Goal: Task Accomplishment & Management: Manage account settings

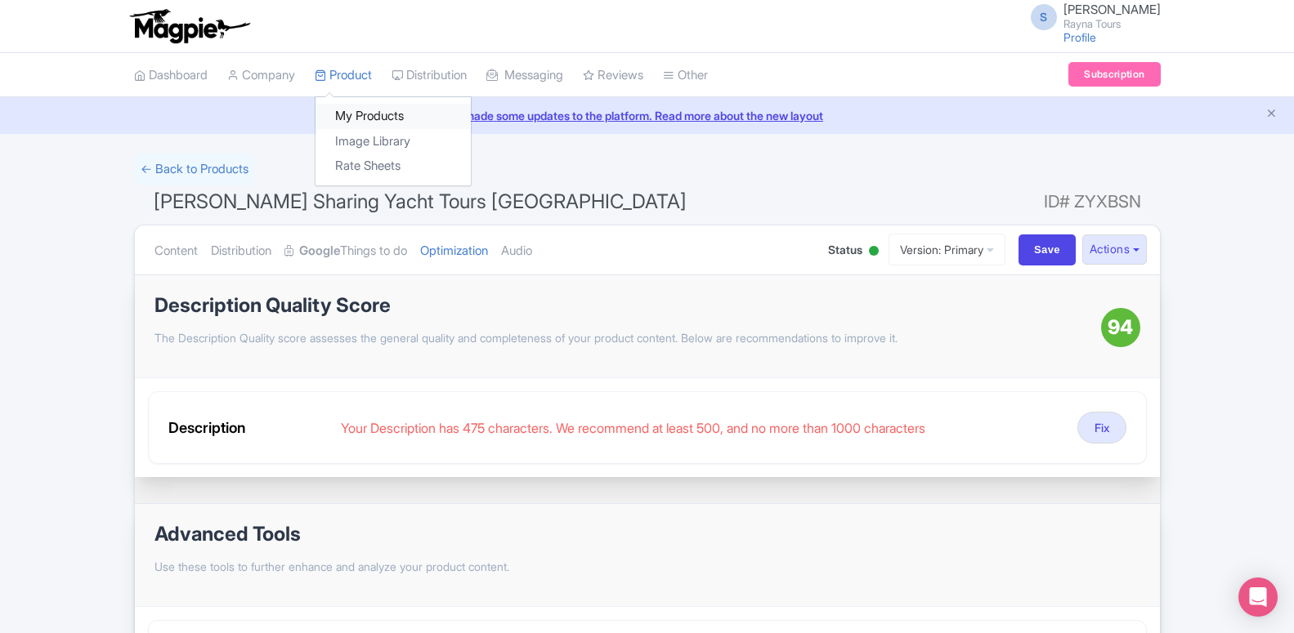
click at [355, 107] on link "My Products" at bounding box center [392, 116] width 155 height 25
click at [365, 112] on link "My Products" at bounding box center [392, 116] width 155 height 25
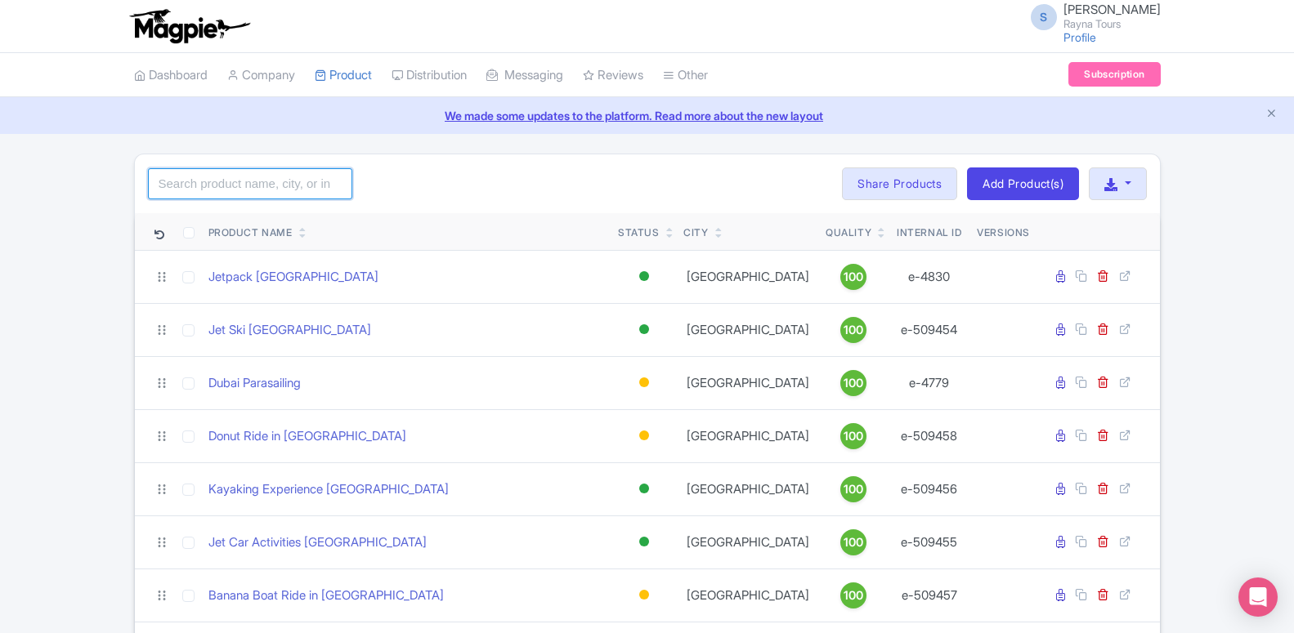
click at [250, 185] on input "search" at bounding box center [250, 183] width 204 height 31
type input "yacht"
click button "Search" at bounding box center [0, 0] width 0 height 0
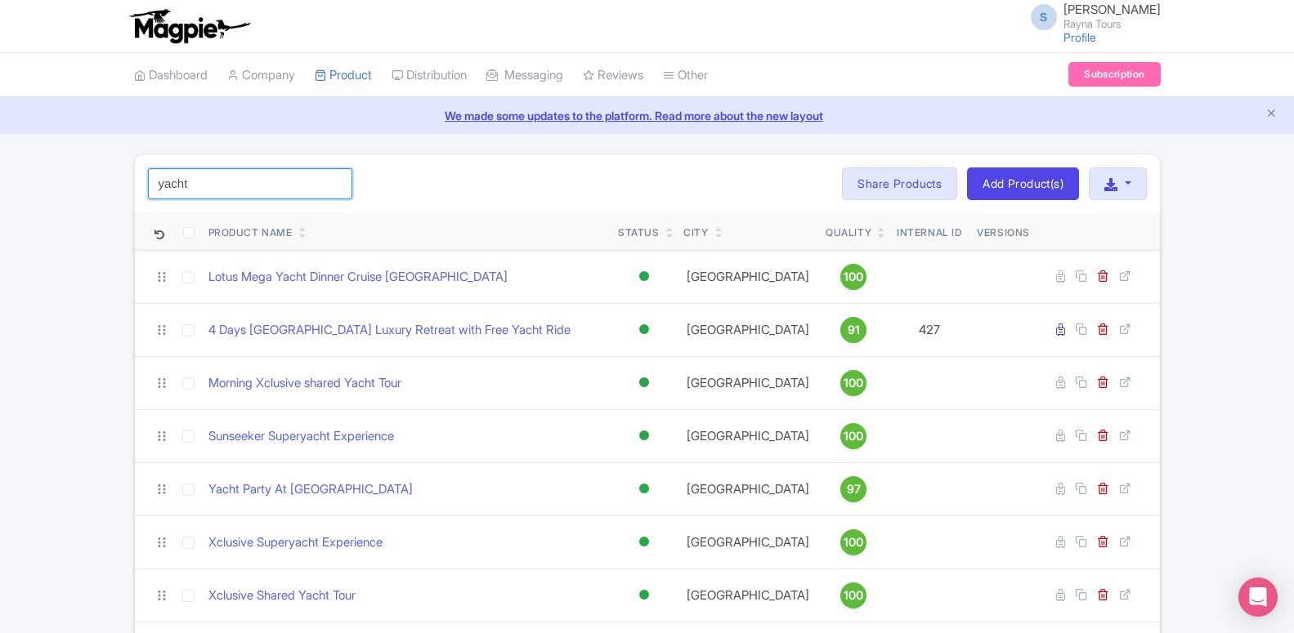
drag, startPoint x: 206, startPoint y: 187, endPoint x: 78, endPoint y: 185, distance: 128.3
click at [148, 185] on input "yacht" at bounding box center [250, 183] width 204 height 31
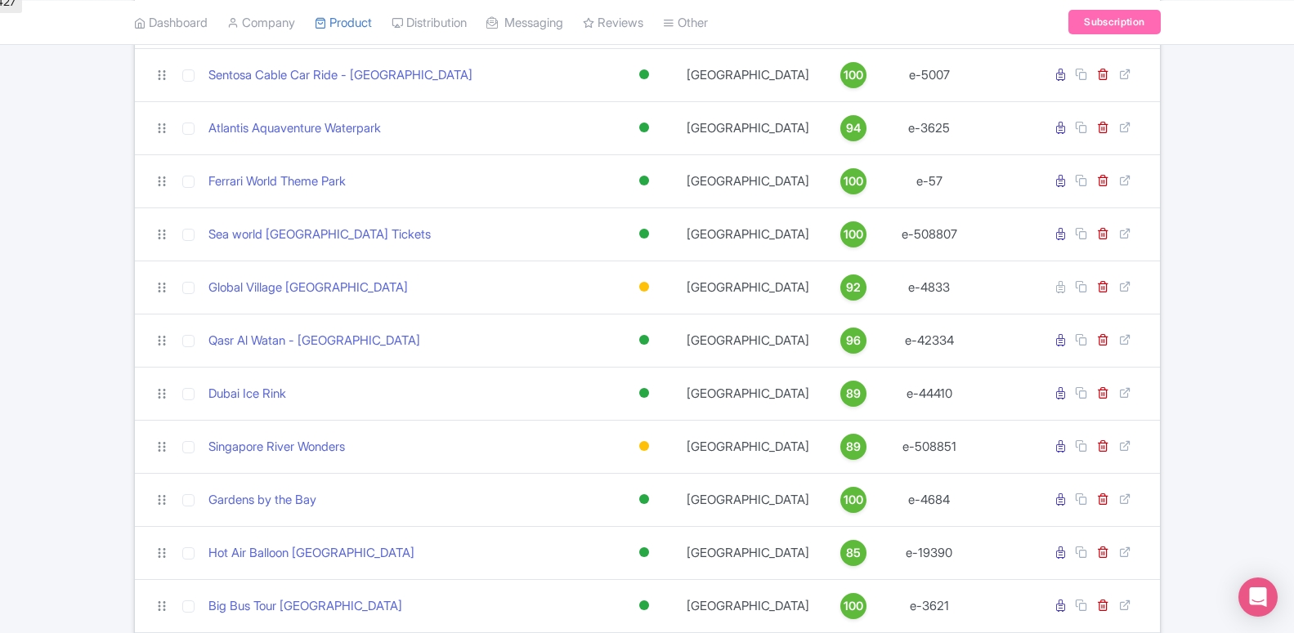
scroll to position [1499, 0]
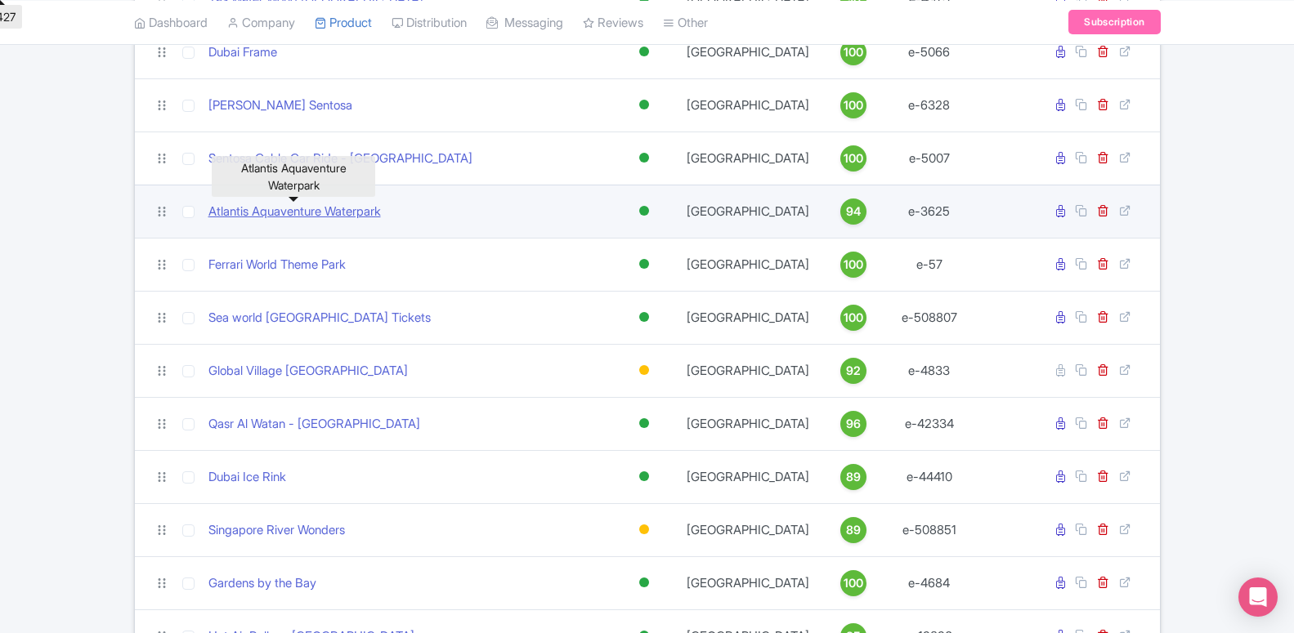
click at [342, 209] on link "Atlantis Aquaventure Waterpark" at bounding box center [294, 212] width 172 height 19
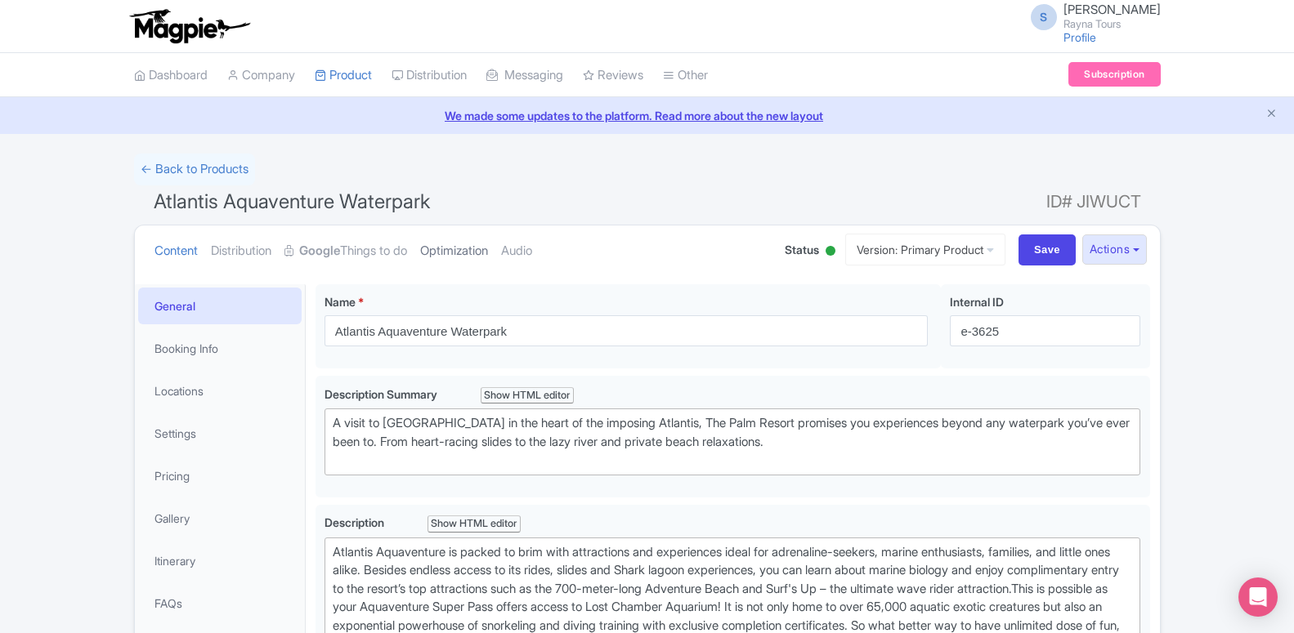
click at [445, 258] on link "Optimization" at bounding box center [454, 251] width 68 height 51
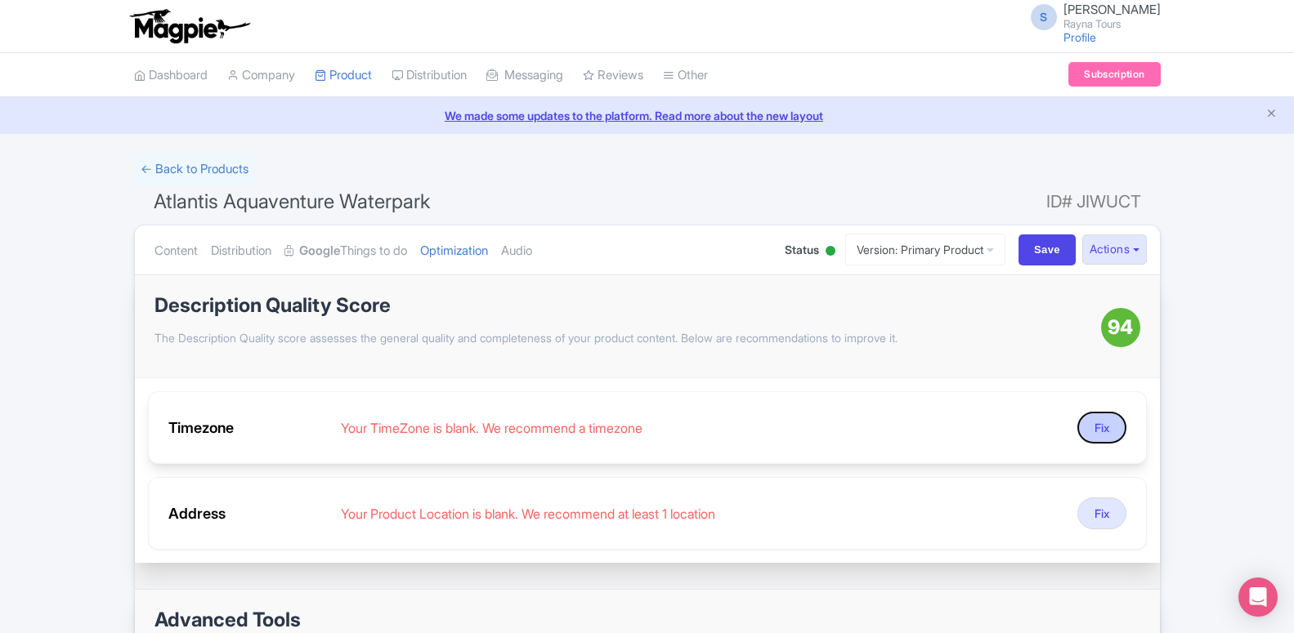
click at [1088, 431] on button "Fix" at bounding box center [1101, 428] width 49 height 32
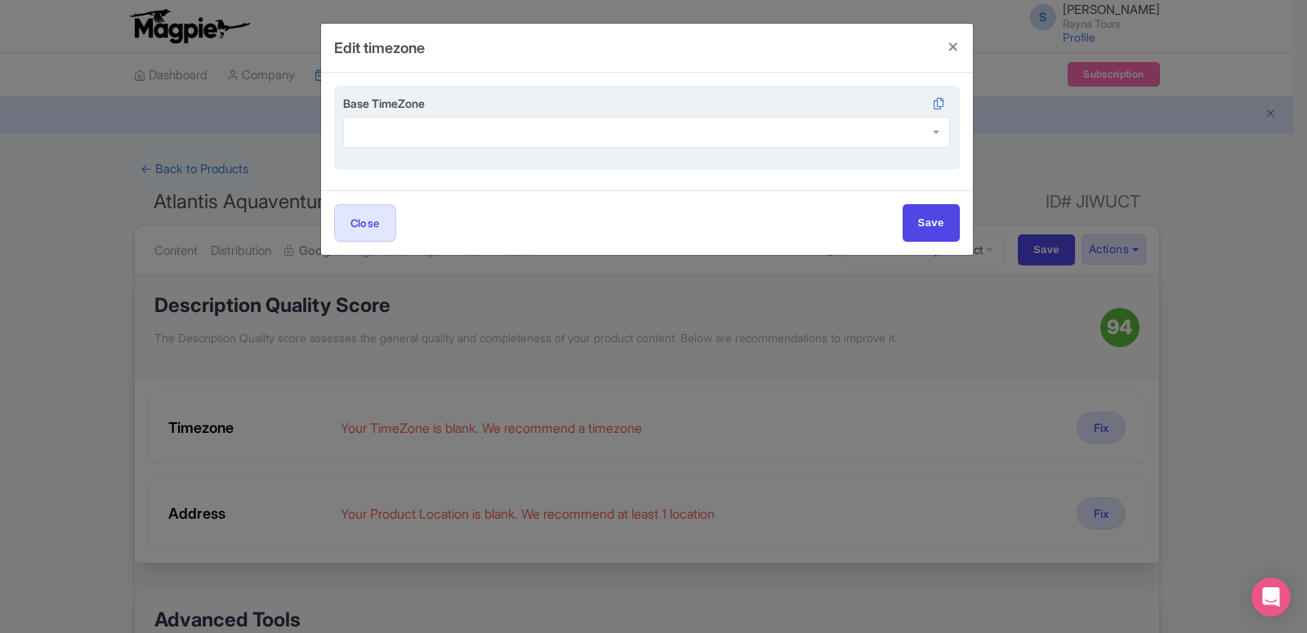
click at [401, 127] on div at bounding box center [647, 132] width 608 height 31
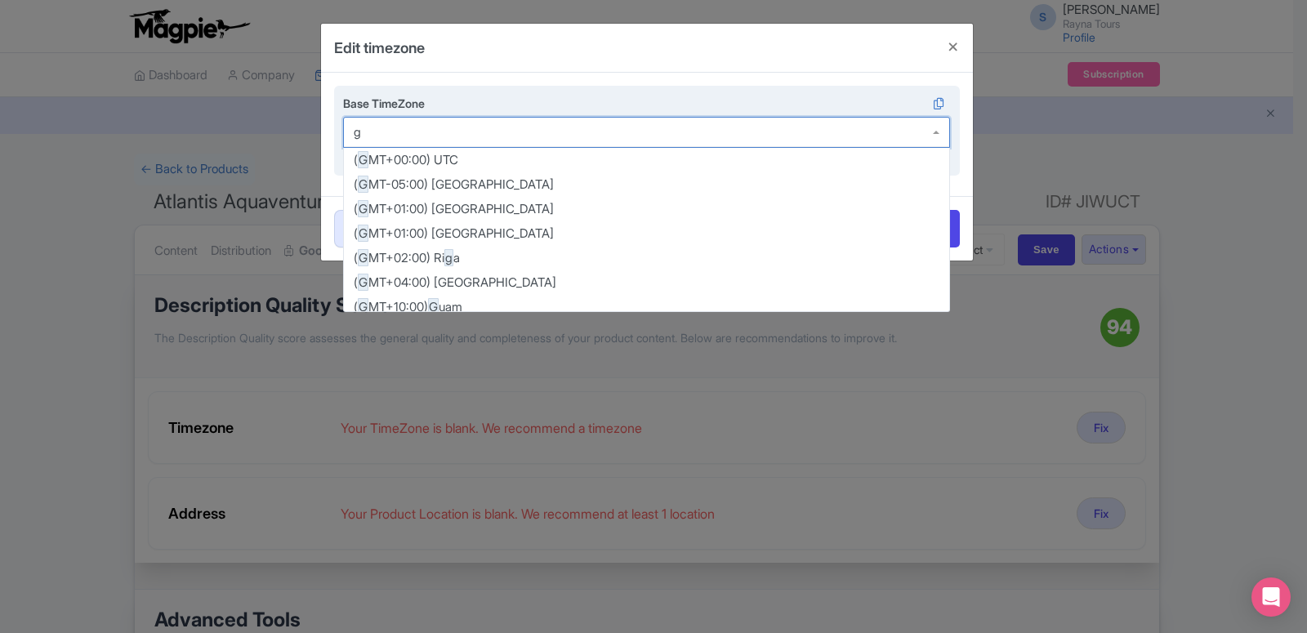
scroll to position [3465, 0]
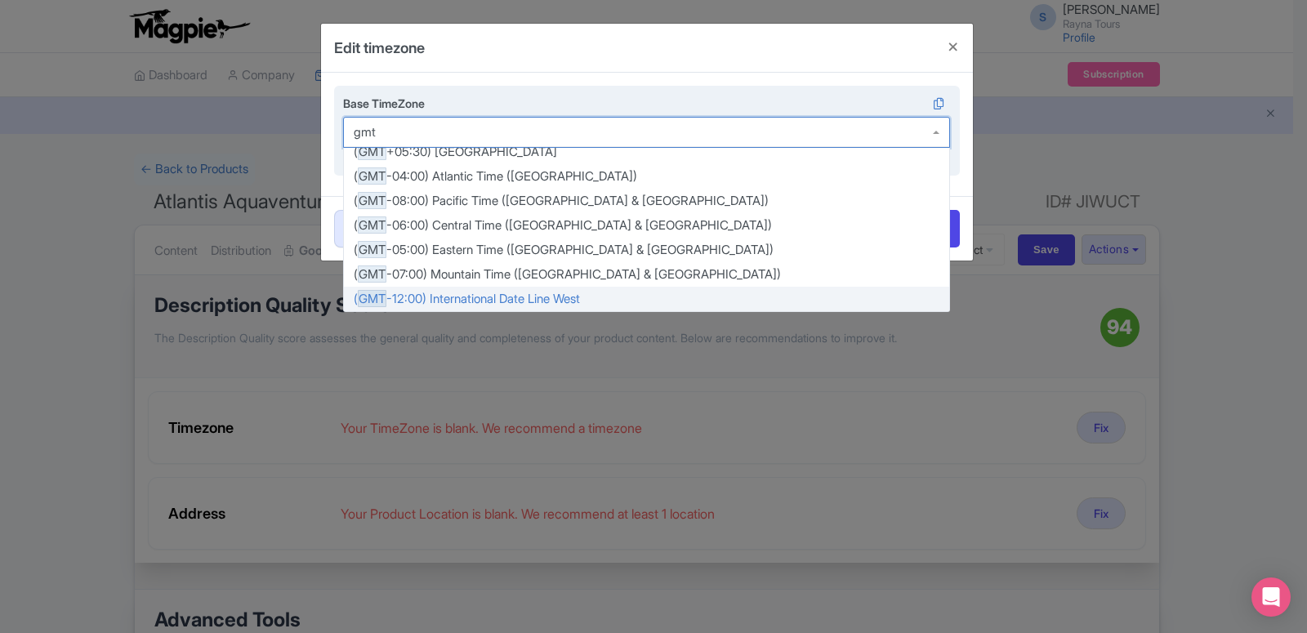
type input "gmt 4"
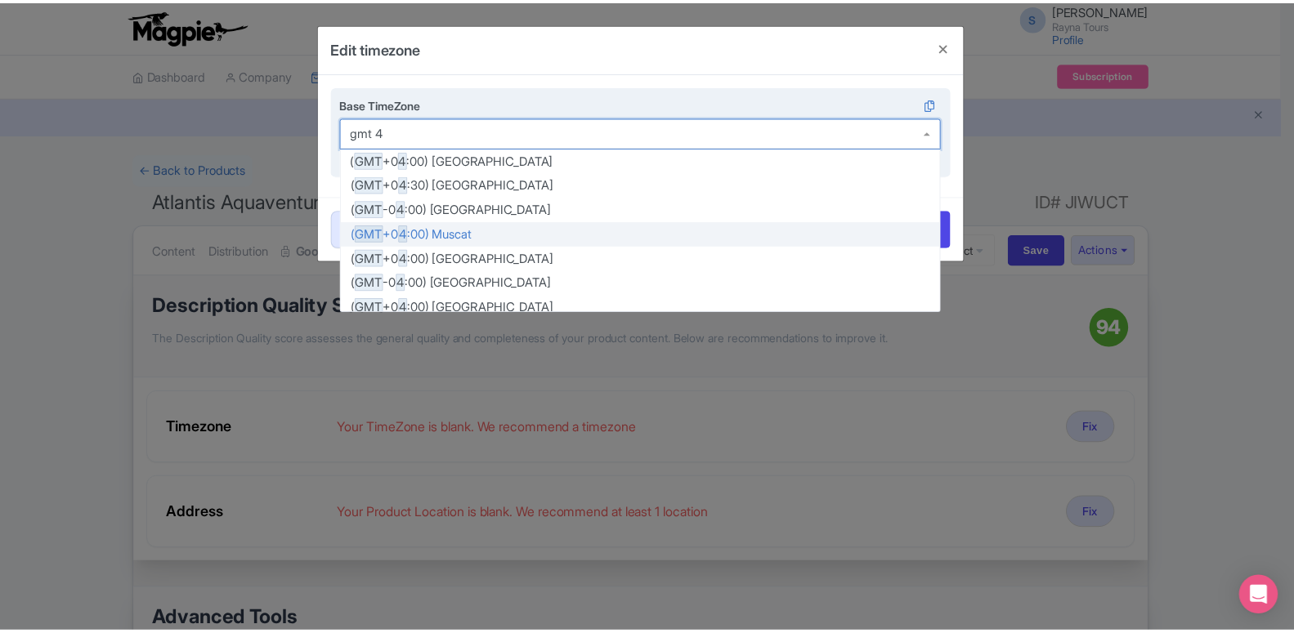
scroll to position [186, 0]
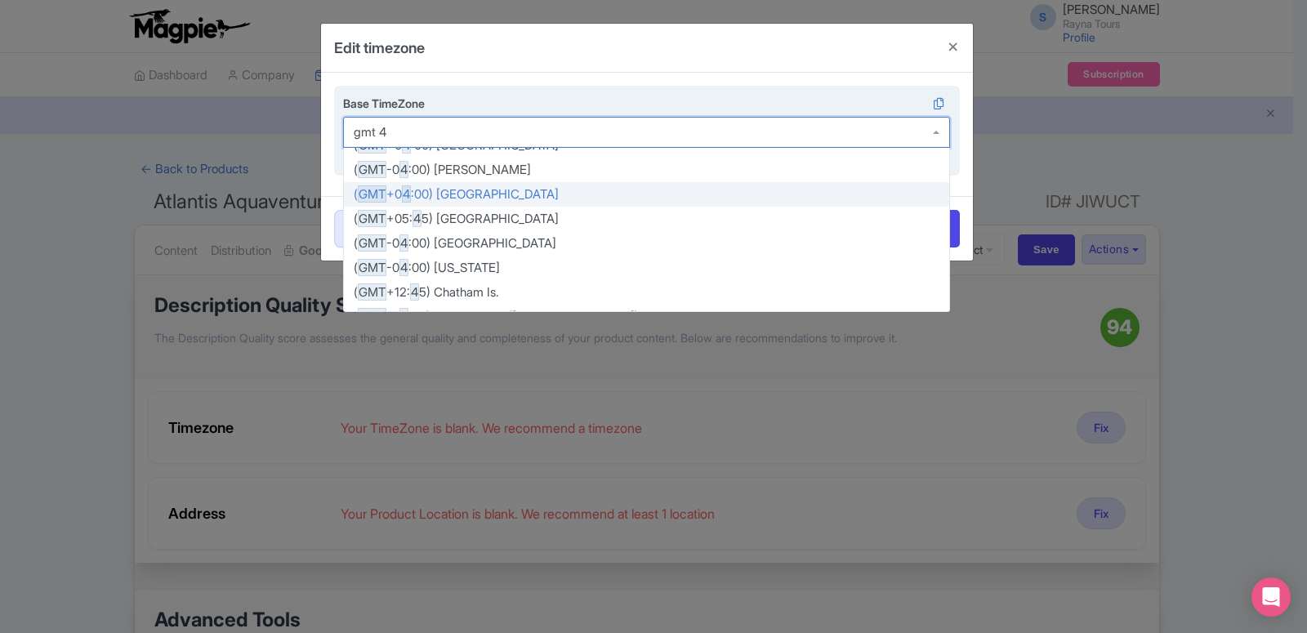
click at [511, 196] on form "Base TimeZone ( GMT +0 4 :00) Baku ( GMT +0 4 :30) Kabul ( GMT -0 4 :00) La Paz…" at bounding box center [647, 167] width 652 height 188
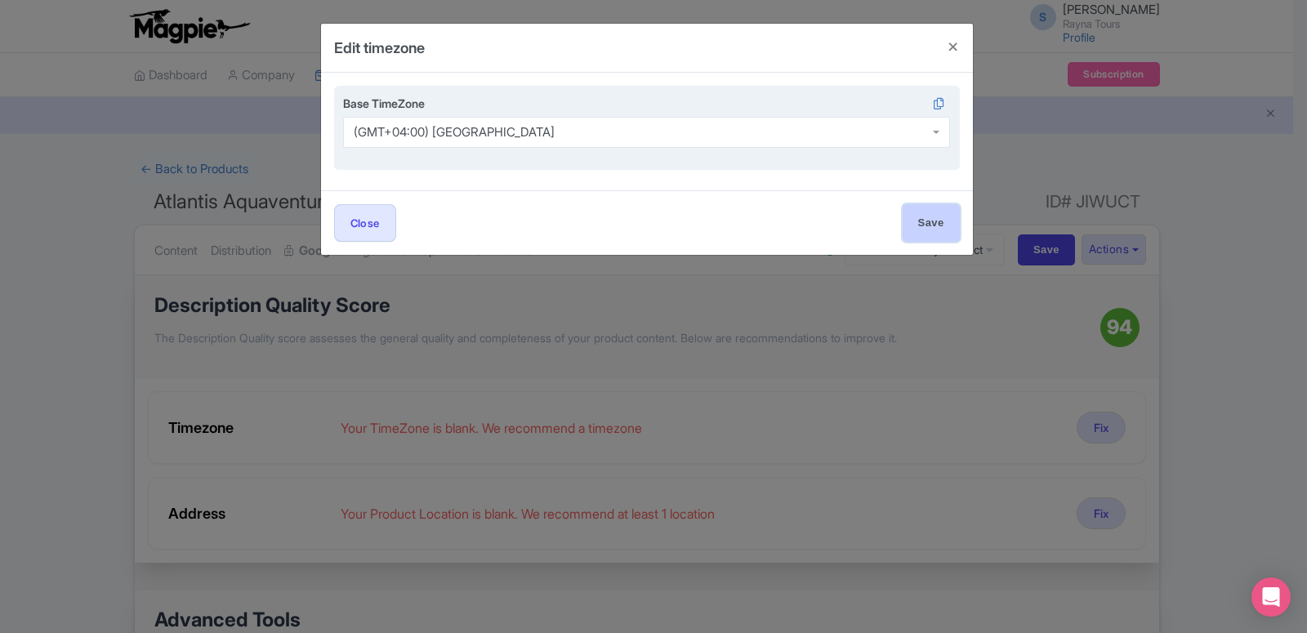
click at [941, 226] on input "Save" at bounding box center [931, 222] width 57 height 37
type input "Save"
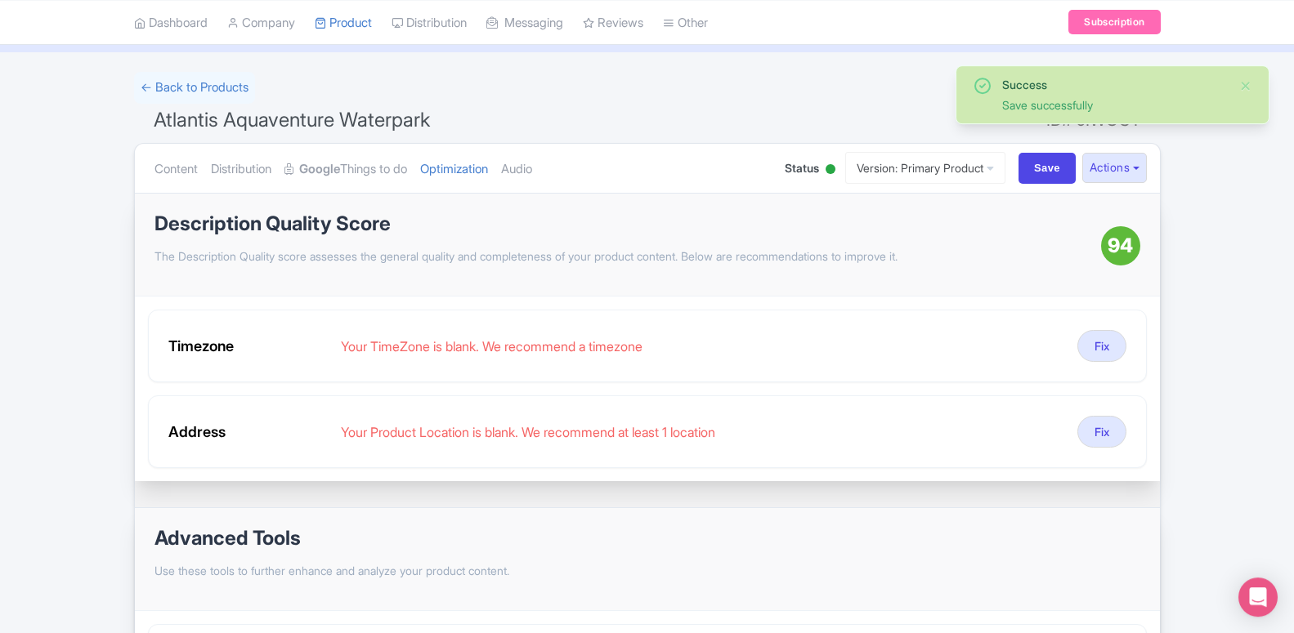
scroll to position [83, 0]
click at [196, 159] on link "Content" at bounding box center [175, 167] width 43 height 51
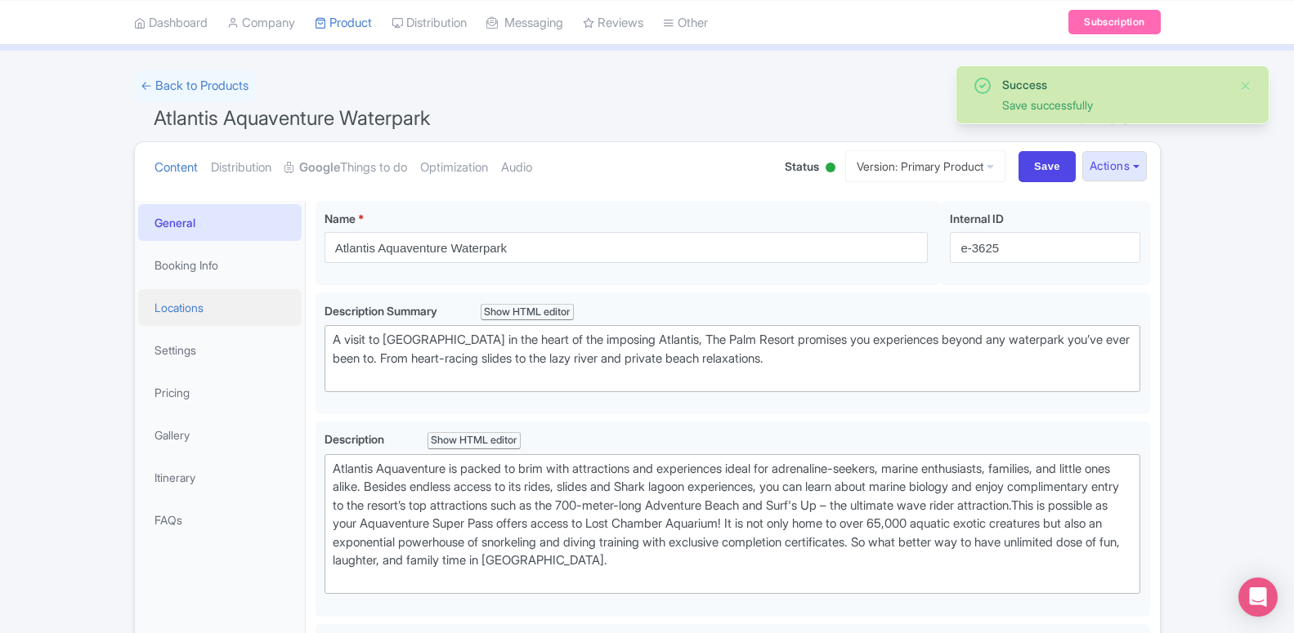
click at [196, 307] on link "Locations" at bounding box center [219, 307] width 163 height 37
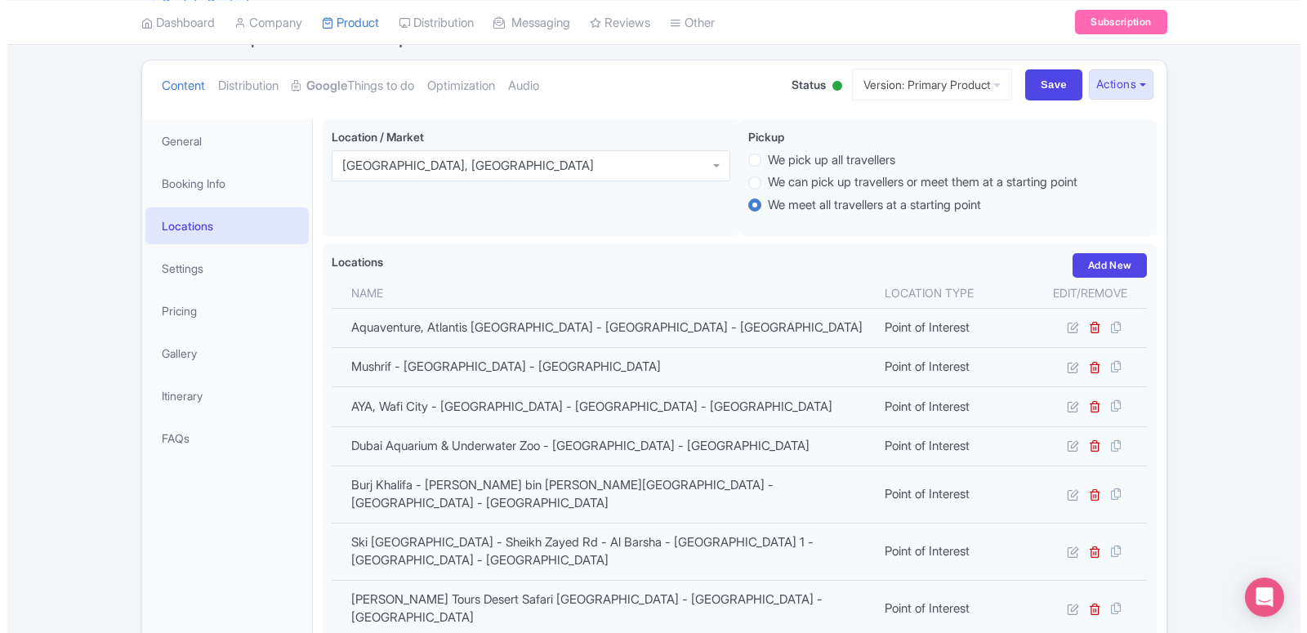
scroll to position [167, 0]
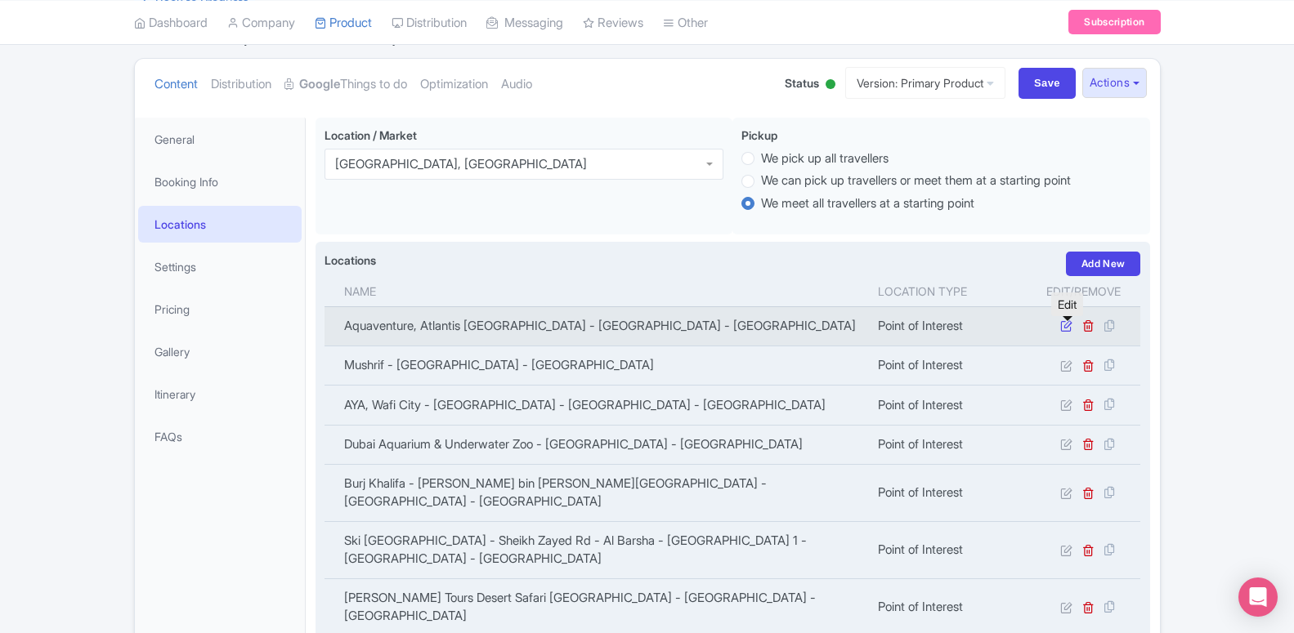
click at [1068, 325] on icon at bounding box center [1066, 326] width 12 height 12
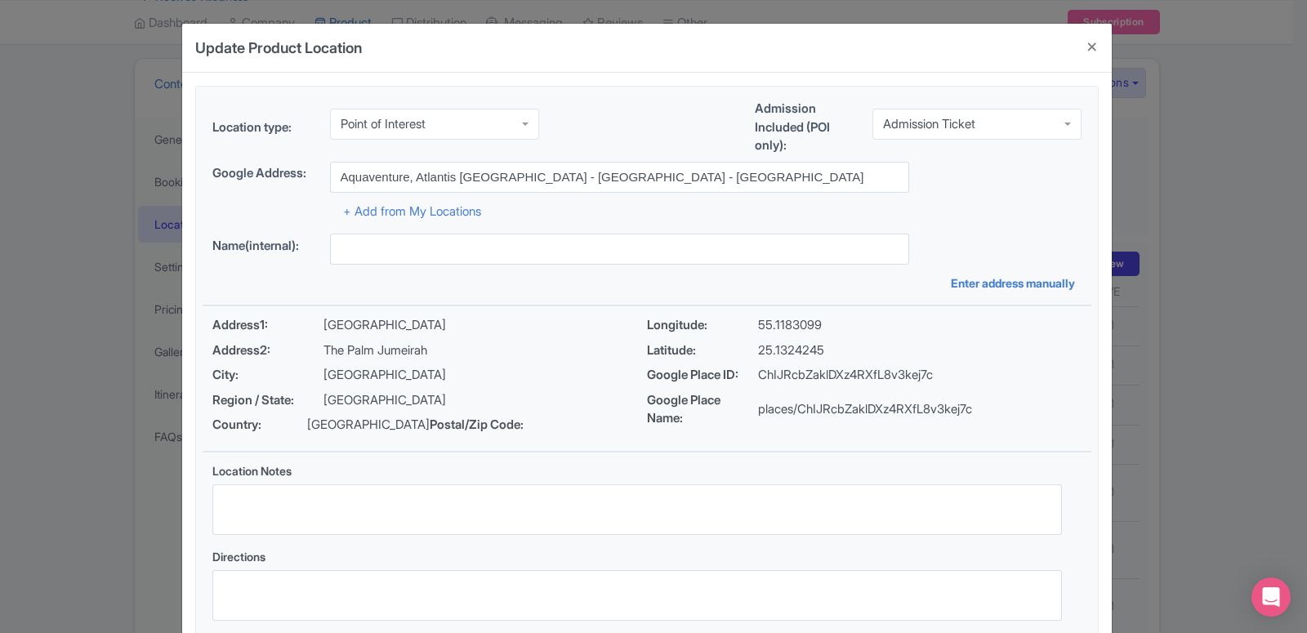
click at [418, 111] on div "Point of Interest" at bounding box center [434, 124] width 209 height 31
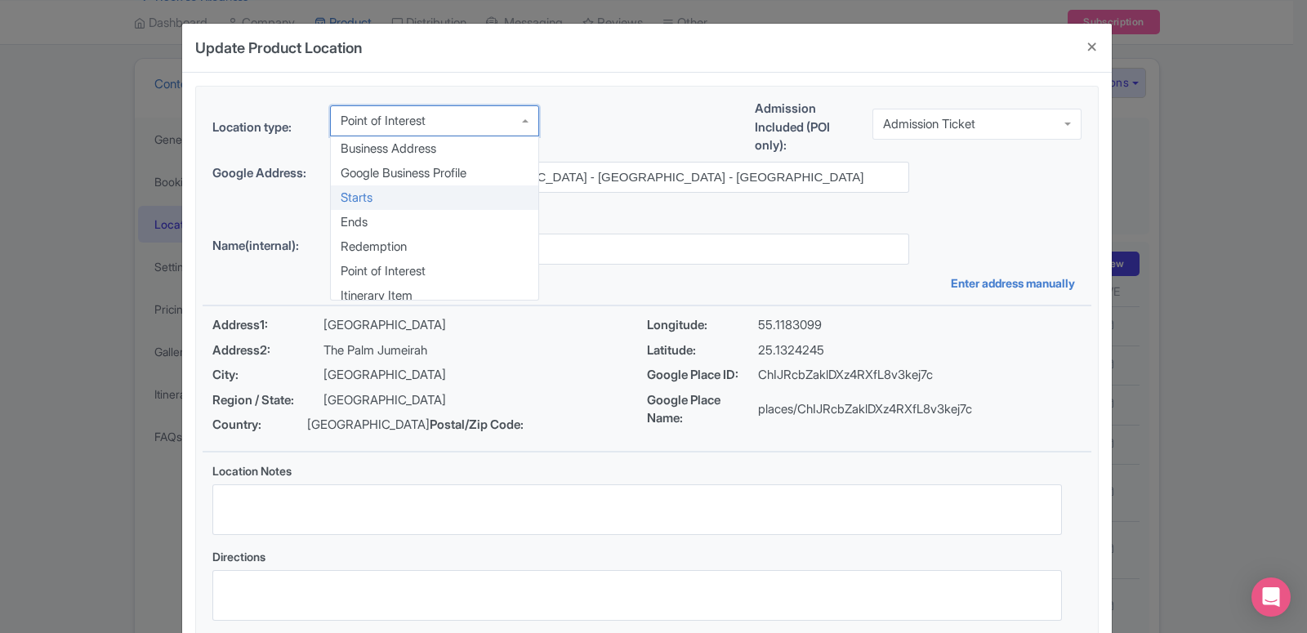
click at [361, 198] on div "Location type: Point of Interest Point of Interest Business Address Google Busi…" at bounding box center [647, 365] width 889 height 557
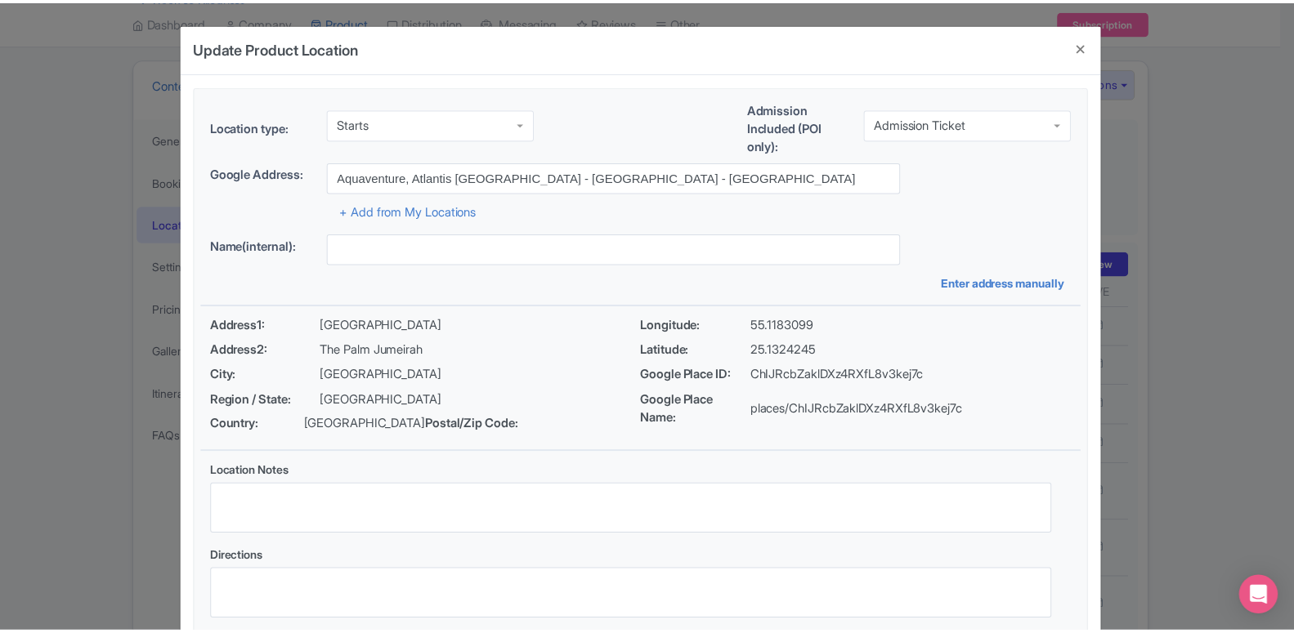
scroll to position [126, 0]
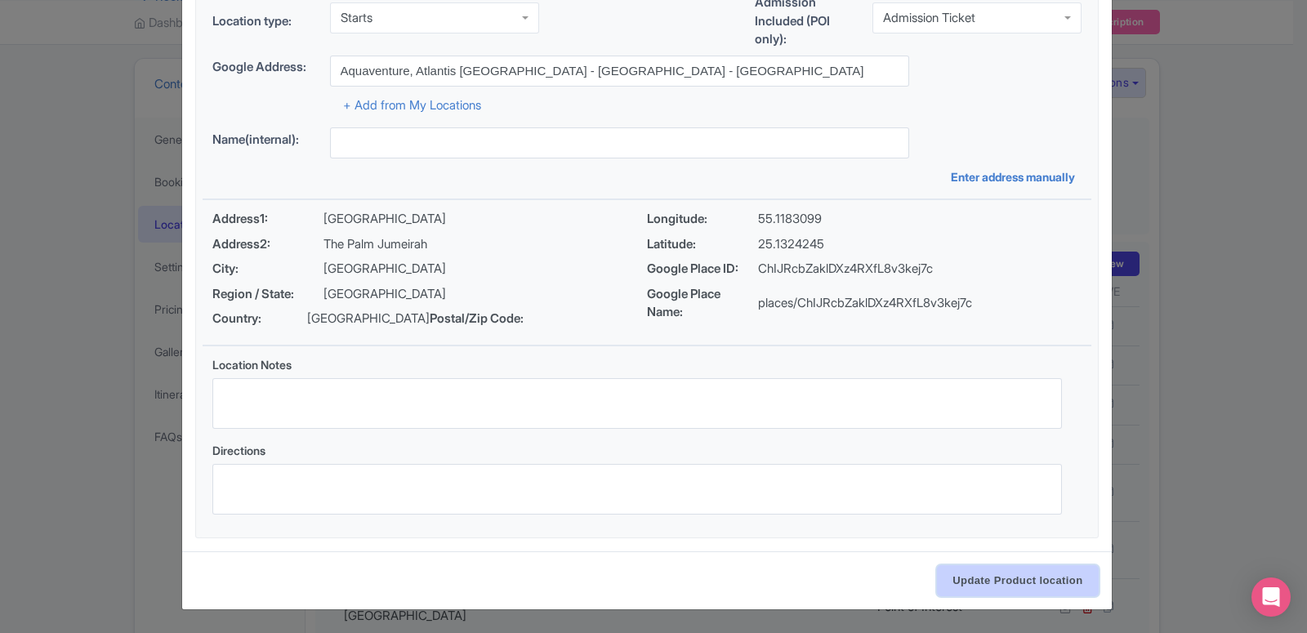
click at [1048, 574] on input "Update Product location" at bounding box center [1017, 580] width 161 height 31
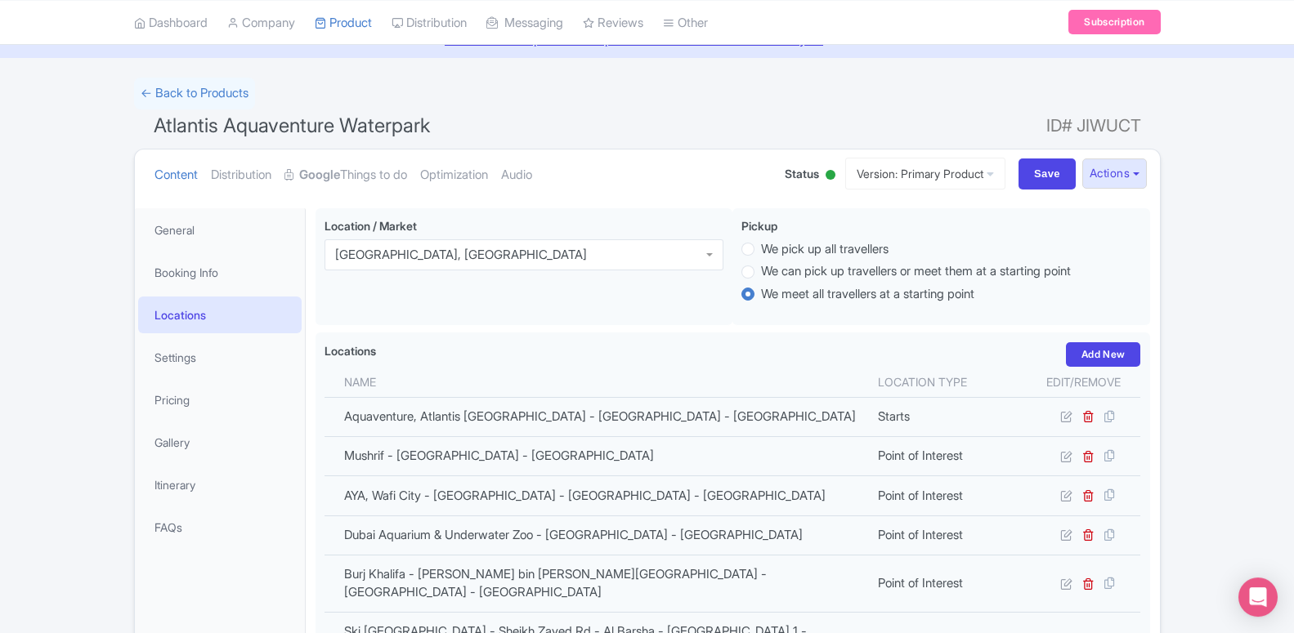
scroll to position [0, 0]
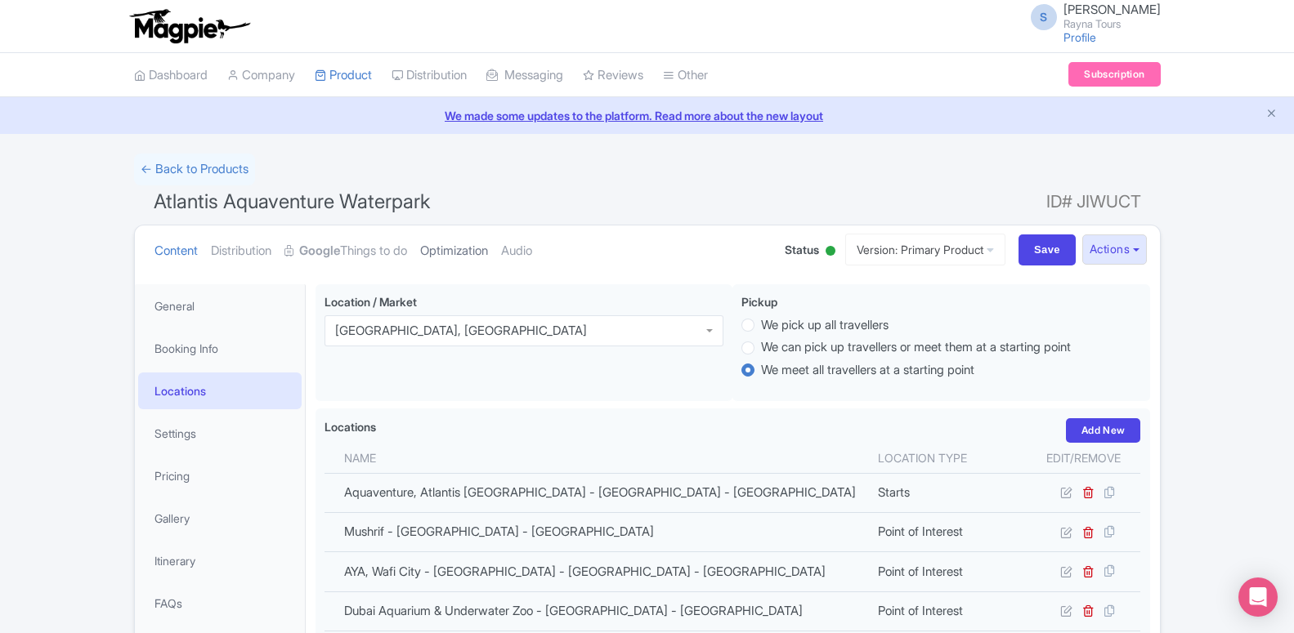
click at [481, 251] on link "Optimization" at bounding box center [454, 251] width 68 height 51
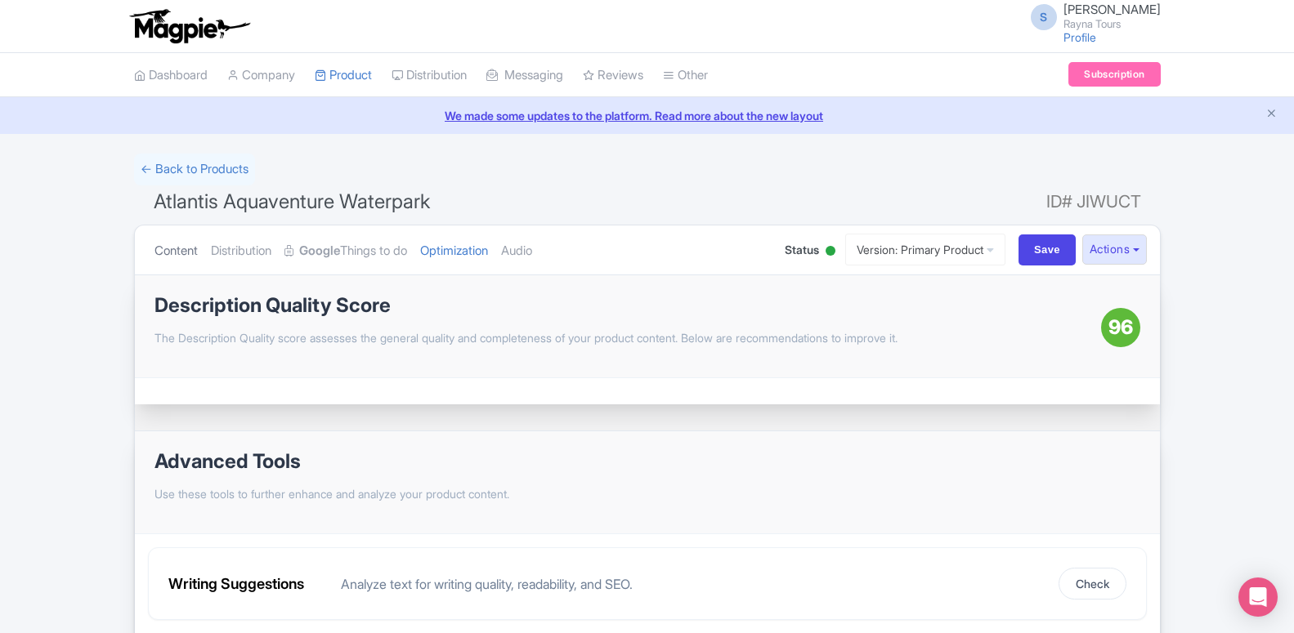
click at [165, 250] on link "Content" at bounding box center [175, 251] width 43 height 51
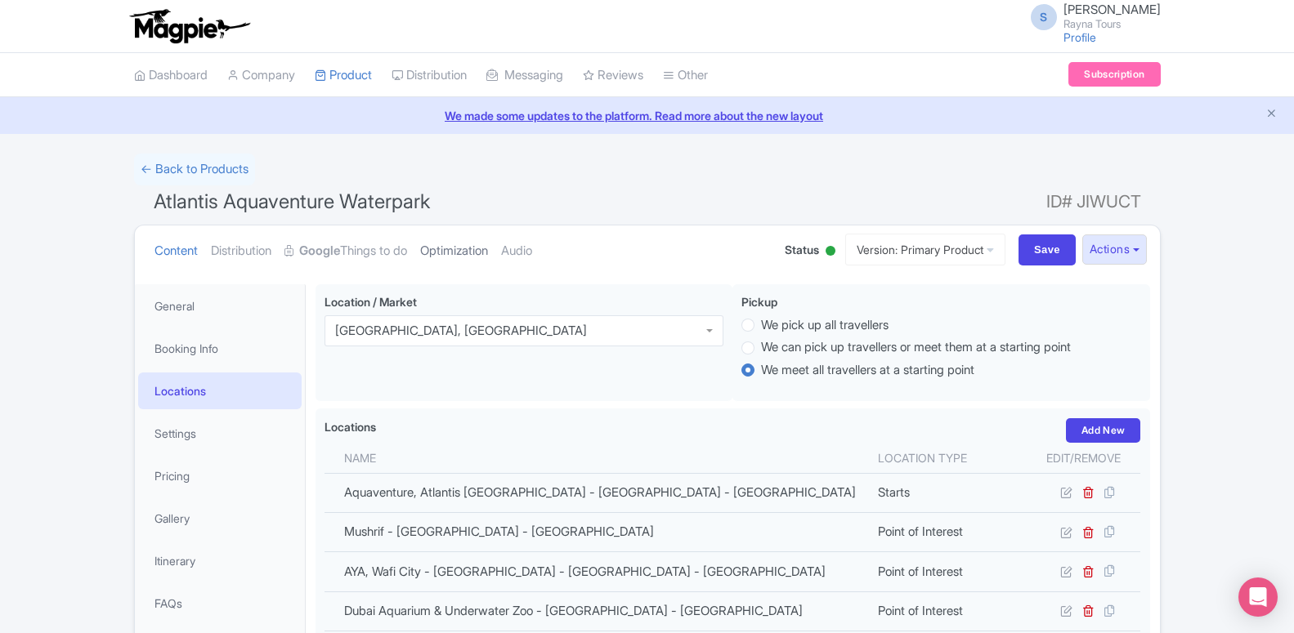
click at [434, 248] on link "Optimization" at bounding box center [454, 251] width 68 height 51
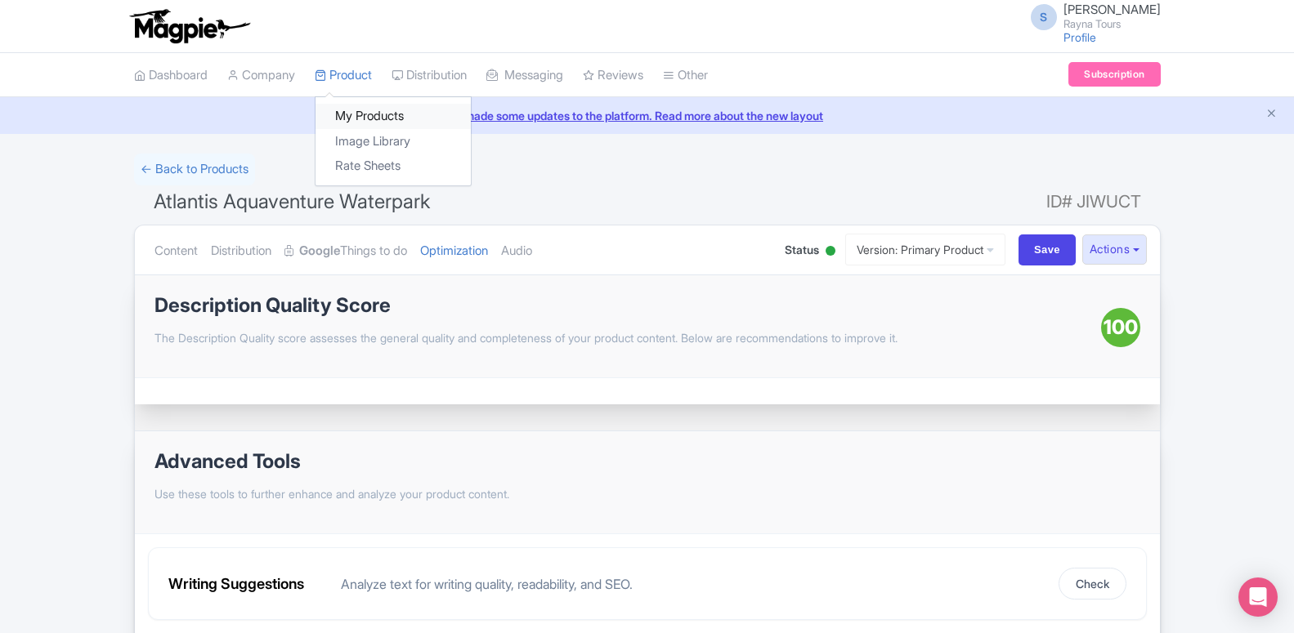
click at [356, 110] on link "My Products" at bounding box center [392, 116] width 155 height 25
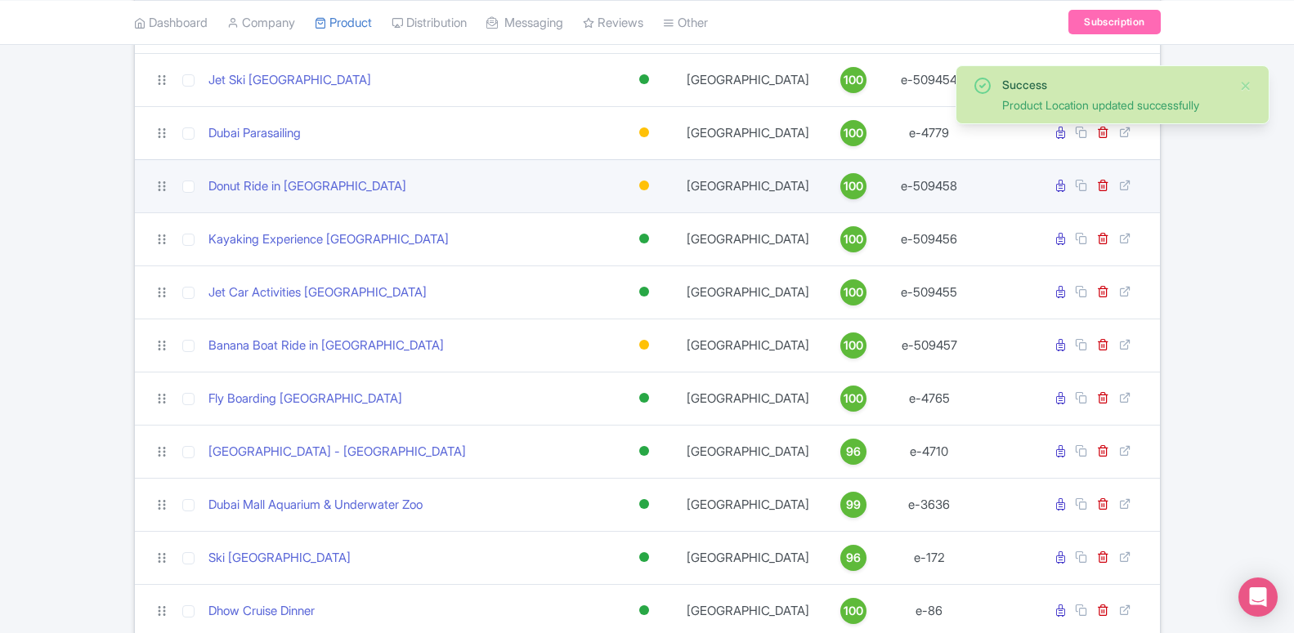
scroll to position [333, 0]
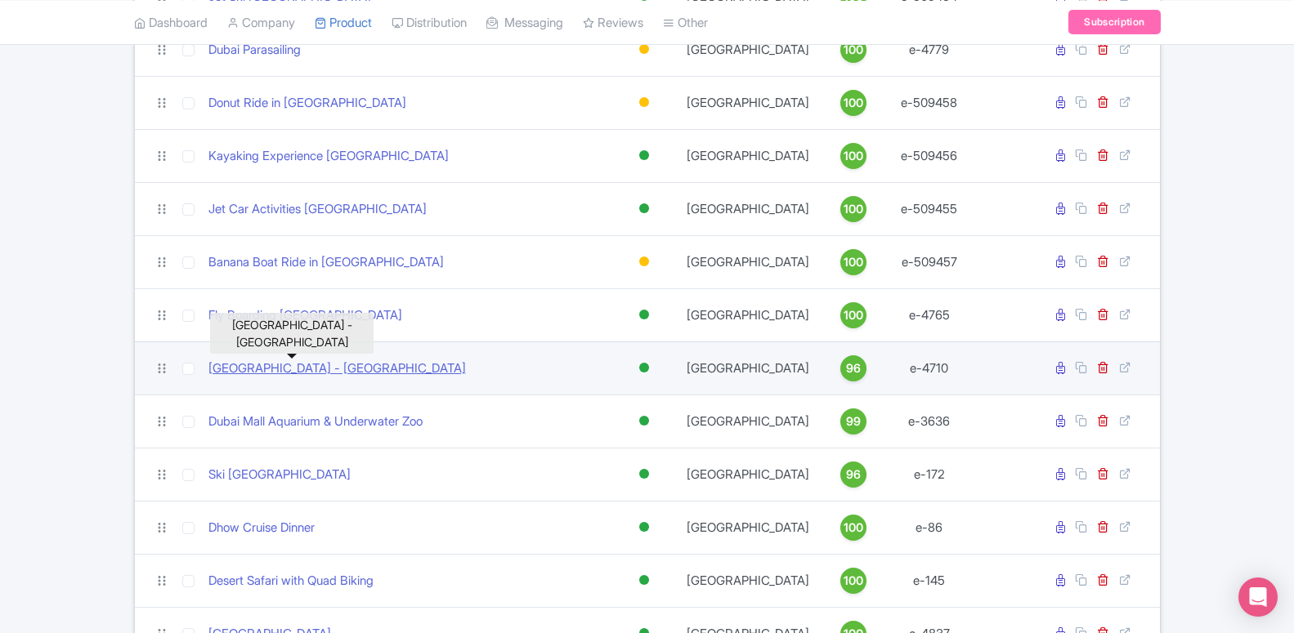
click at [356, 372] on link "[GEOGRAPHIC_DATA] - [GEOGRAPHIC_DATA]" at bounding box center [336, 369] width 257 height 19
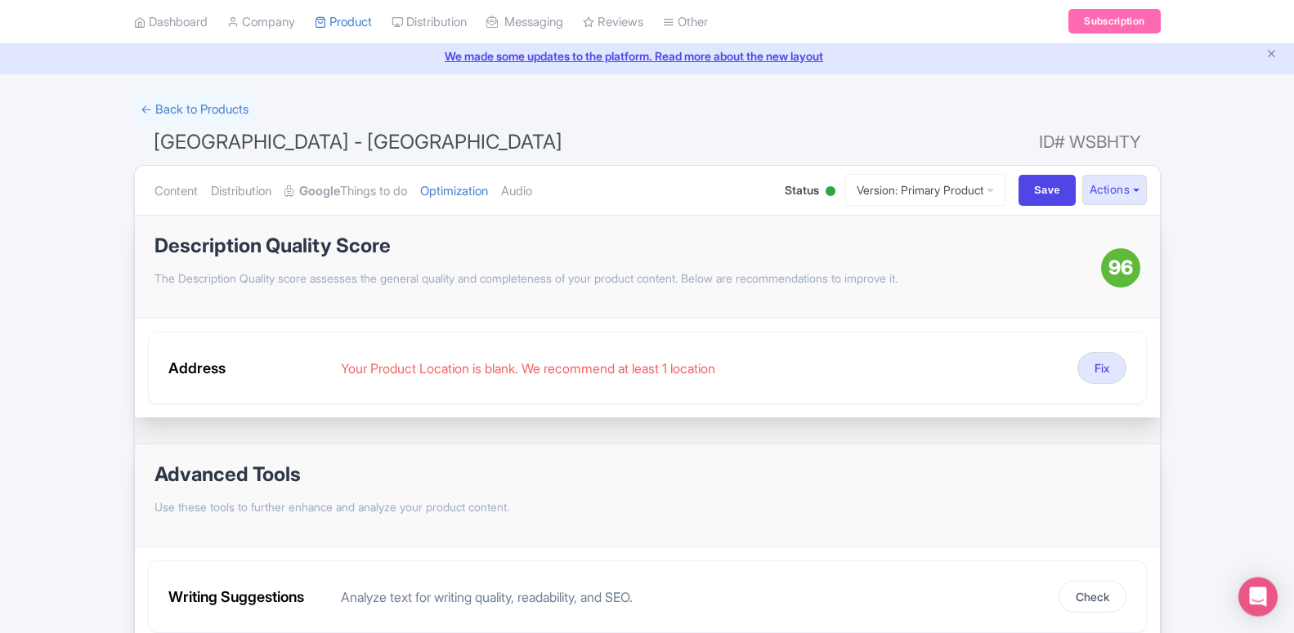
scroll to position [83, 0]
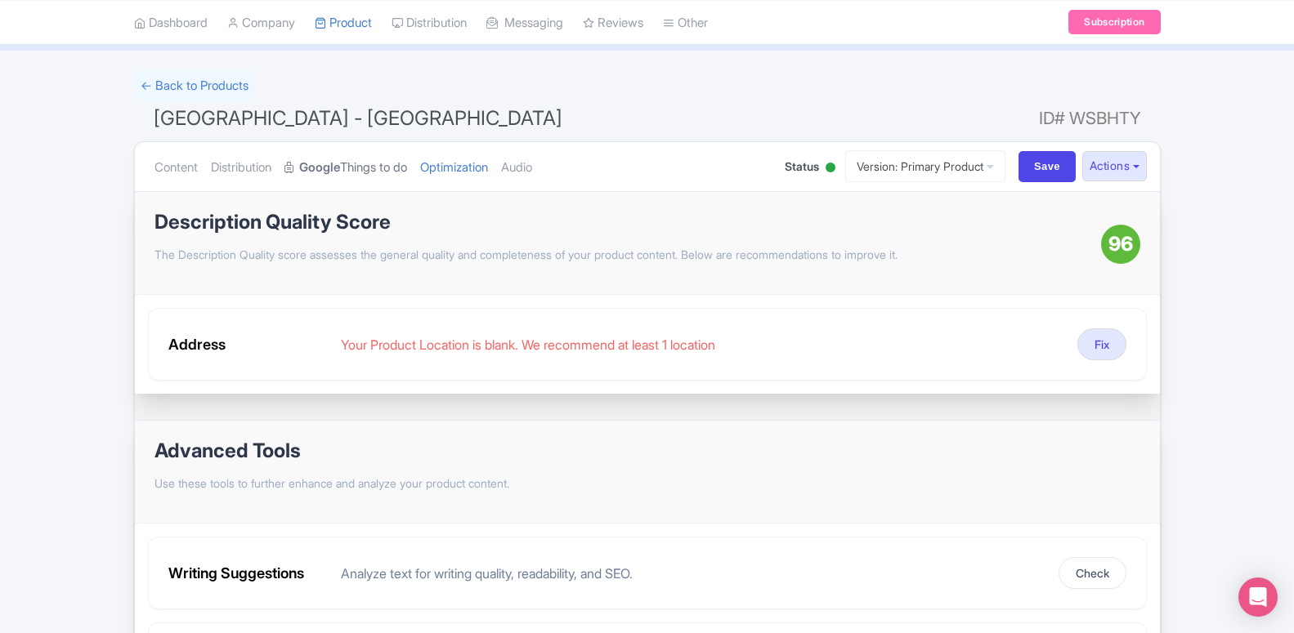
click at [342, 170] on link "Google Things to do" at bounding box center [345, 167] width 123 height 51
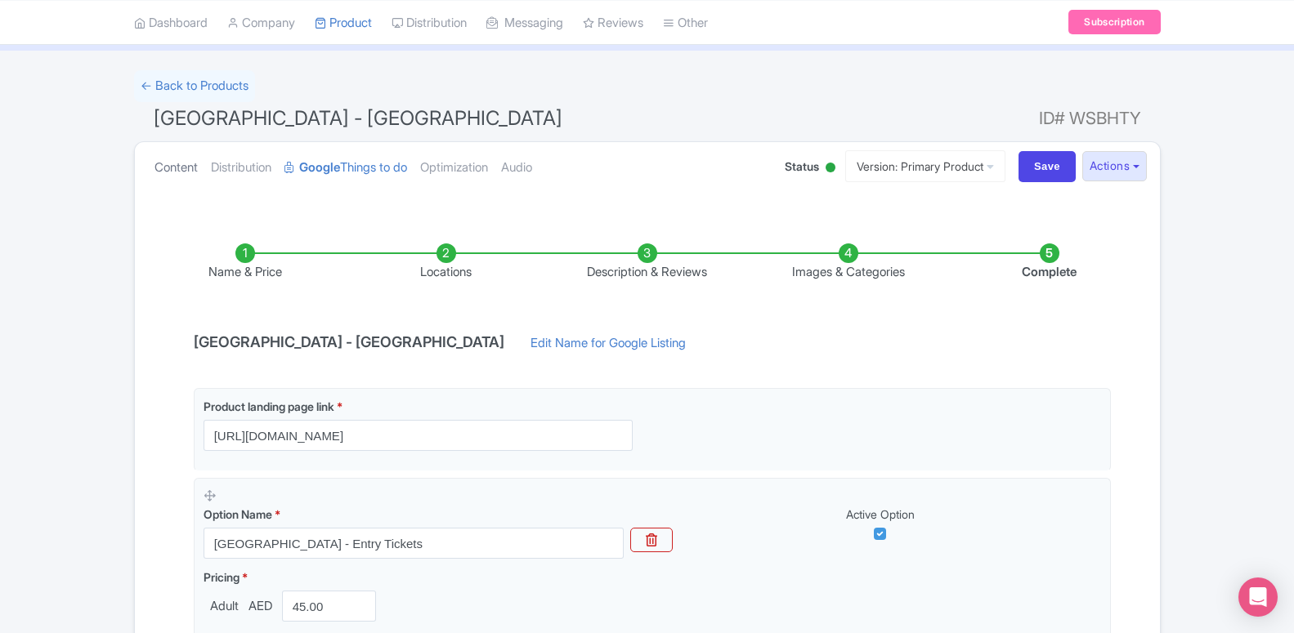
click at [172, 150] on link "Content" at bounding box center [175, 167] width 43 height 51
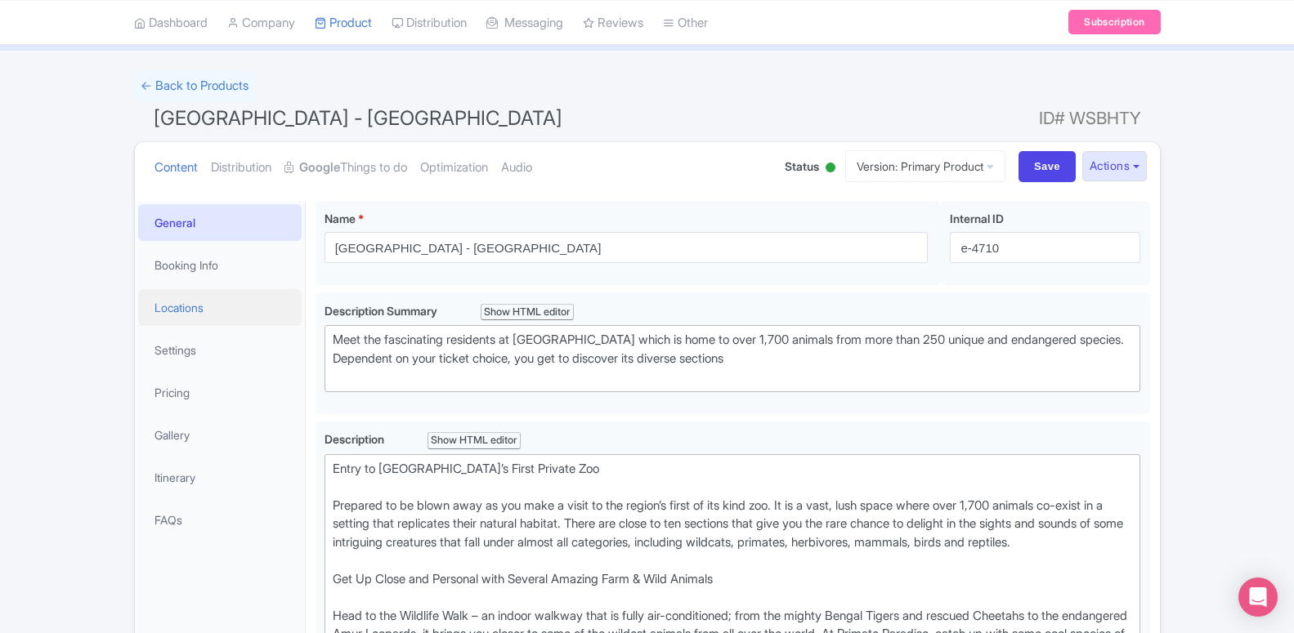
click at [201, 315] on link "Locations" at bounding box center [219, 307] width 163 height 37
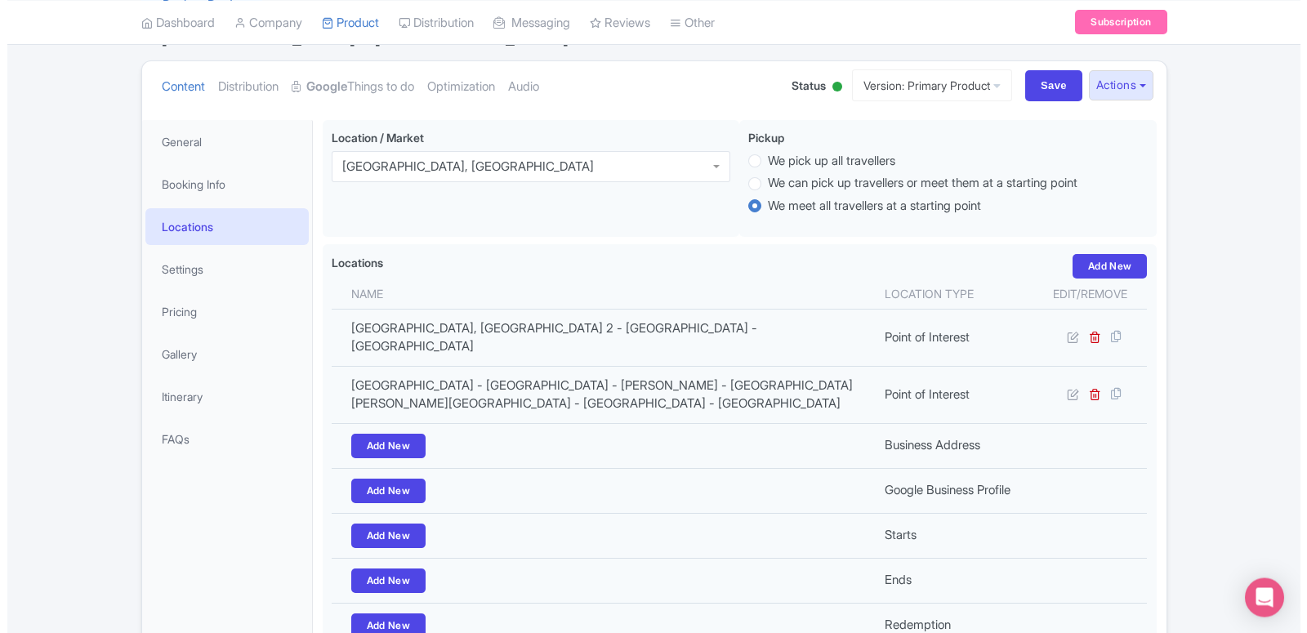
scroll to position [167, 0]
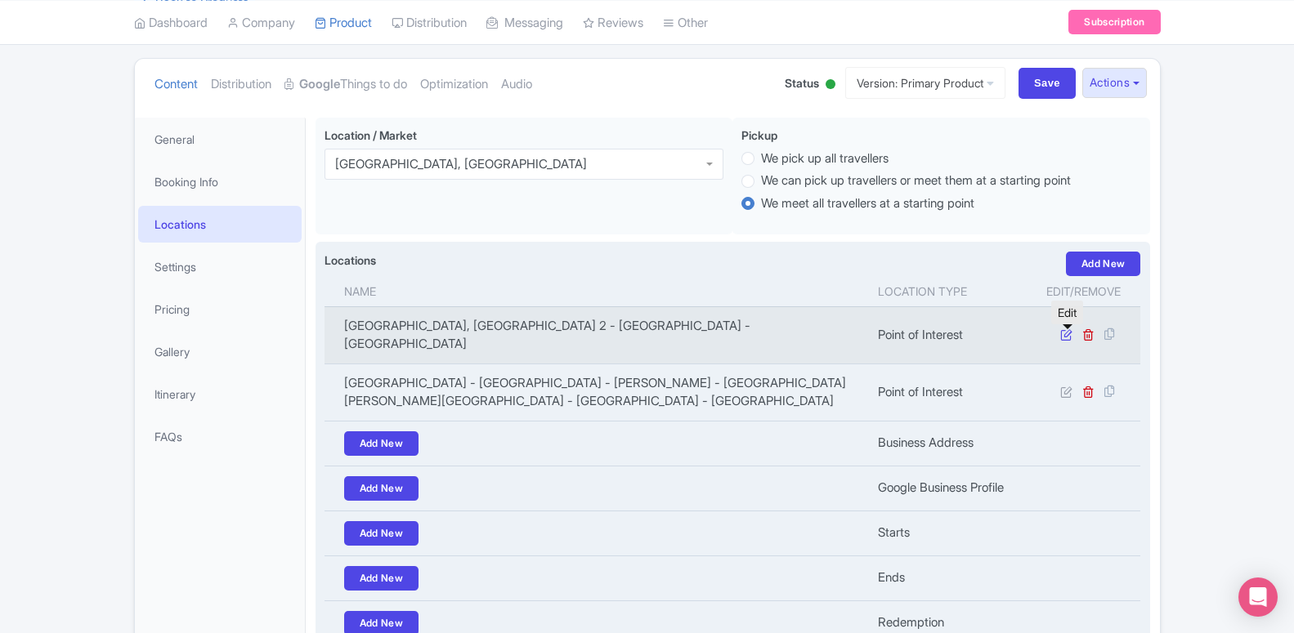
click at [1070, 340] on icon at bounding box center [1066, 334] width 12 height 12
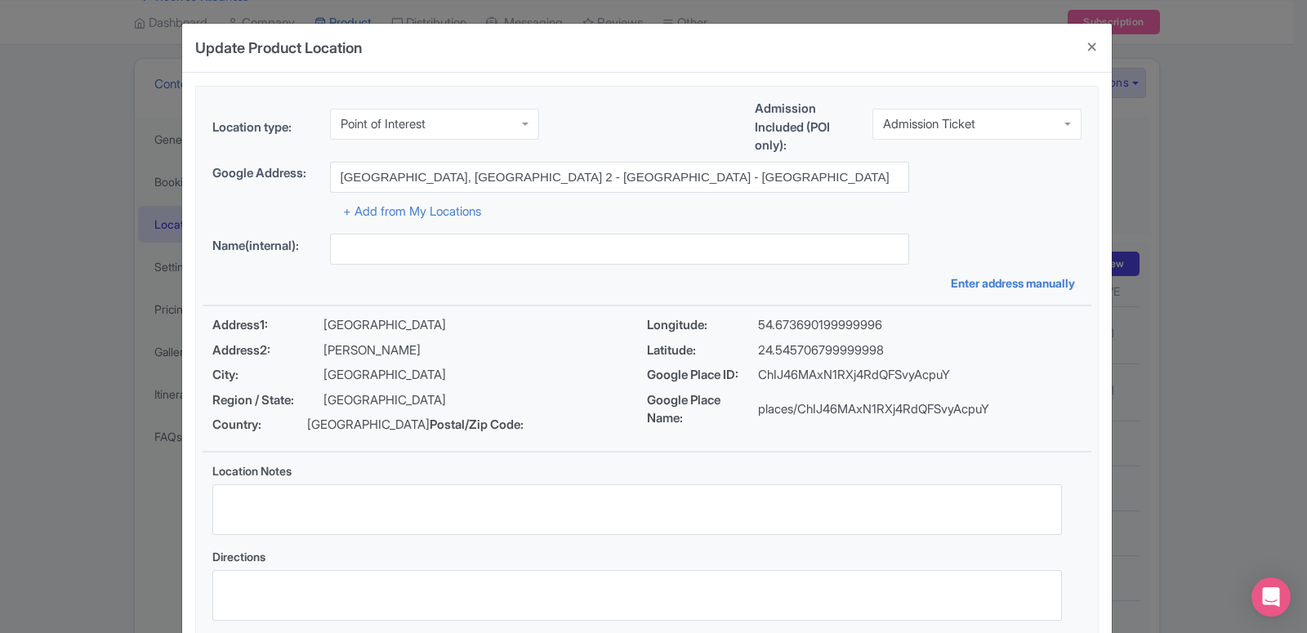
click at [357, 137] on div "Point of Interest" at bounding box center [434, 124] width 209 height 31
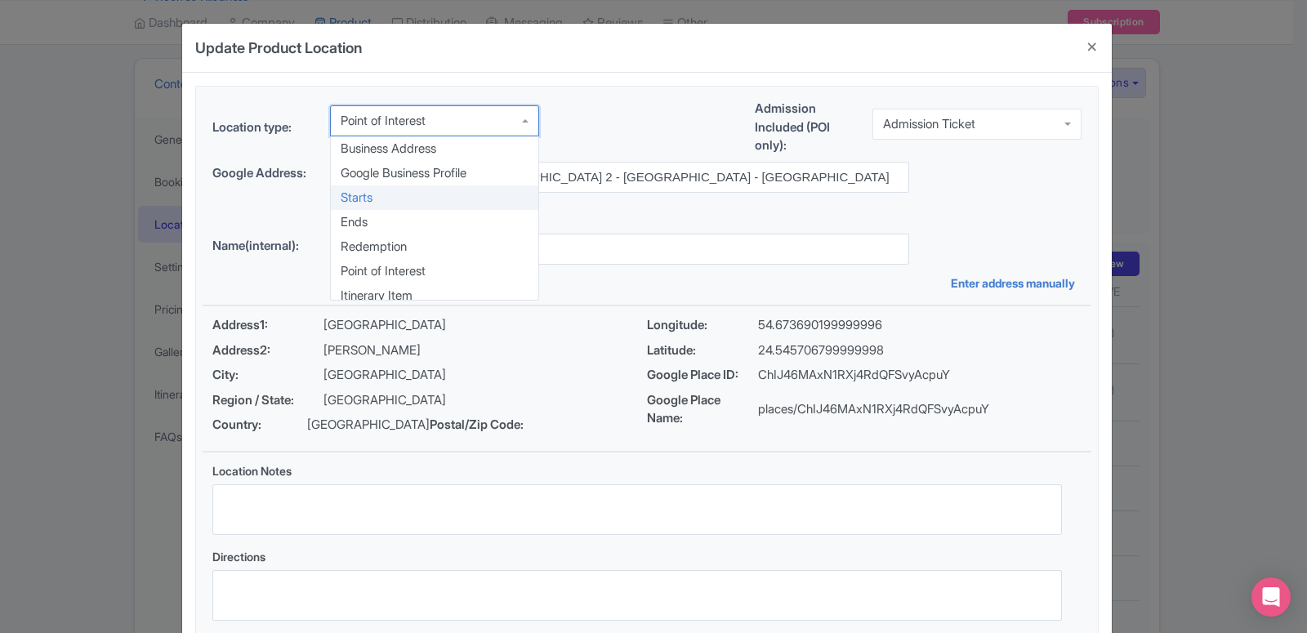
click at [363, 195] on div "Location type: Point of Interest Point of Interest Business Address Google Busi…" at bounding box center [647, 365] width 889 height 557
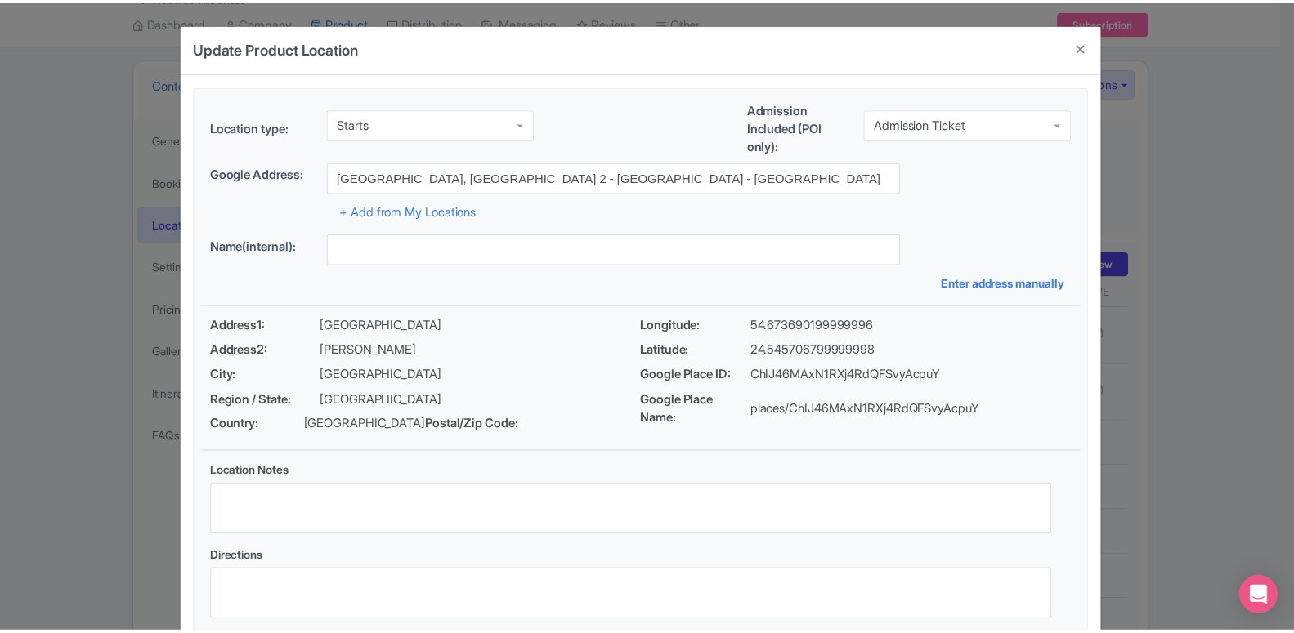
scroll to position [126, 0]
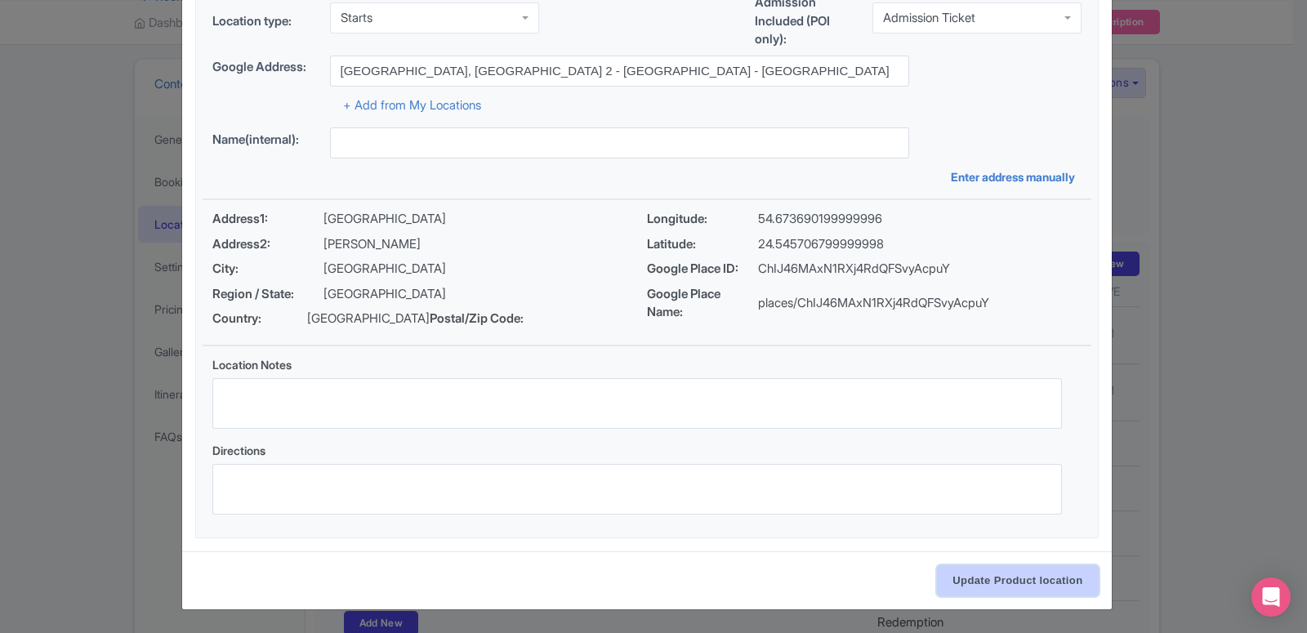
click at [1030, 578] on input "Update Product location" at bounding box center [1017, 580] width 161 height 31
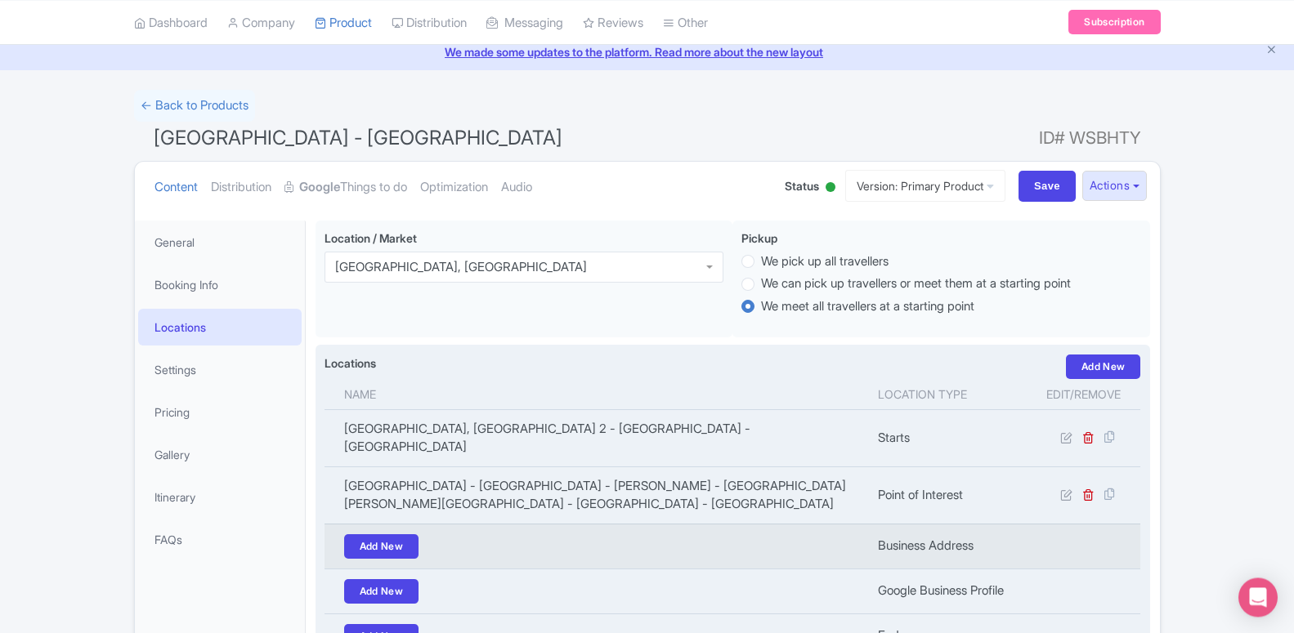
scroll to position [0, 0]
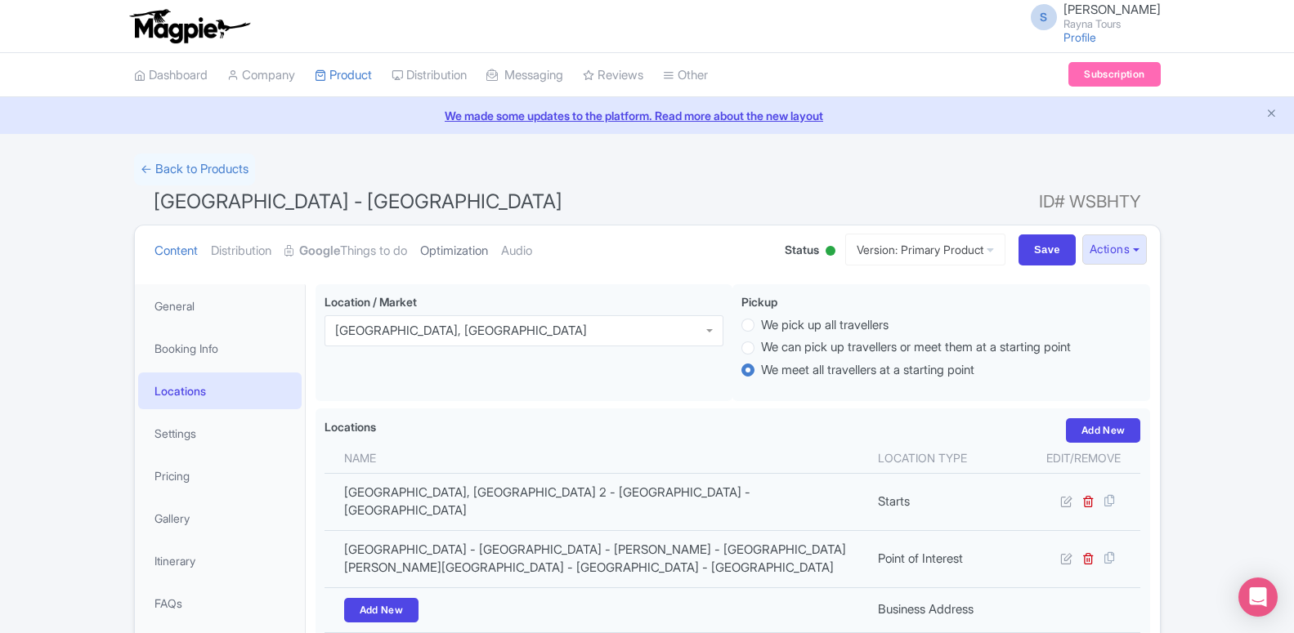
click at [461, 259] on link "Optimization" at bounding box center [454, 251] width 68 height 51
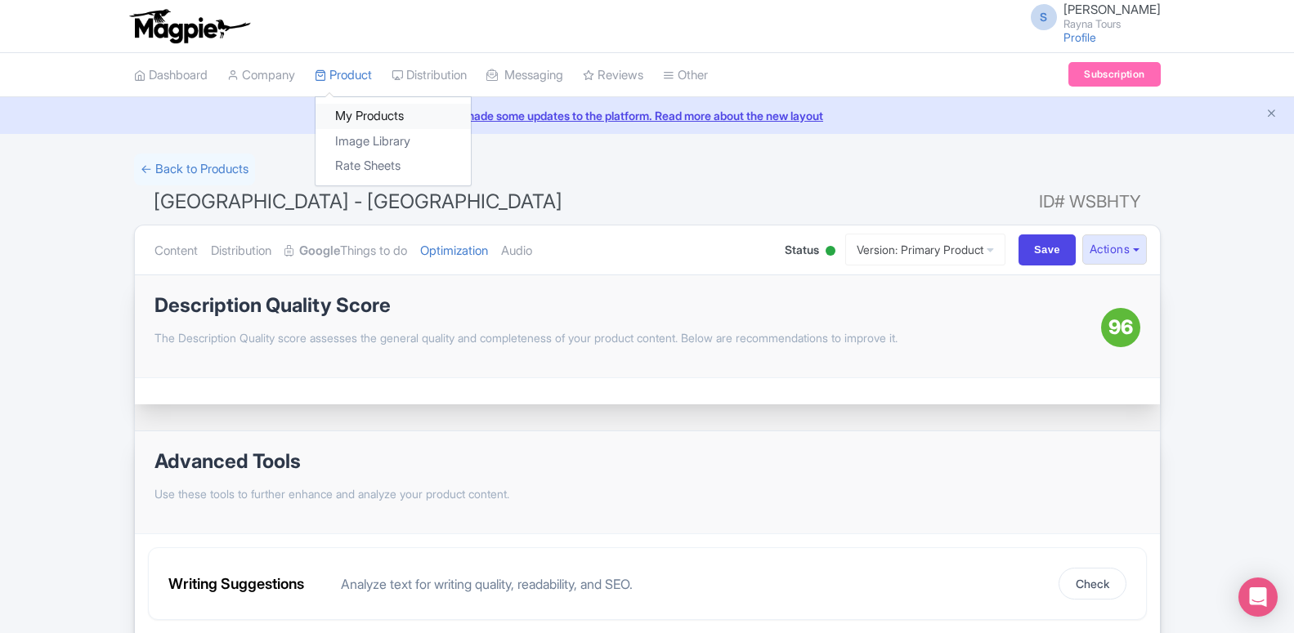
click at [366, 116] on link "My Products" at bounding box center [392, 116] width 155 height 25
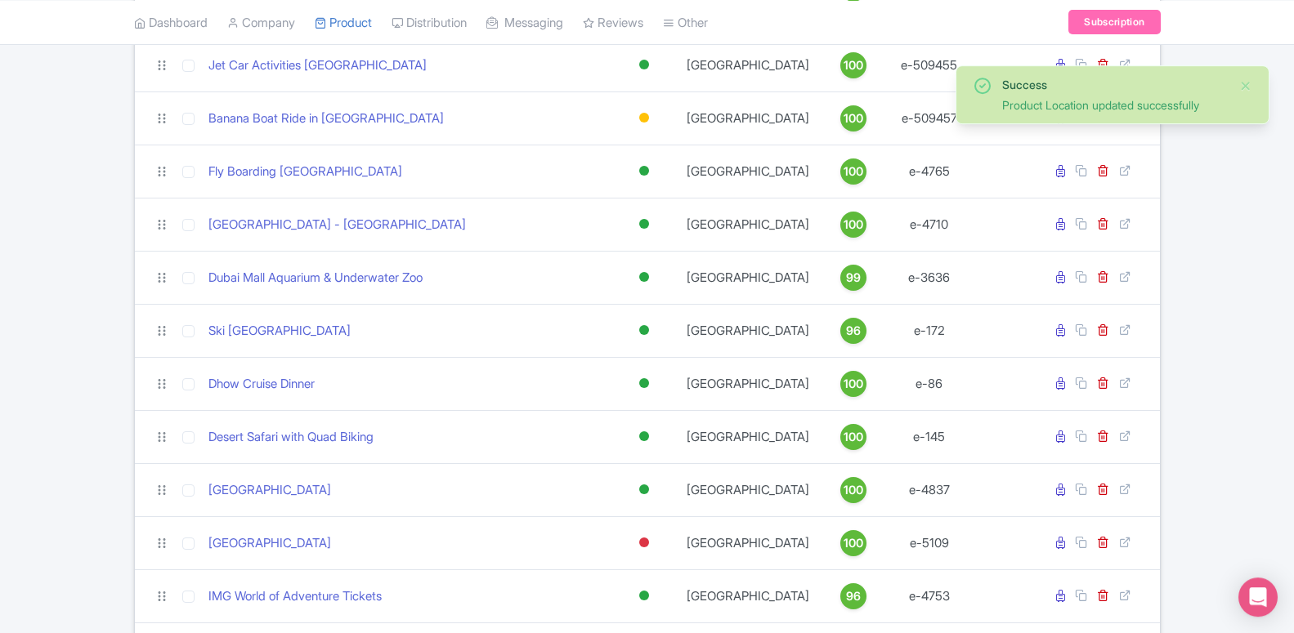
scroll to position [500, 0]
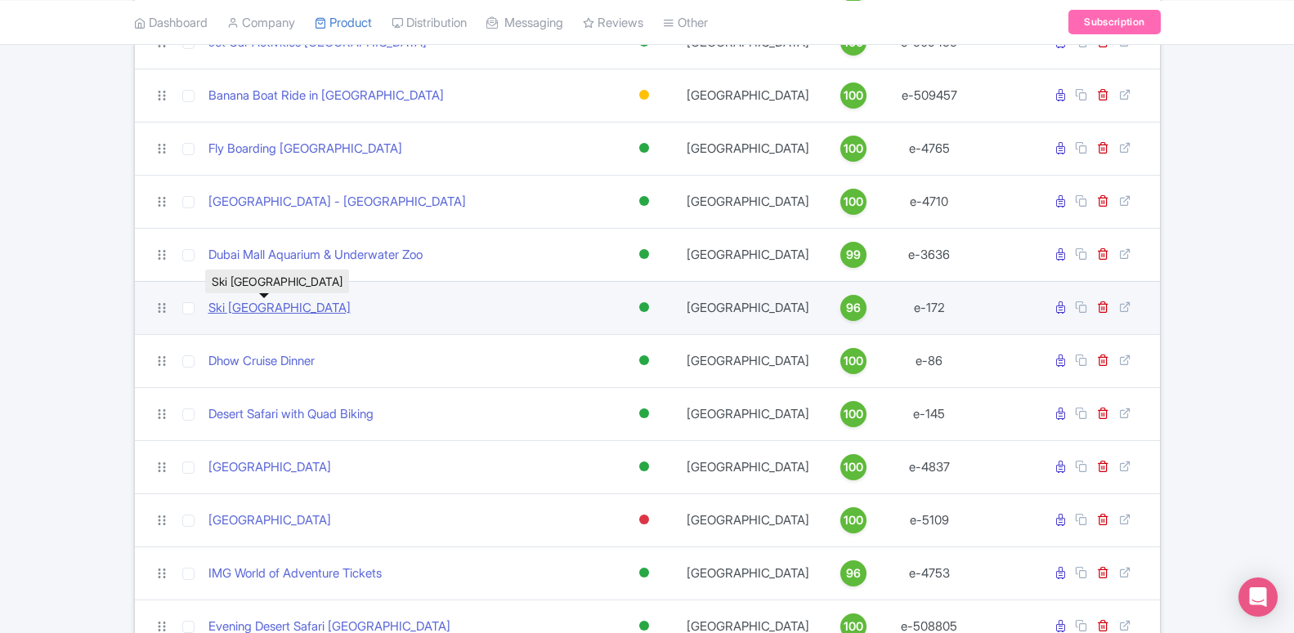
click at [266, 308] on link "Ski [GEOGRAPHIC_DATA]" at bounding box center [279, 308] width 142 height 19
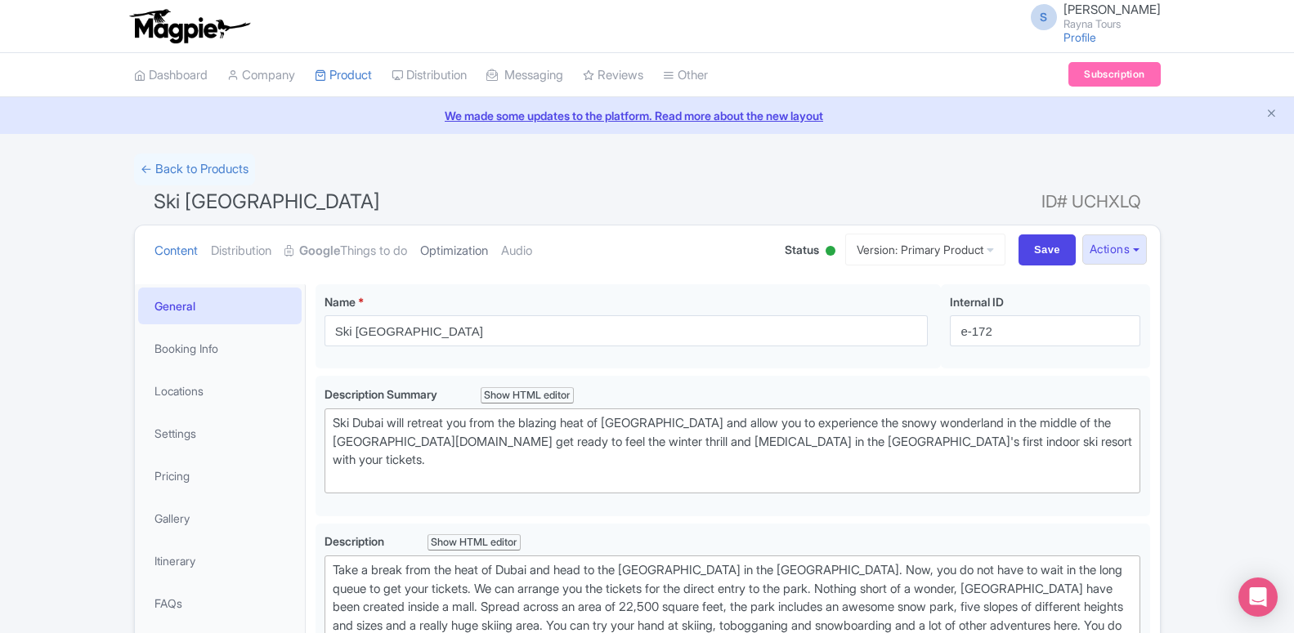
click at [436, 259] on link "Optimization" at bounding box center [454, 251] width 68 height 51
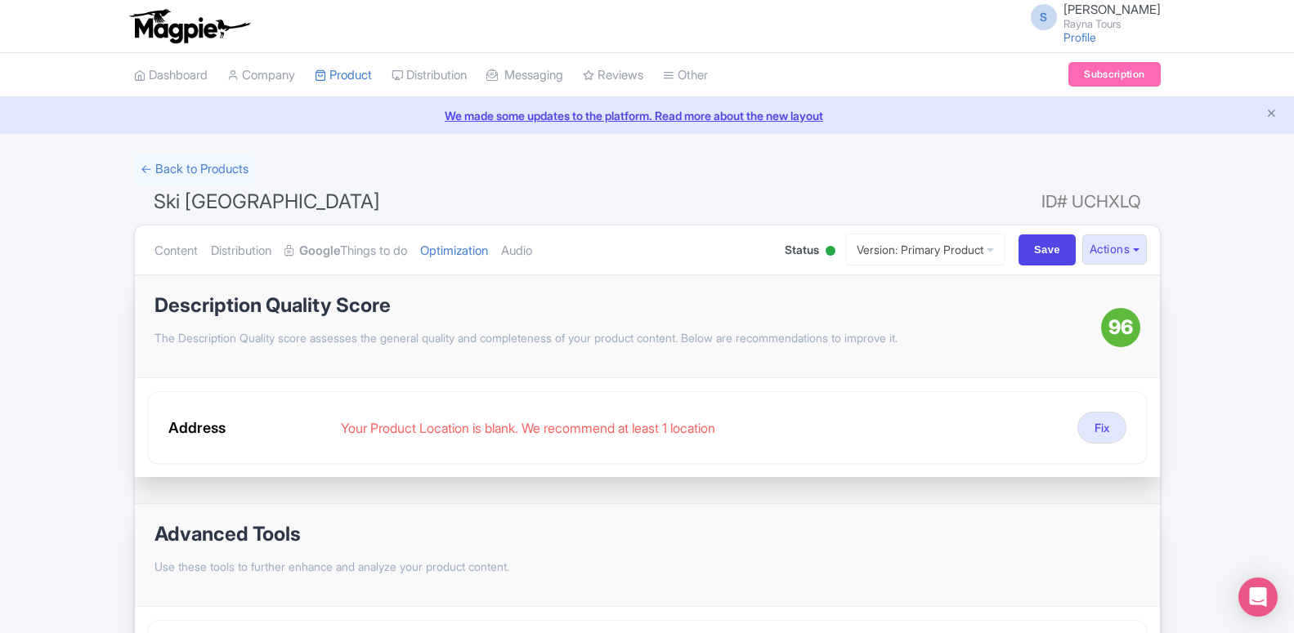
scroll to position [83, 0]
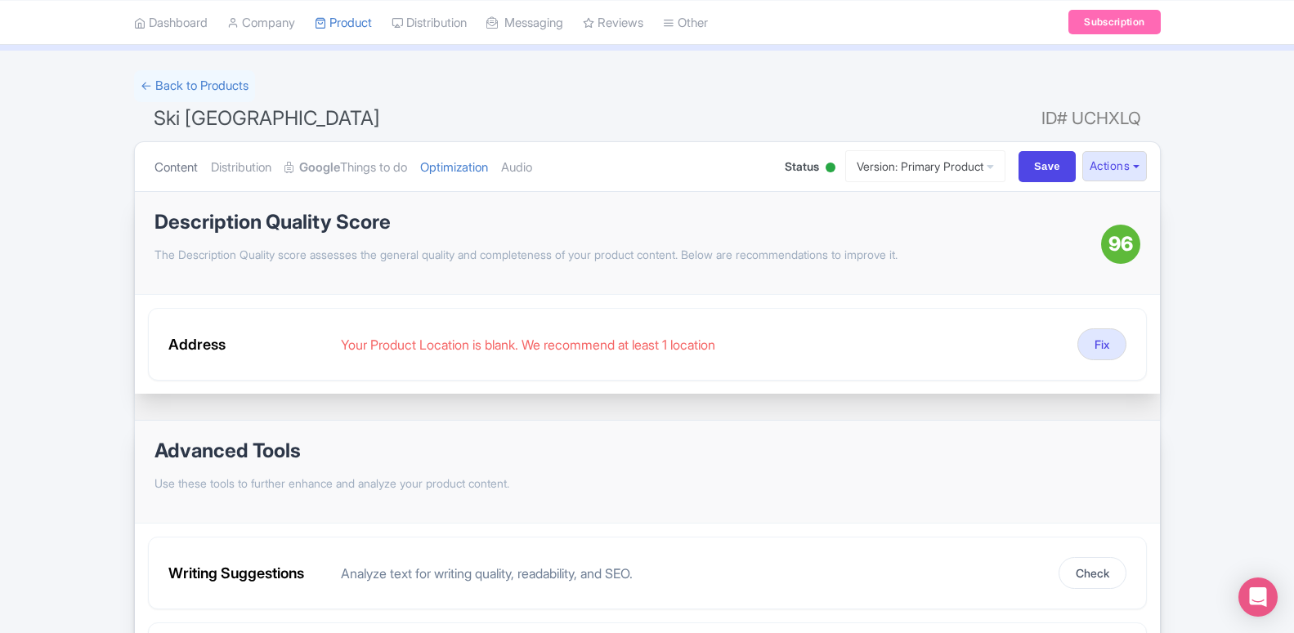
click at [165, 168] on link "Content" at bounding box center [175, 167] width 43 height 51
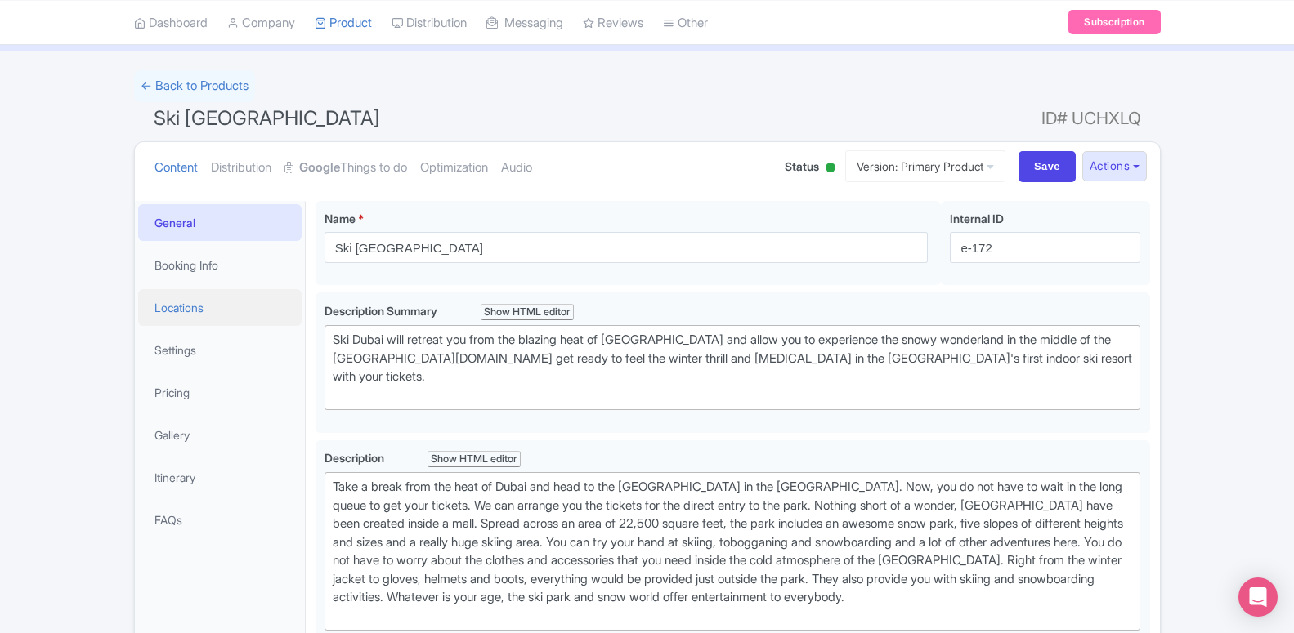
click at [182, 306] on link "Locations" at bounding box center [219, 307] width 163 height 37
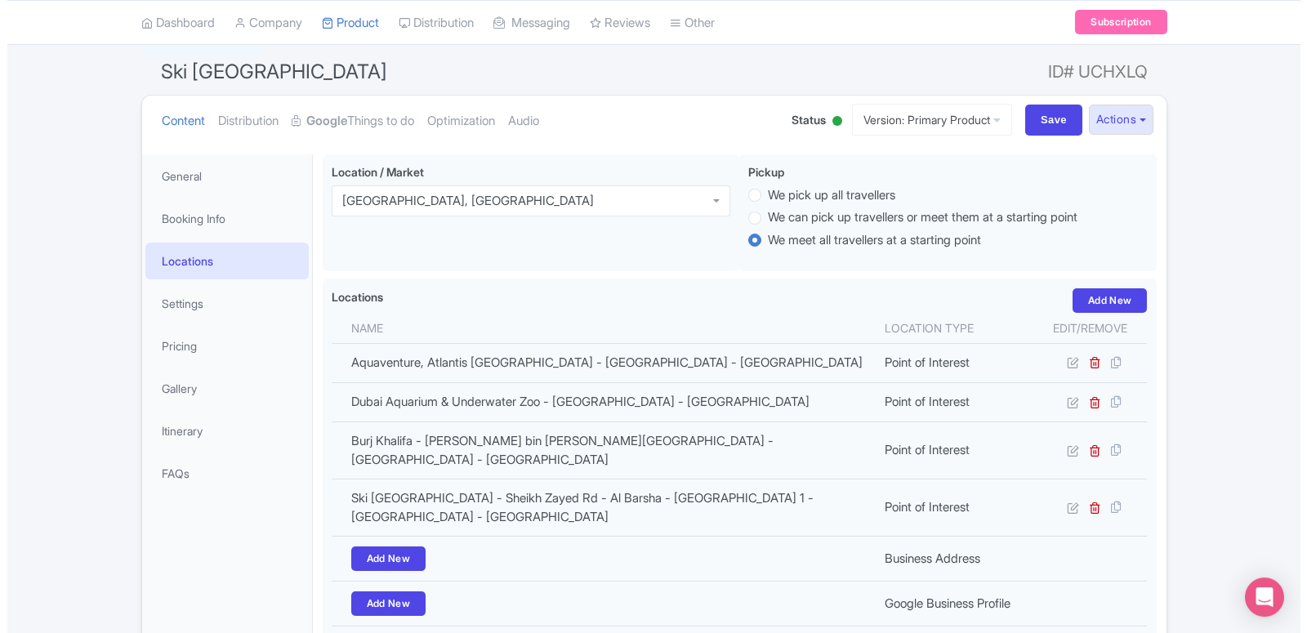
scroll to position [167, 0]
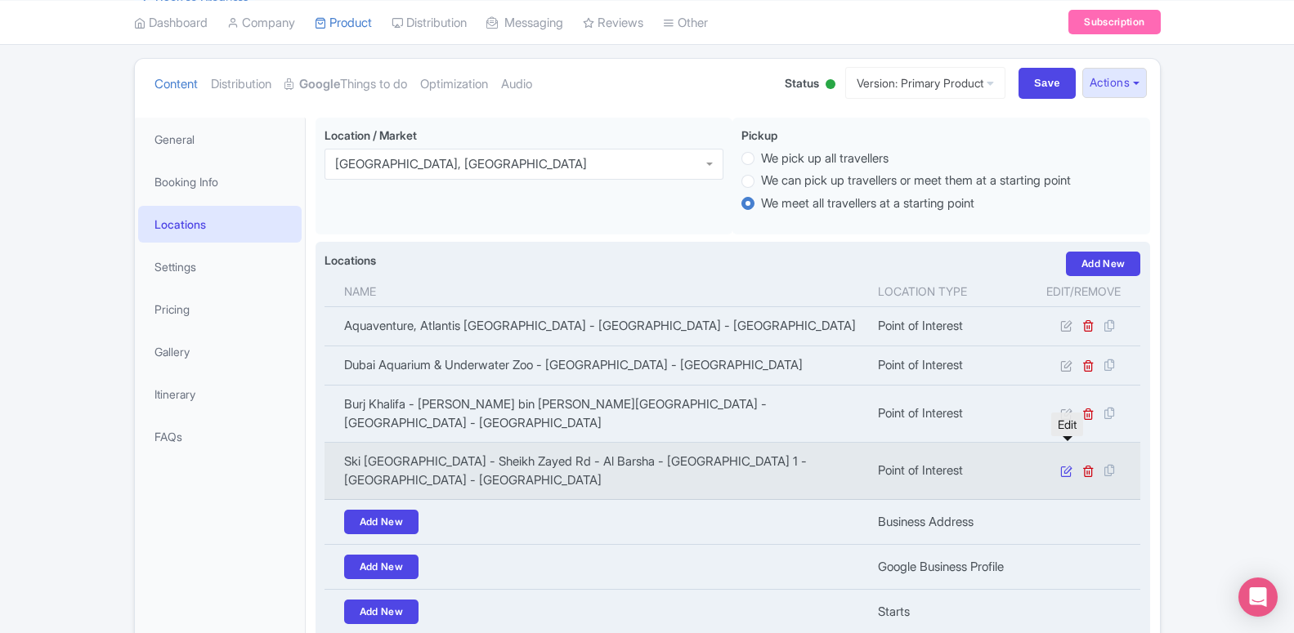
click at [1070, 465] on icon at bounding box center [1066, 471] width 12 height 12
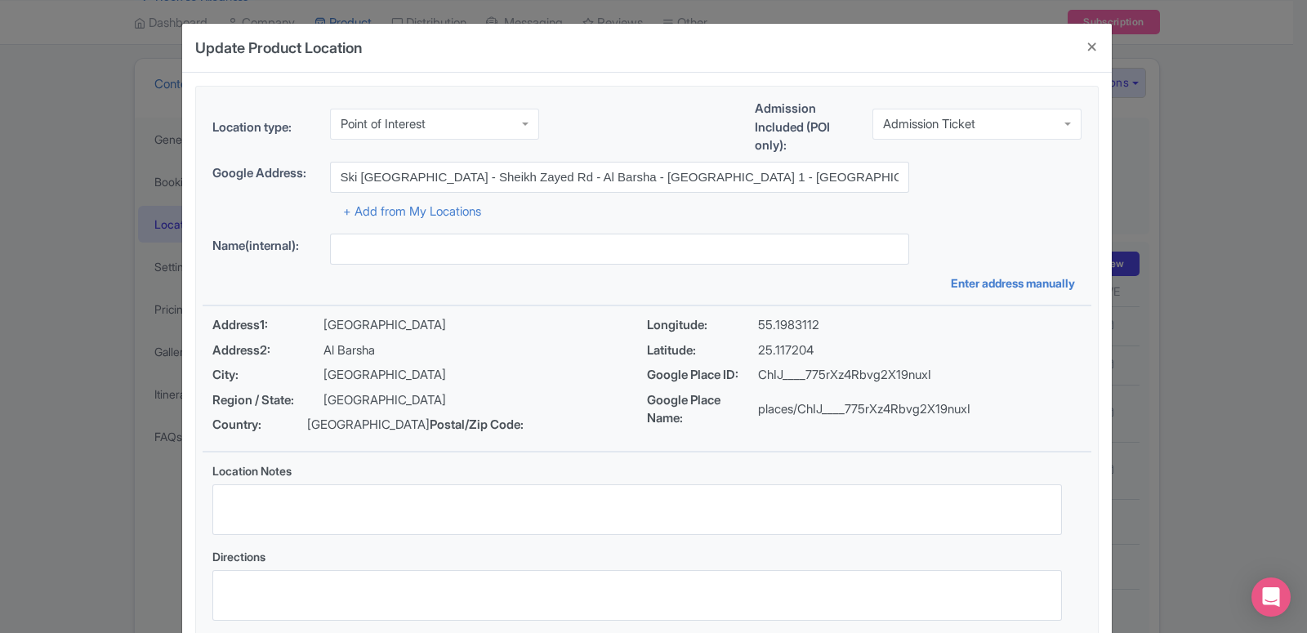
click at [402, 130] on div "Point of Interest" at bounding box center [434, 124] width 209 height 31
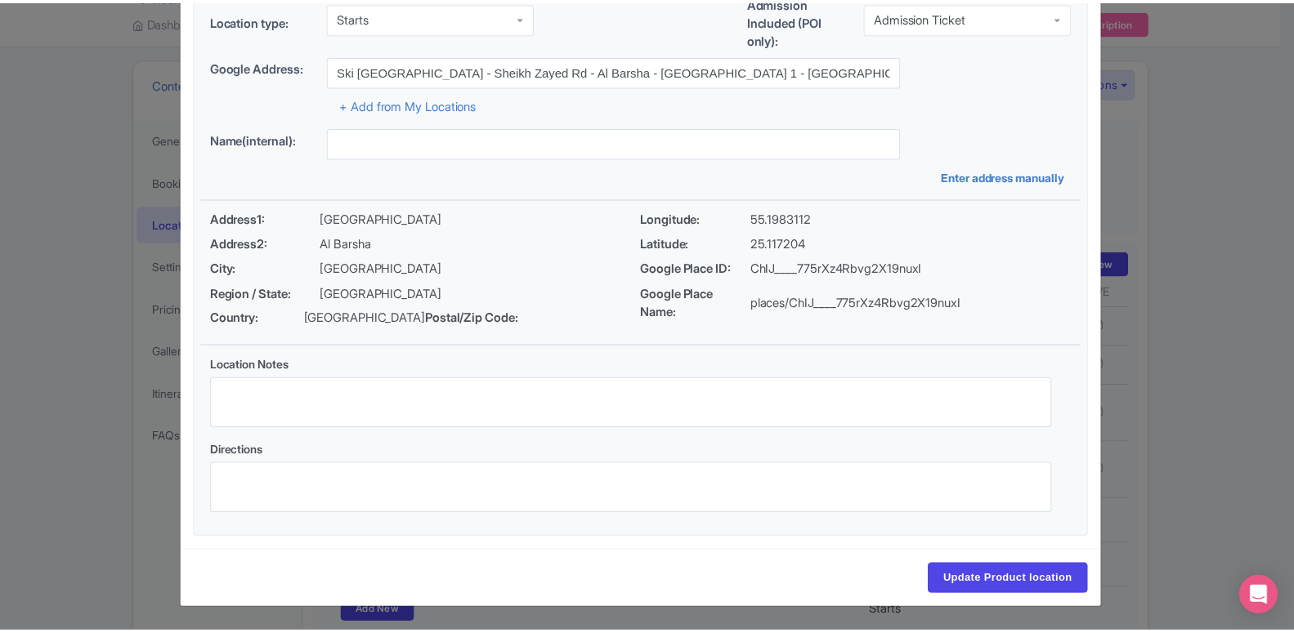
scroll to position [126, 0]
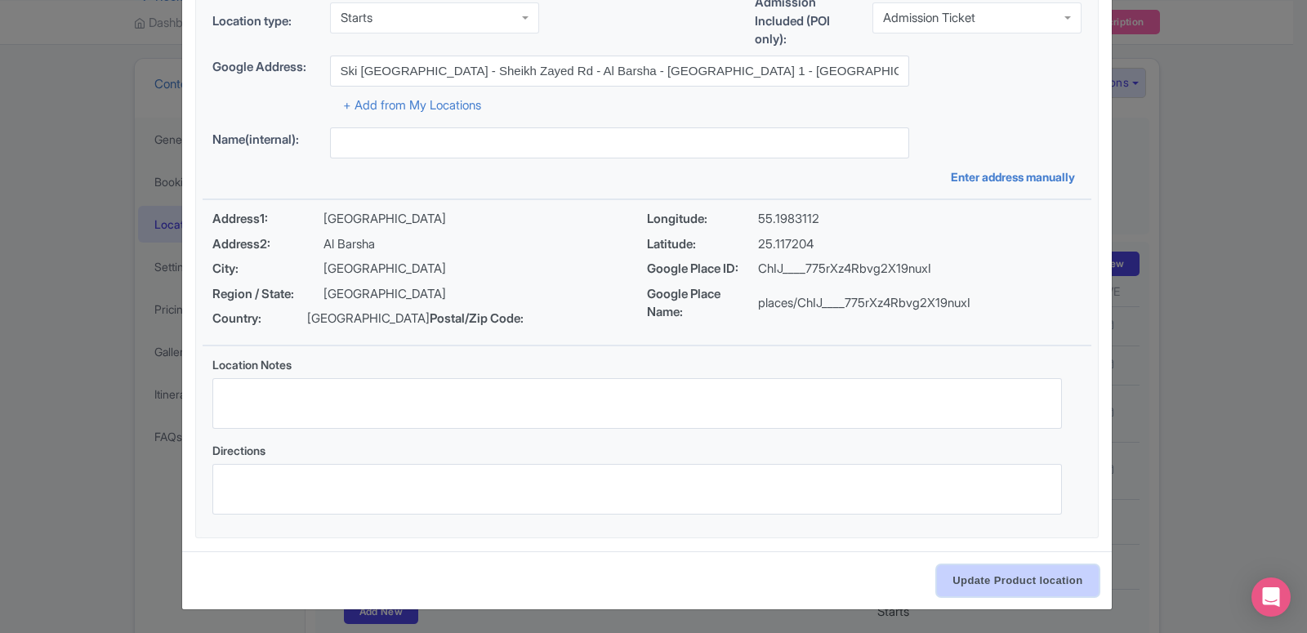
click at [1038, 592] on input "Update Product location" at bounding box center [1017, 580] width 161 height 31
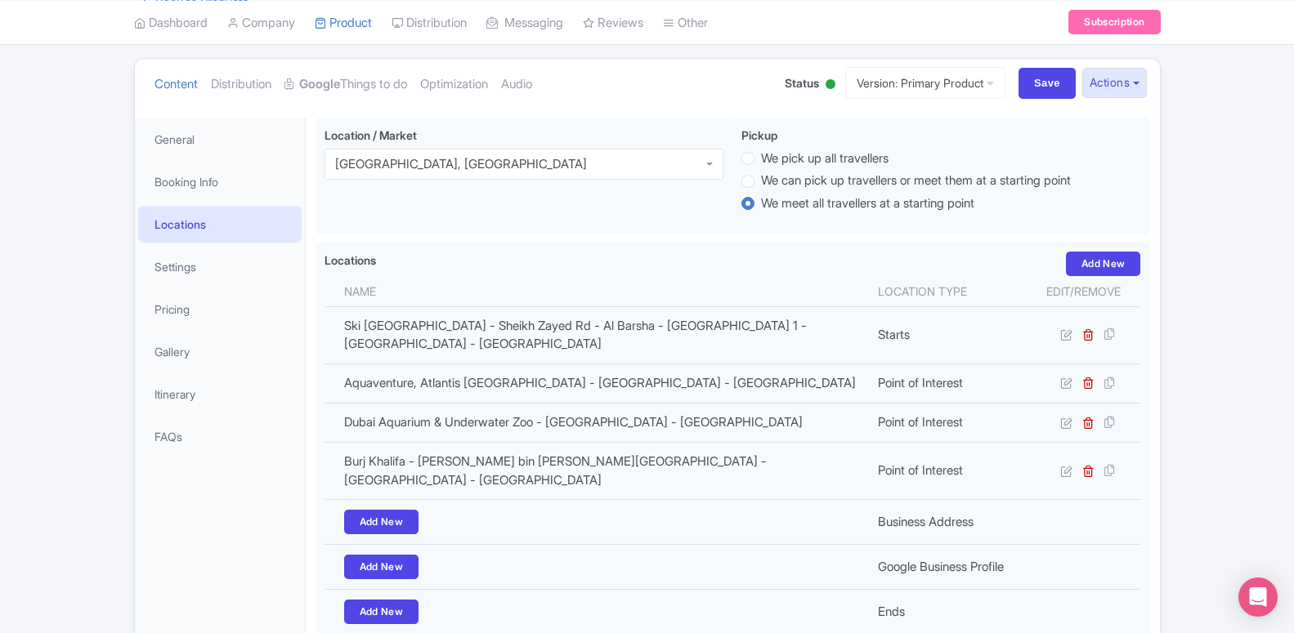
scroll to position [0, 0]
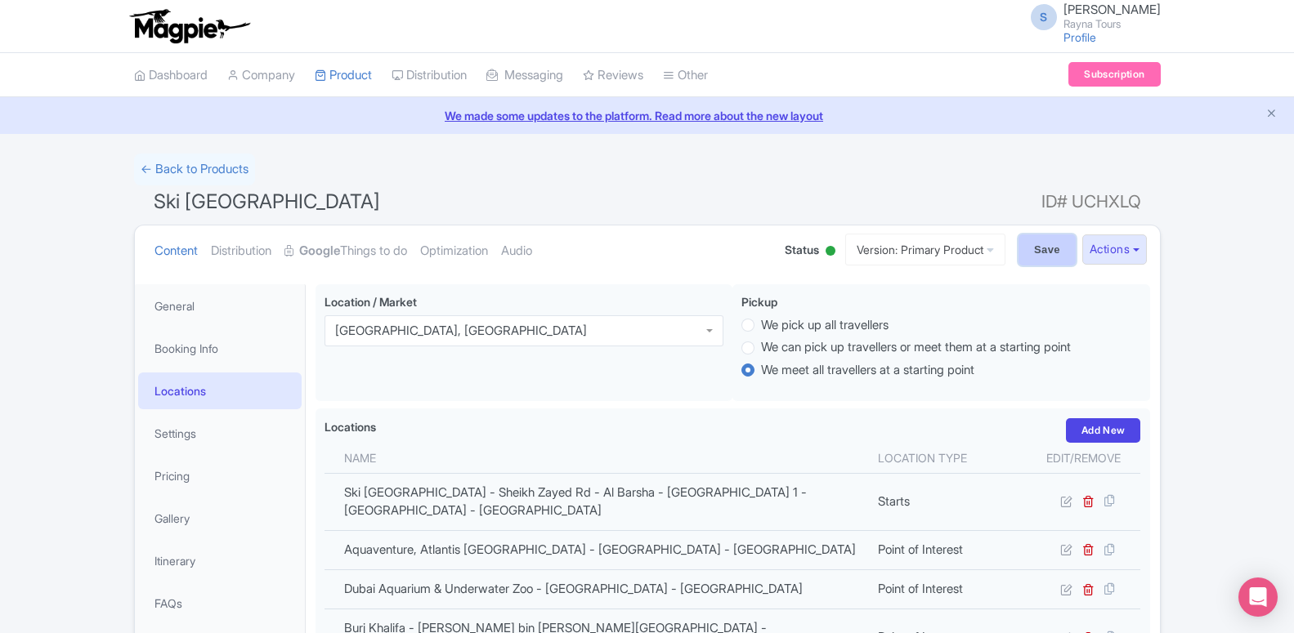
click at [1041, 257] on input "Save" at bounding box center [1046, 250] width 57 height 31
type input "Update Product"
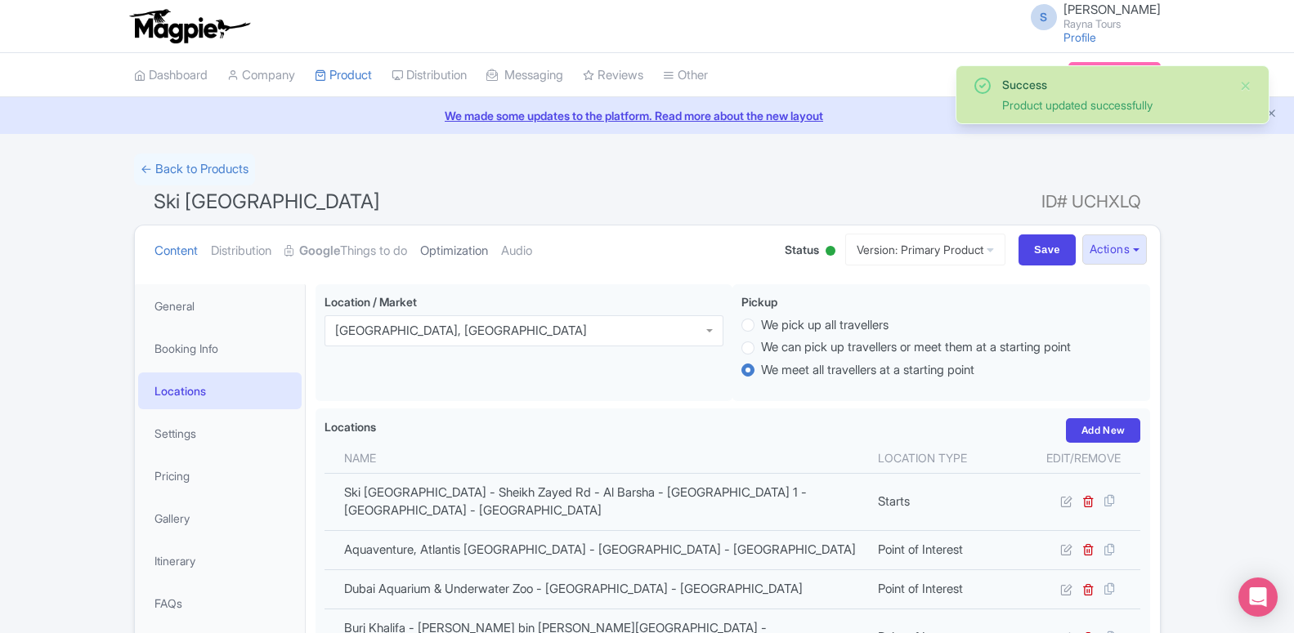
click at [459, 266] on link "Optimization" at bounding box center [454, 251] width 68 height 51
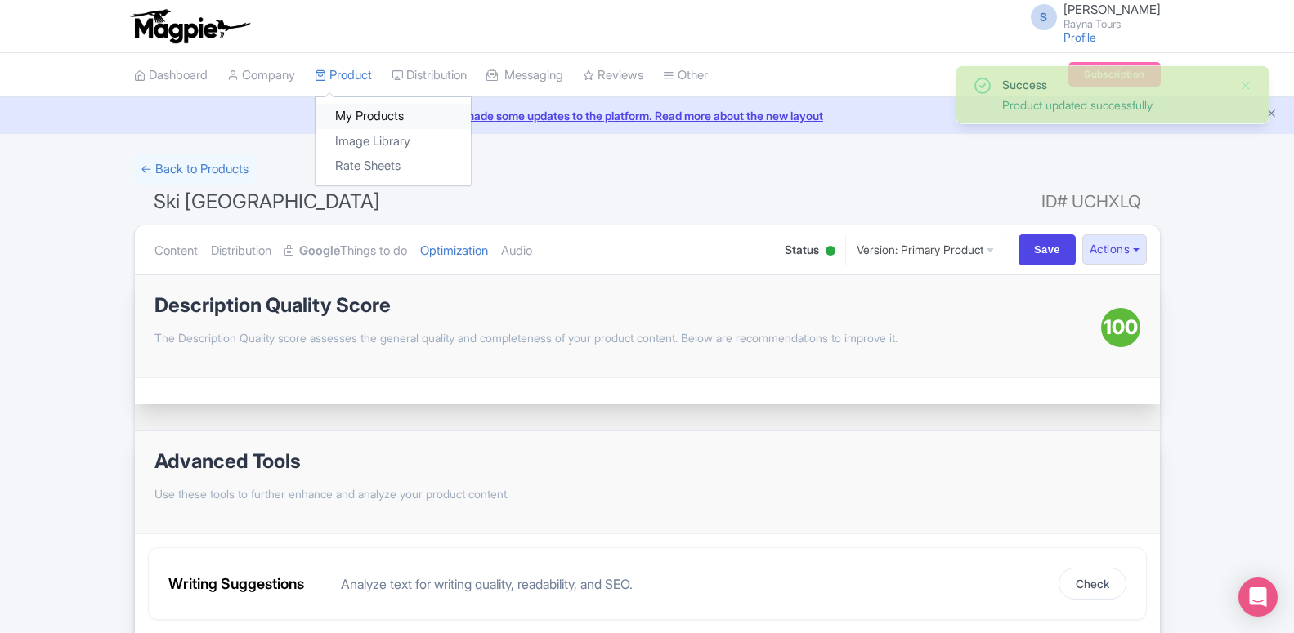
click at [364, 118] on link "My Products" at bounding box center [392, 116] width 155 height 25
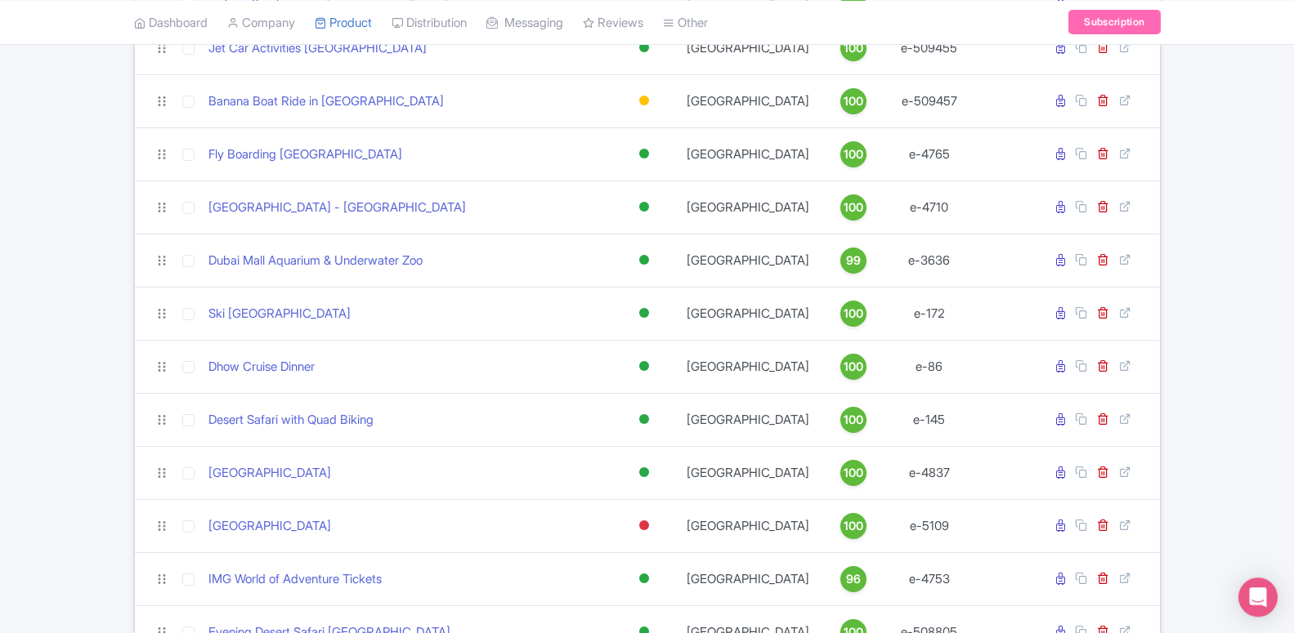
scroll to position [500, 0]
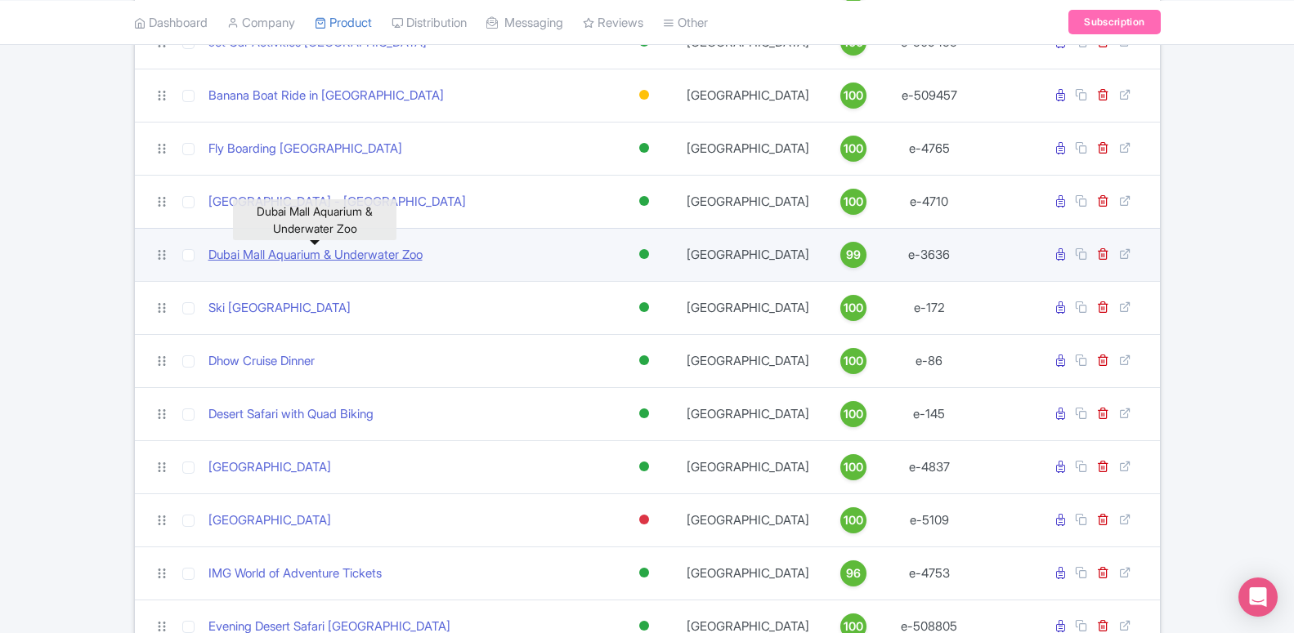
click at [370, 252] on link "Dubai Mall Aquarium & Underwater Zoo" at bounding box center [315, 255] width 214 height 19
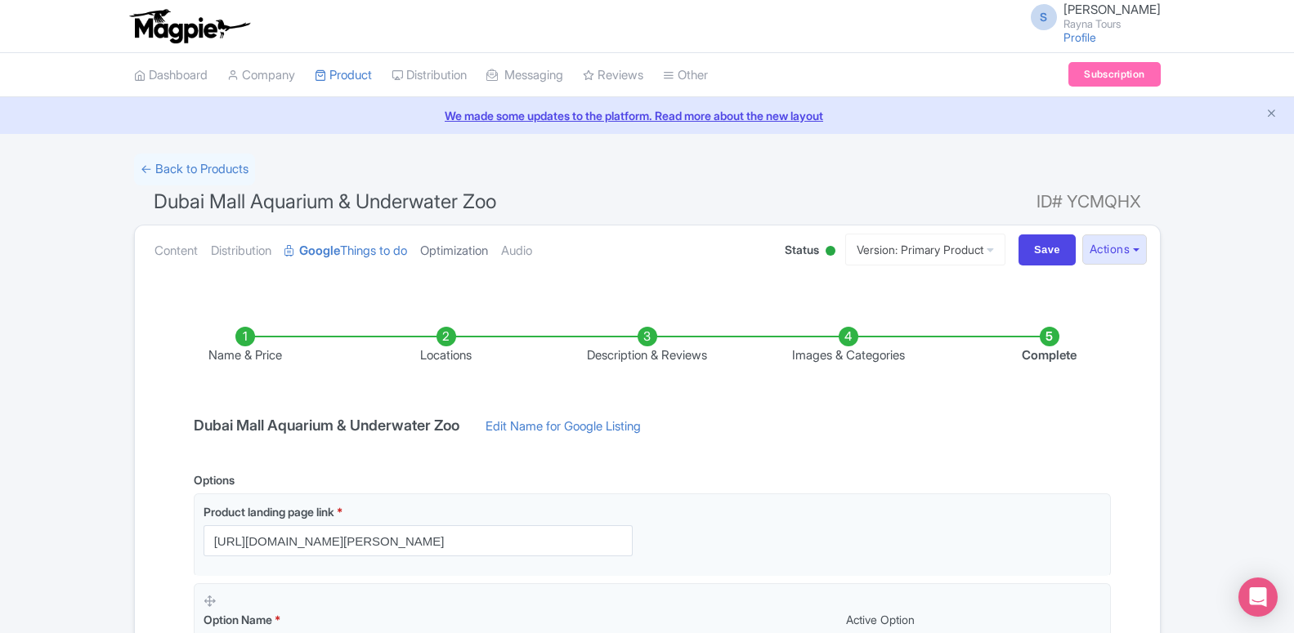
click at [456, 250] on link "Optimization" at bounding box center [454, 251] width 68 height 51
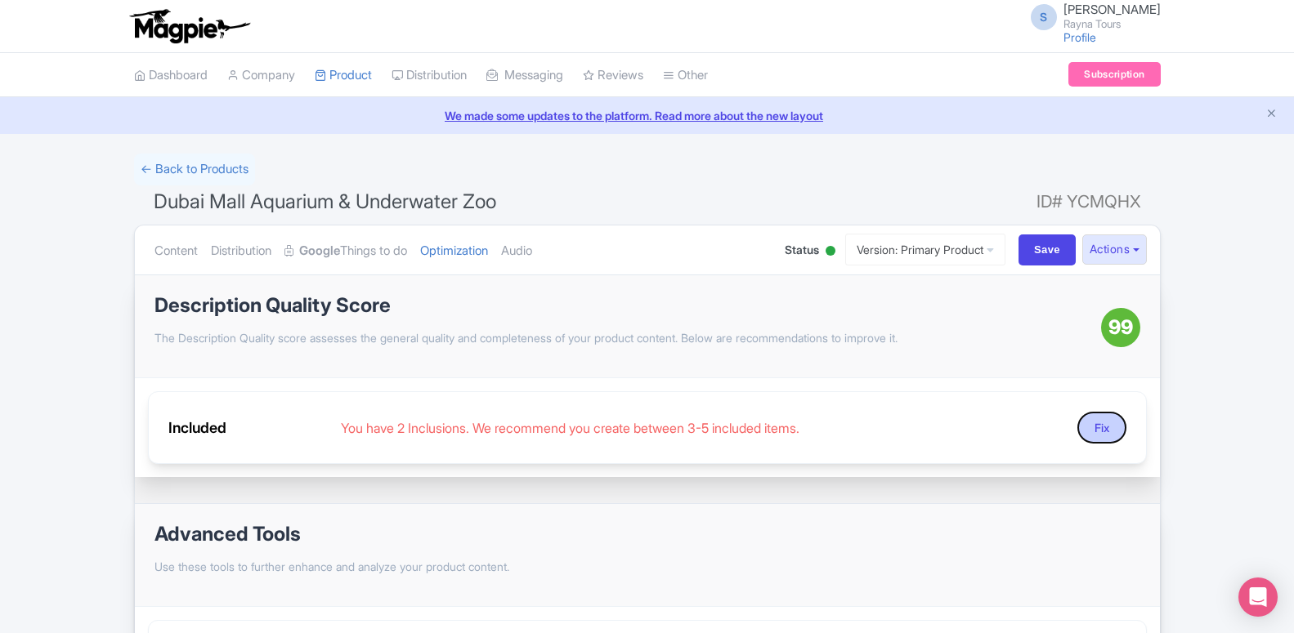
click at [1091, 427] on button "Fix" at bounding box center [1101, 428] width 49 height 32
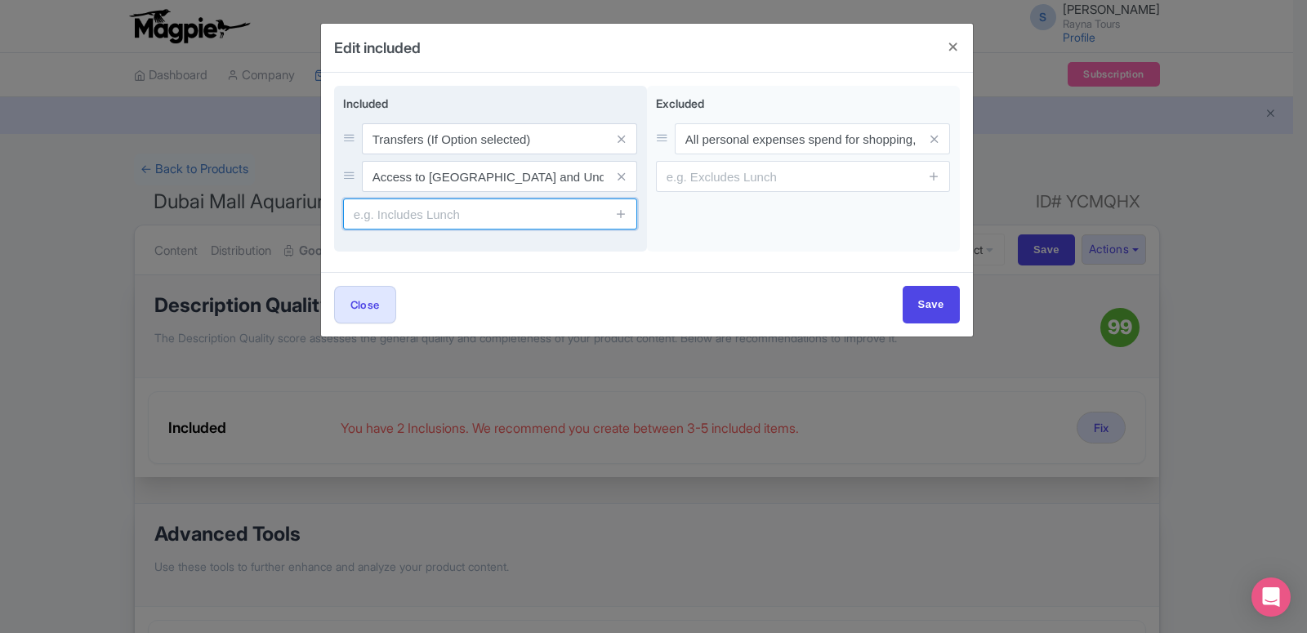
click at [463, 218] on input "text" at bounding box center [490, 214] width 295 height 31
paste input "Underwater Zoo"
type input "Underwater Zoo"
click at [627, 218] on icon at bounding box center [621, 214] width 12 height 12
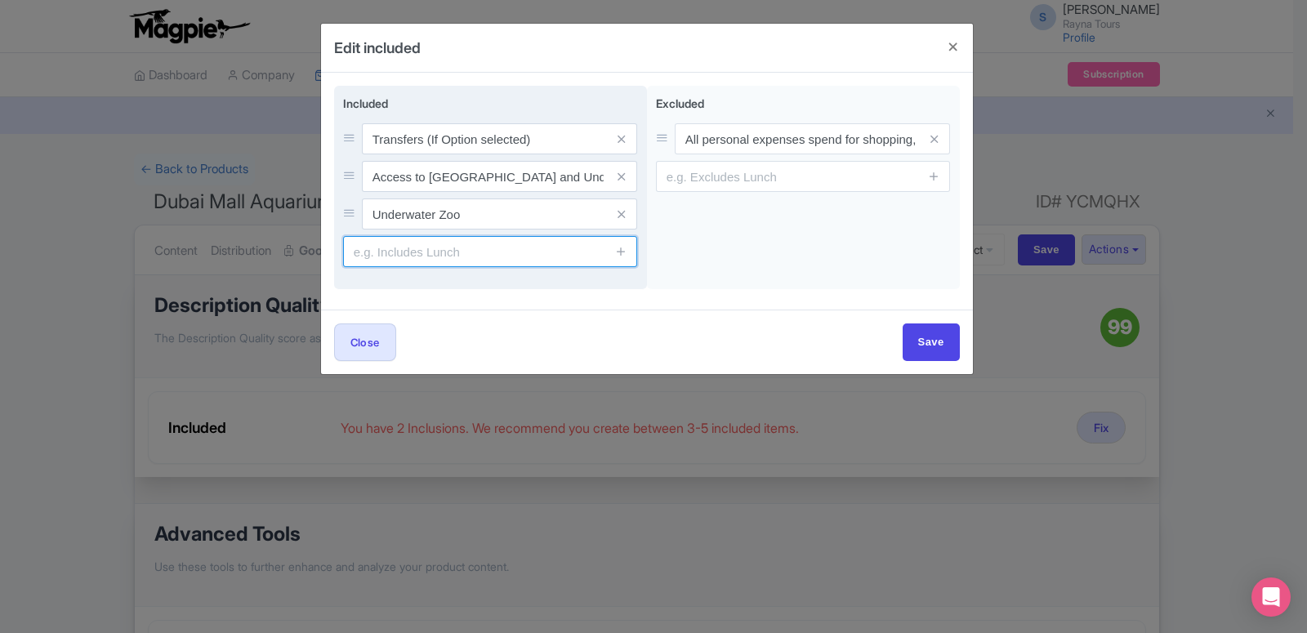
click at [405, 248] on input "text" at bounding box center [490, 251] width 295 height 31
paste input "Aquarium Tunnel"
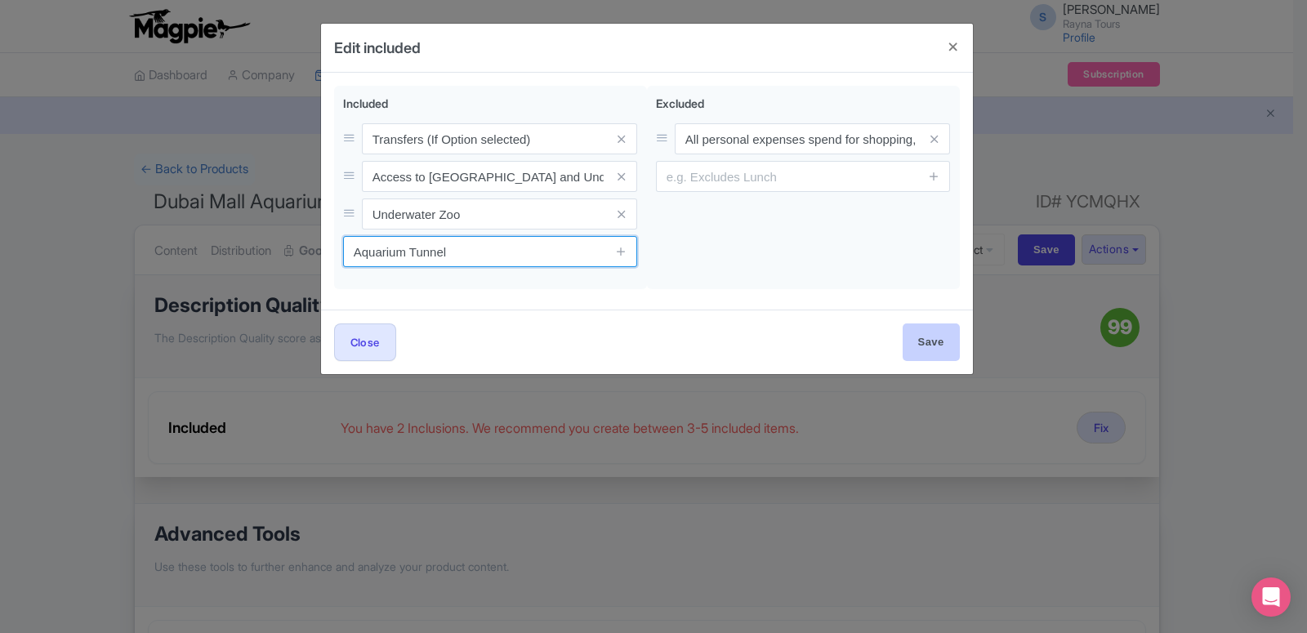
type input "Aquarium Tunnel"
click at [941, 347] on input "Save" at bounding box center [931, 342] width 57 height 37
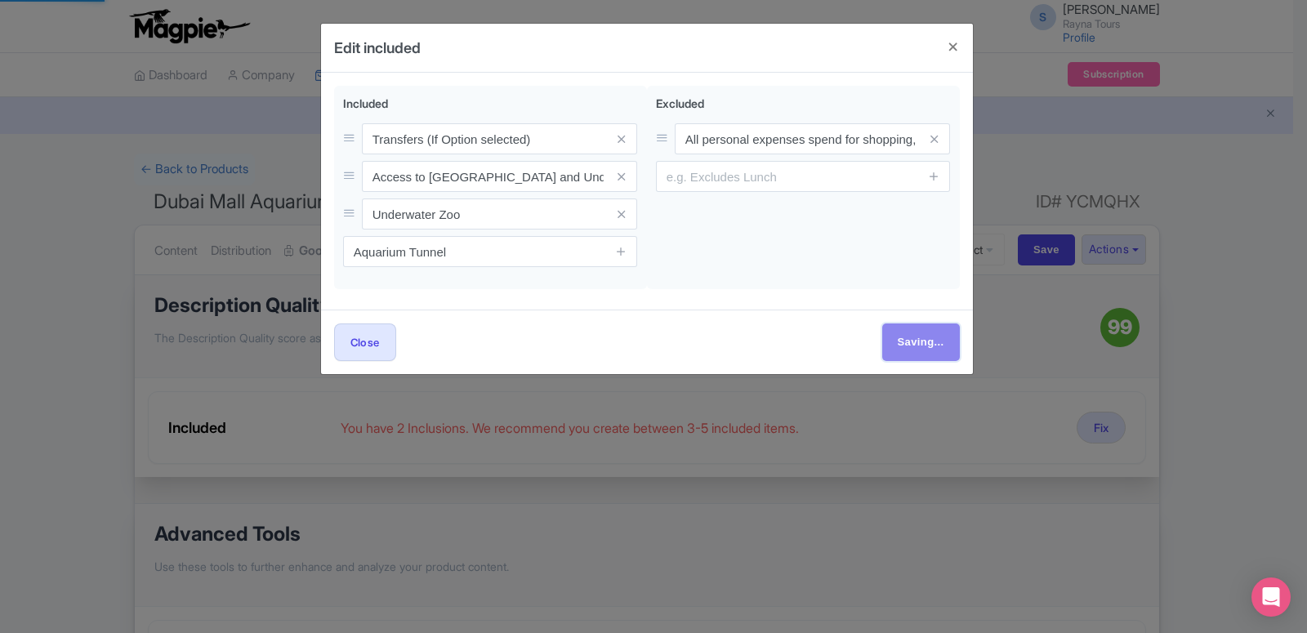
type input "Save"
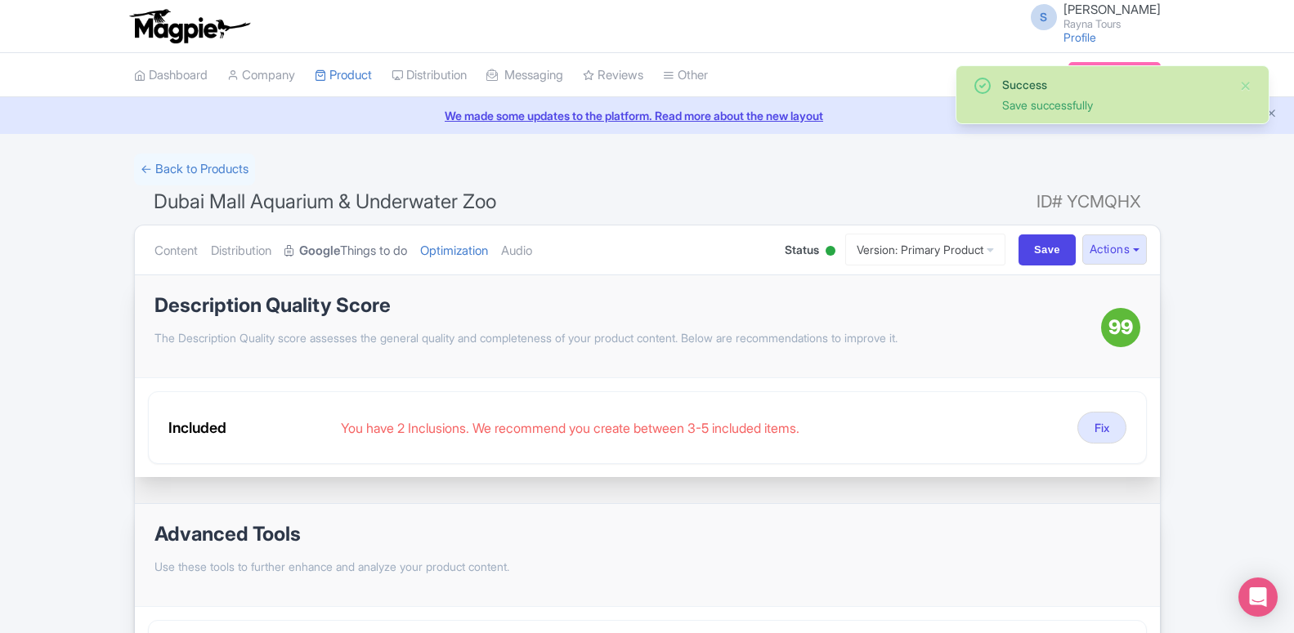
click at [318, 252] on strong "Google" at bounding box center [319, 251] width 41 height 19
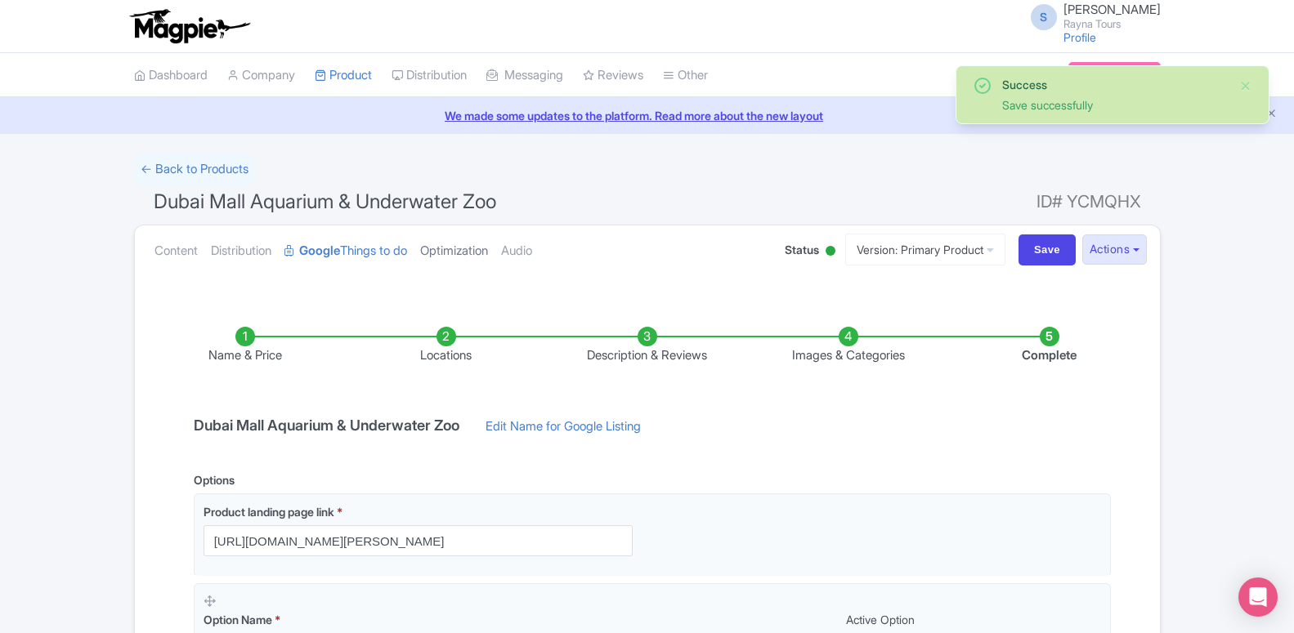
click at [427, 257] on link "Optimization" at bounding box center [454, 251] width 68 height 51
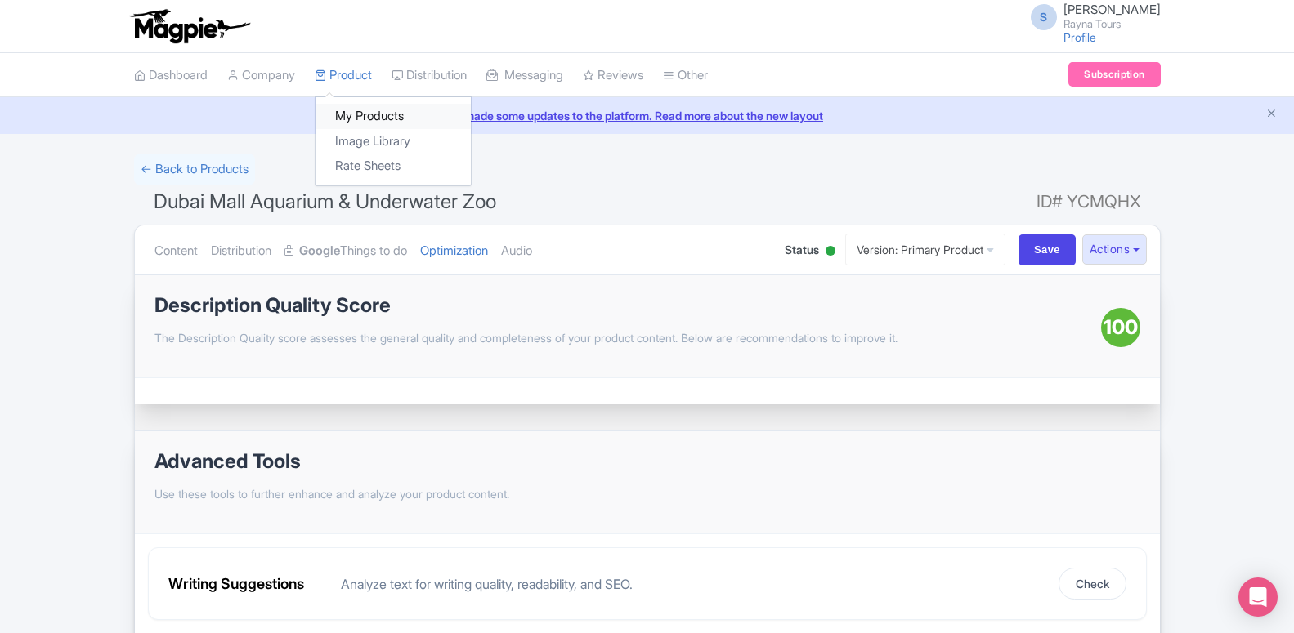
click at [376, 121] on link "My Products" at bounding box center [392, 116] width 155 height 25
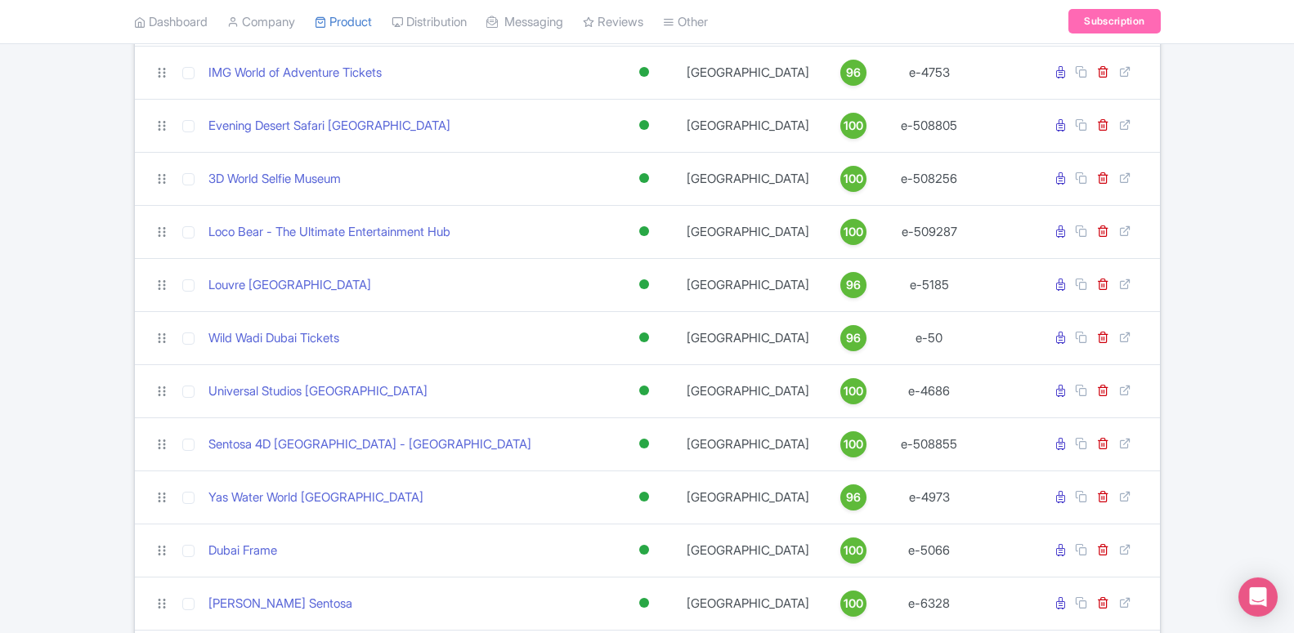
scroll to position [1000, 0]
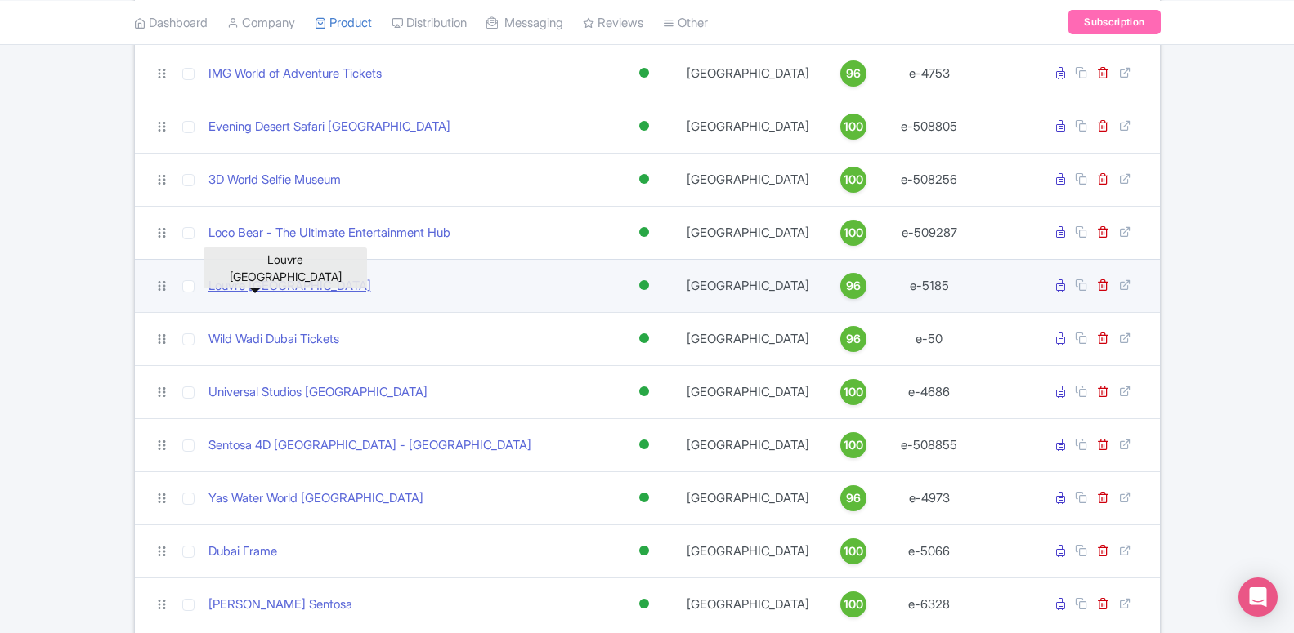
click at [239, 288] on link "Louvre [GEOGRAPHIC_DATA]" at bounding box center [289, 286] width 163 height 19
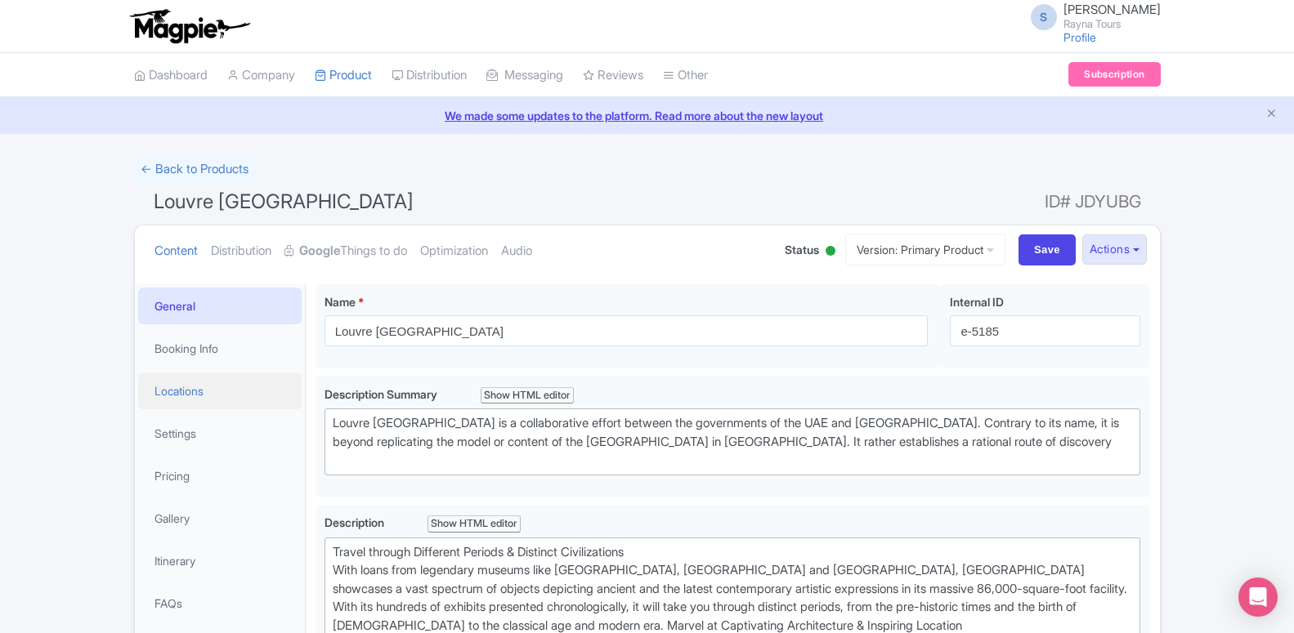
click at [197, 396] on link "Locations" at bounding box center [219, 391] width 163 height 37
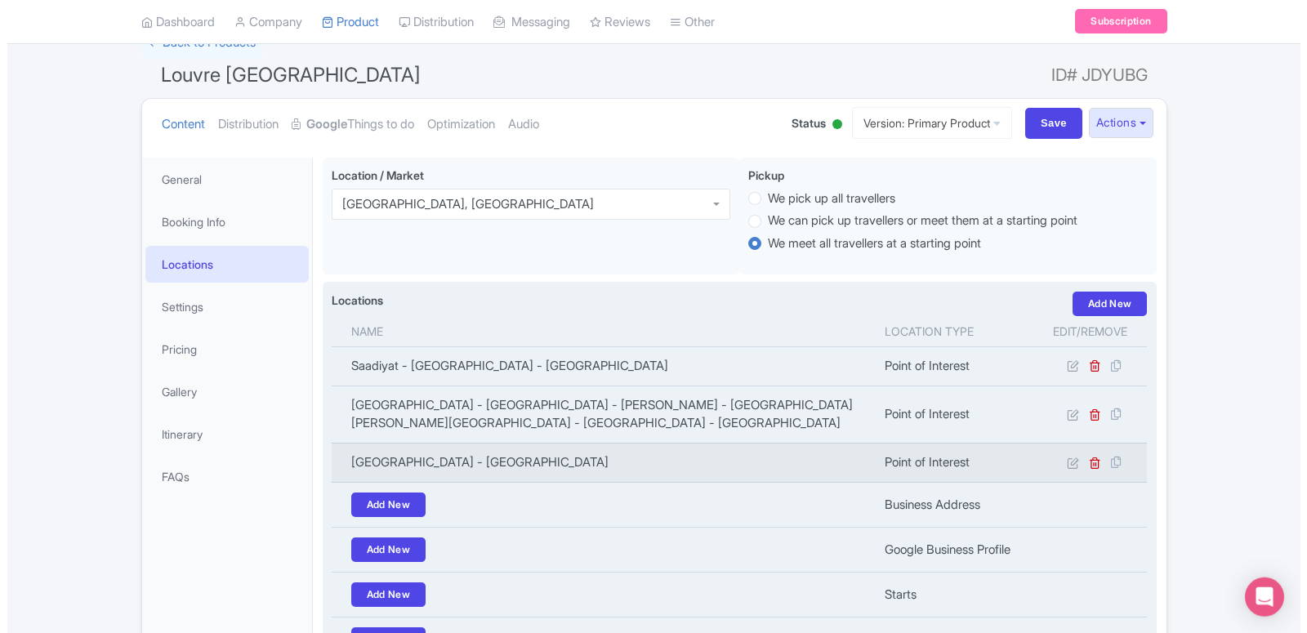
scroll to position [83, 0]
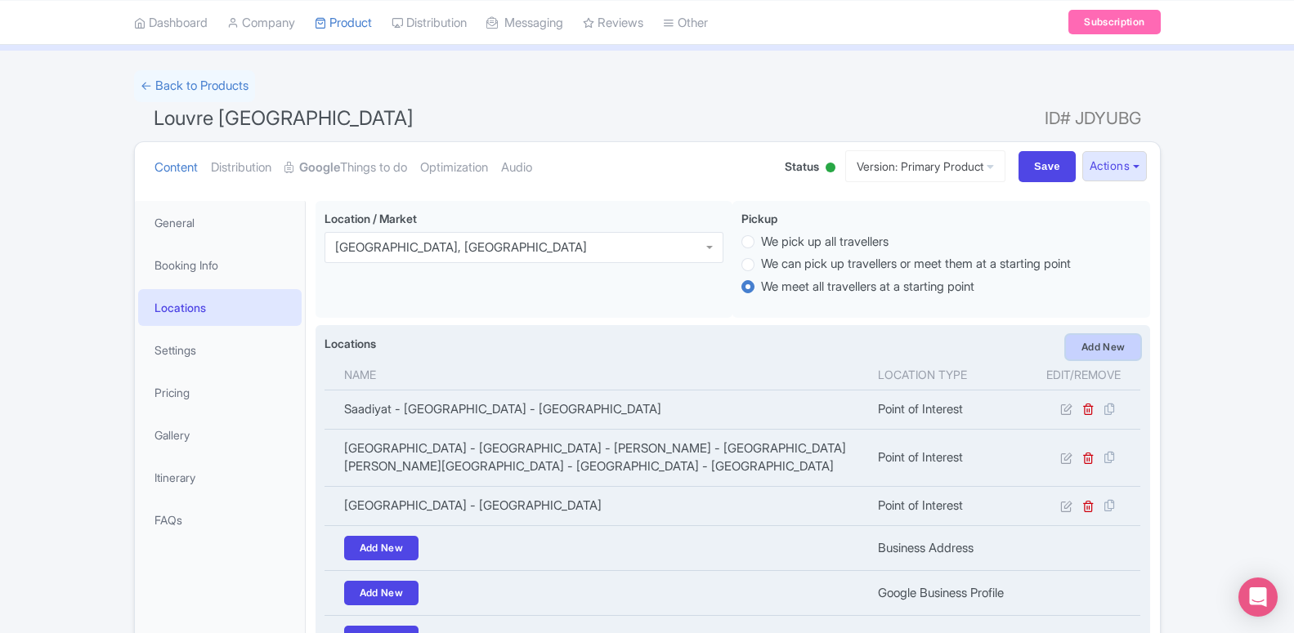
click at [1110, 351] on link "Add New" at bounding box center [1103, 347] width 75 height 25
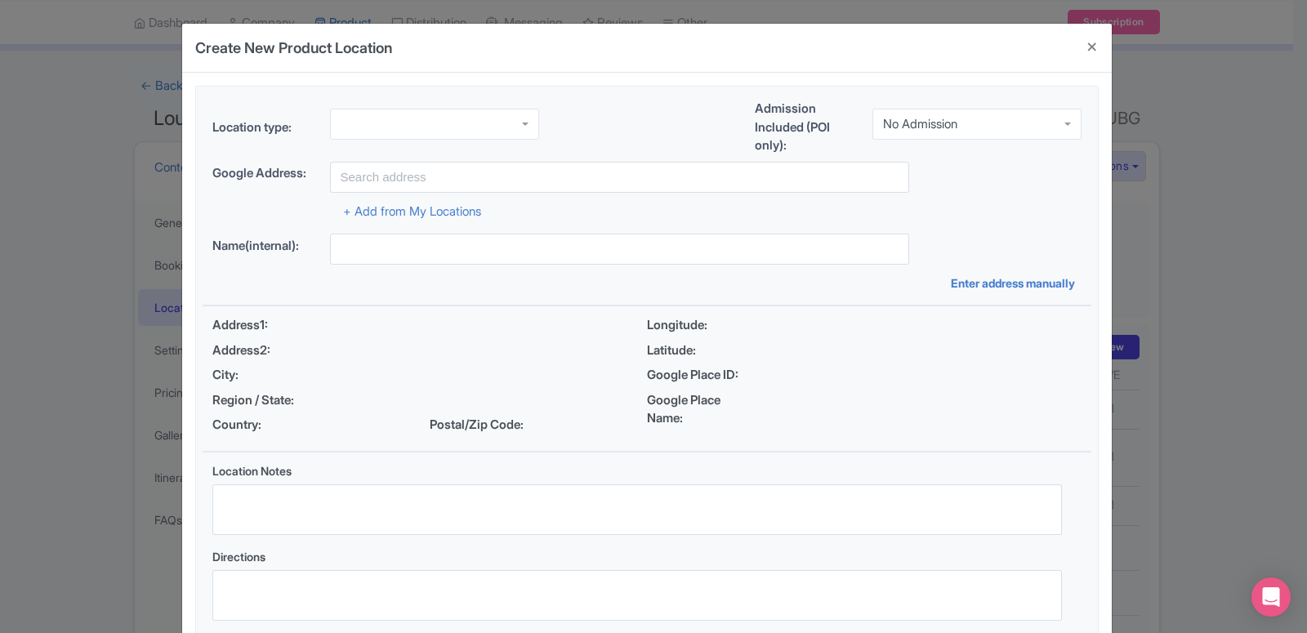
click at [353, 124] on div at bounding box center [434, 124] width 209 height 31
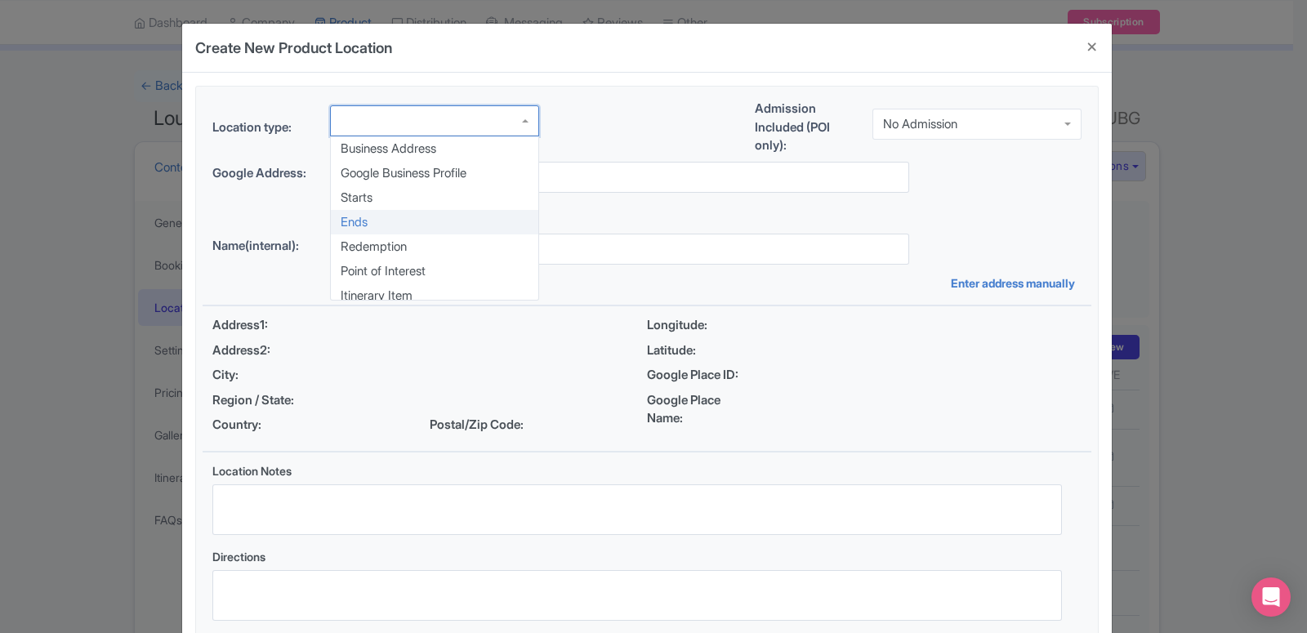
click at [360, 195] on div "Location type: Business Address Google Business Profile Starts Ends Redemption …" at bounding box center [647, 365] width 889 height 557
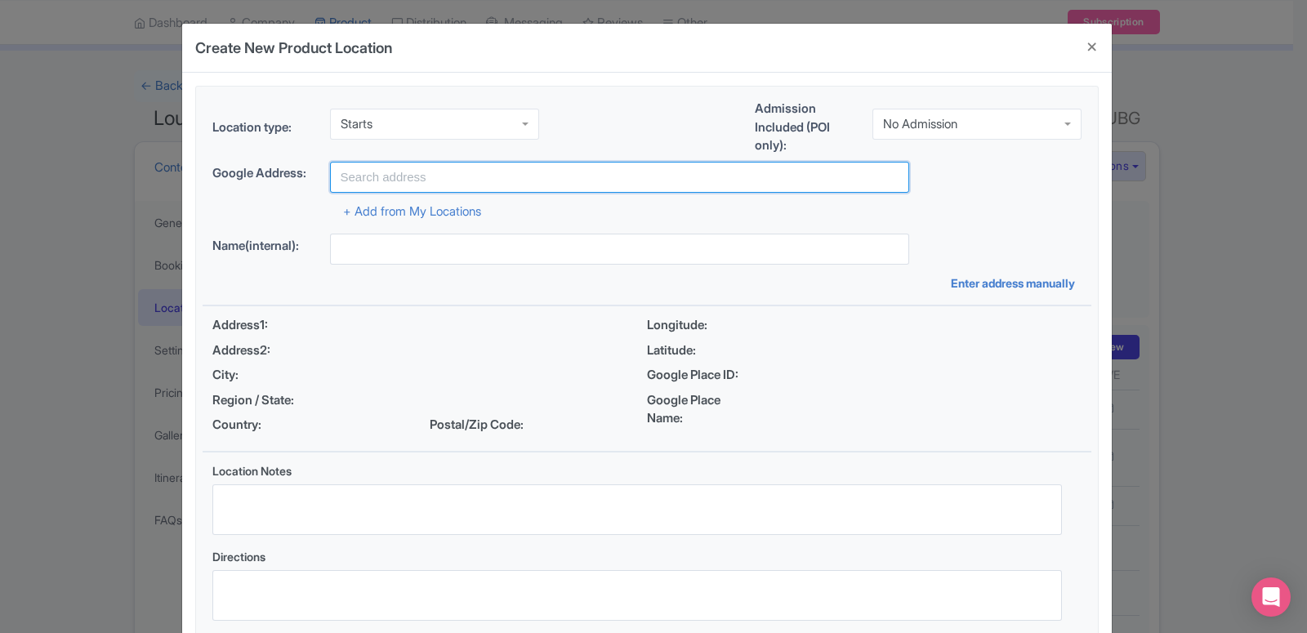
click at [413, 181] on input "text" at bounding box center [619, 177] width 579 height 31
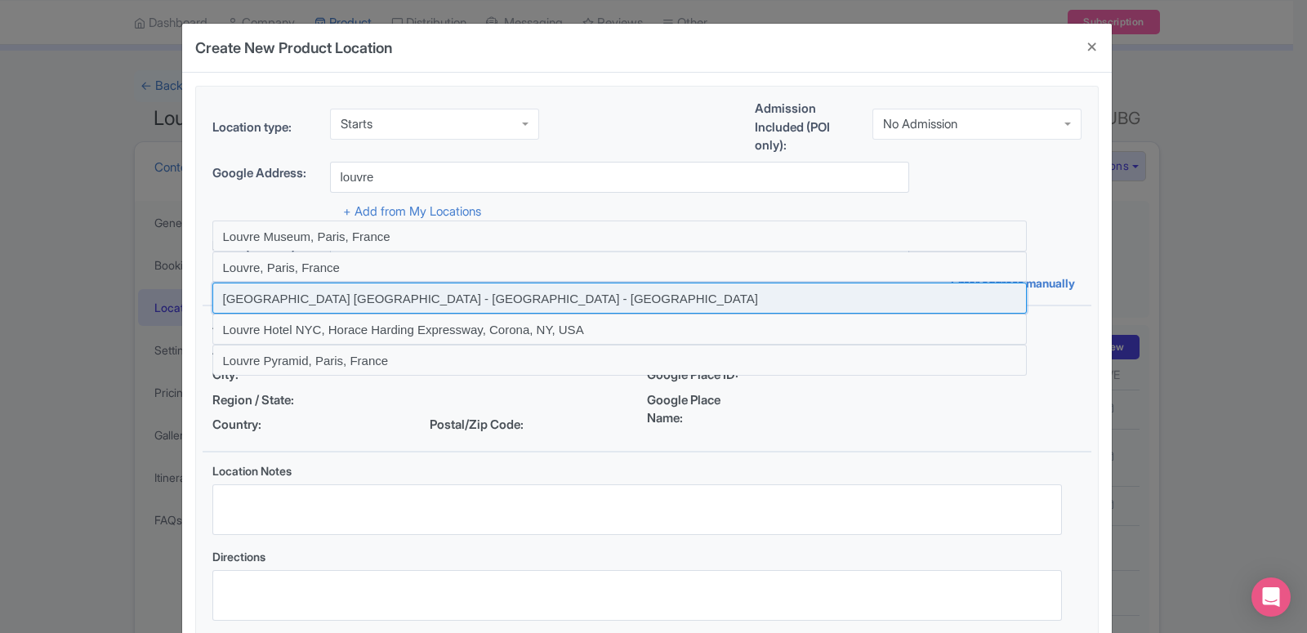
click at [350, 299] on input at bounding box center [619, 298] width 815 height 31
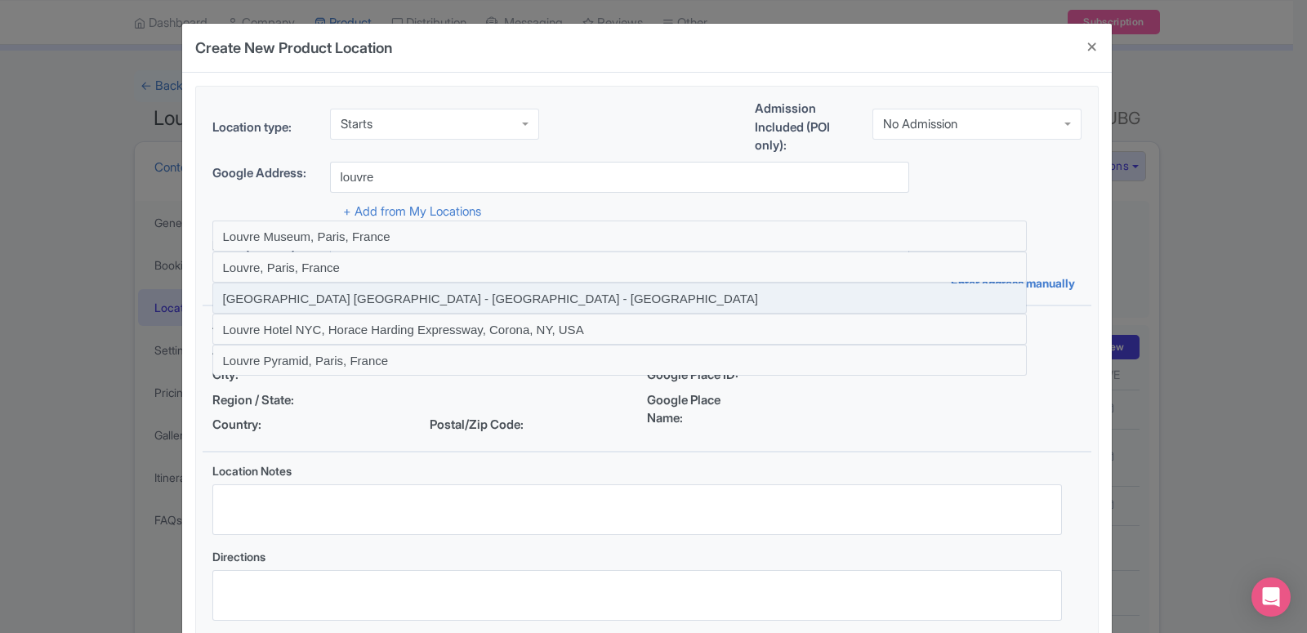
type input "Louvre Abu Dhabi - Abu Dhabi - United Arab Emirates"
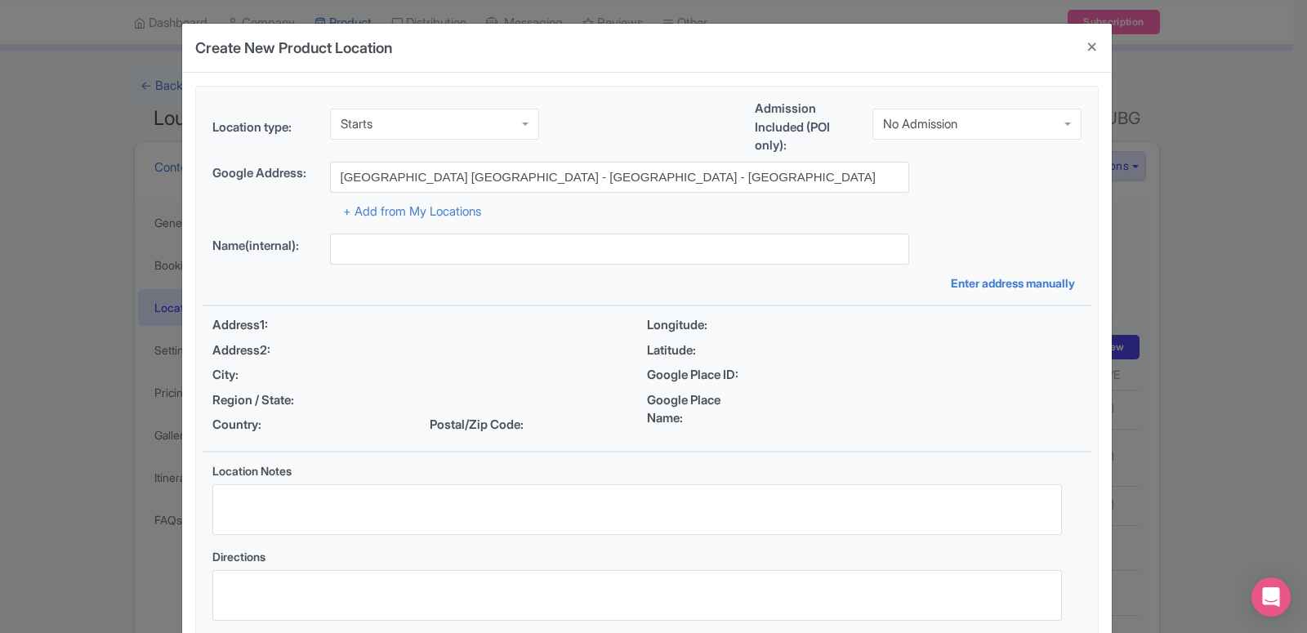
type input "Louvre Abu Dhabi - Abu Dhabi - United Arab Emirates"
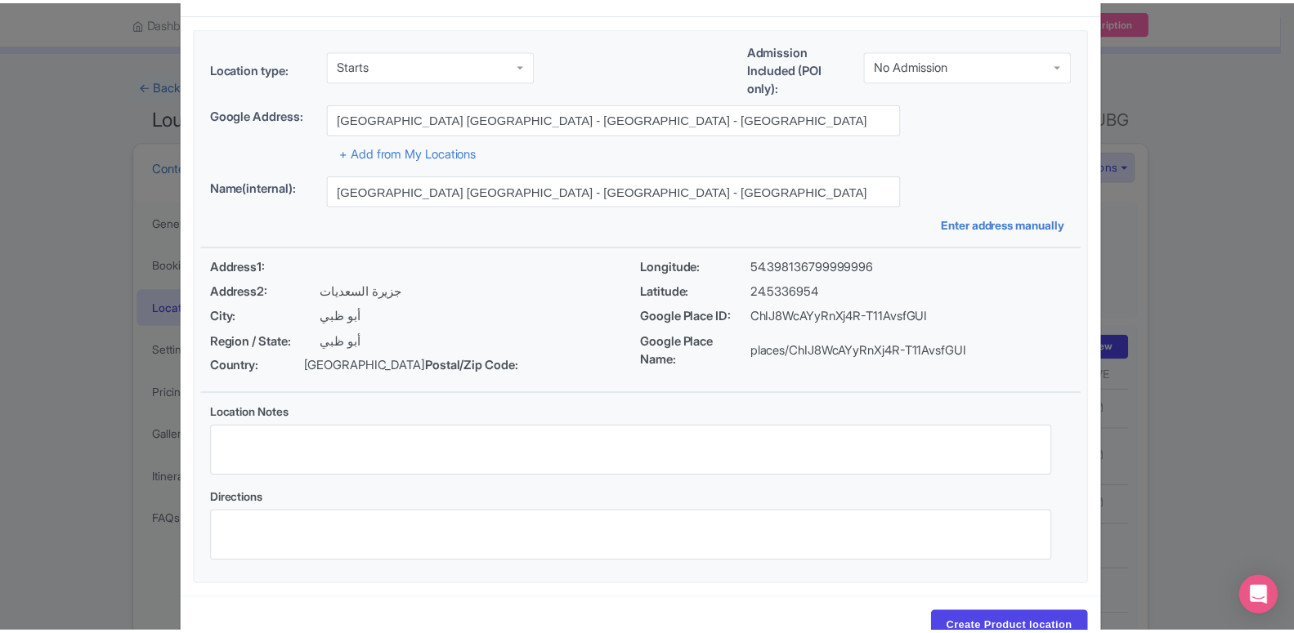
scroll to position [126, 0]
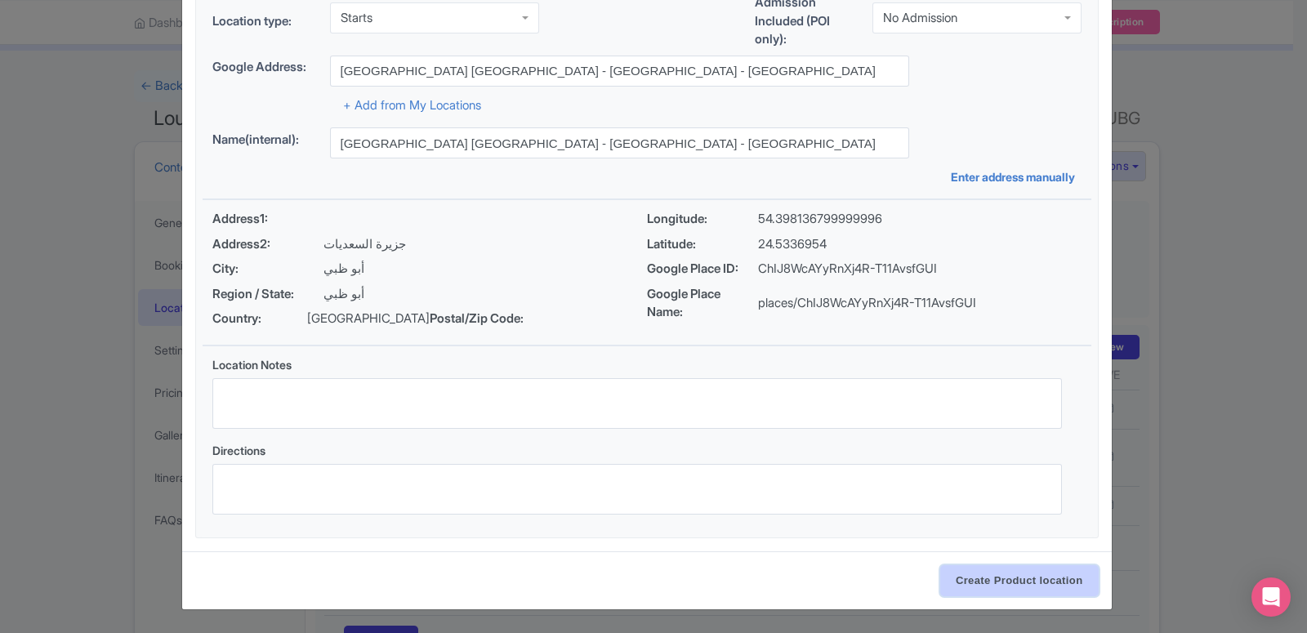
click at [963, 571] on input "Create Product location" at bounding box center [1020, 580] width 159 height 31
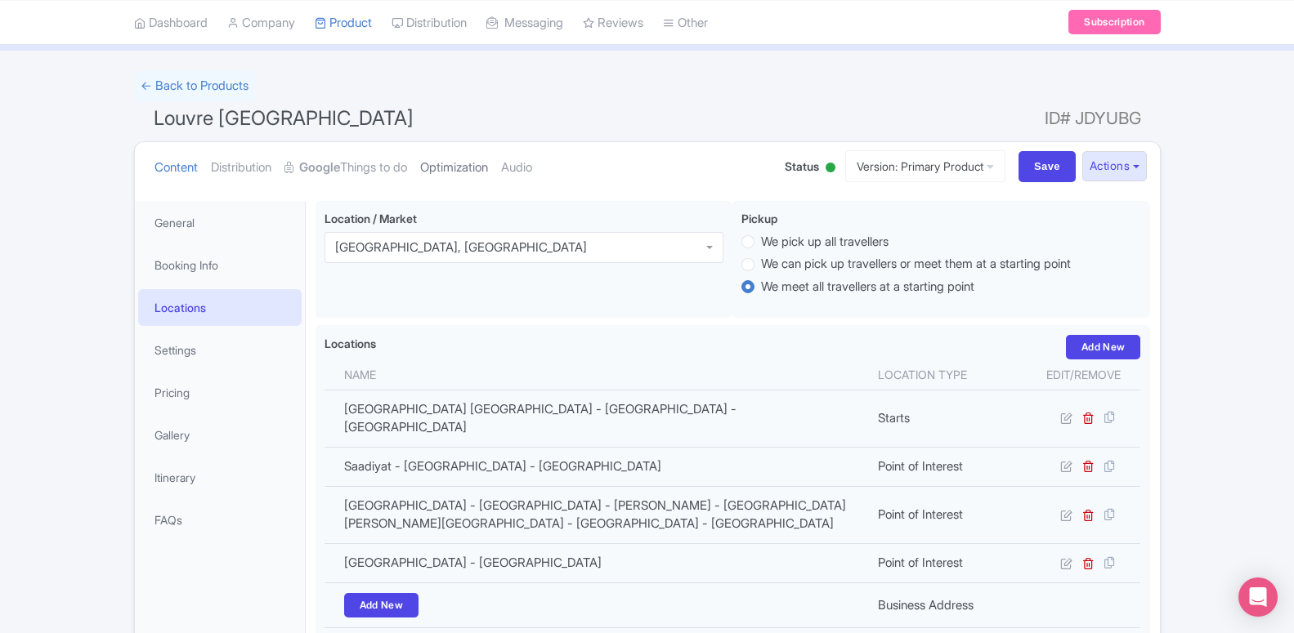
click at [436, 157] on link "Optimization" at bounding box center [454, 167] width 68 height 51
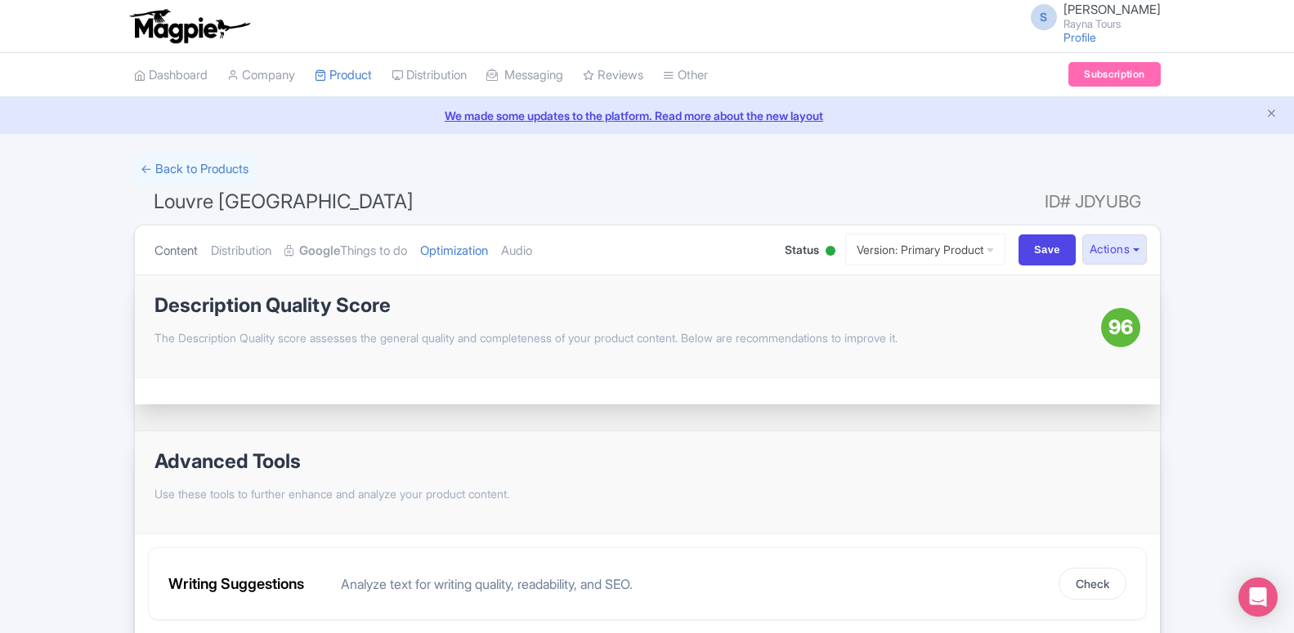
click at [169, 256] on link "Content" at bounding box center [175, 251] width 43 height 51
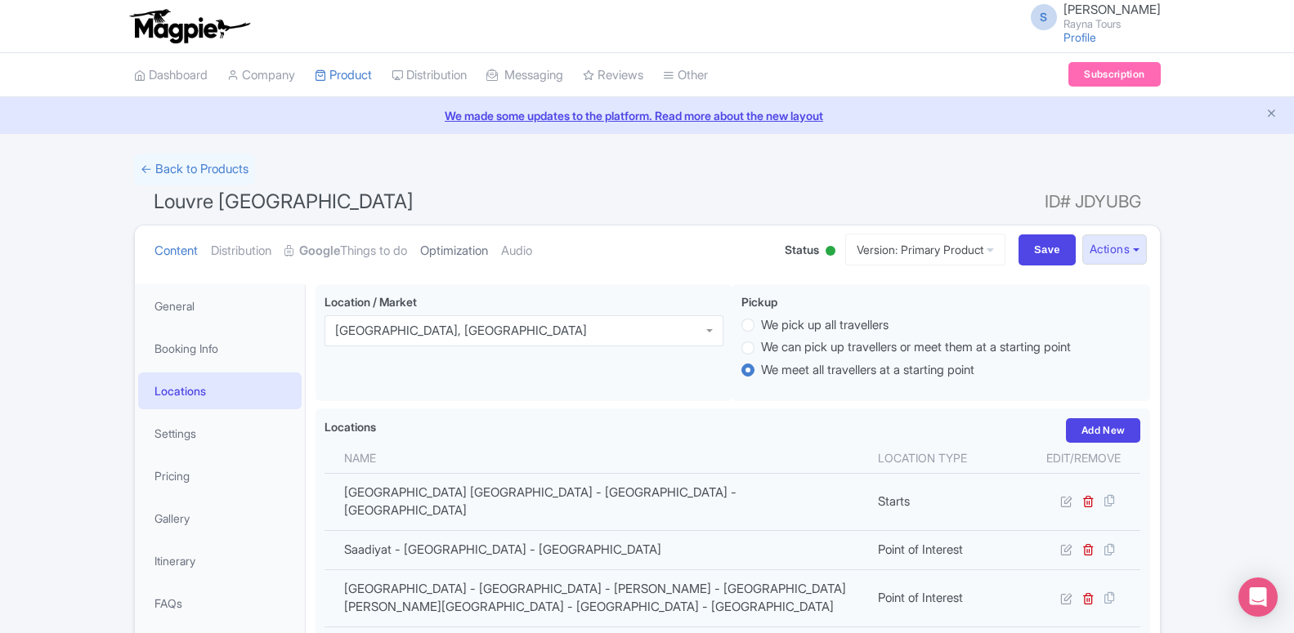
click at [466, 266] on link "Optimization" at bounding box center [454, 251] width 68 height 51
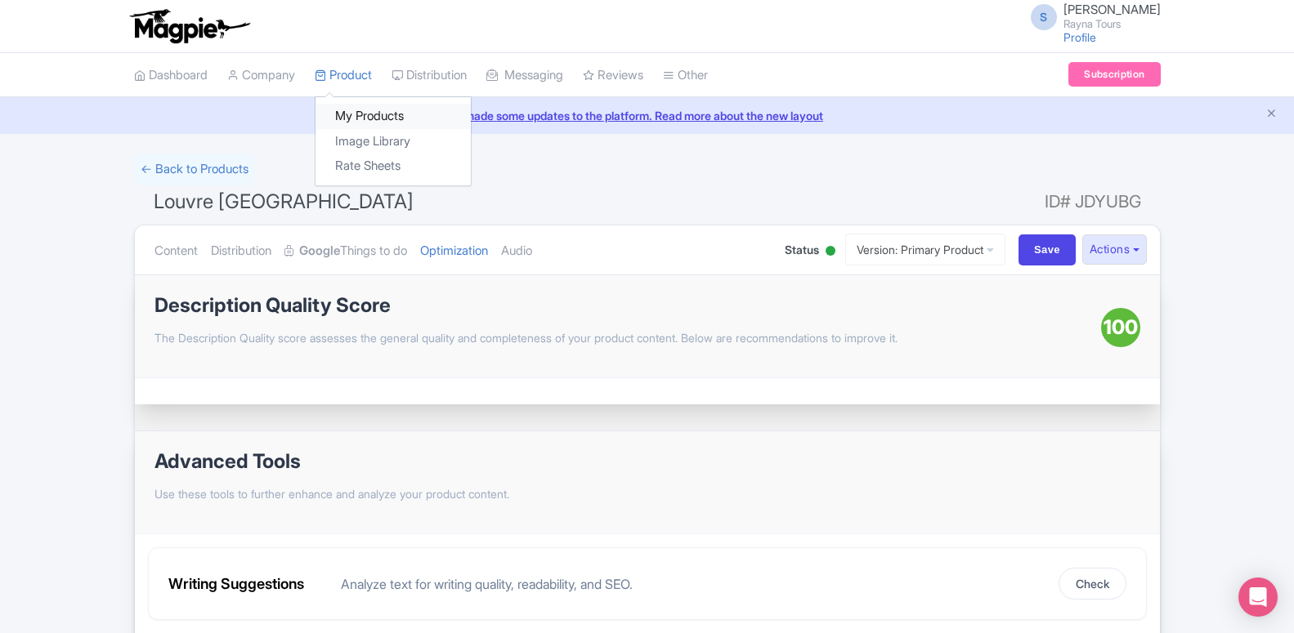
click at [342, 123] on link "My Products" at bounding box center [392, 116] width 155 height 25
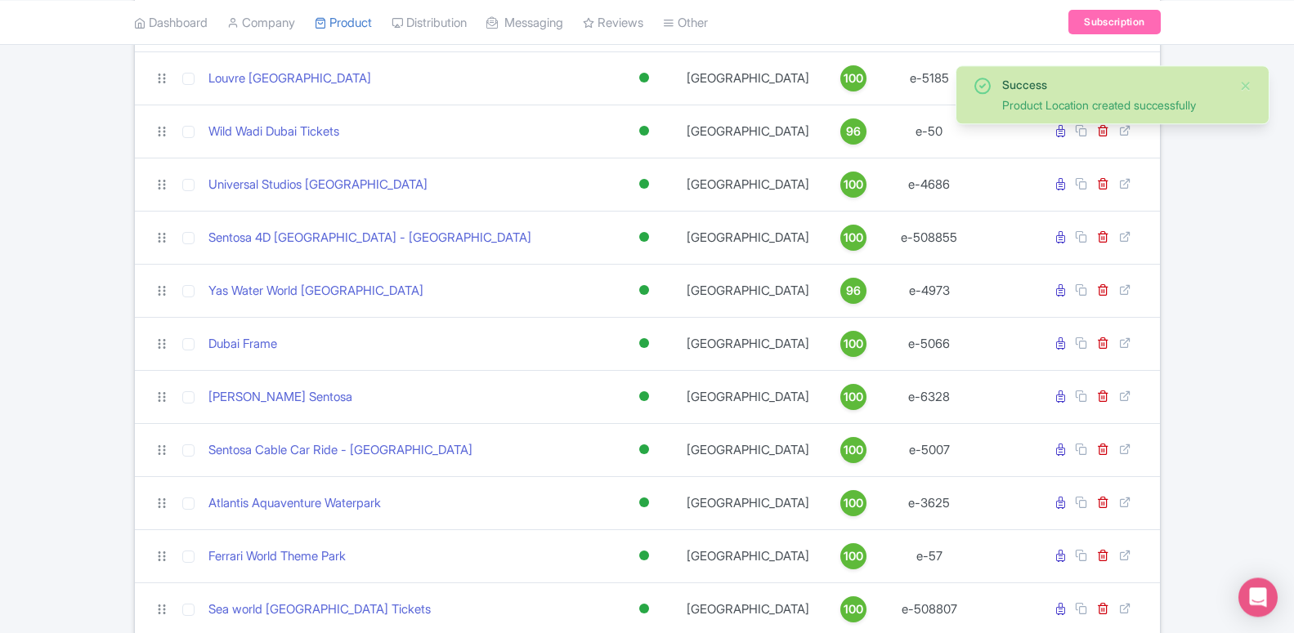
scroll to position [1334, 0]
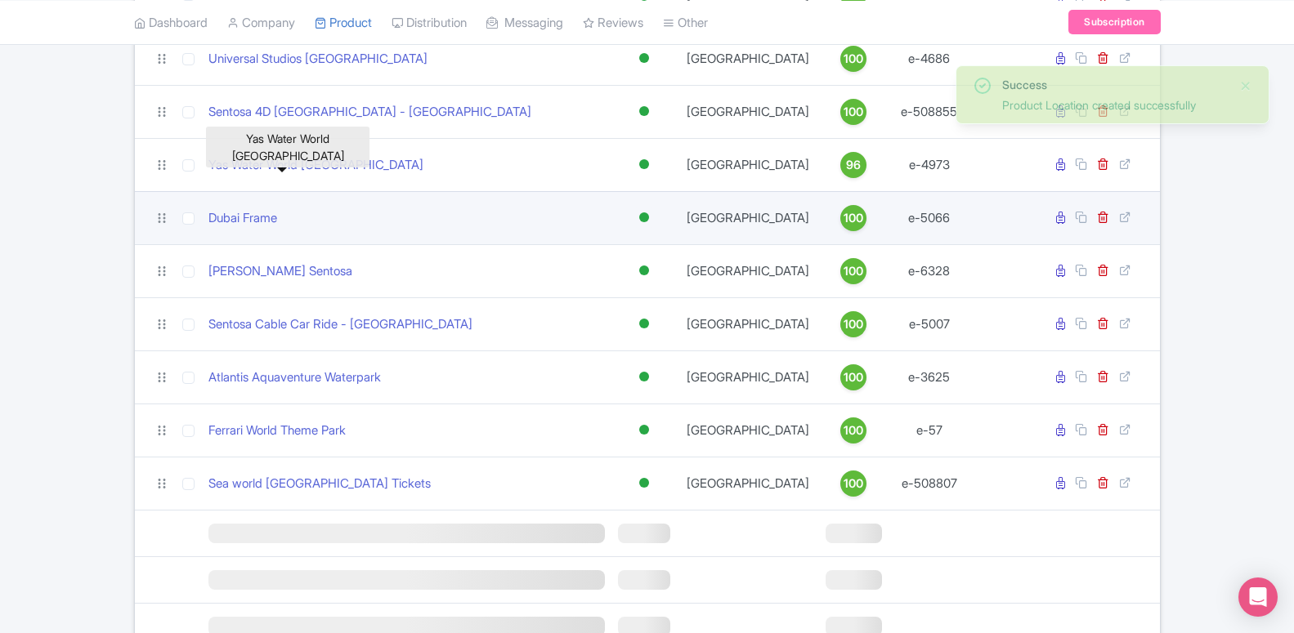
click at [274, 156] on link "Yas Water World [GEOGRAPHIC_DATA]" at bounding box center [315, 165] width 215 height 19
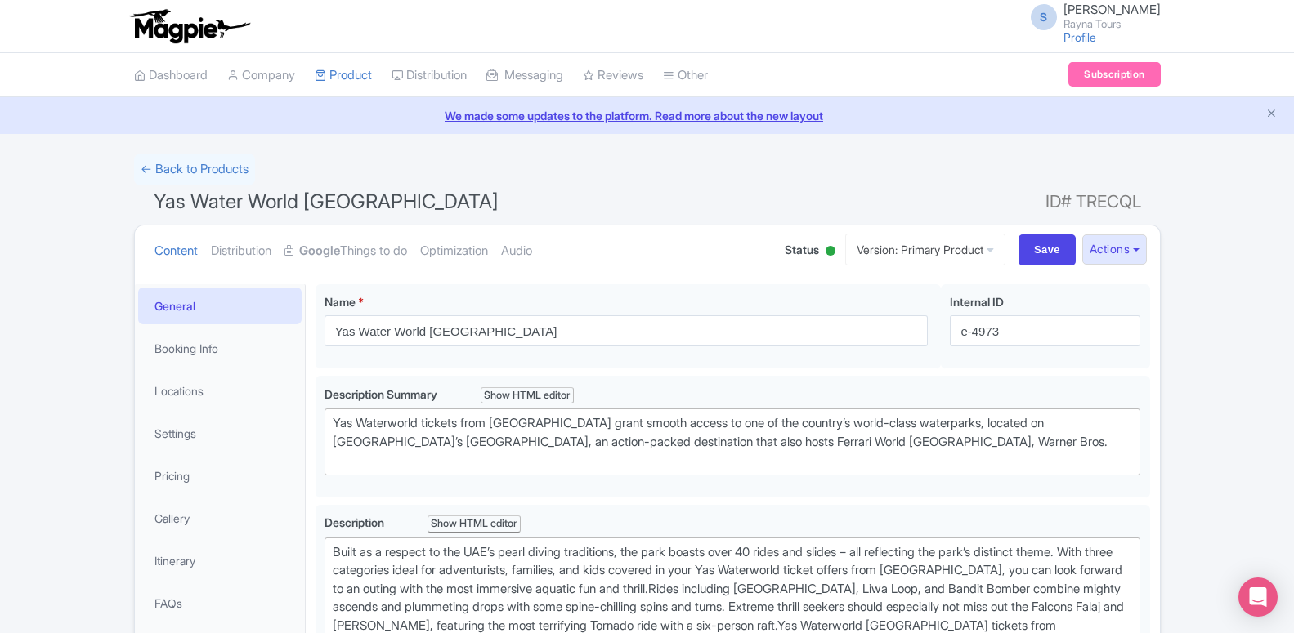
click at [443, 249] on link "Optimization" at bounding box center [454, 251] width 68 height 51
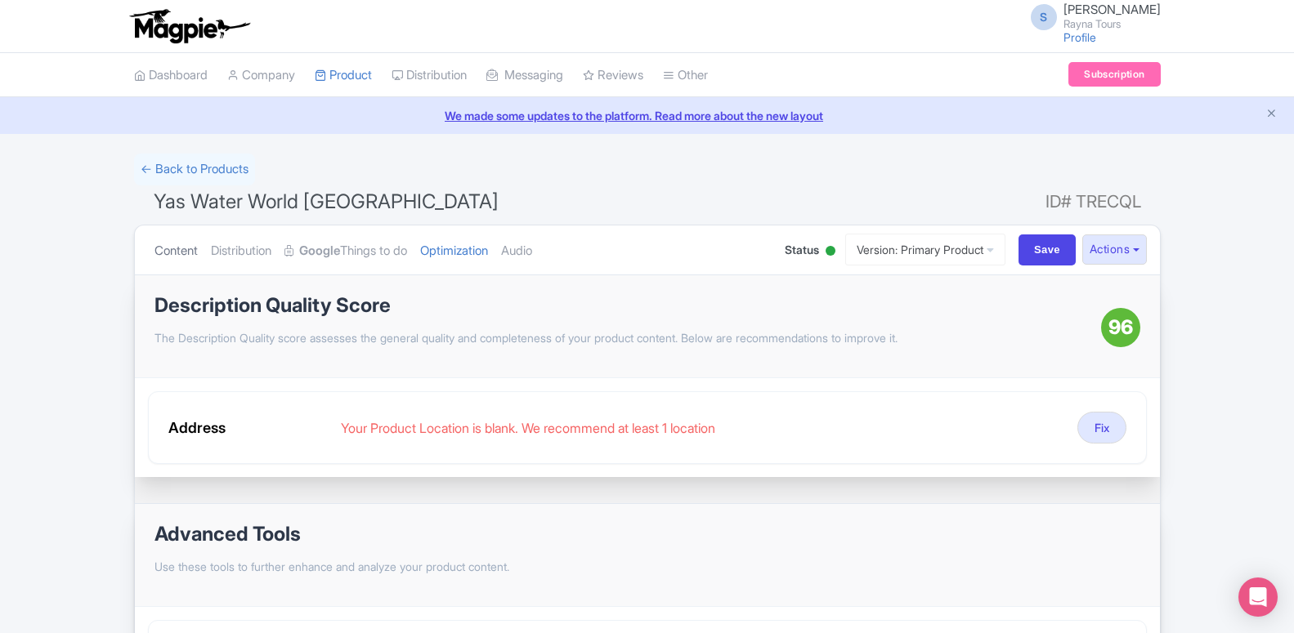
click at [180, 253] on link "Content" at bounding box center [175, 251] width 43 height 51
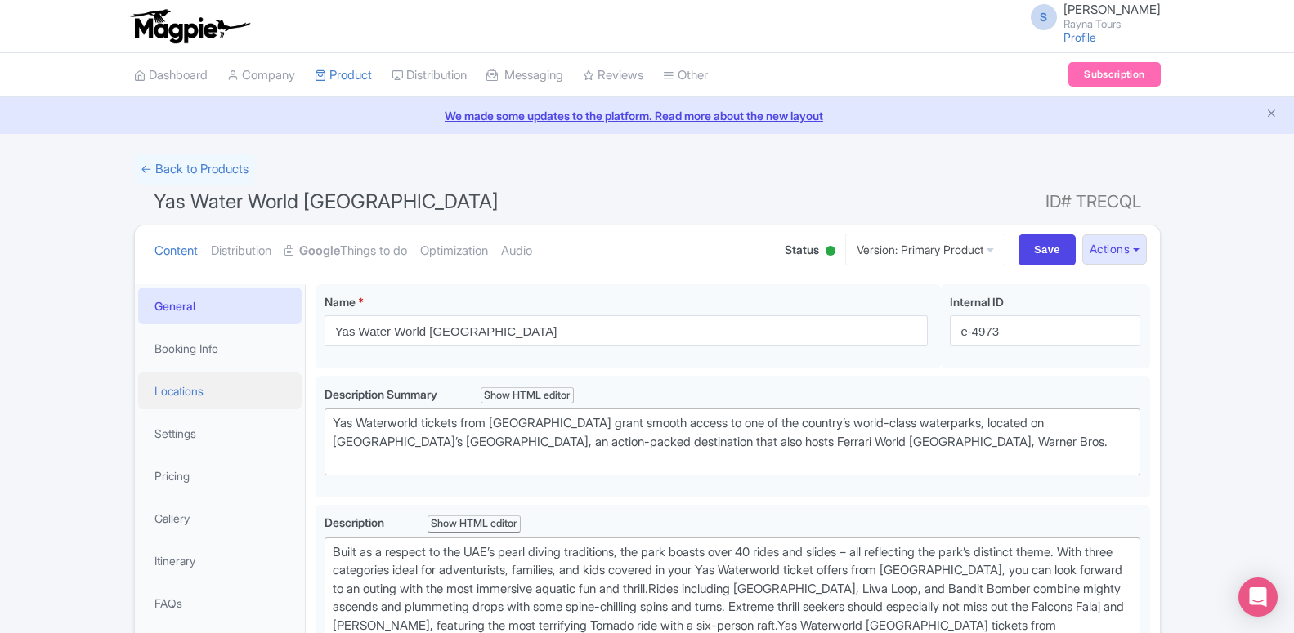
click at [190, 388] on link "Locations" at bounding box center [219, 391] width 163 height 37
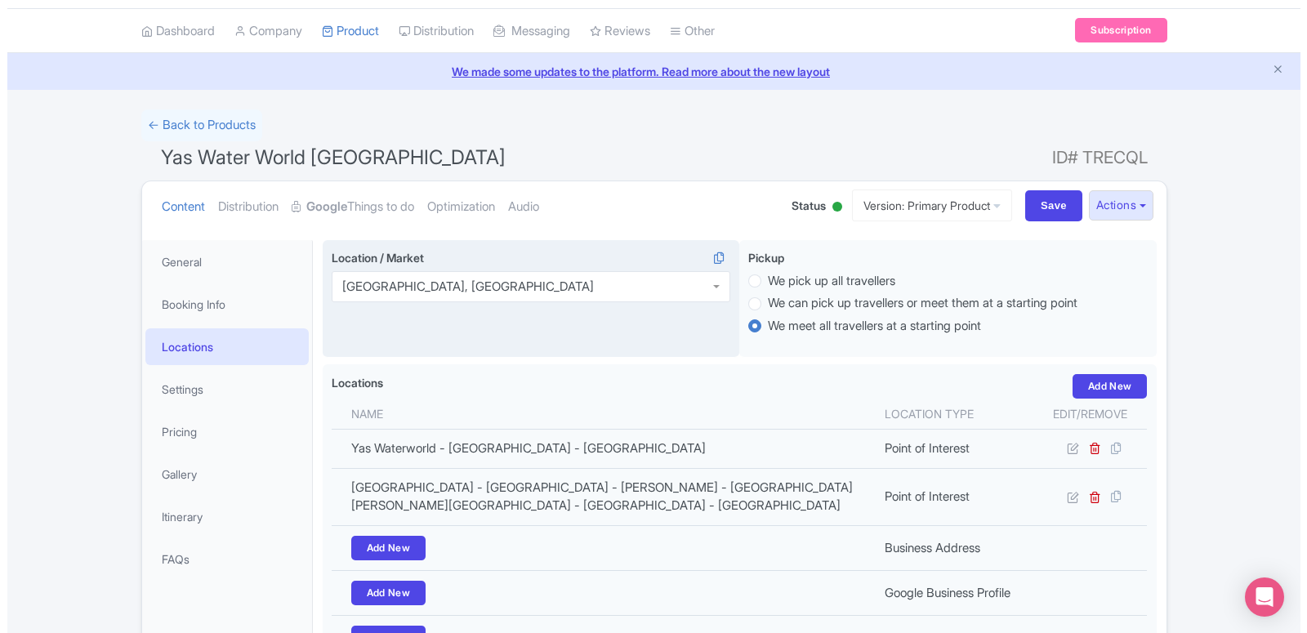
scroll to position [83, 0]
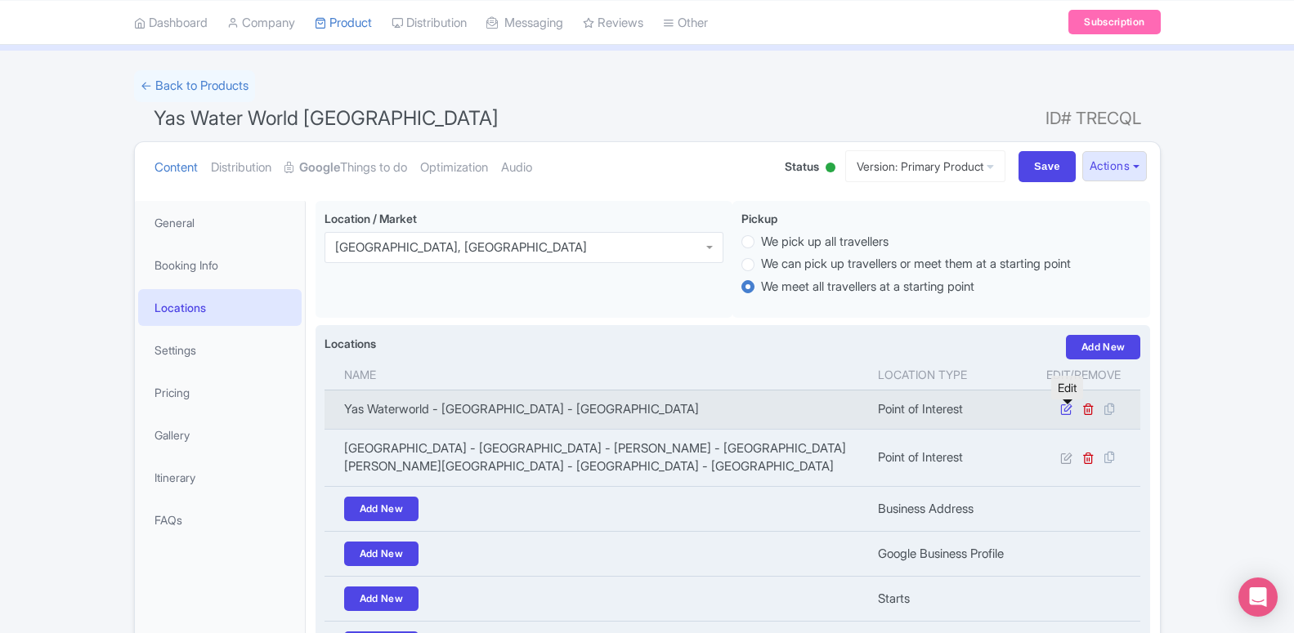
click at [1064, 413] on icon at bounding box center [1066, 409] width 12 height 12
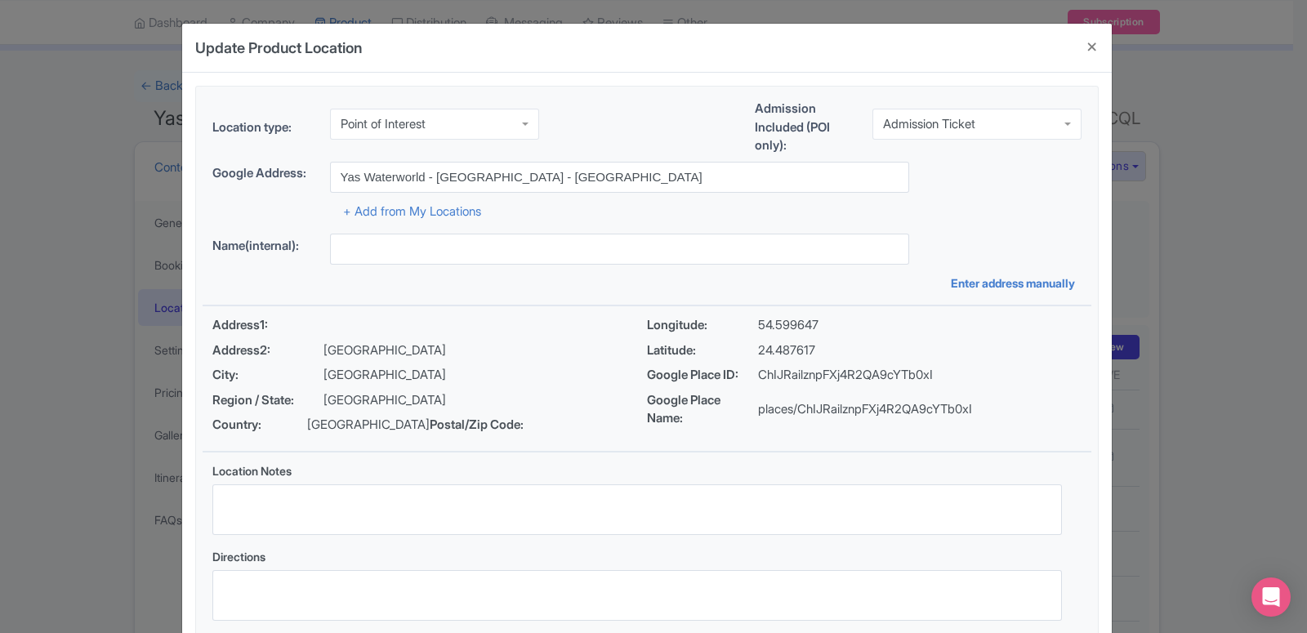
click at [463, 143] on div "Location type: Point of Interest Point of Interest" at bounding box center [375, 131] width 327 height 44
click at [463, 136] on div "Point of Interest" at bounding box center [434, 124] width 209 height 31
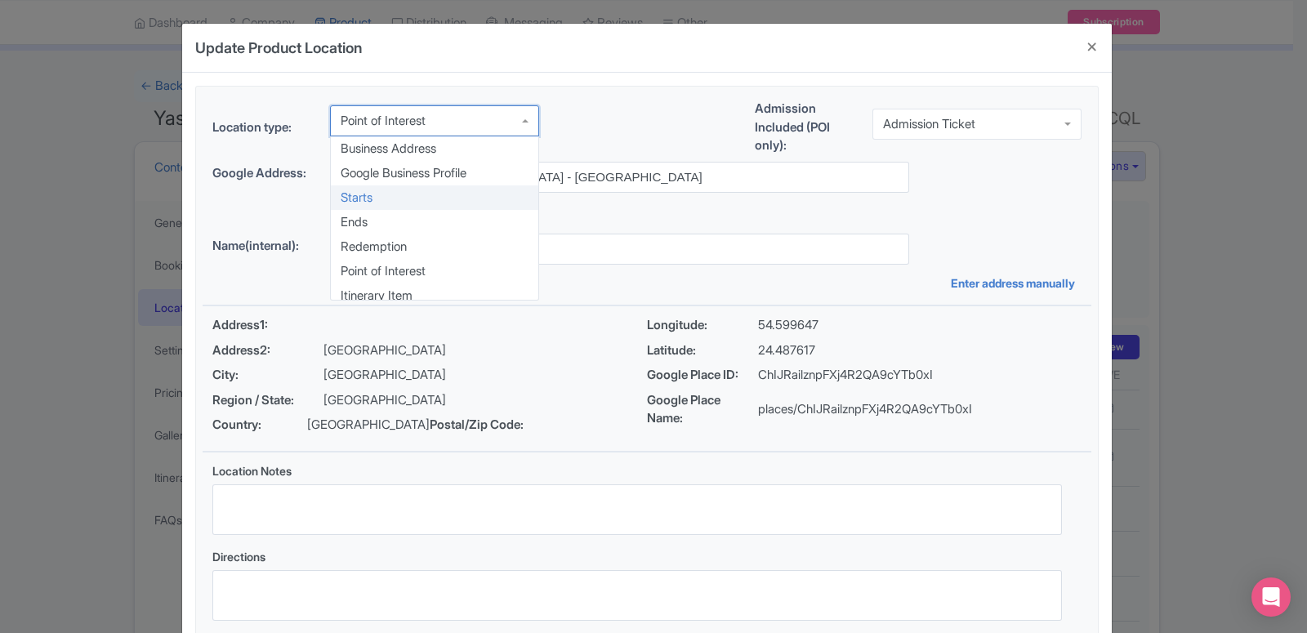
click at [385, 198] on div "Location type: Point of Interest Point of Interest Business Address Google Busi…" at bounding box center [647, 365] width 889 height 557
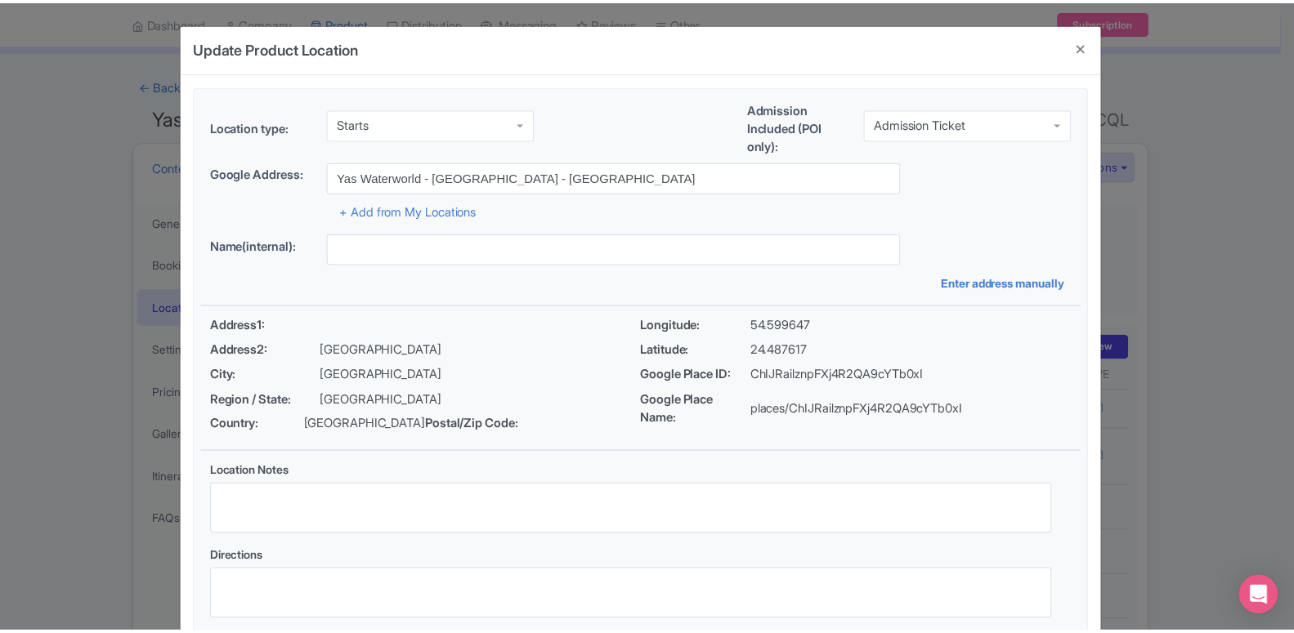
scroll to position [126, 0]
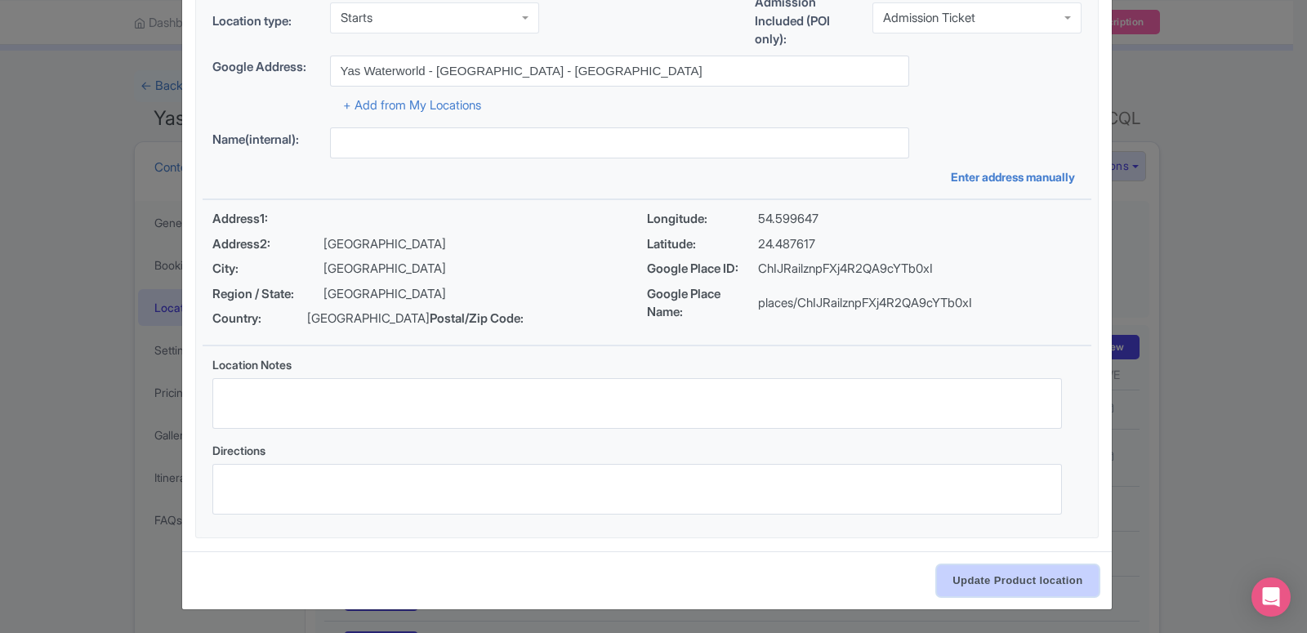
click at [1009, 588] on input "Update Product location" at bounding box center [1017, 580] width 161 height 31
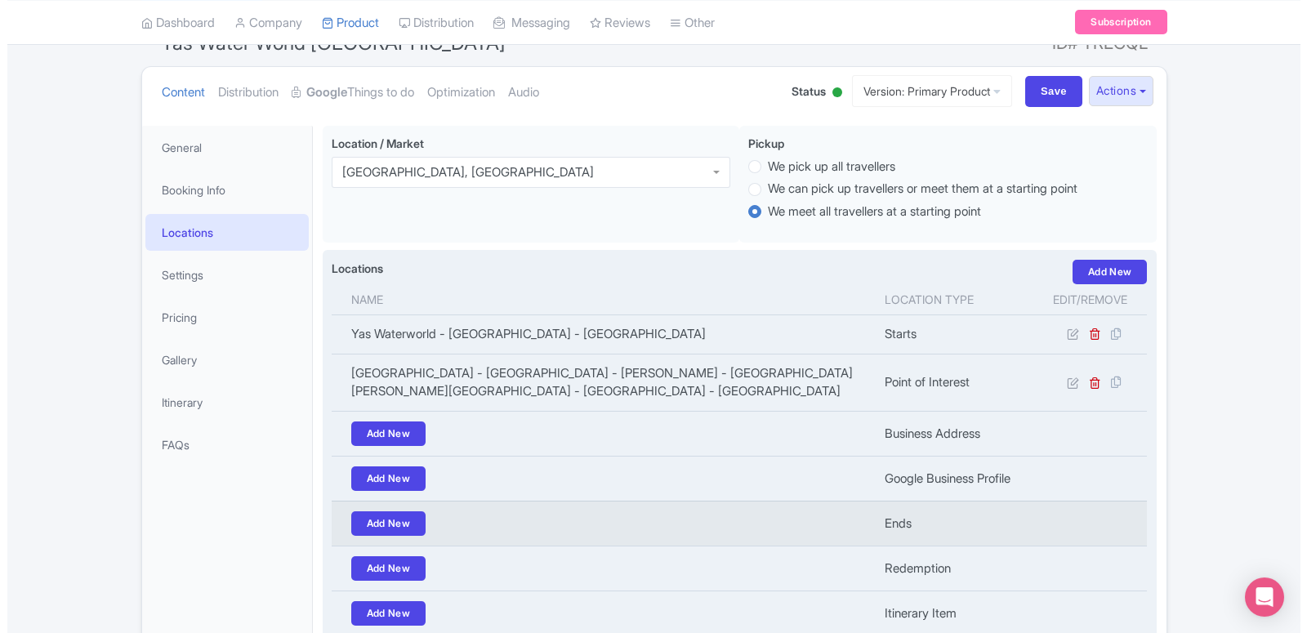
scroll to position [167, 0]
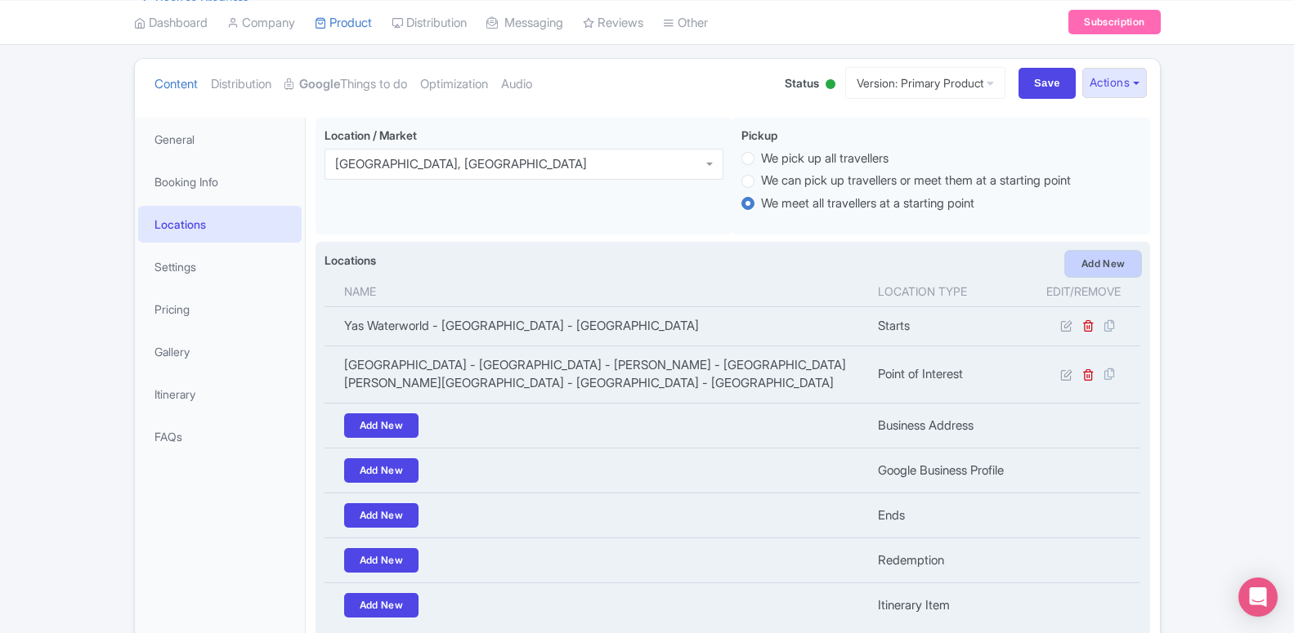
click at [1101, 270] on link "Add New" at bounding box center [1103, 264] width 75 height 25
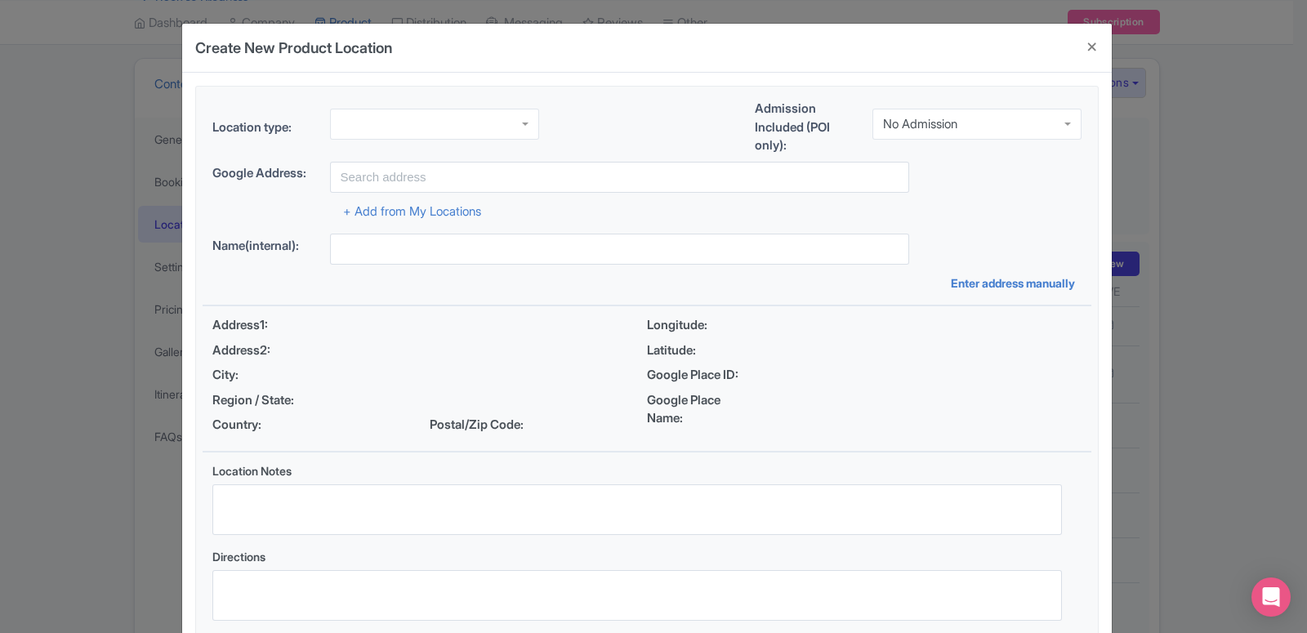
click at [412, 113] on div at bounding box center [434, 124] width 209 height 31
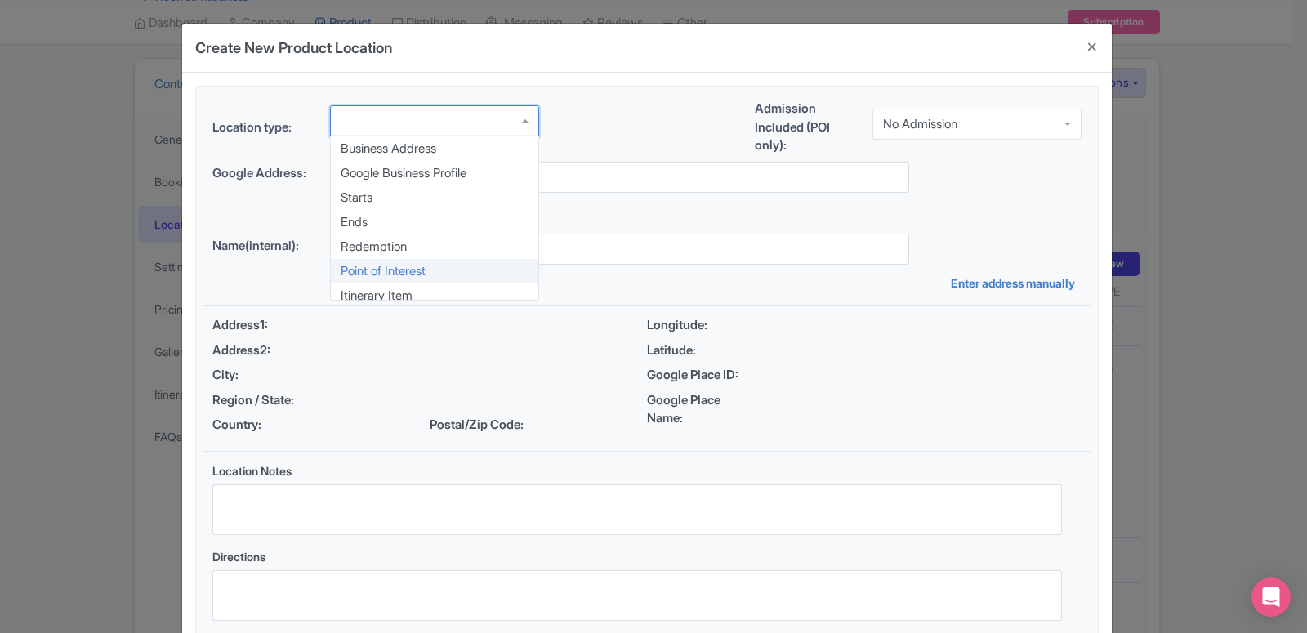
click at [373, 270] on div "Location type: Business Address Google Business Profile Starts Ends Redemption …" at bounding box center [647, 365] width 889 height 557
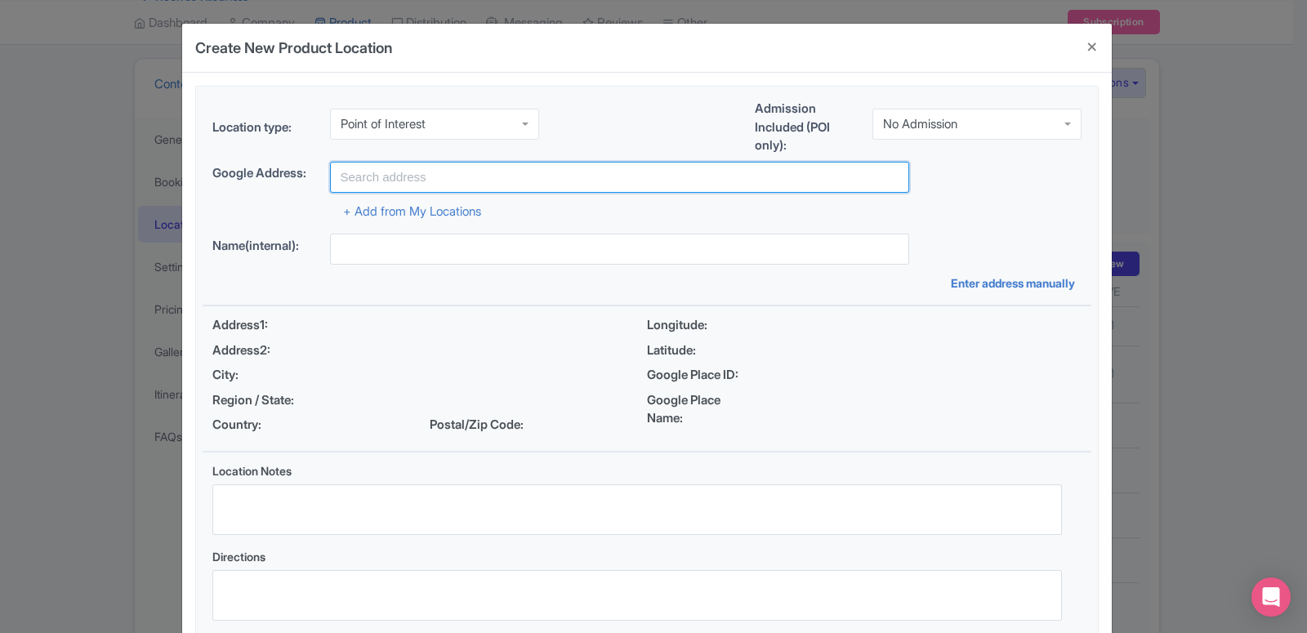
click at [425, 186] on input "text" at bounding box center [619, 177] width 579 height 31
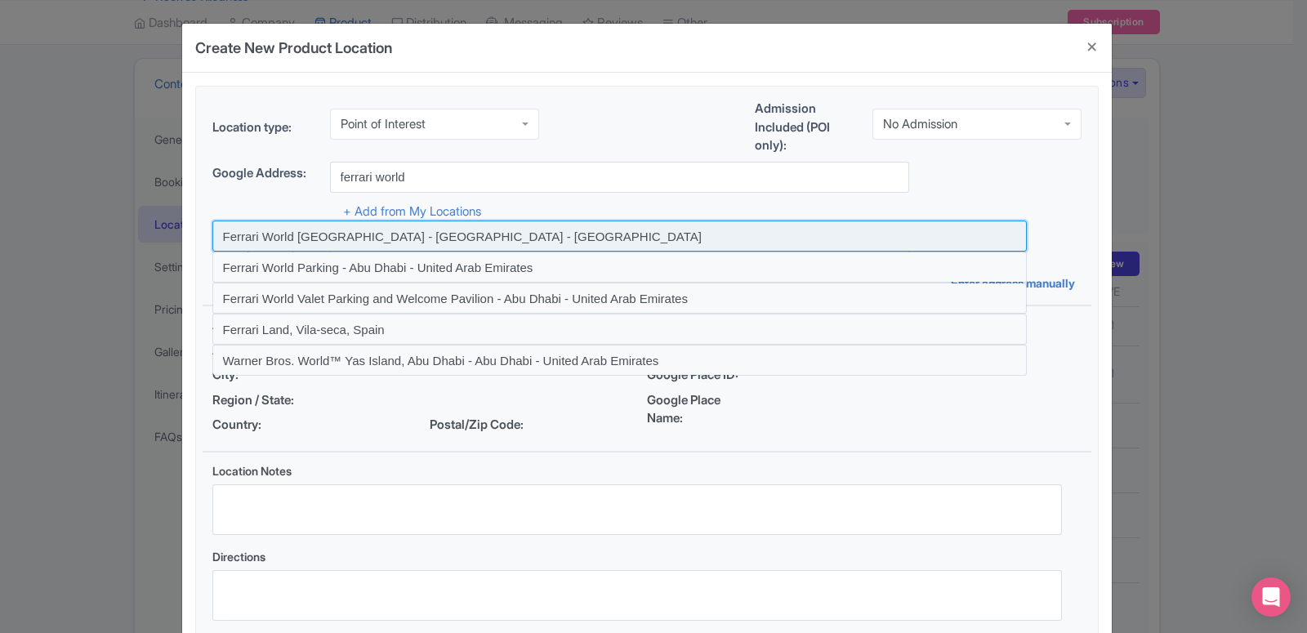
click at [427, 239] on input at bounding box center [619, 236] width 815 height 31
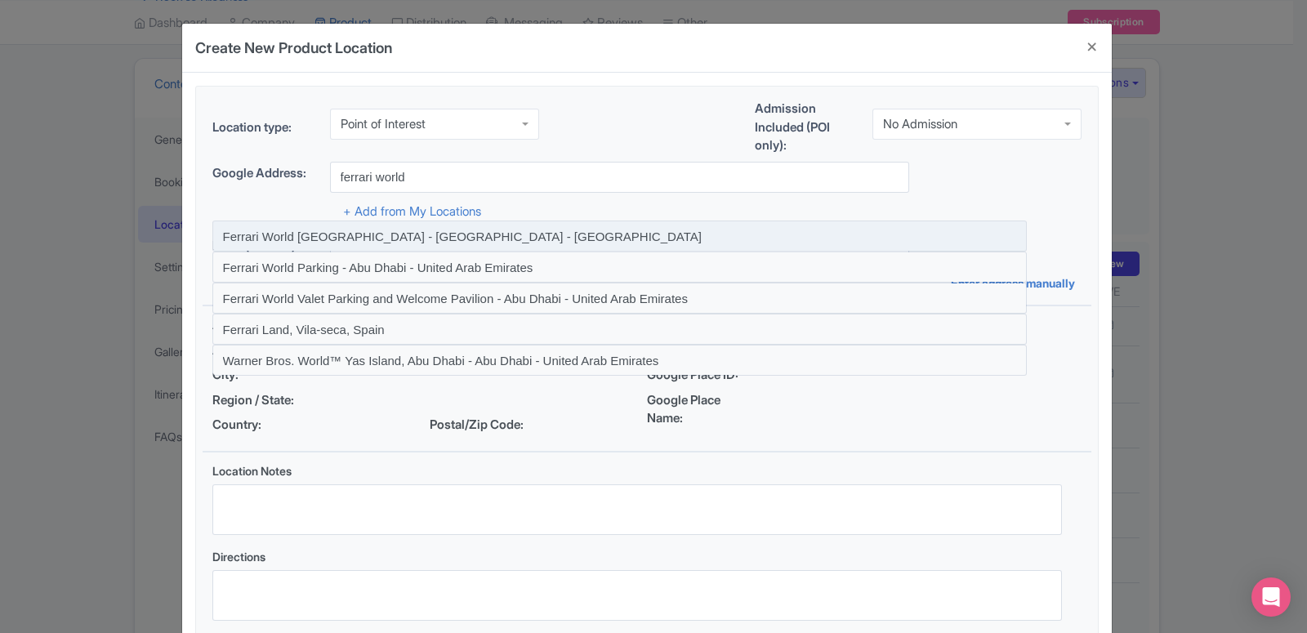
type input "Ferrari World [GEOGRAPHIC_DATA] - [GEOGRAPHIC_DATA] - [GEOGRAPHIC_DATA]"
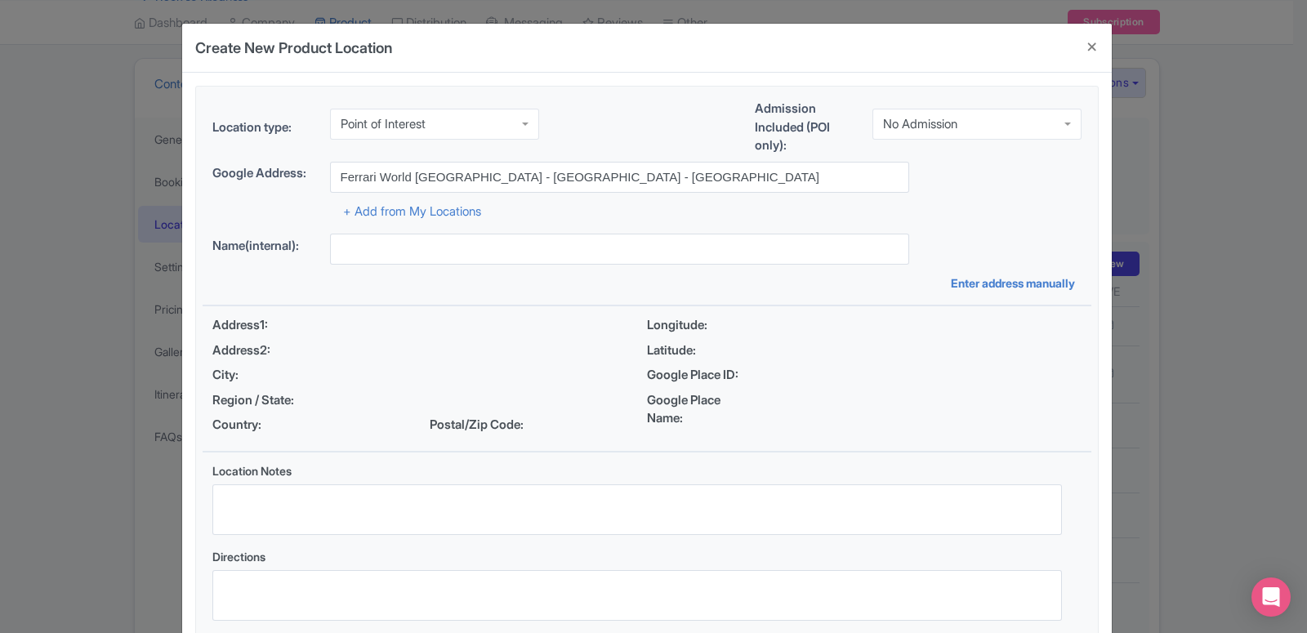
type input "Ferrari World [GEOGRAPHIC_DATA] - [GEOGRAPHIC_DATA] - [GEOGRAPHIC_DATA]"
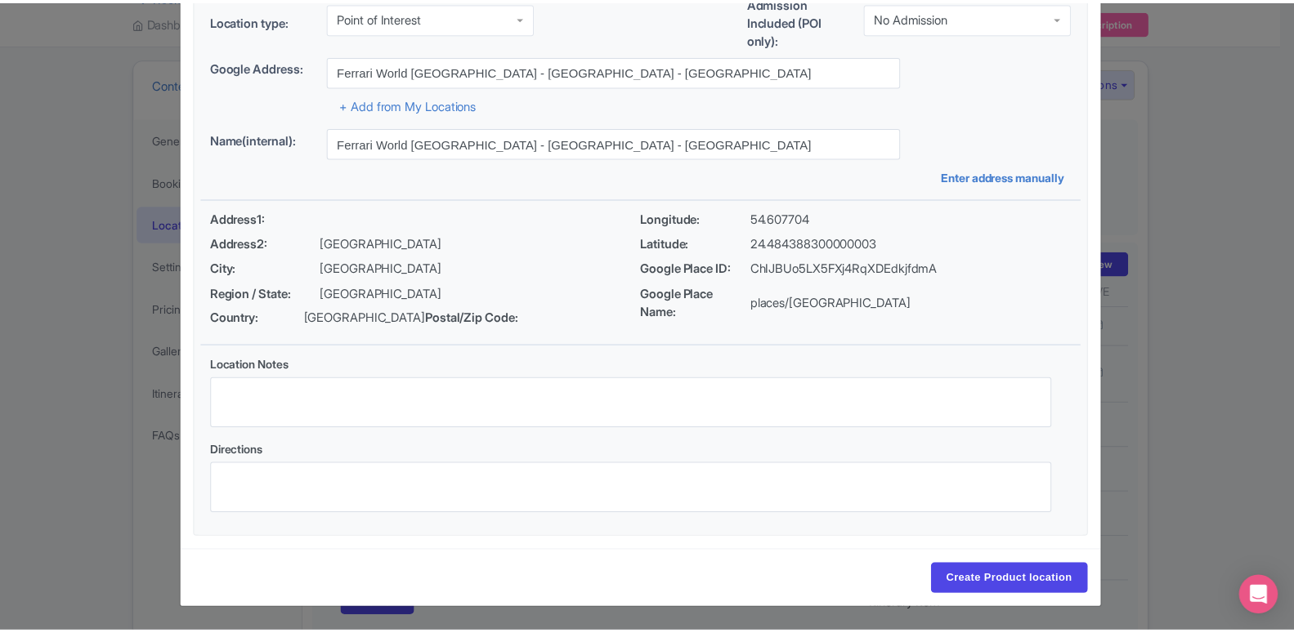
scroll to position [126, 0]
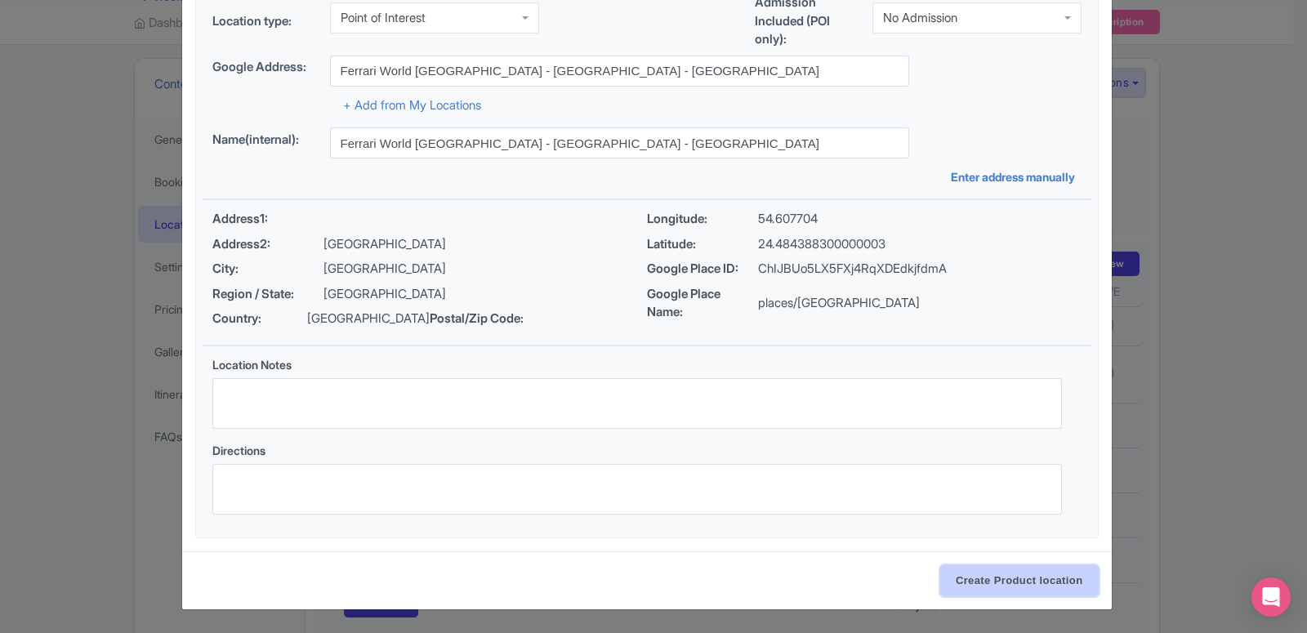
click at [1008, 573] on input "Create Product location" at bounding box center [1020, 580] width 159 height 31
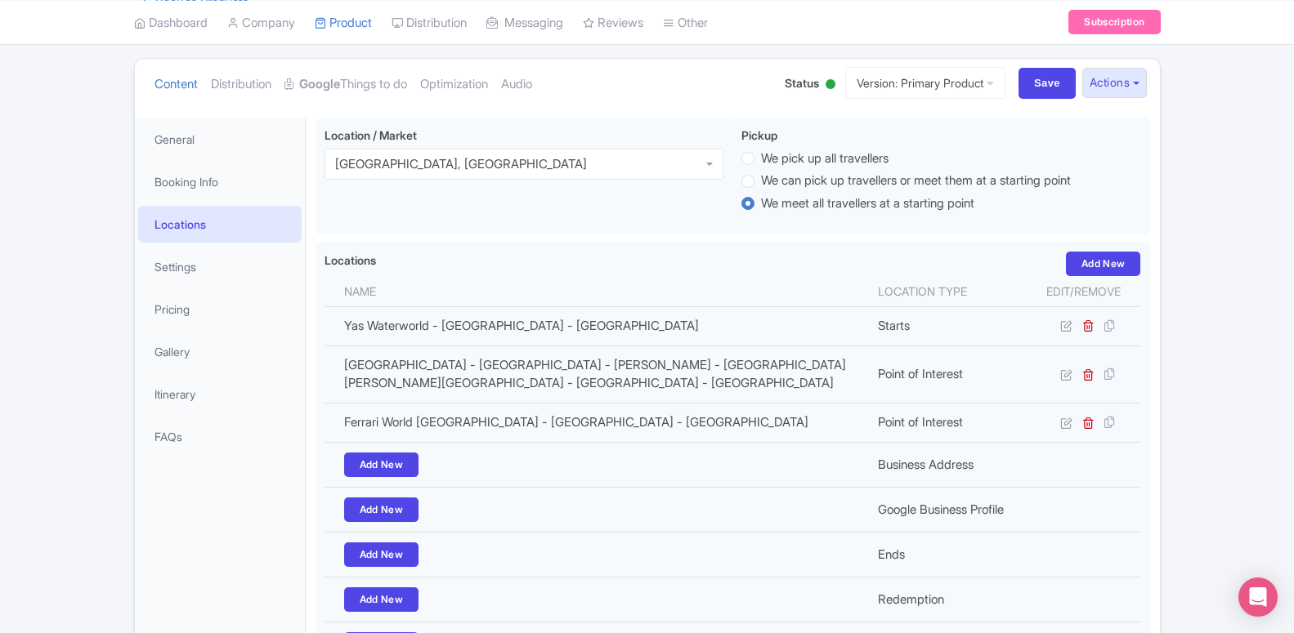
scroll to position [0, 0]
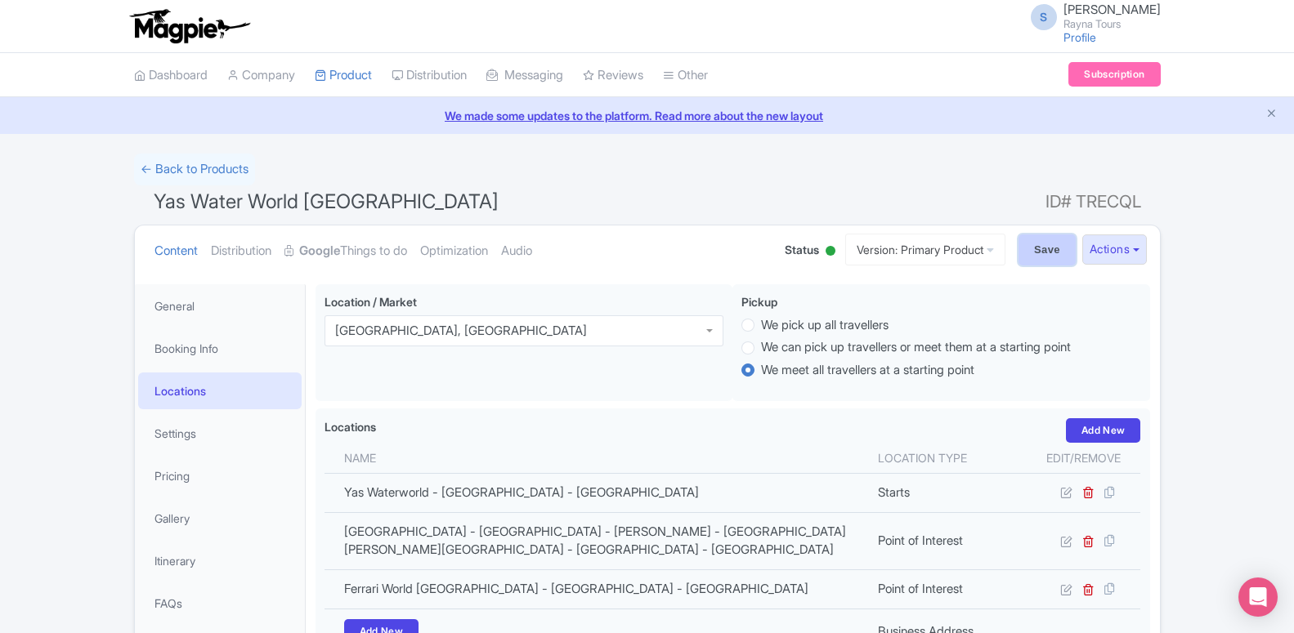
click at [1057, 248] on input "Save" at bounding box center [1046, 250] width 57 height 31
type input "Update Product"
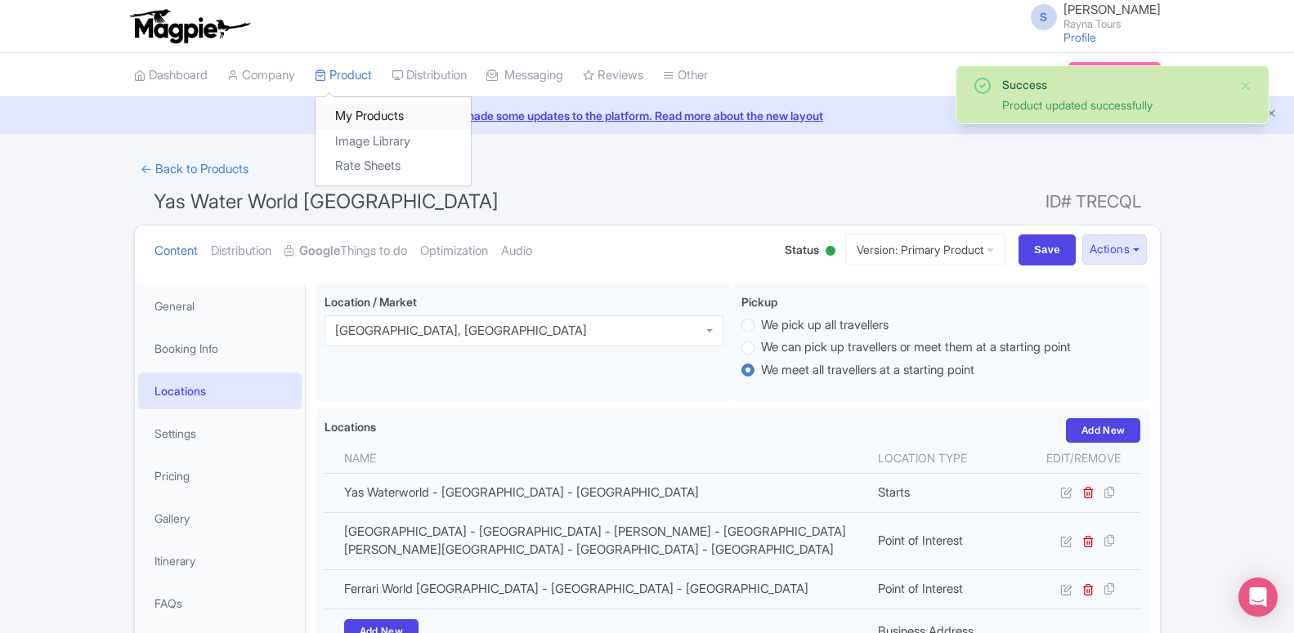
click at [355, 122] on link "My Products" at bounding box center [392, 116] width 155 height 25
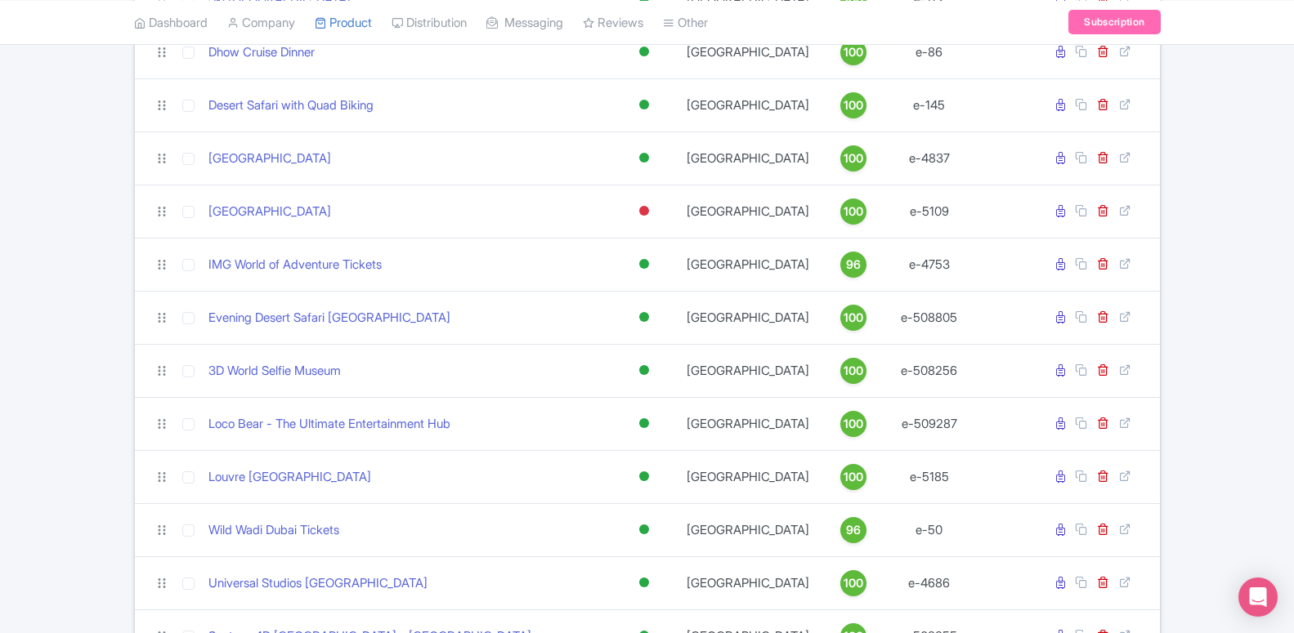
scroll to position [833, 0]
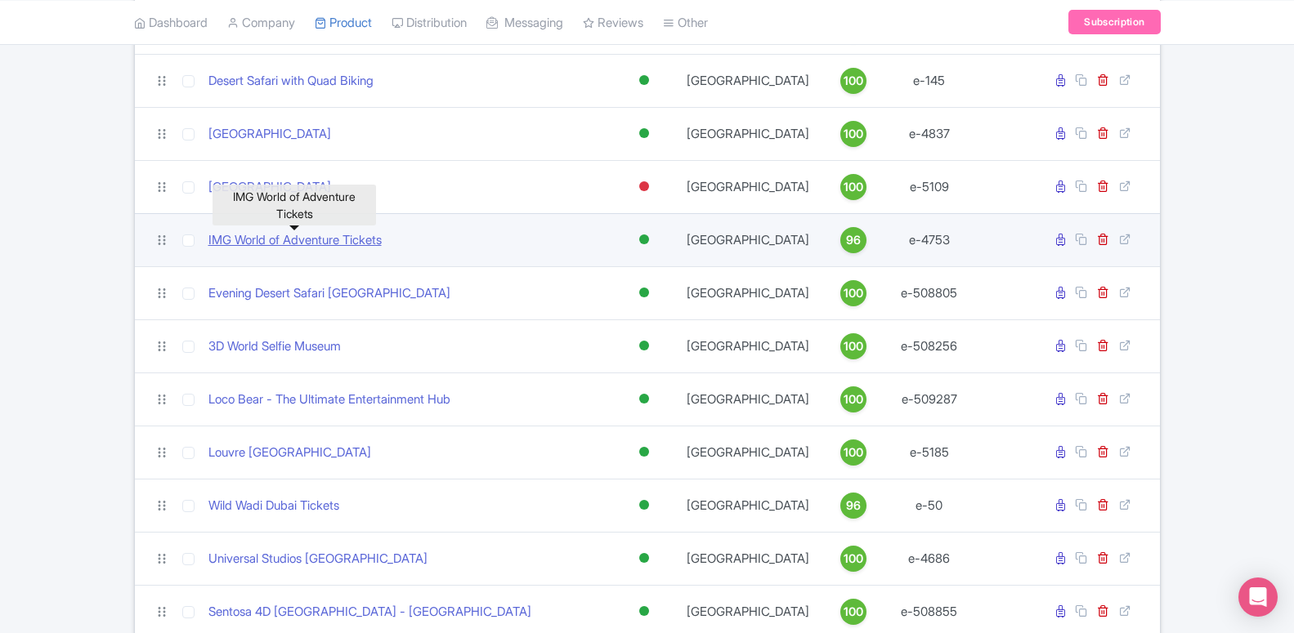
click at [291, 241] on link "IMG World of Adventure Tickets" at bounding box center [294, 240] width 173 height 19
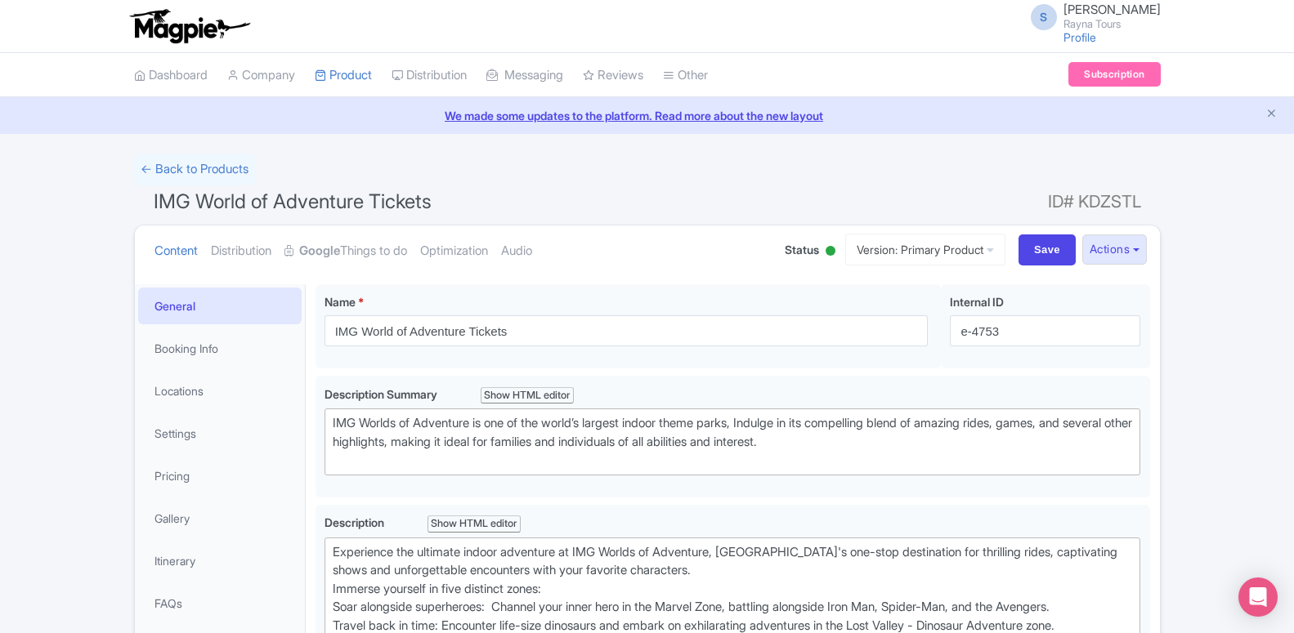
click at [444, 226] on link "Optimization" at bounding box center [454, 251] width 68 height 51
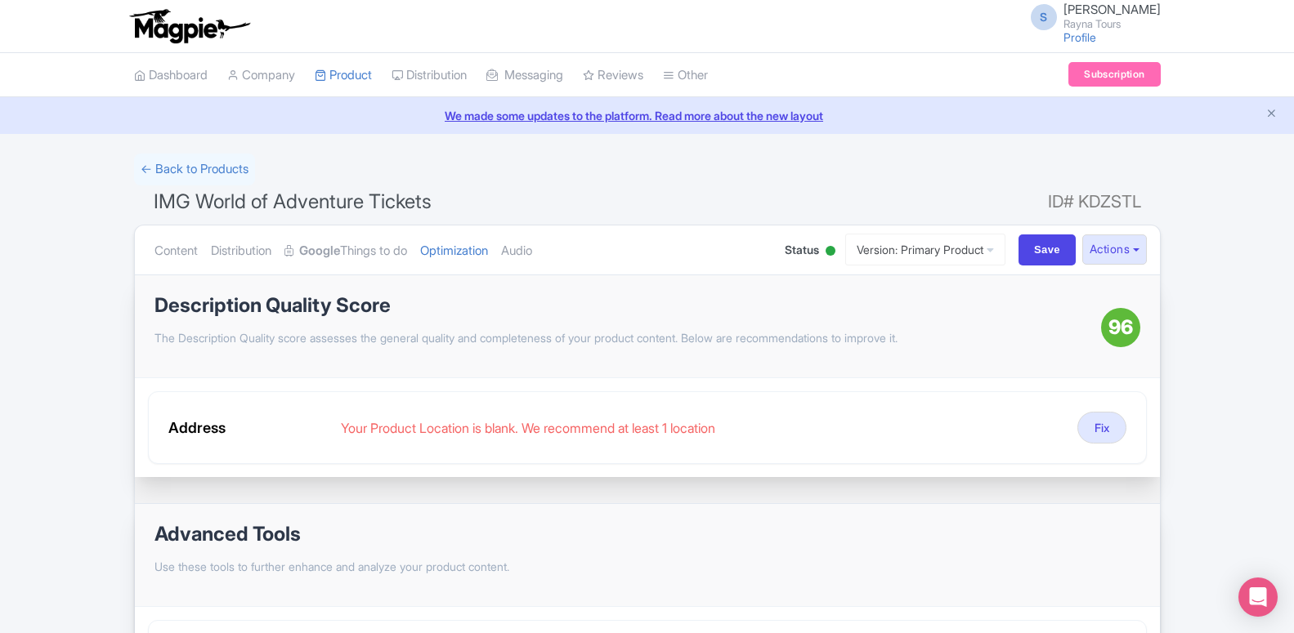
scroll to position [83, 0]
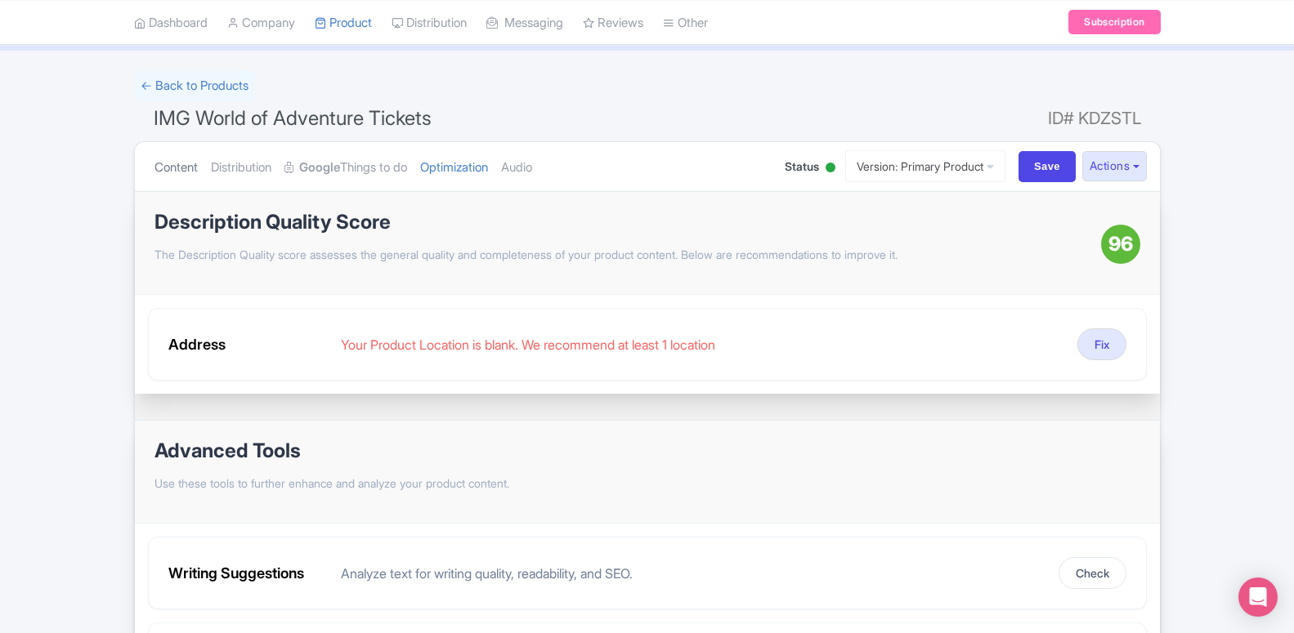
click at [175, 156] on link "Content" at bounding box center [175, 167] width 43 height 51
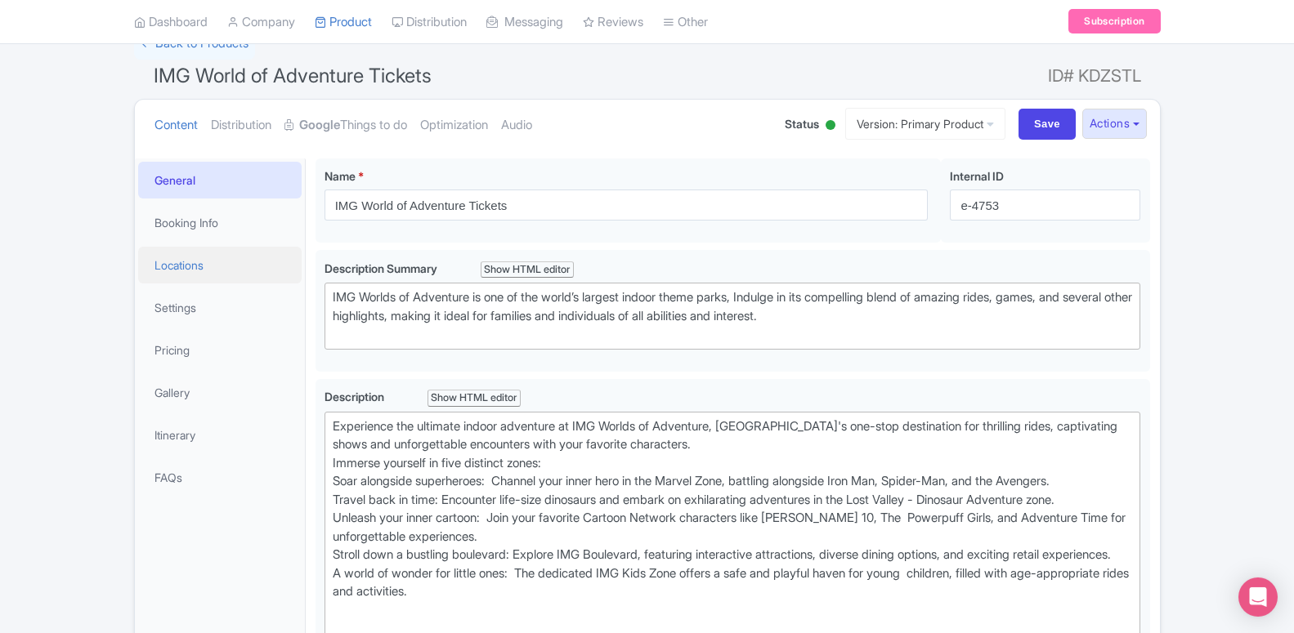
scroll to position [167, 0]
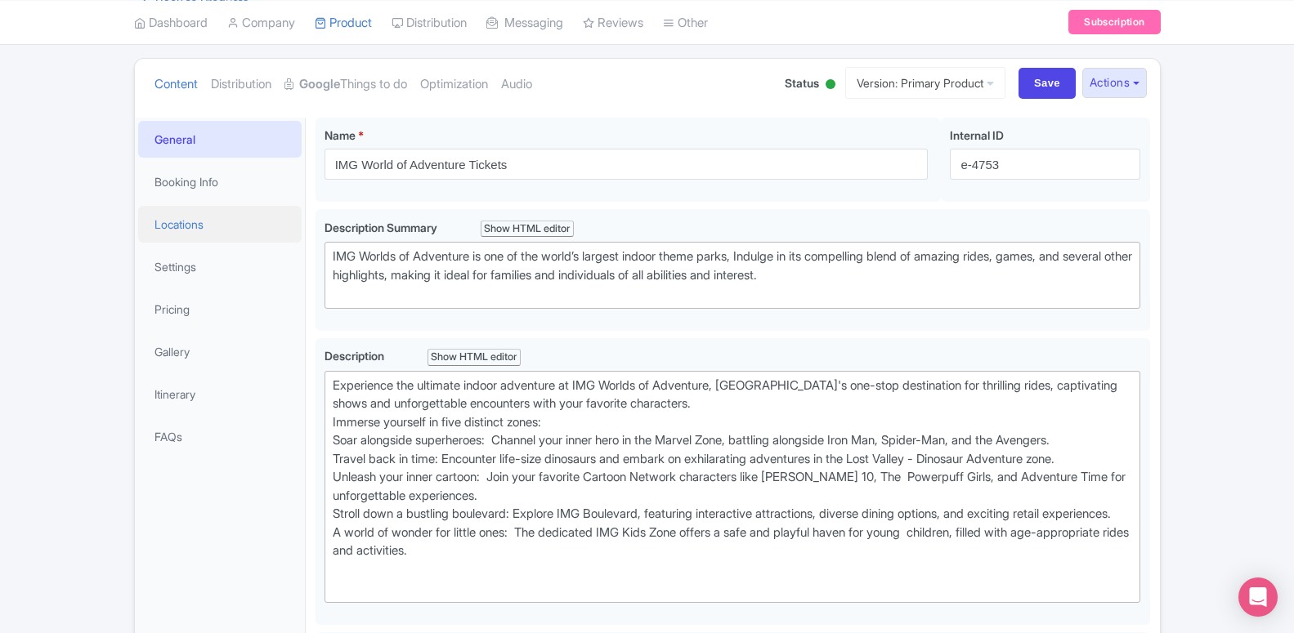
click at [184, 212] on link "Locations" at bounding box center [219, 224] width 163 height 37
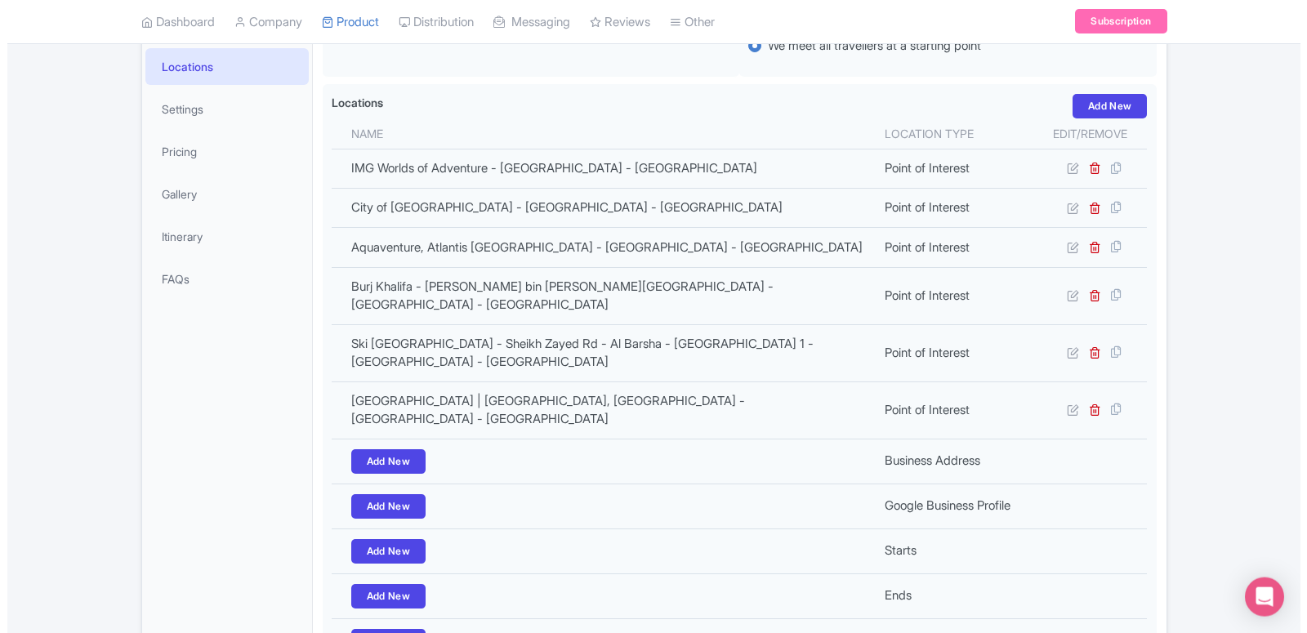
scroll to position [333, 0]
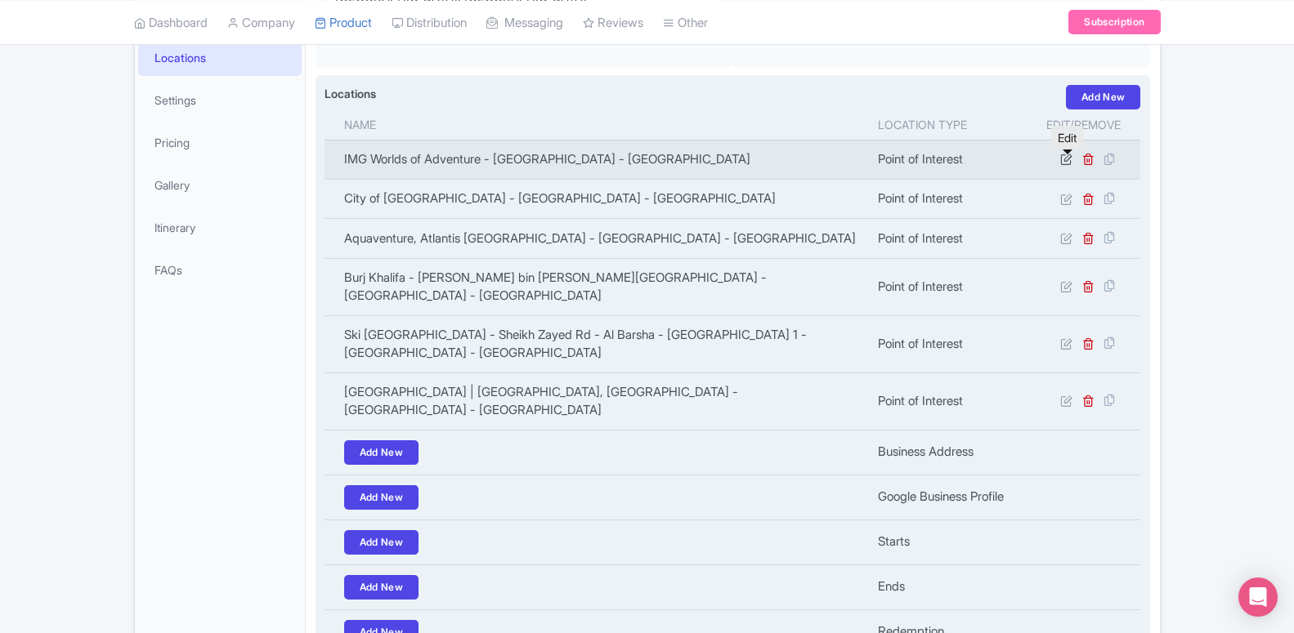
click at [1070, 167] on link at bounding box center [1068, 159] width 16 height 16
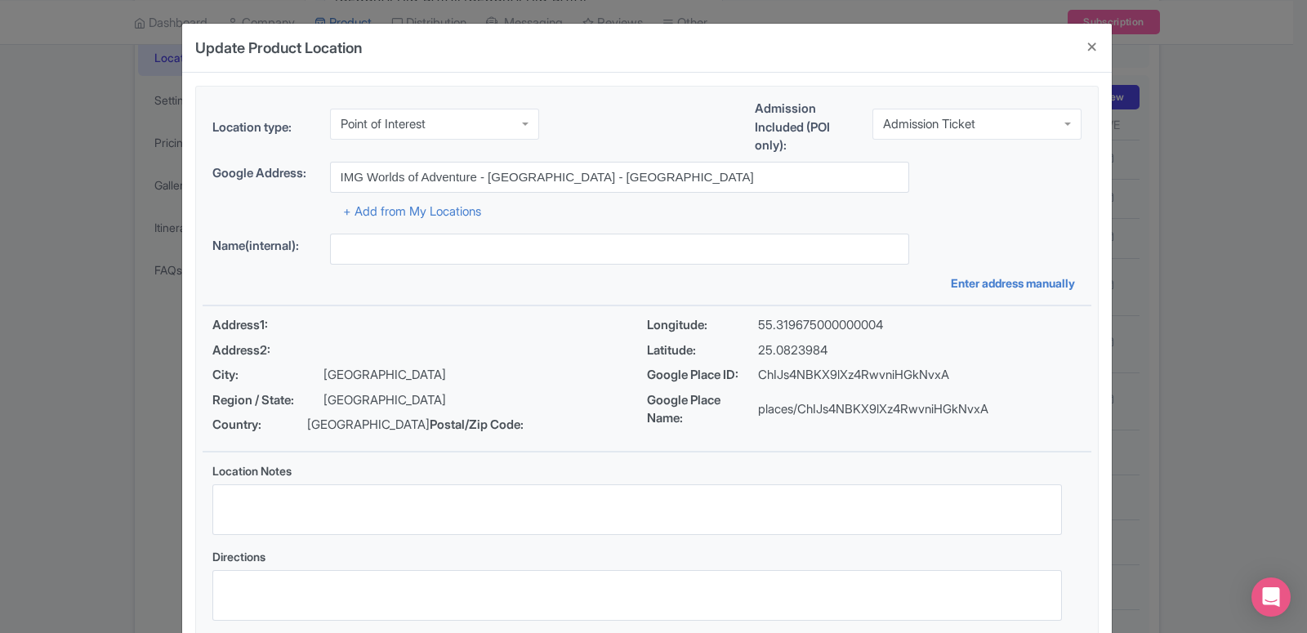
click at [406, 129] on div "Point of Interest" at bounding box center [434, 124] width 209 height 31
click at [365, 194] on div "Location type: Starts Starts Business Address Google Business Profile Starts En…" at bounding box center [647, 365] width 889 height 557
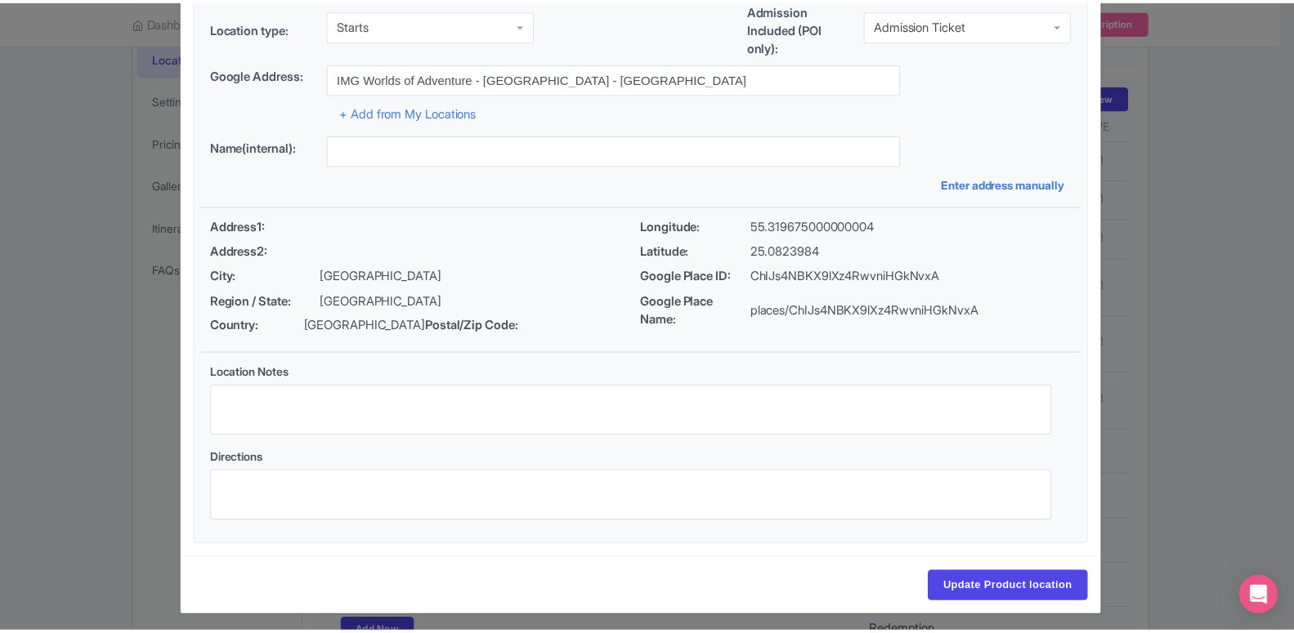
scroll to position [126, 0]
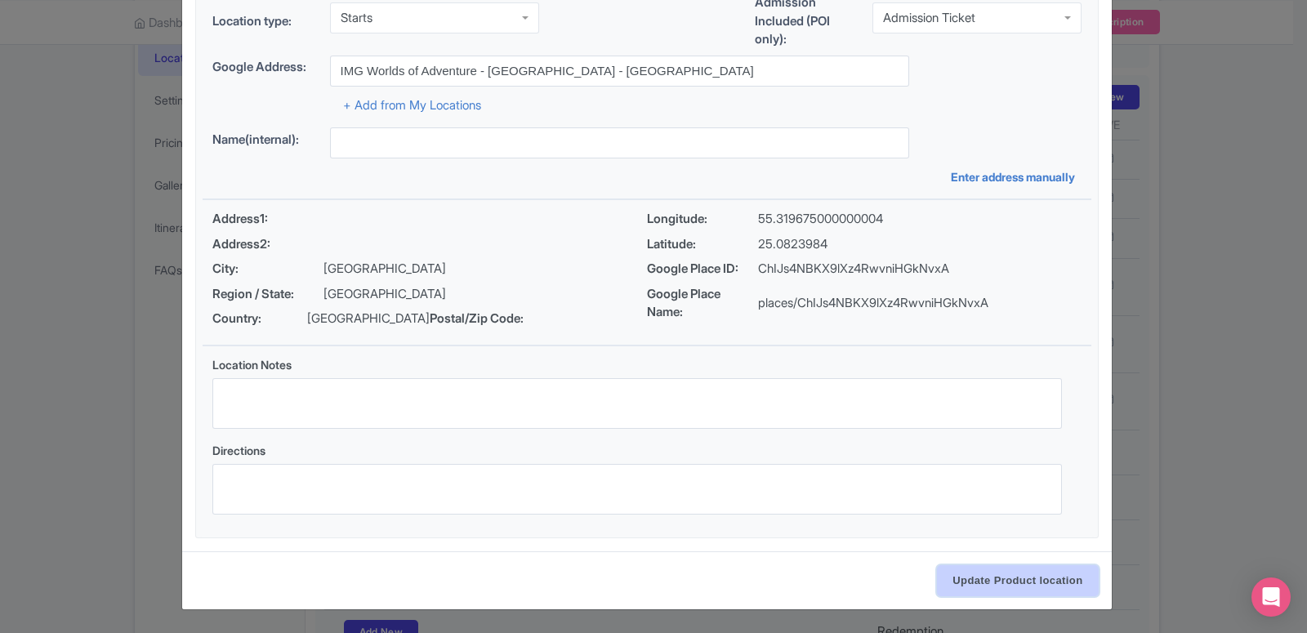
click at [962, 579] on input "Update Product location" at bounding box center [1017, 580] width 161 height 31
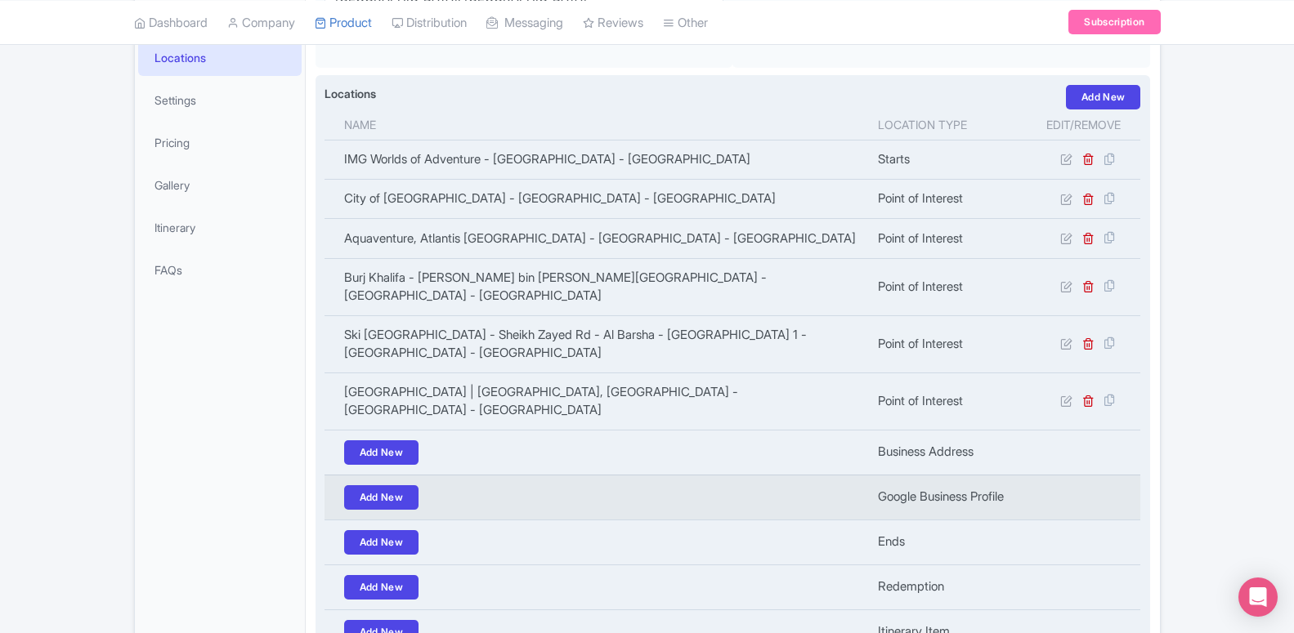
scroll to position [462, 0]
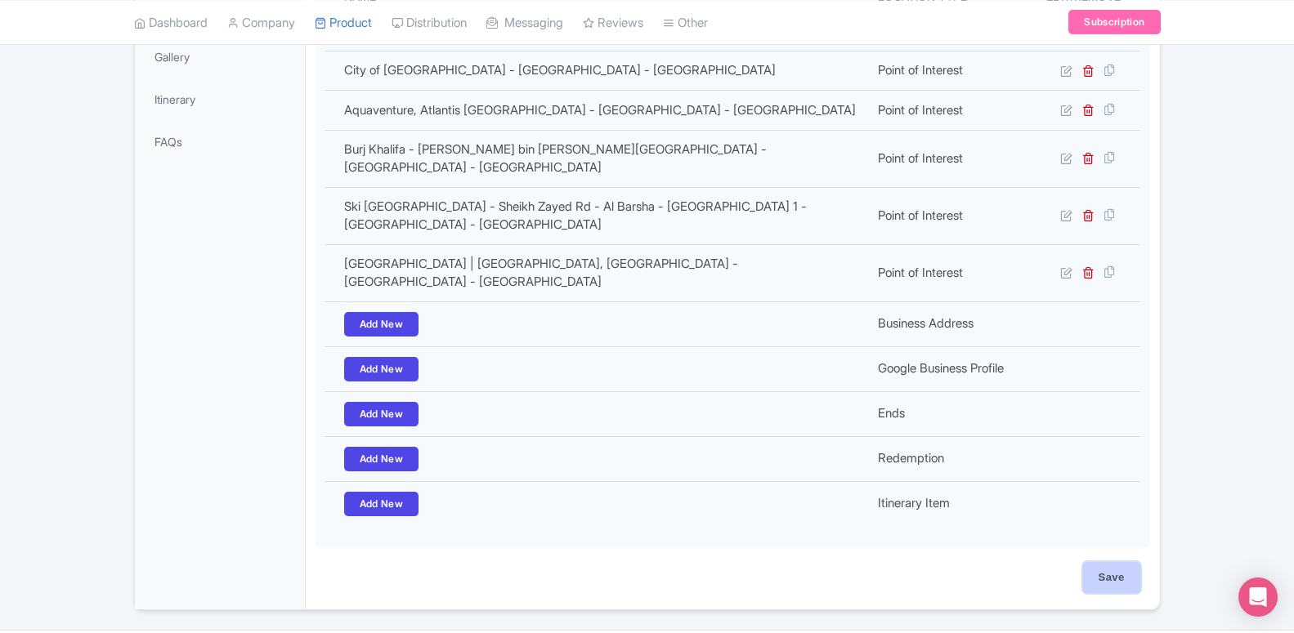
click at [1106, 562] on input "Save" at bounding box center [1111, 577] width 57 height 31
type input "Update Product"
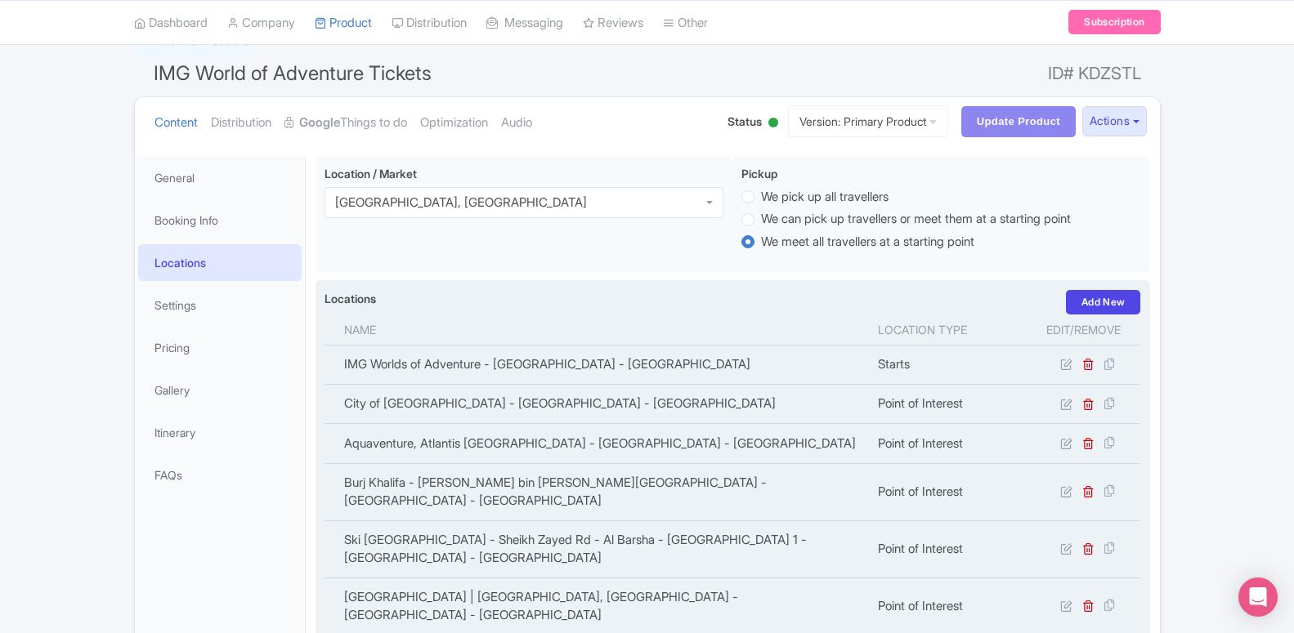
scroll to position [122, 0]
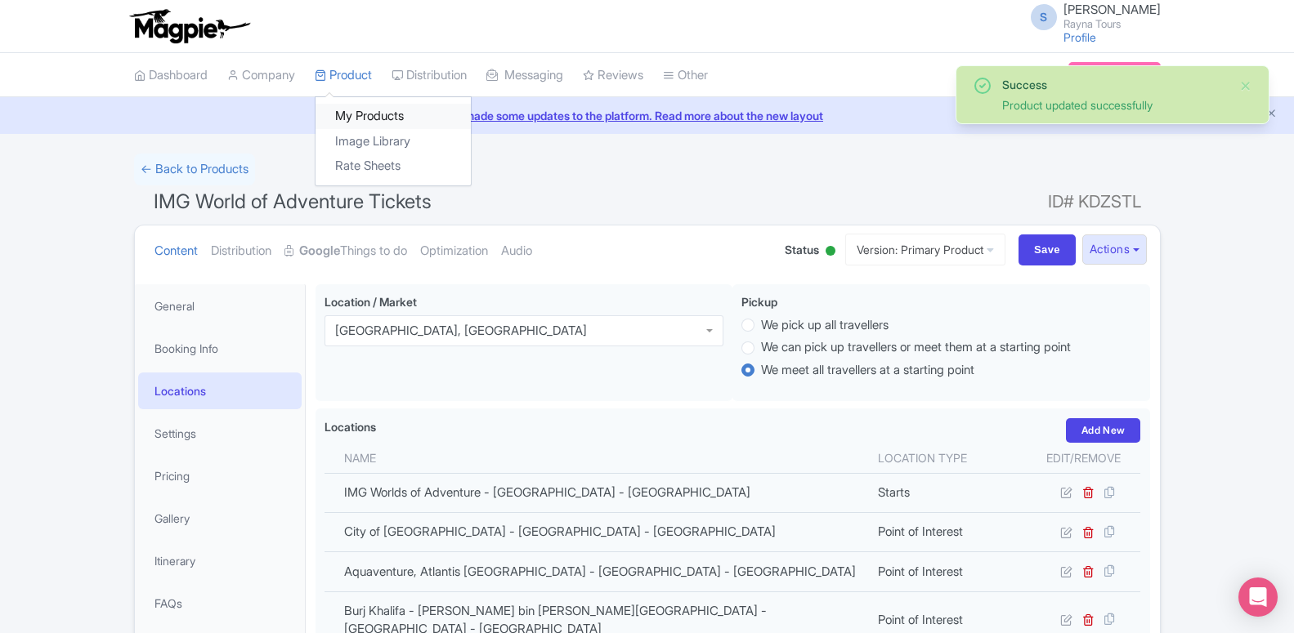
click at [357, 109] on link "My Products" at bounding box center [392, 116] width 155 height 25
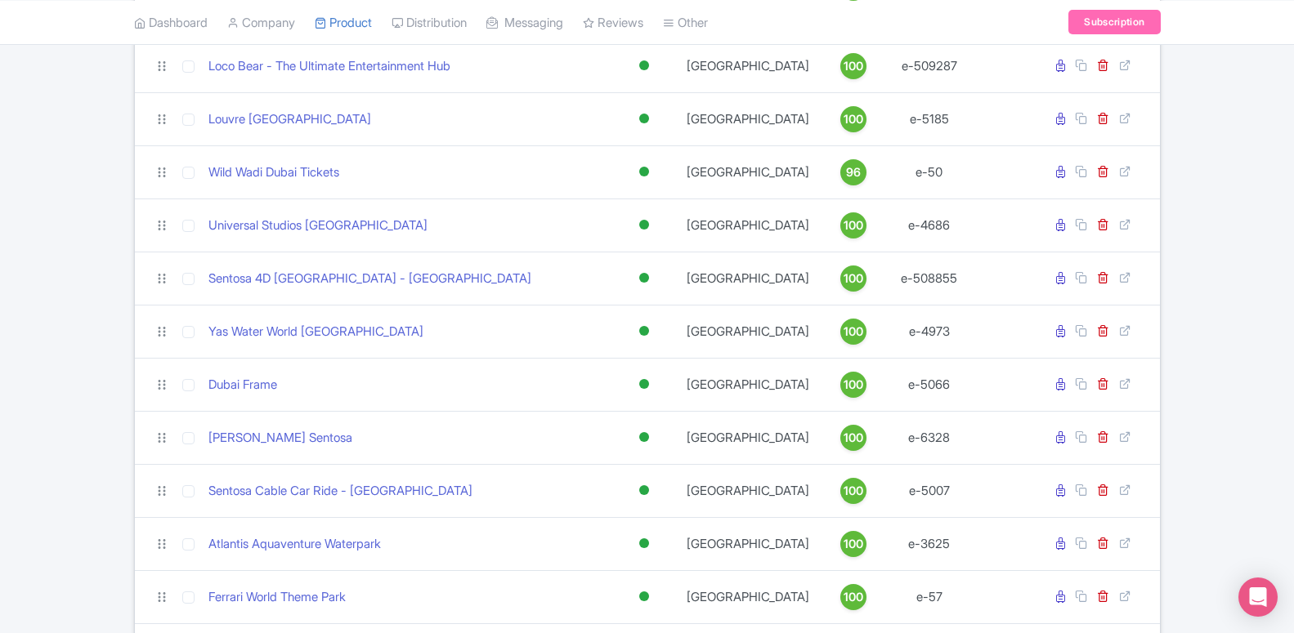
scroll to position [1000, 0]
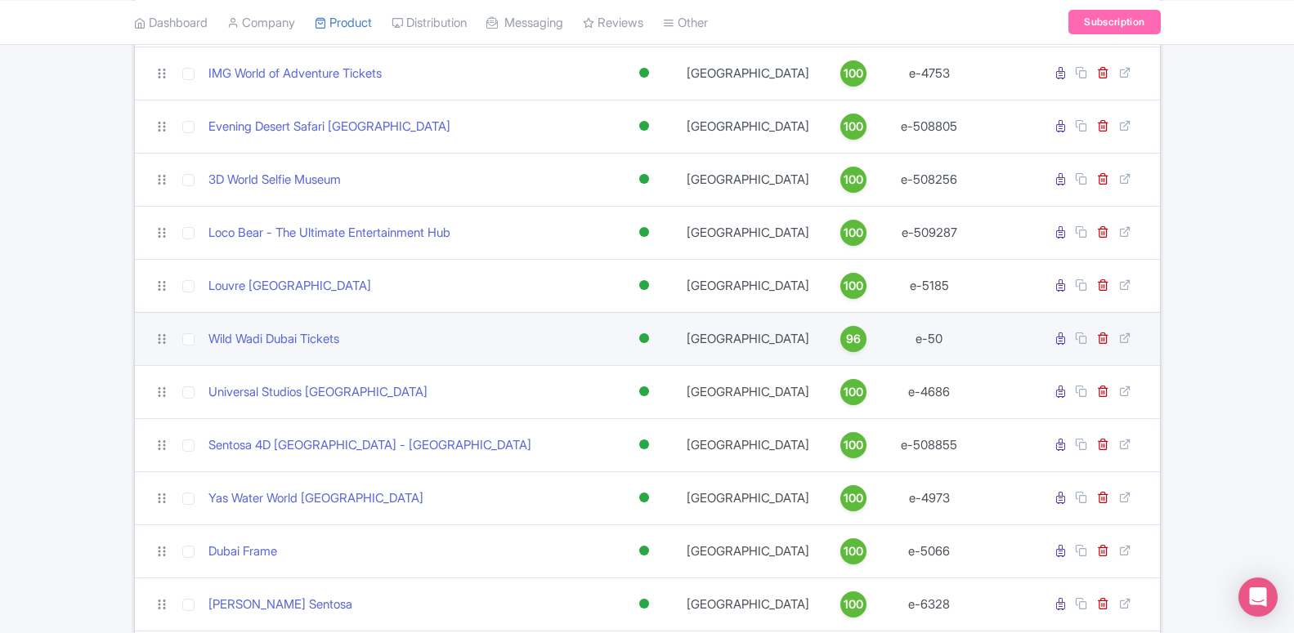
click at [268, 329] on td "Wild Wadi Dubai Tickets" at bounding box center [407, 338] width 410 height 53
click at [266, 330] on link "Wild Wadi Dubai Tickets" at bounding box center [273, 339] width 131 height 19
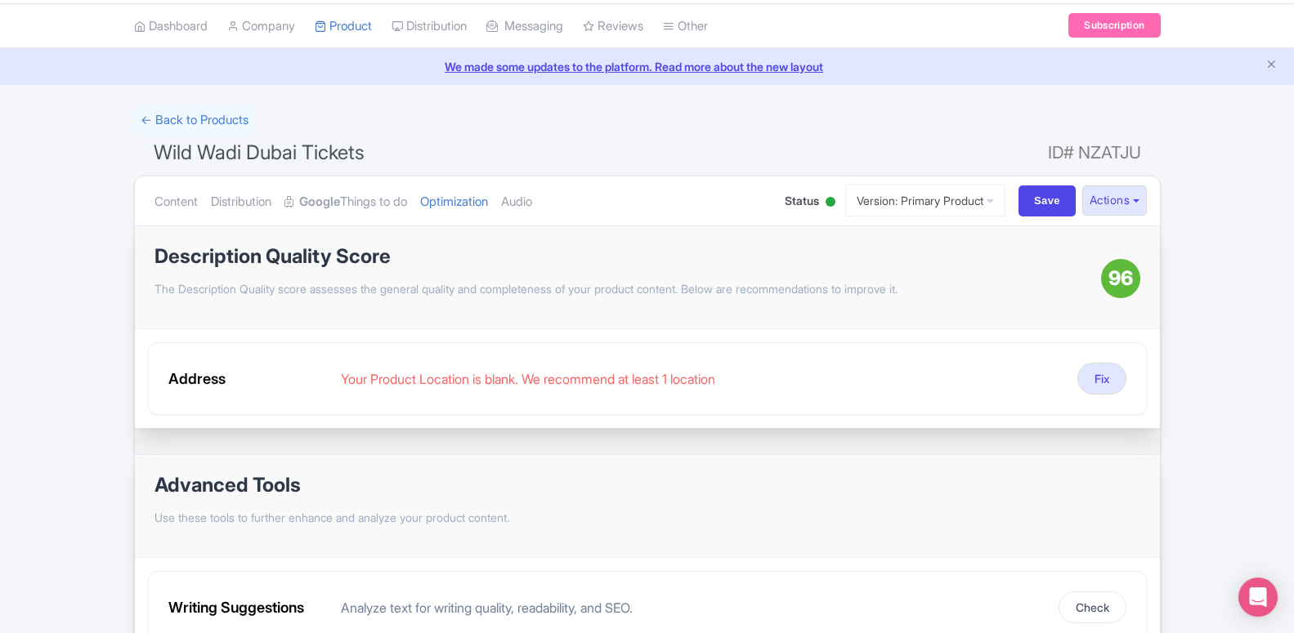
scroll to position [83, 0]
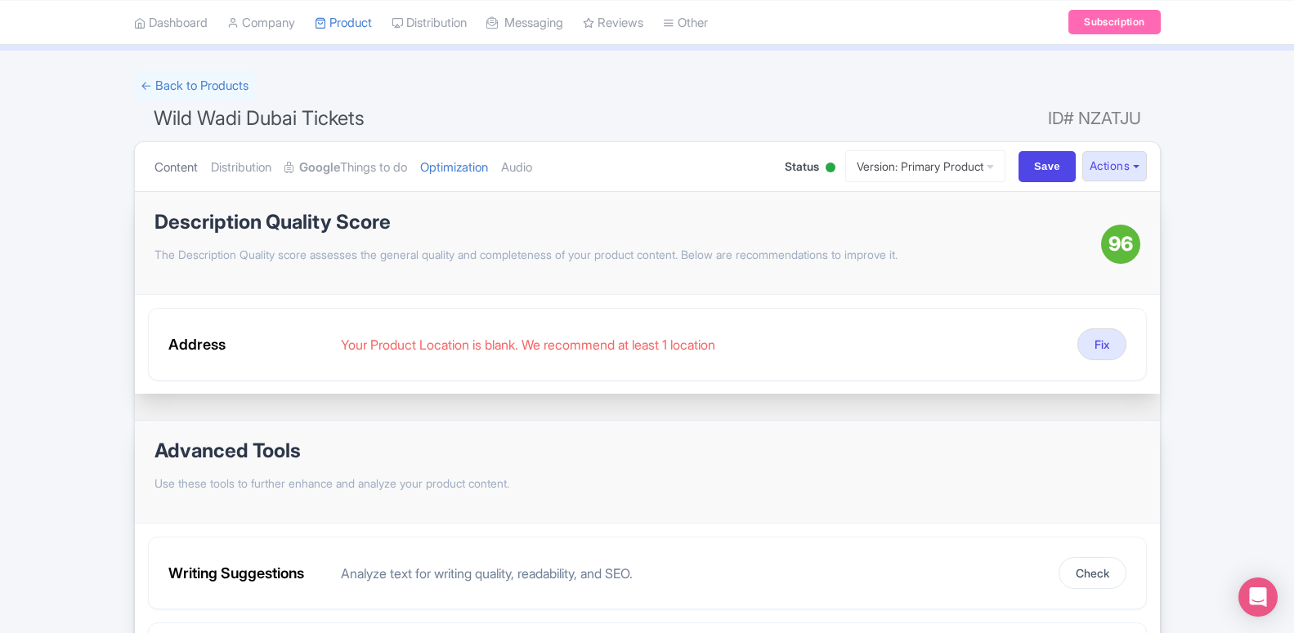
click at [162, 159] on link "Content" at bounding box center [175, 167] width 43 height 51
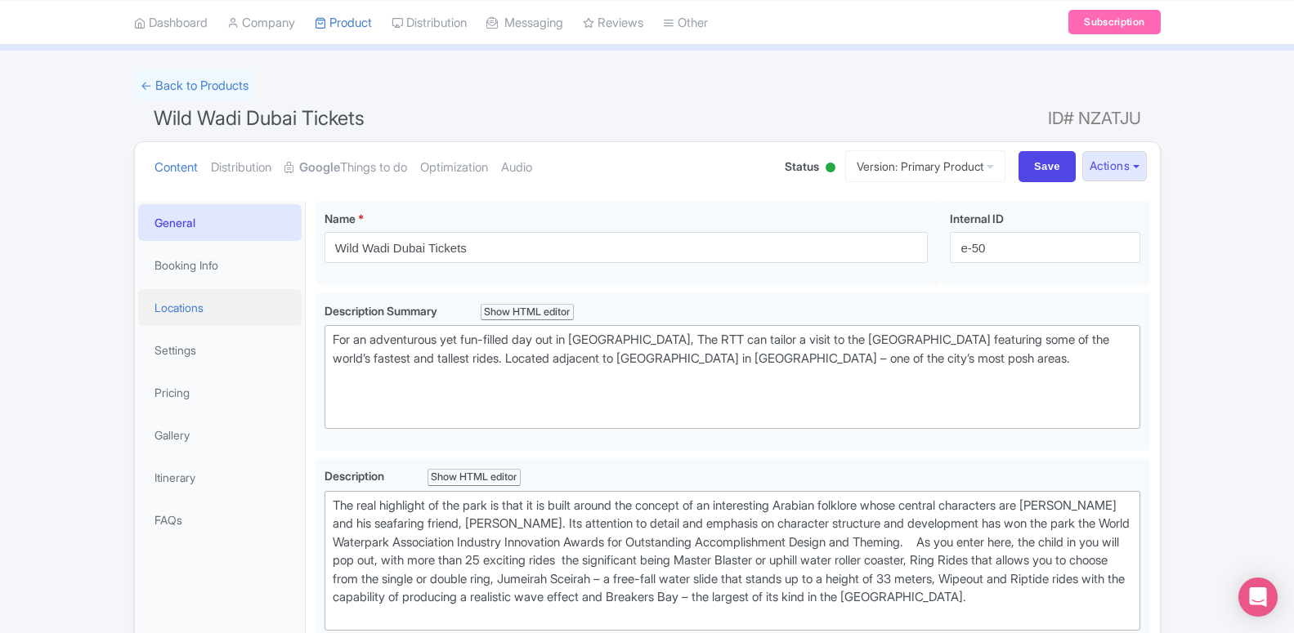
click at [184, 306] on link "Locations" at bounding box center [219, 307] width 163 height 37
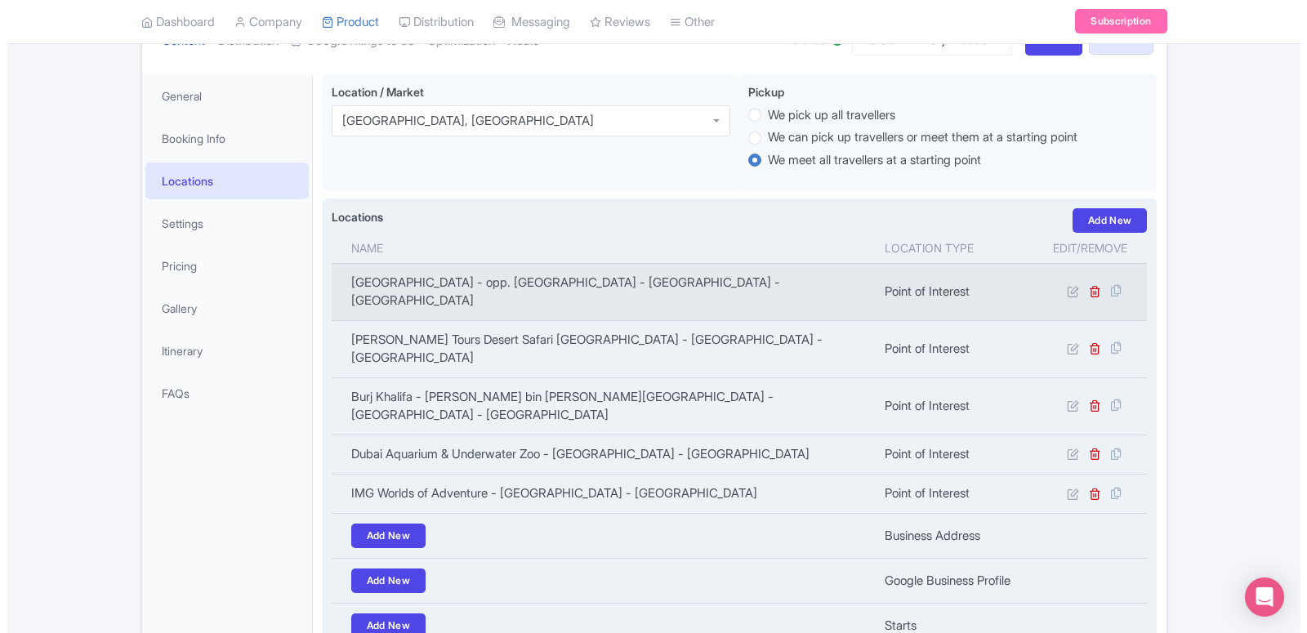
scroll to position [250, 0]
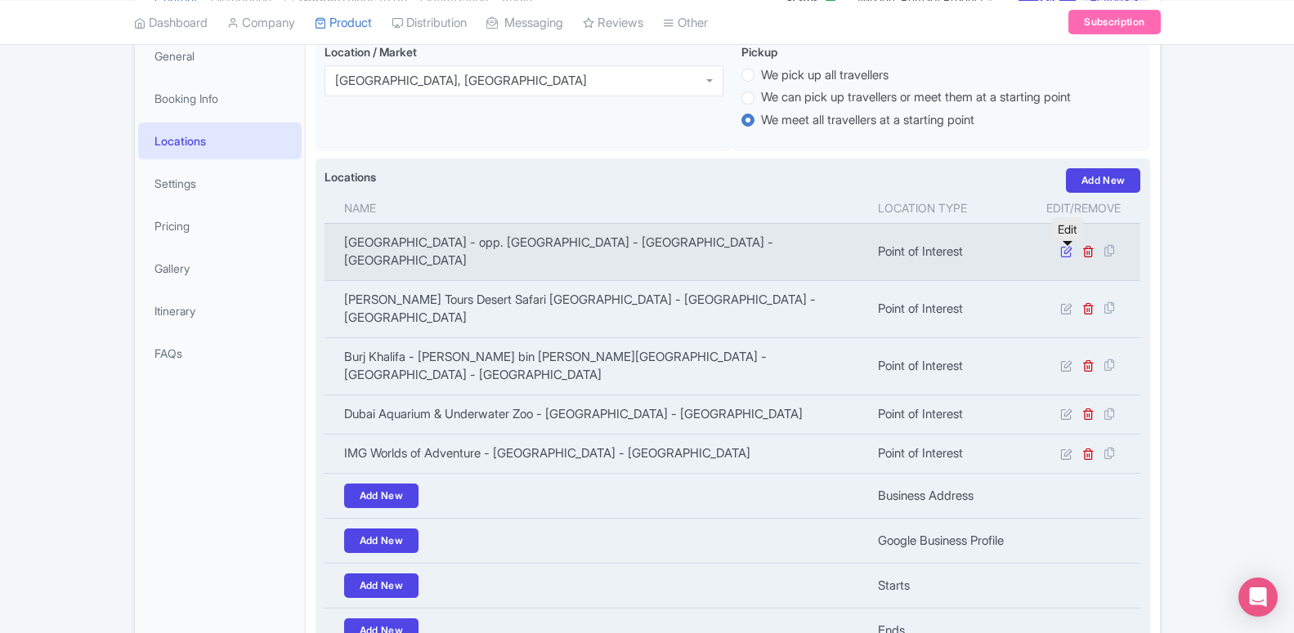
click at [1069, 253] on icon at bounding box center [1066, 251] width 12 height 12
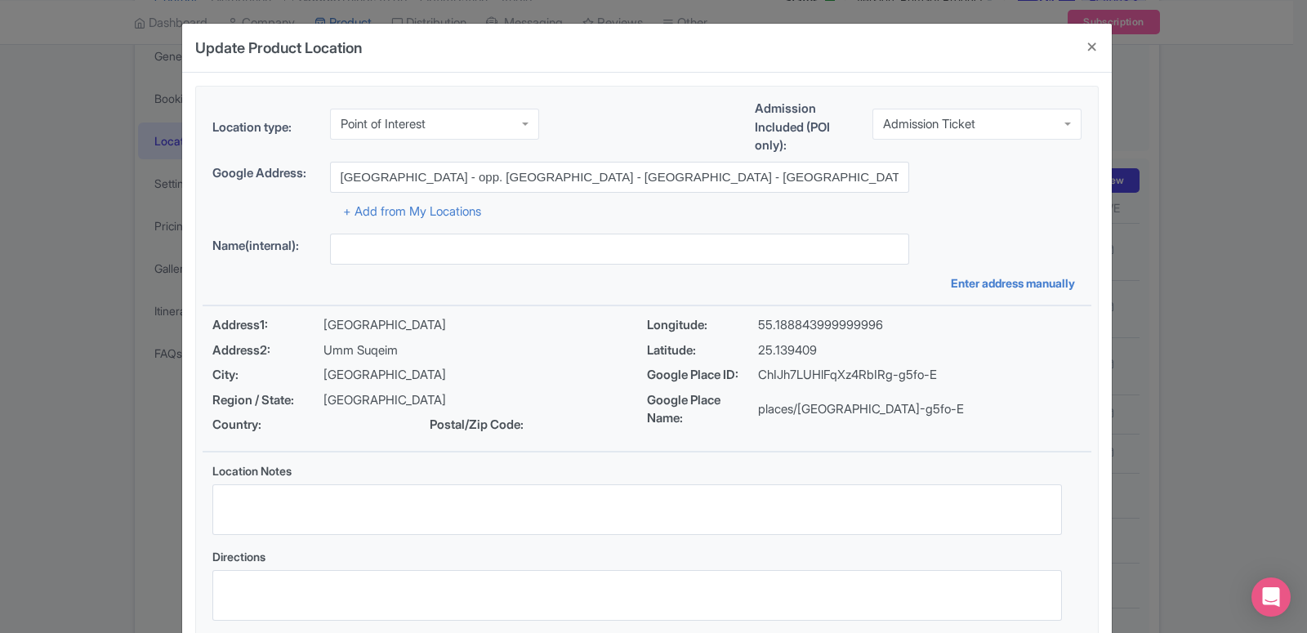
click at [458, 116] on div "Point of Interest" at bounding box center [434, 124] width 209 height 31
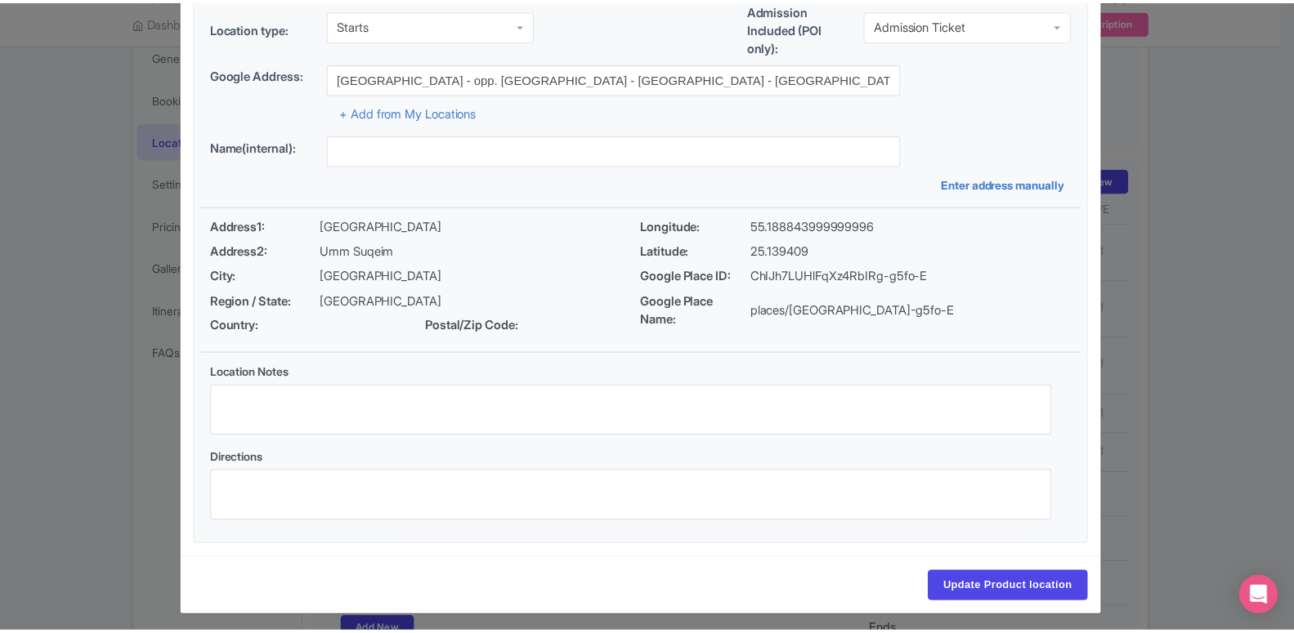
scroll to position [107, 0]
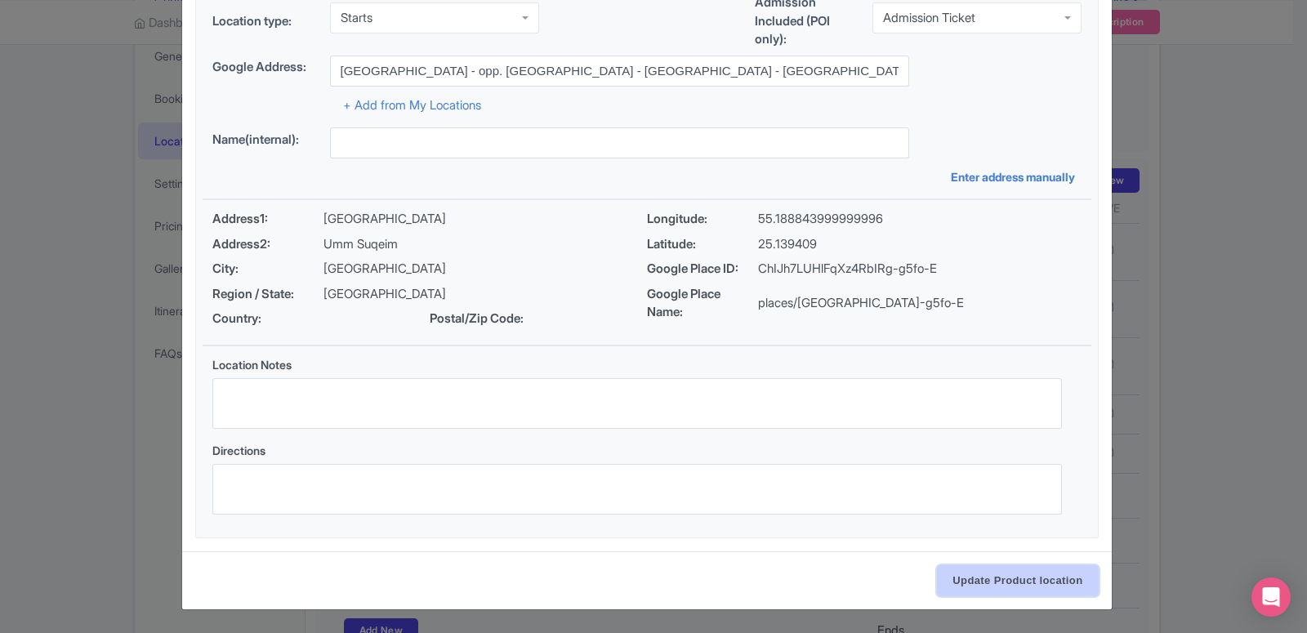
click at [1007, 579] on input "Update Product location" at bounding box center [1017, 580] width 161 height 31
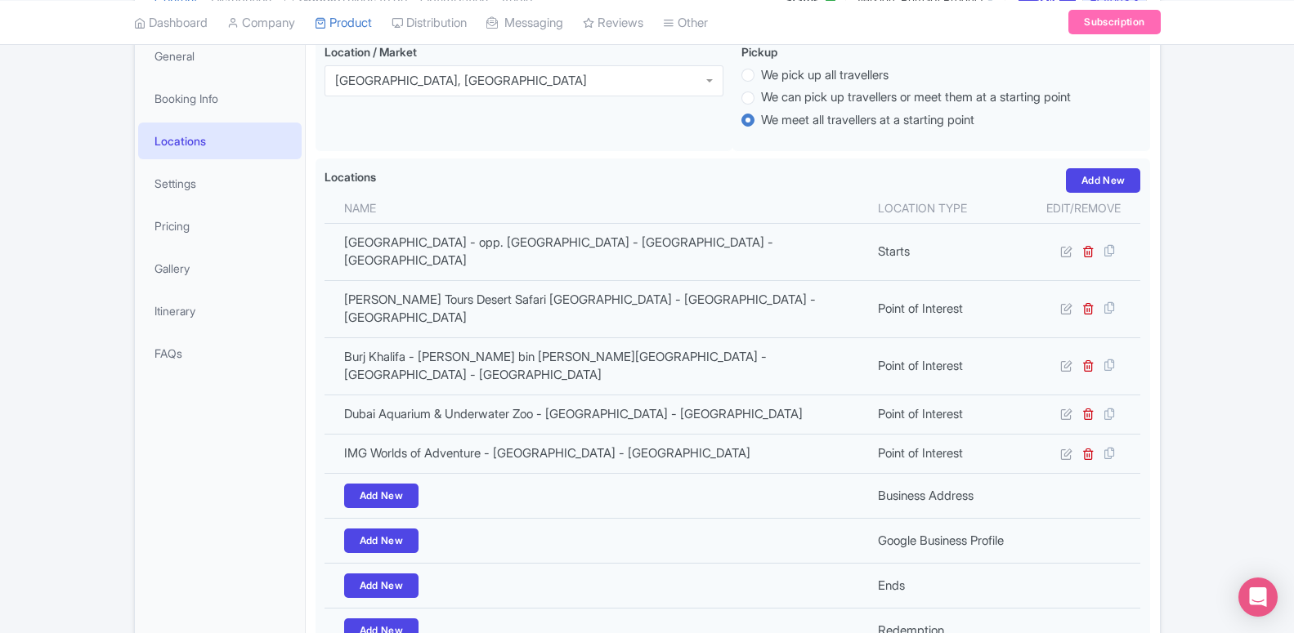
scroll to position [0, 0]
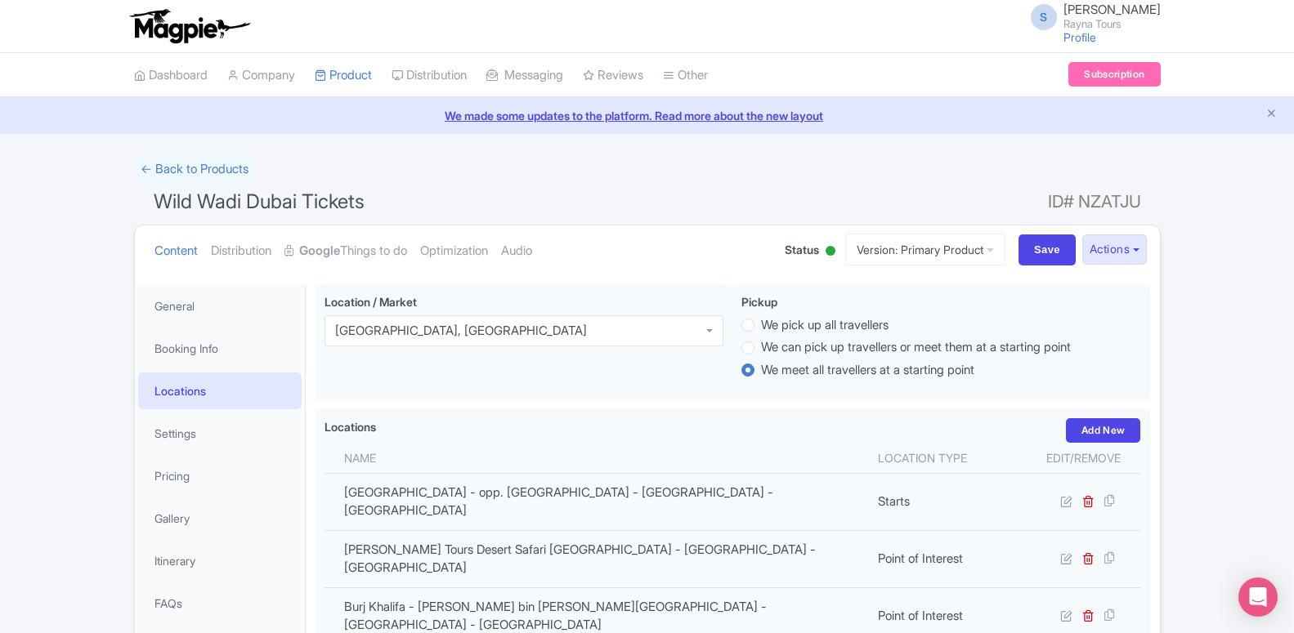
click at [1012, 253] on div "Save" at bounding box center [1047, 250] width 70 height 31
click at [1046, 253] on input "Save" at bounding box center [1046, 250] width 57 height 31
type input "Update Product"
click at [375, 118] on link "We made some updates to the platform. Read more about the new layout" at bounding box center [647, 115] width 1274 height 17
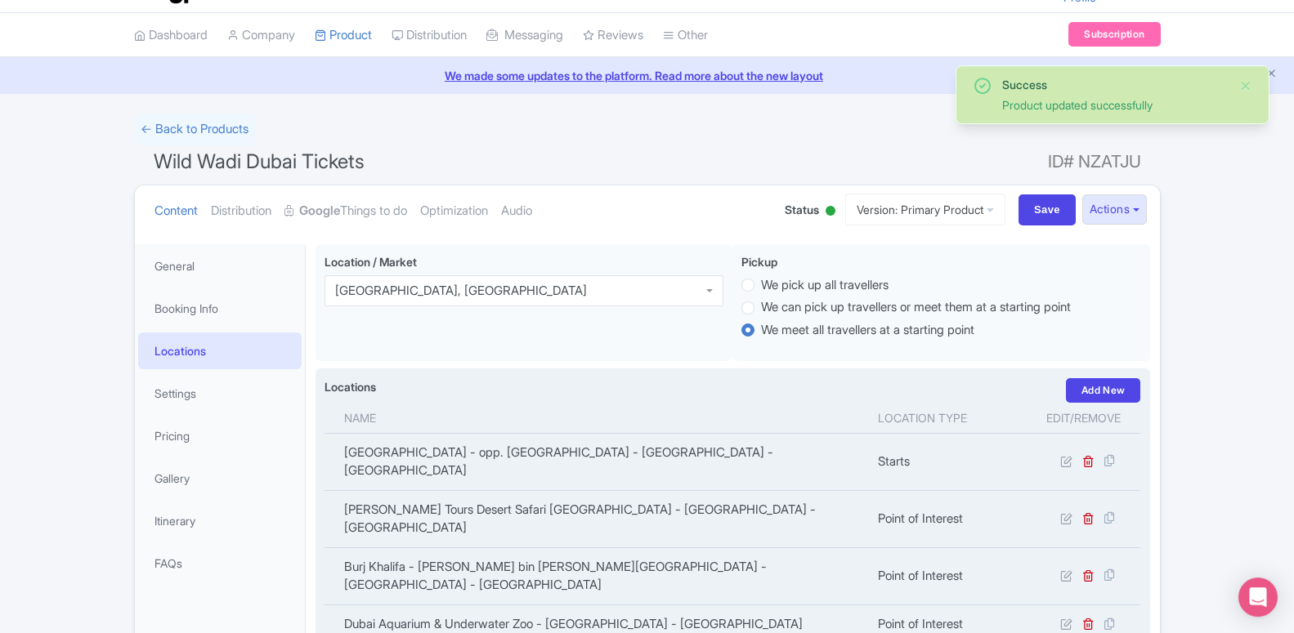
scroll to position [34, 0]
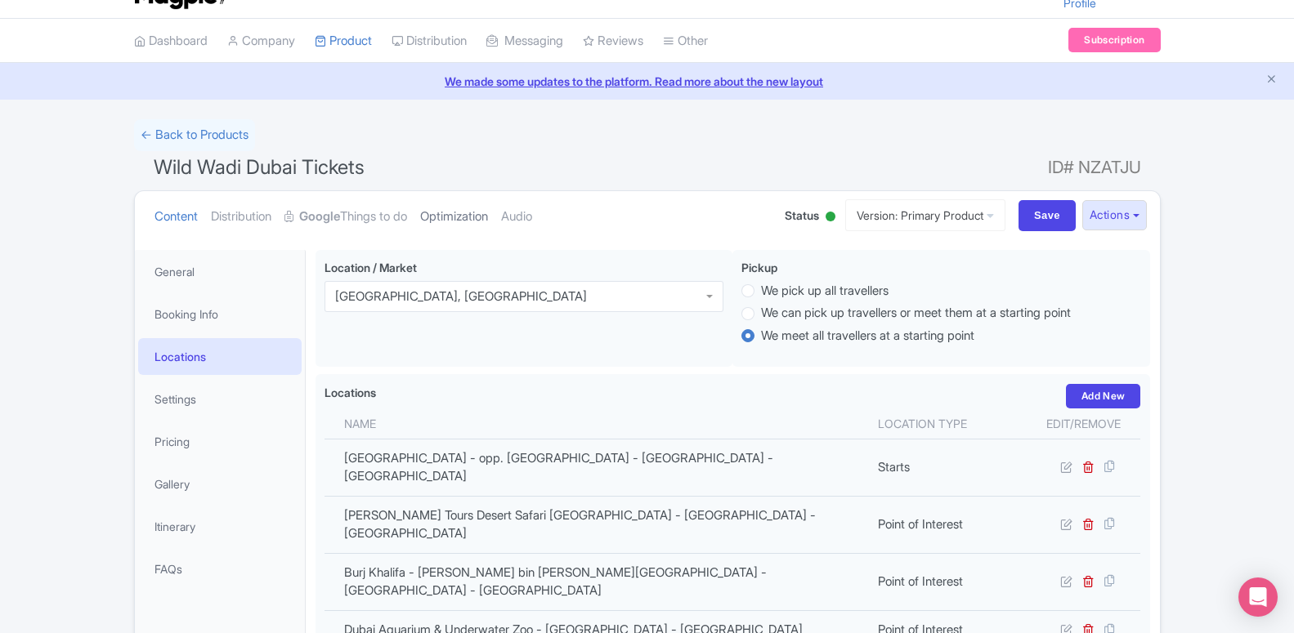
click at [463, 213] on link "Optimization" at bounding box center [454, 216] width 68 height 51
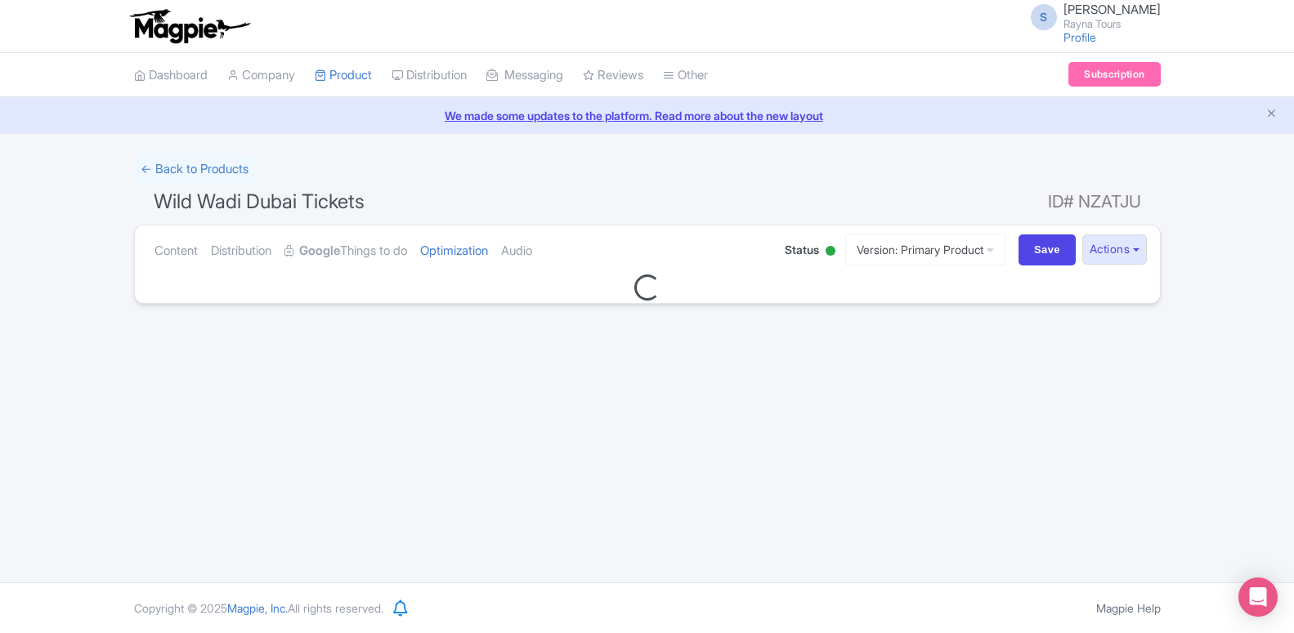
scroll to position [0, 0]
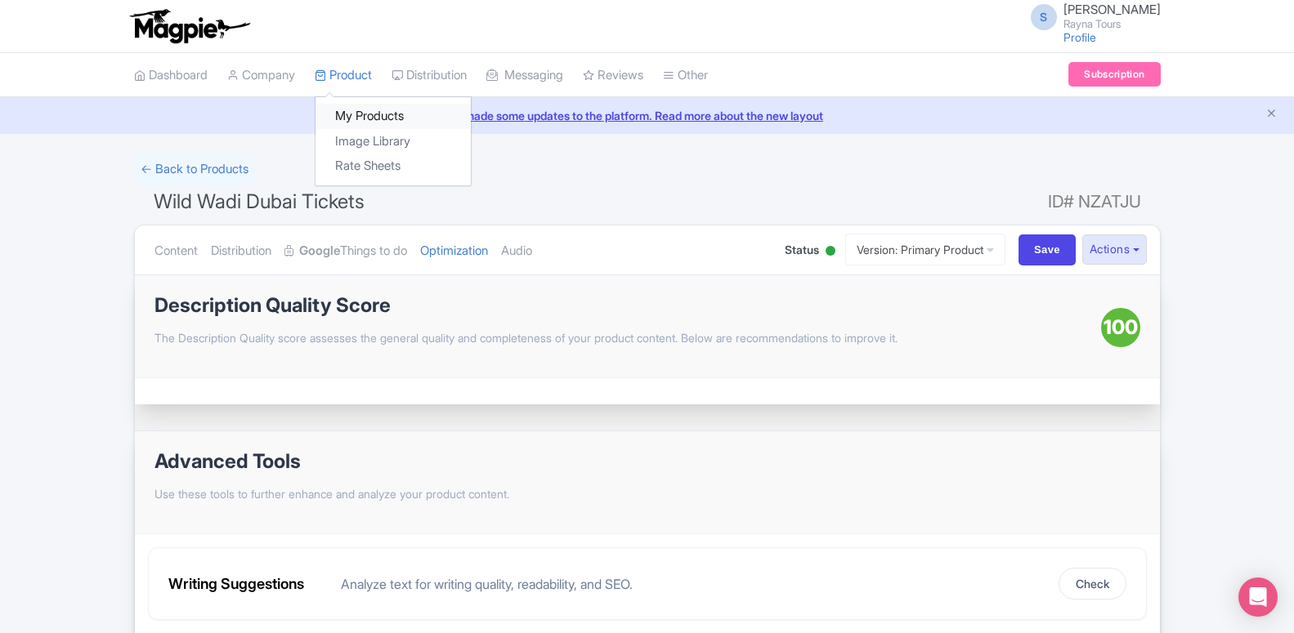
click at [362, 118] on link "My Products" at bounding box center [392, 116] width 155 height 25
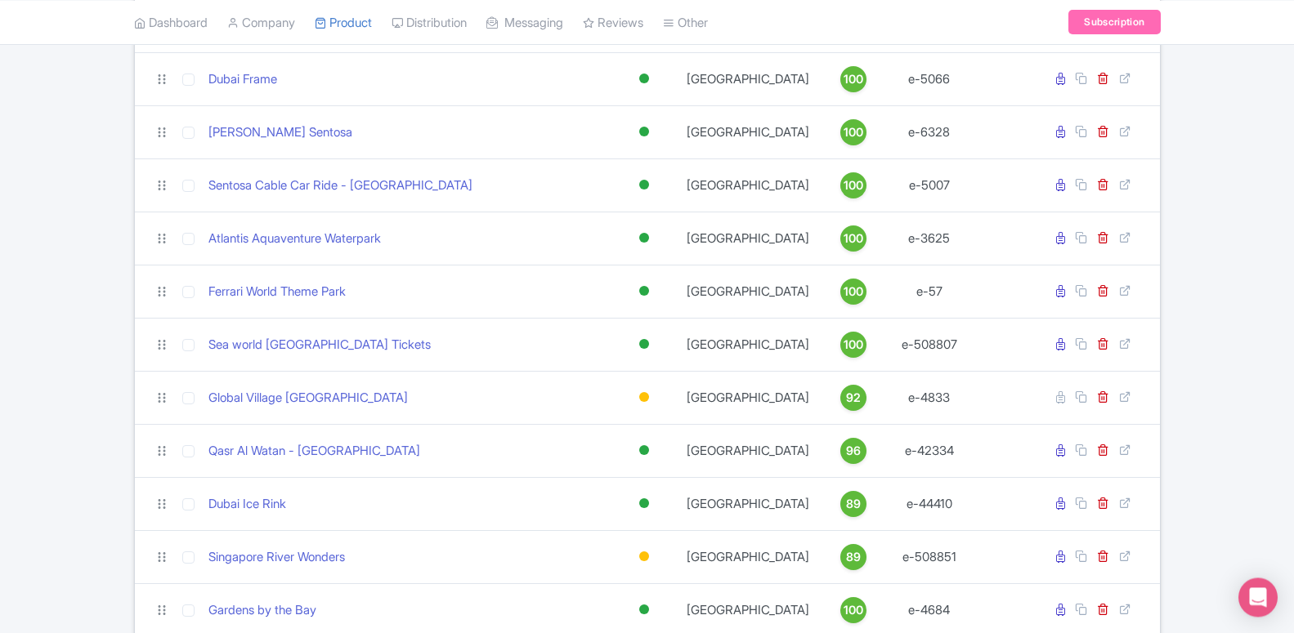
scroll to position [1588, 0]
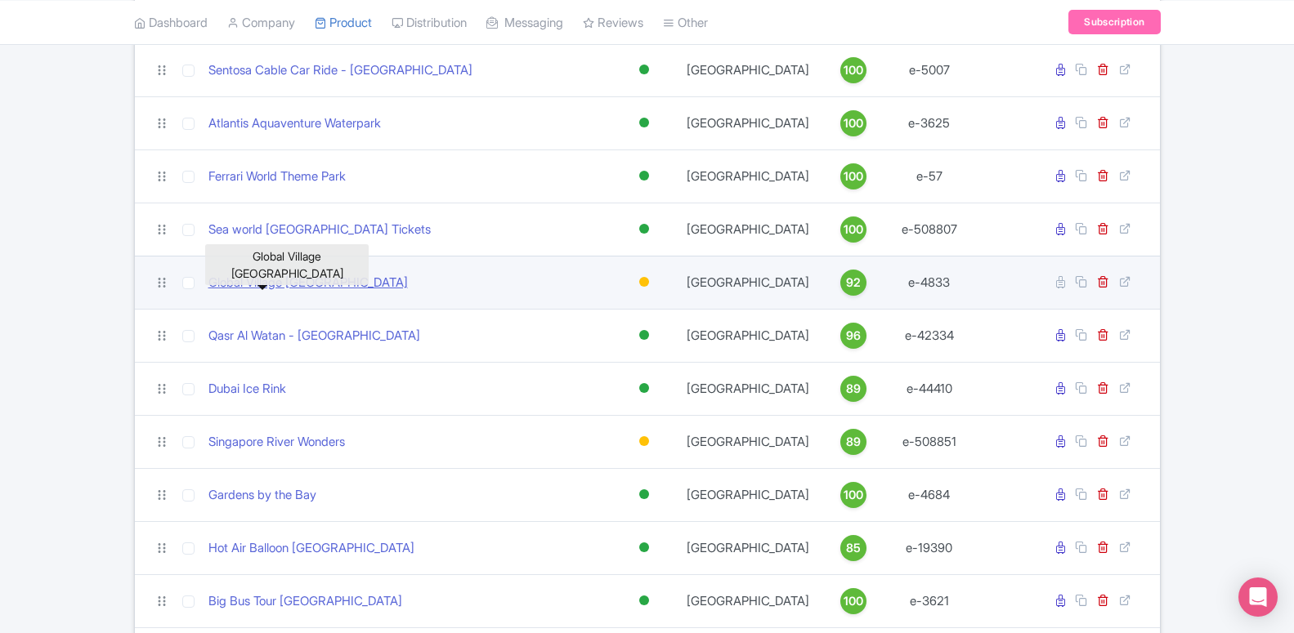
click at [288, 276] on link "Global Village [GEOGRAPHIC_DATA]" at bounding box center [307, 283] width 199 height 19
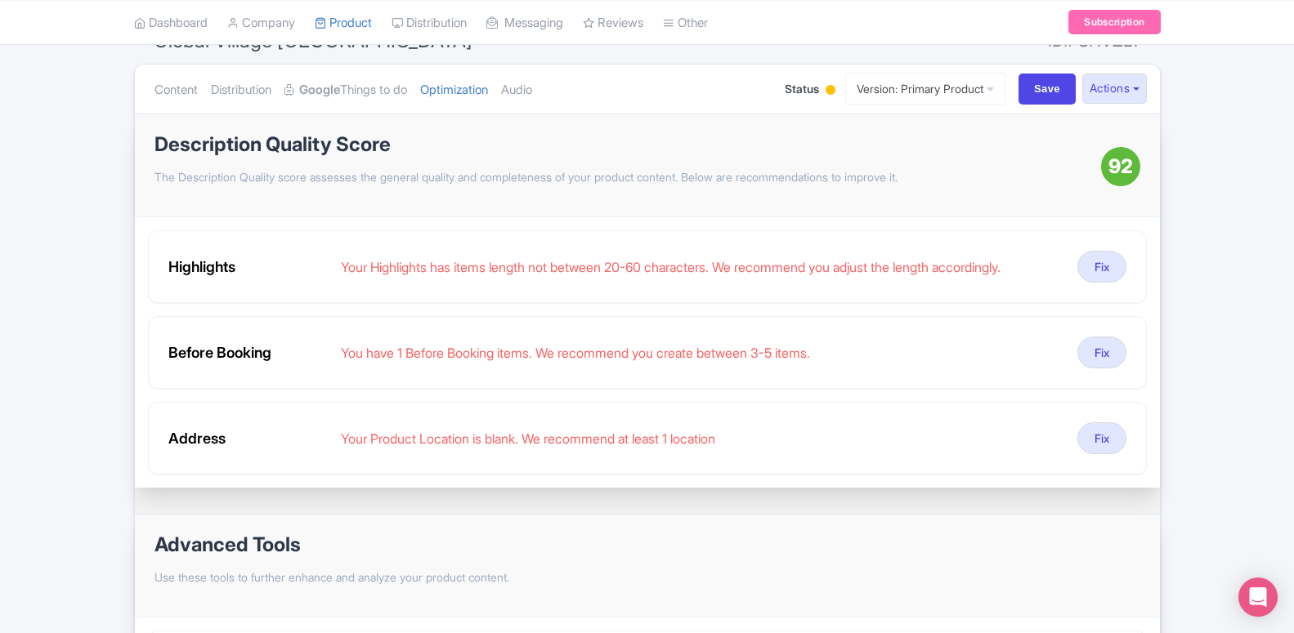
scroll to position [167, 0]
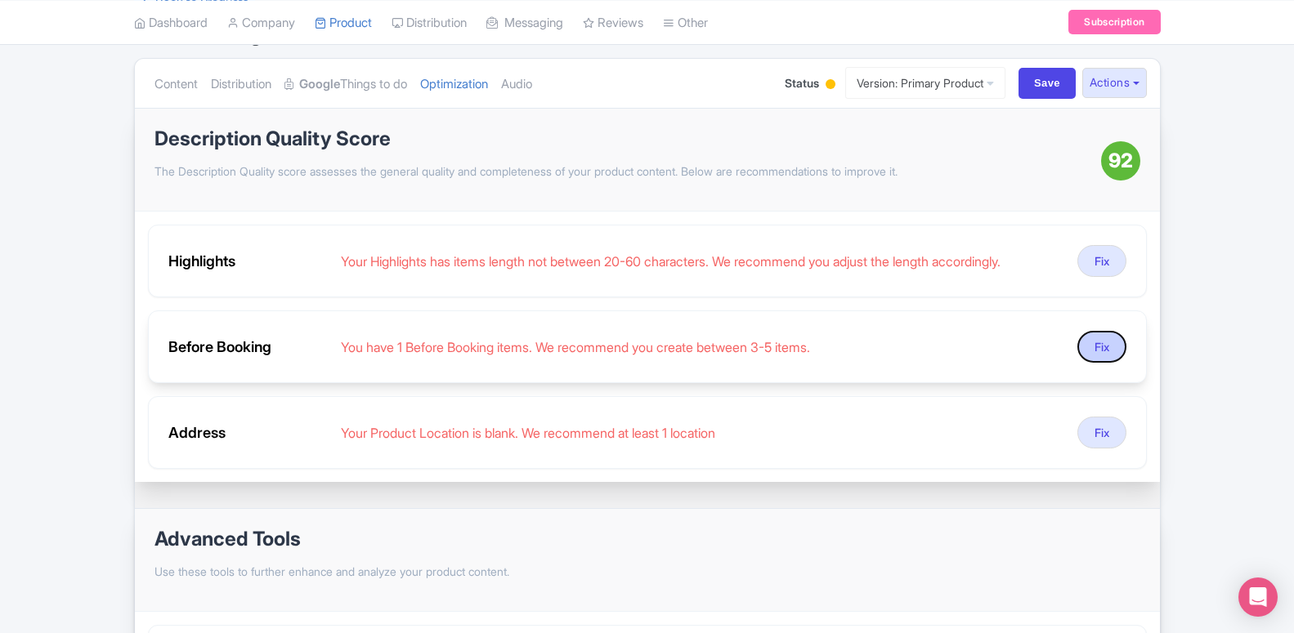
click at [1093, 351] on button "Fix" at bounding box center [1101, 347] width 49 height 32
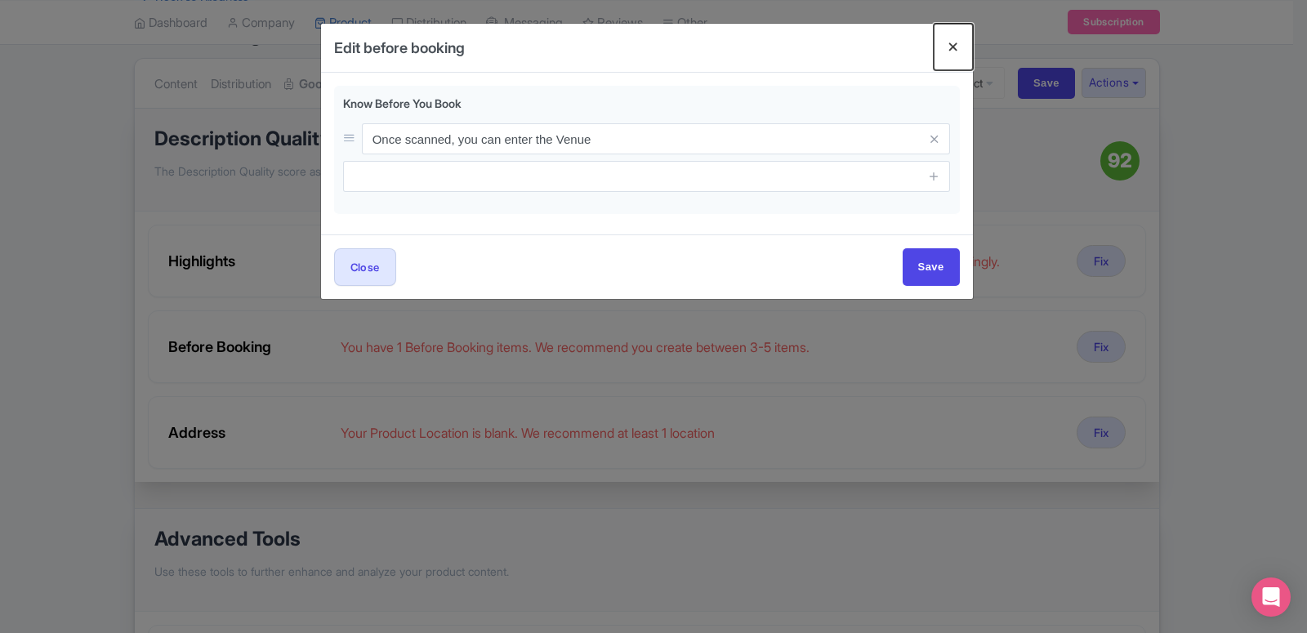
click at [954, 56] on button "Close" at bounding box center [953, 47] width 39 height 47
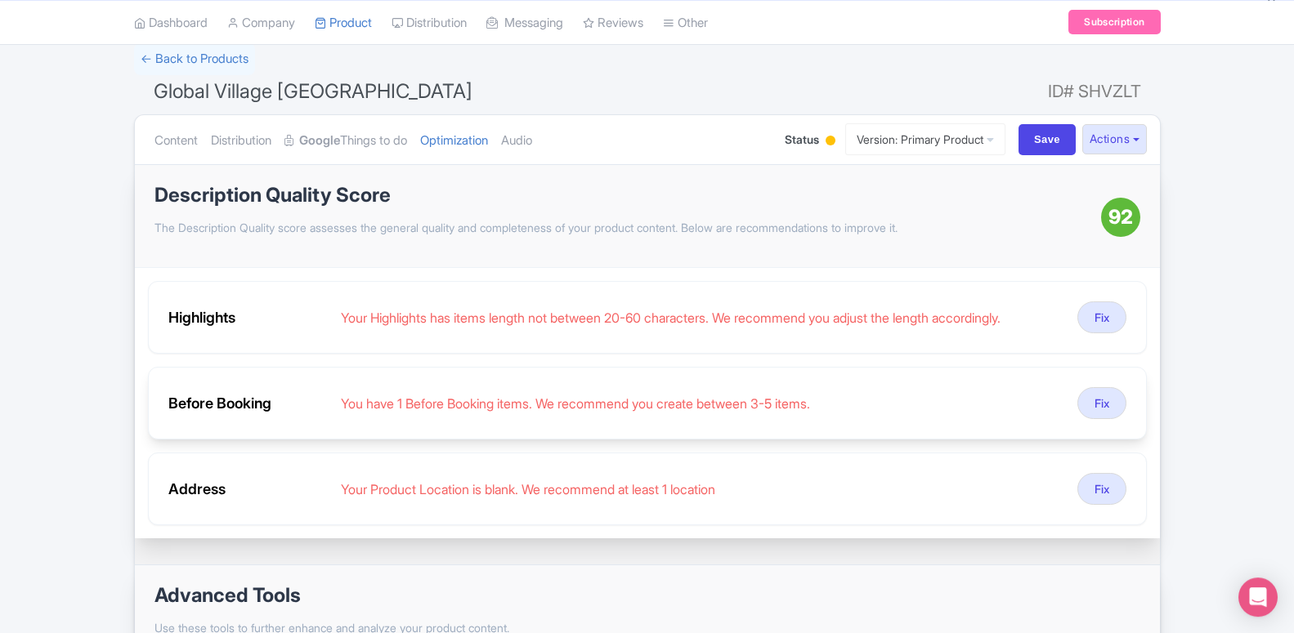
scroll to position [0, 0]
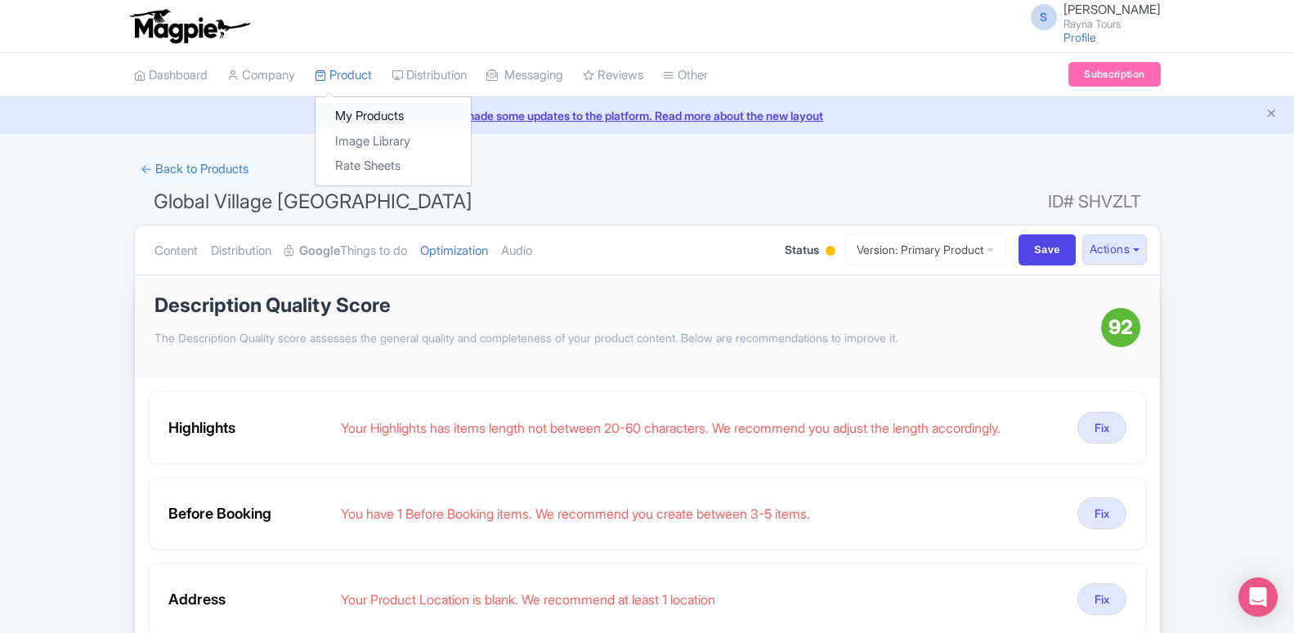
click at [344, 114] on link "My Products" at bounding box center [392, 116] width 155 height 25
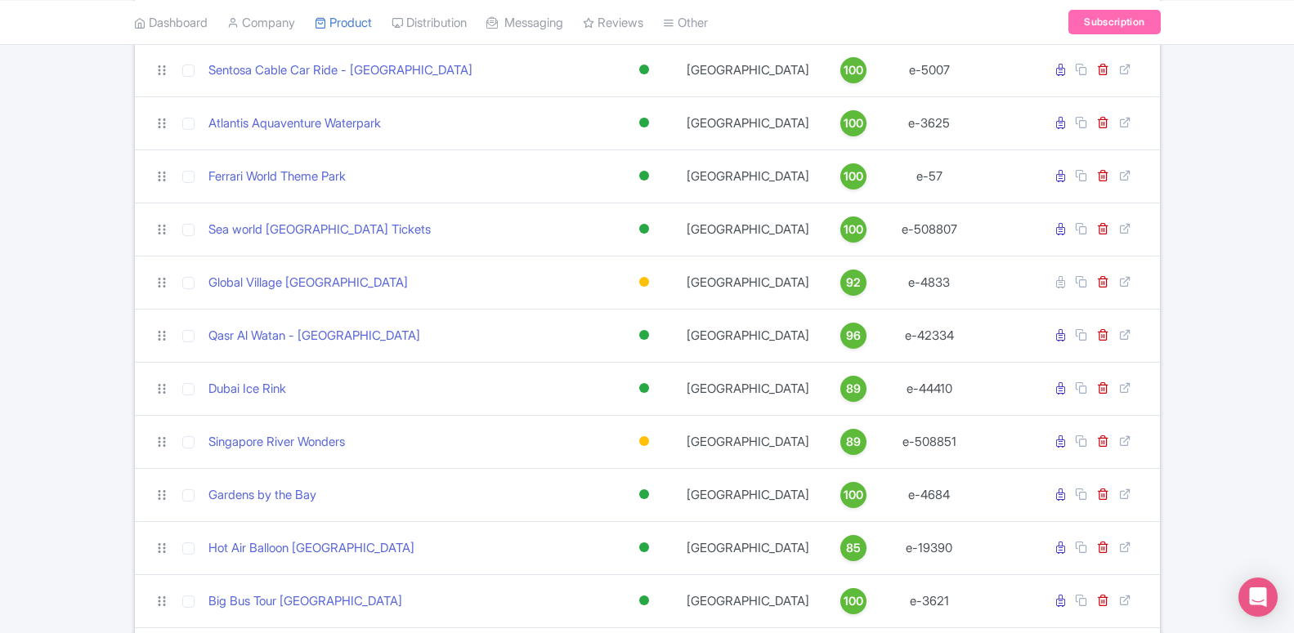
scroll to position [1670, 0]
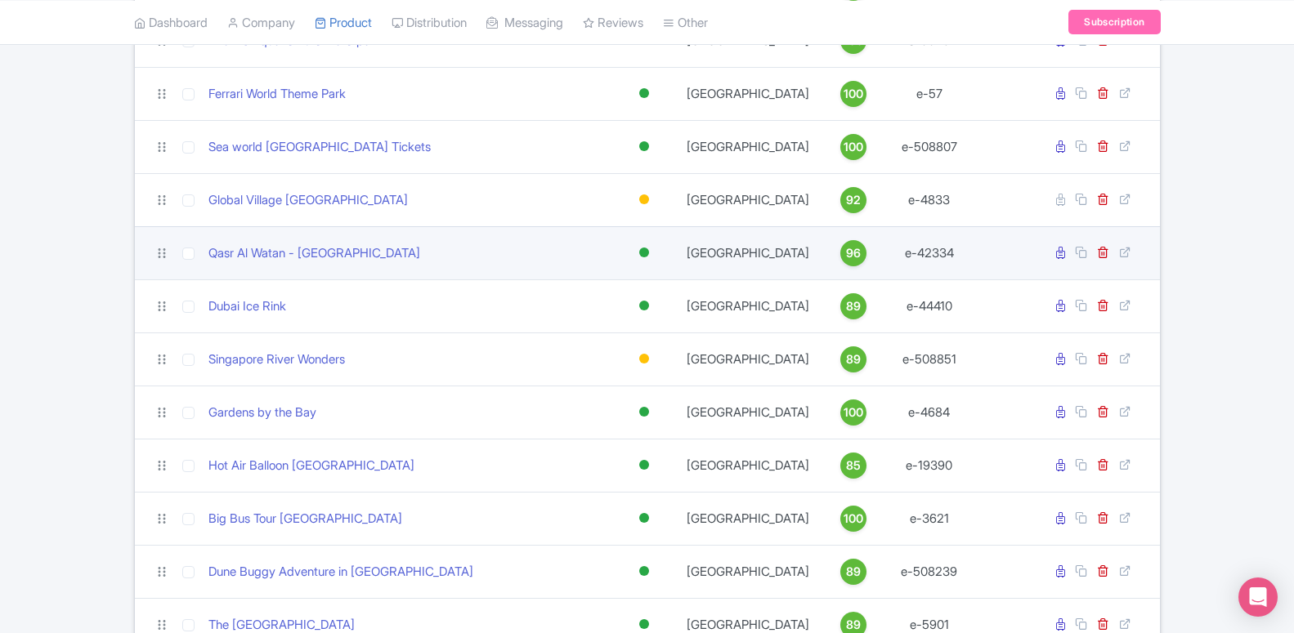
click at [275, 262] on td "Qasr Al Watan - [GEOGRAPHIC_DATA]" at bounding box center [407, 252] width 410 height 53
click at [283, 249] on link "Qasr Al Watan - [GEOGRAPHIC_DATA]" at bounding box center [314, 253] width 212 height 19
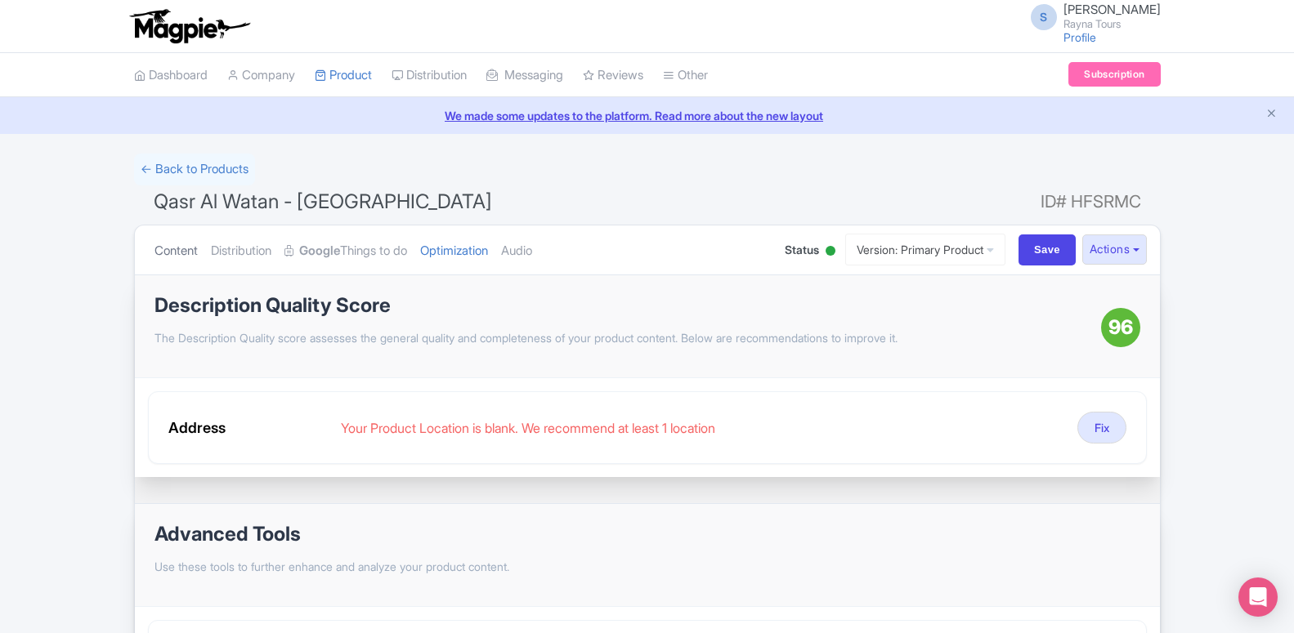
click at [185, 253] on link "Content" at bounding box center [175, 251] width 43 height 51
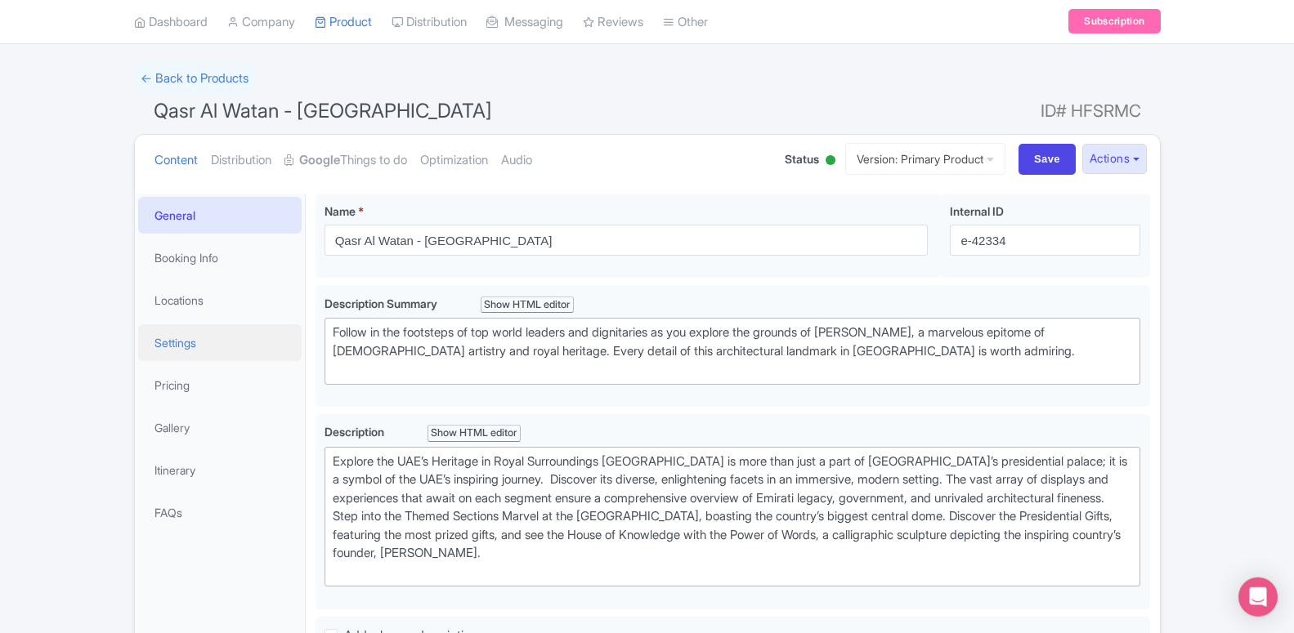
scroll to position [167, 0]
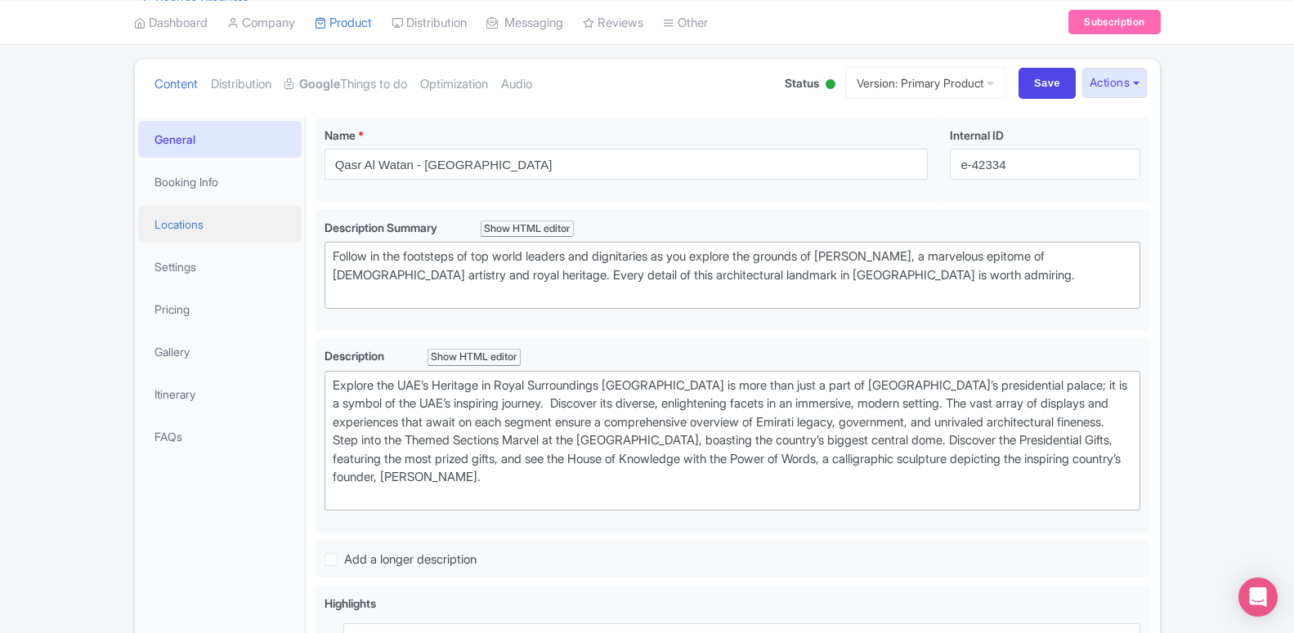
click at [179, 230] on link "Locations" at bounding box center [219, 224] width 163 height 37
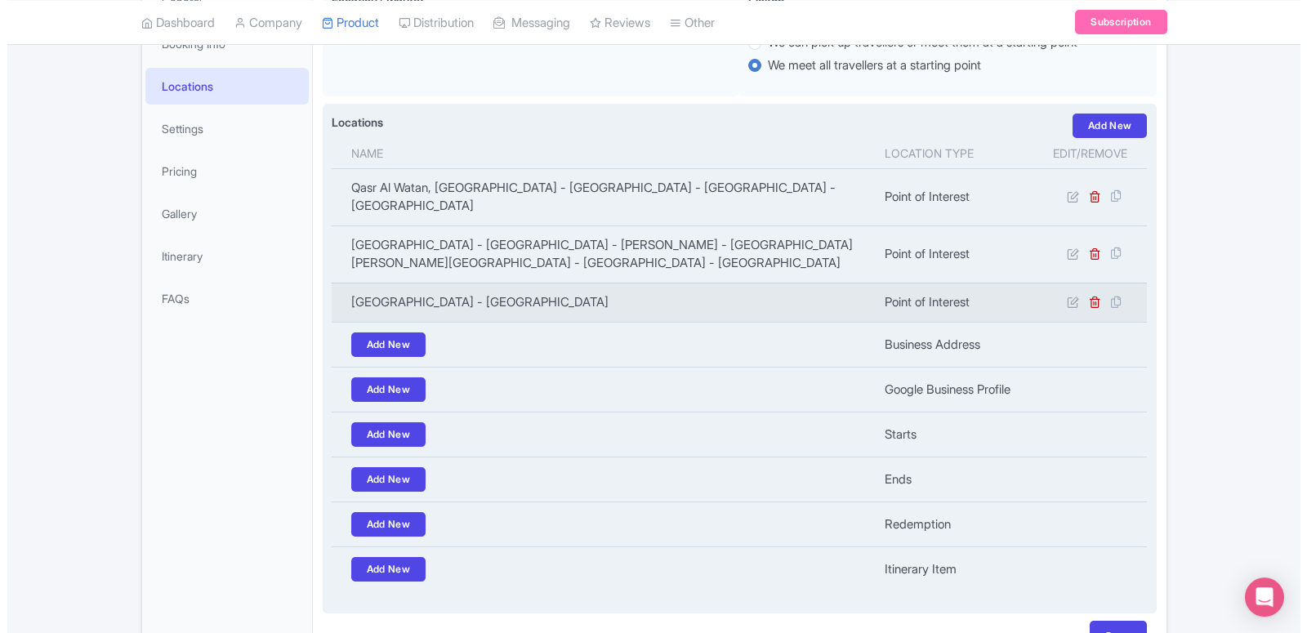
scroll to position [333, 0]
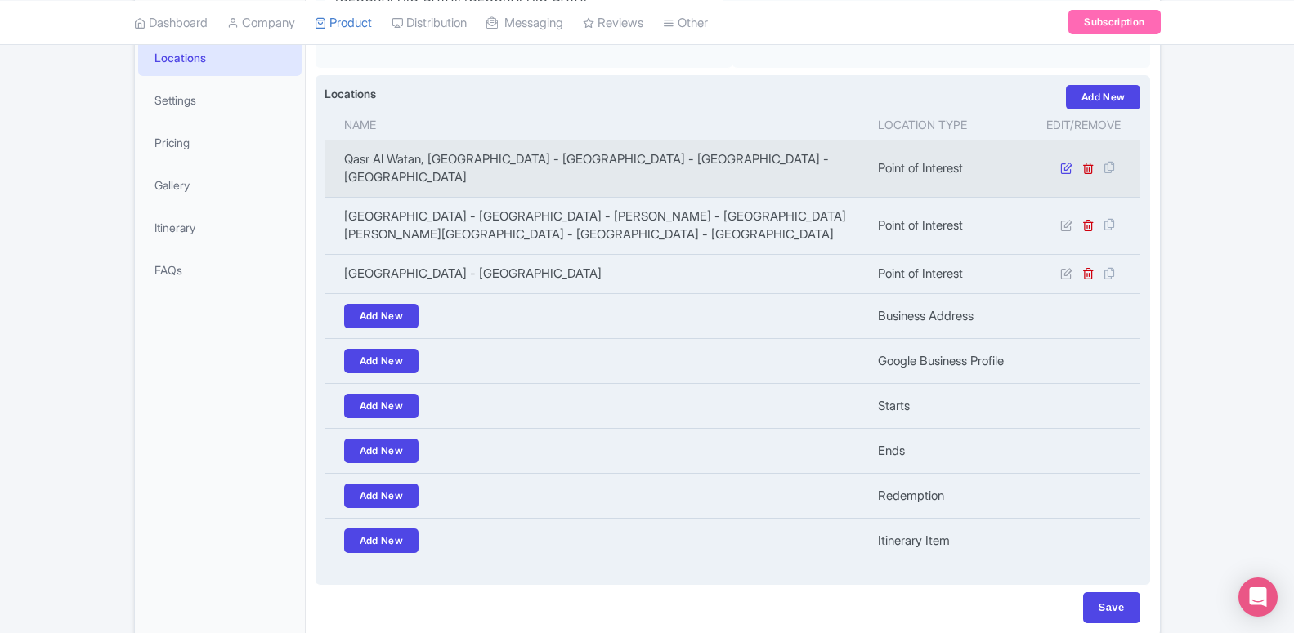
click at [1070, 150] on td at bounding box center [1084, 168] width 114 height 57
click at [1067, 162] on icon at bounding box center [1066, 168] width 12 height 12
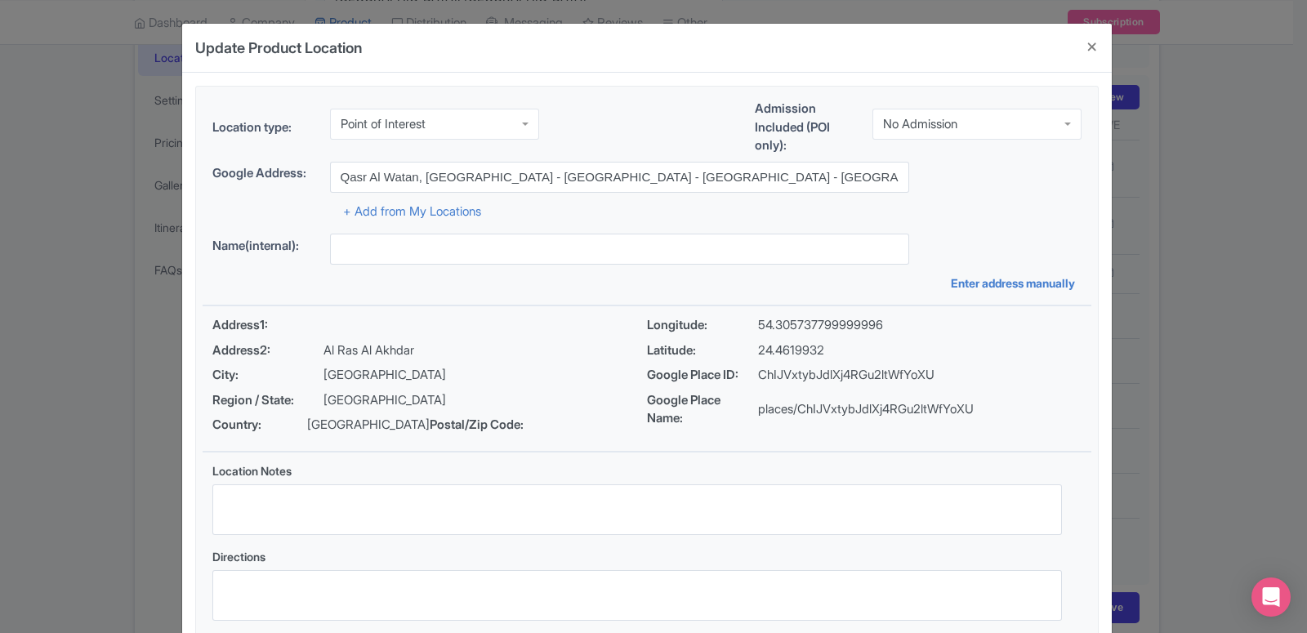
click at [379, 118] on div "Point of Interest" at bounding box center [383, 124] width 85 height 15
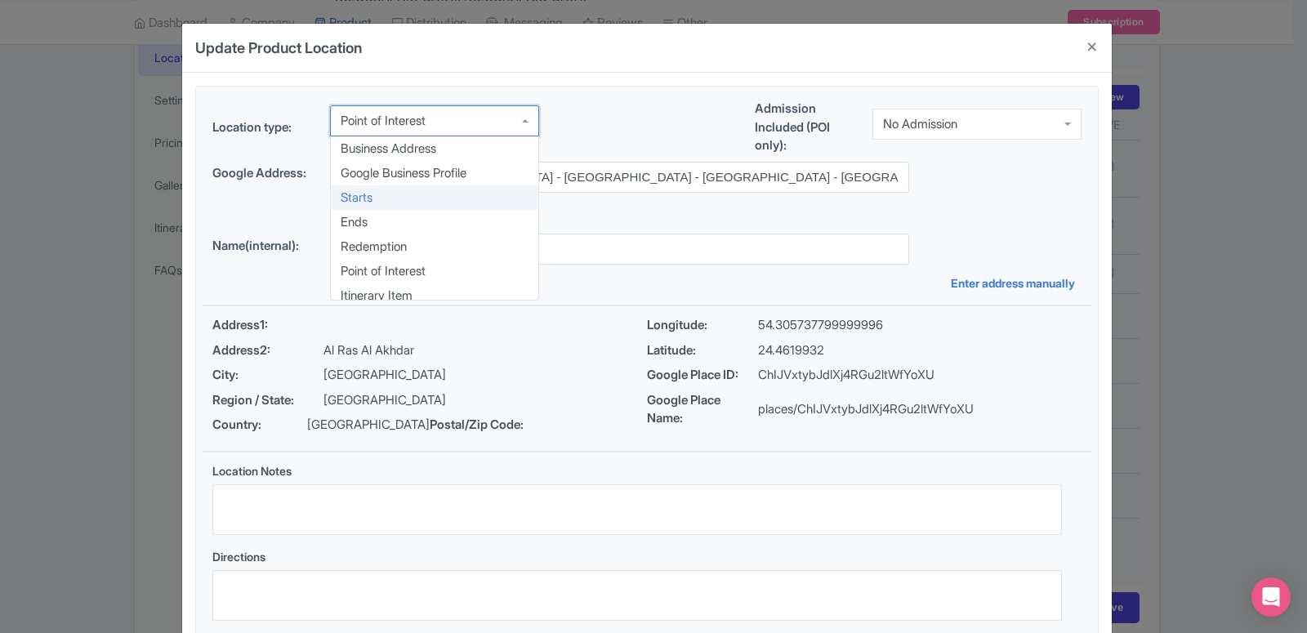
click at [355, 200] on div "Location type: Point of Interest Point of Interest Business Address Google Busi…" at bounding box center [647, 365] width 889 height 557
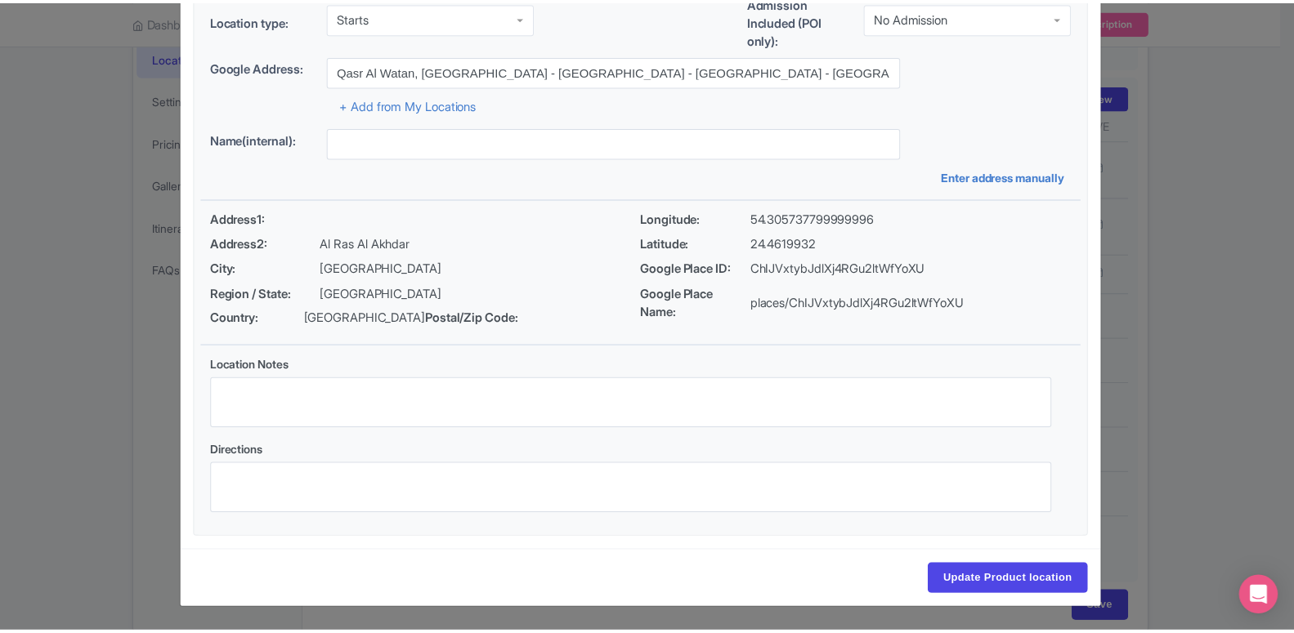
scroll to position [126, 0]
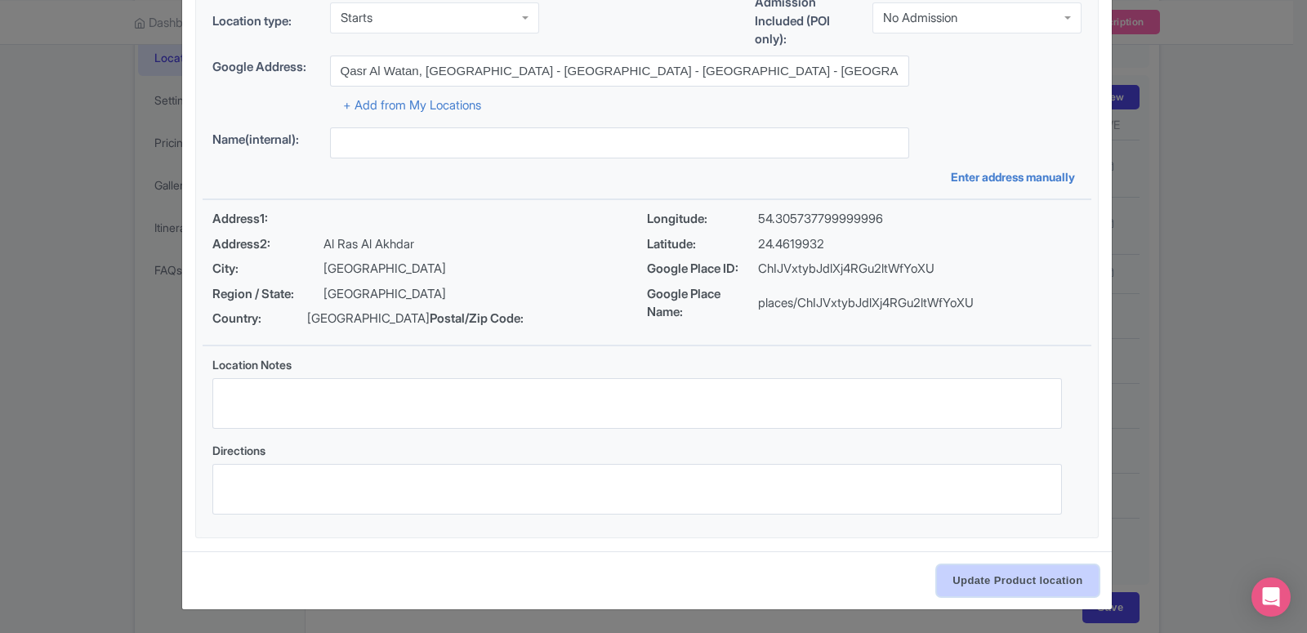
click at [982, 592] on input "Update Product location" at bounding box center [1017, 580] width 161 height 31
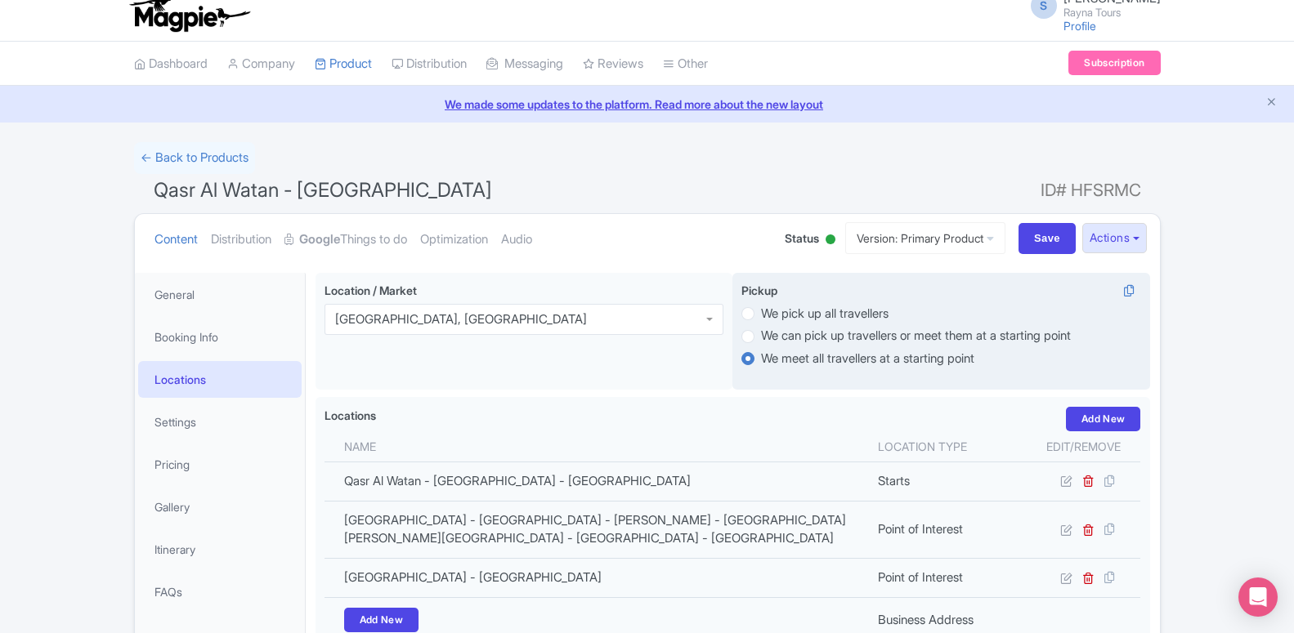
scroll to position [0, 0]
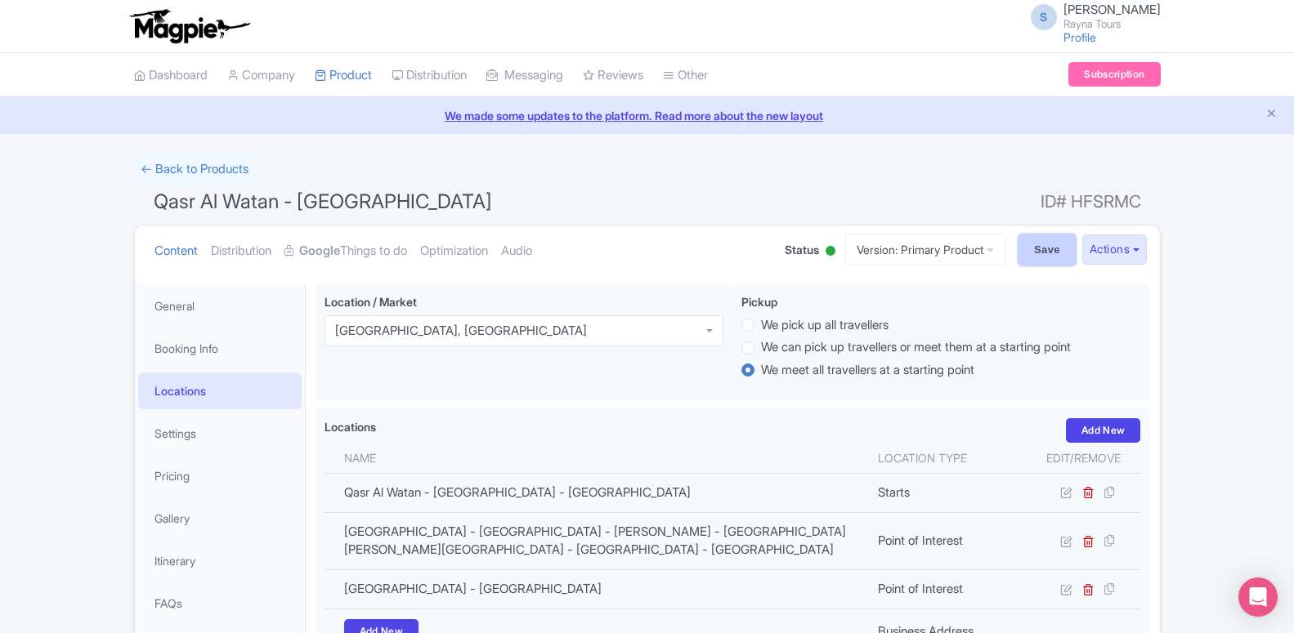
click at [1026, 262] on input "Save" at bounding box center [1046, 250] width 57 height 31
type input "Update Product"
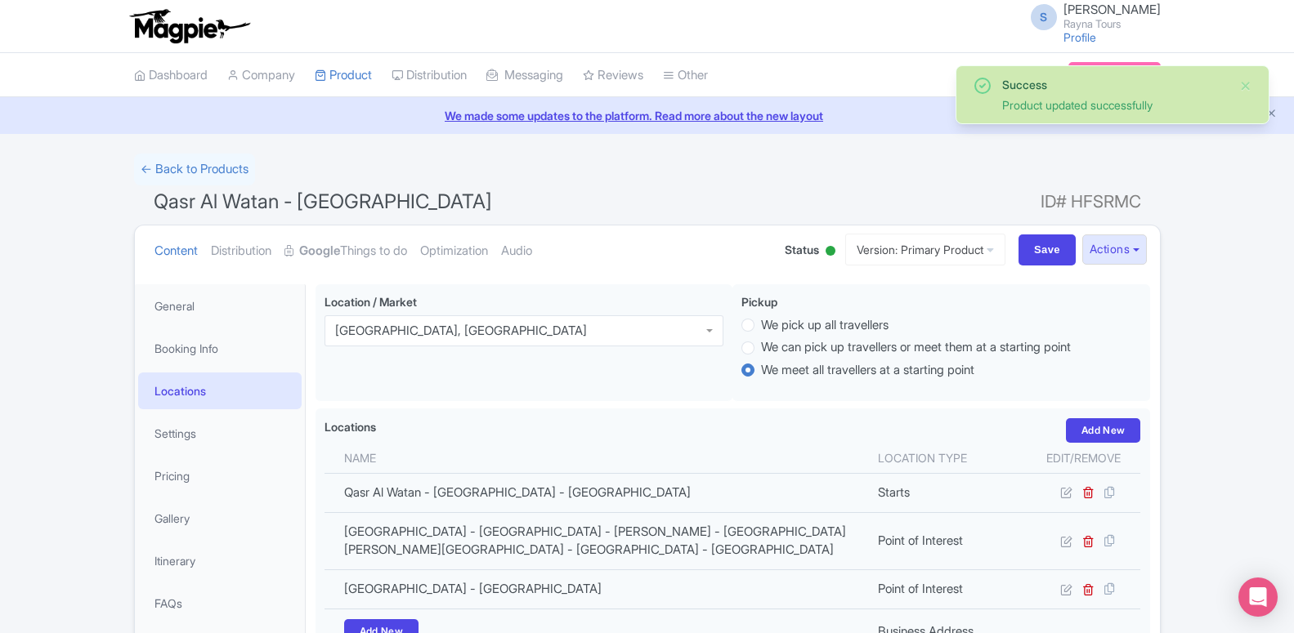
click at [456, 229] on link "Optimization" at bounding box center [454, 251] width 68 height 51
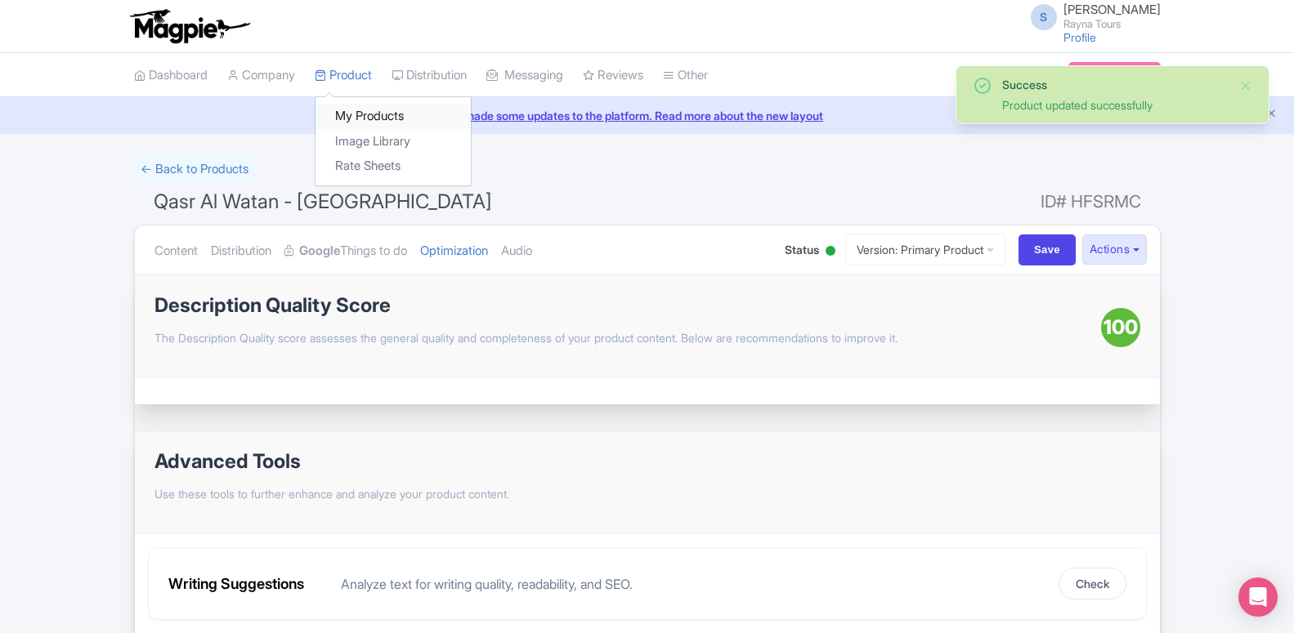
click at [351, 124] on link "My Products" at bounding box center [392, 116] width 155 height 25
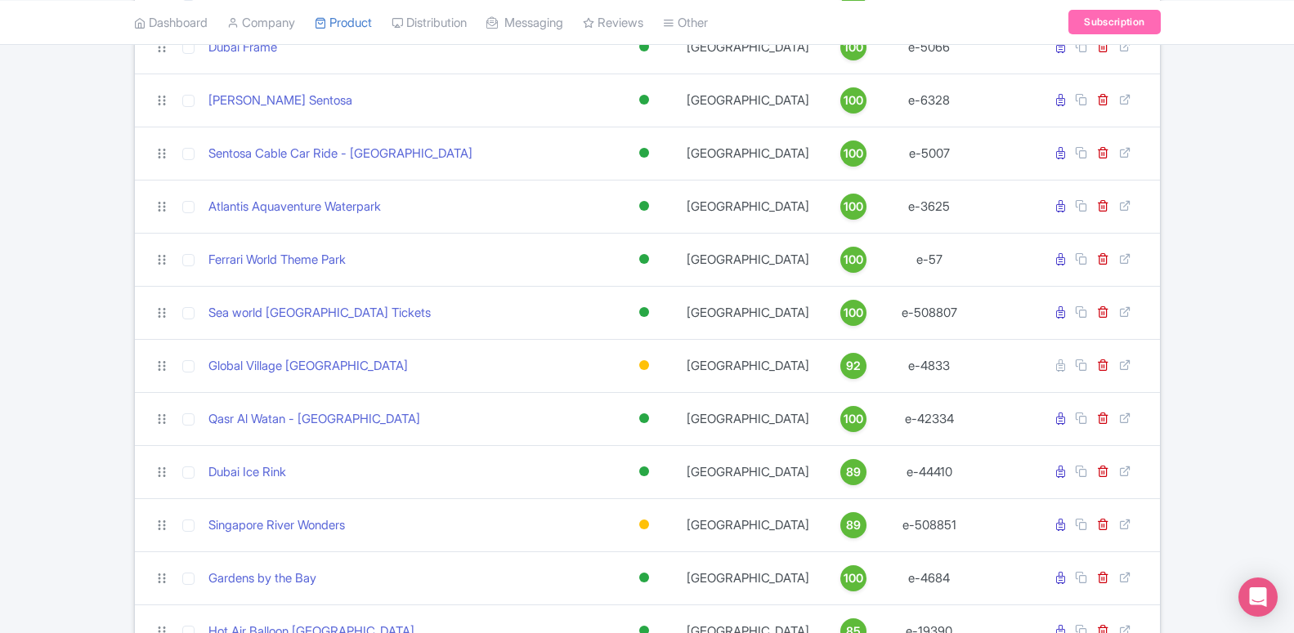
scroll to position [1588, 0]
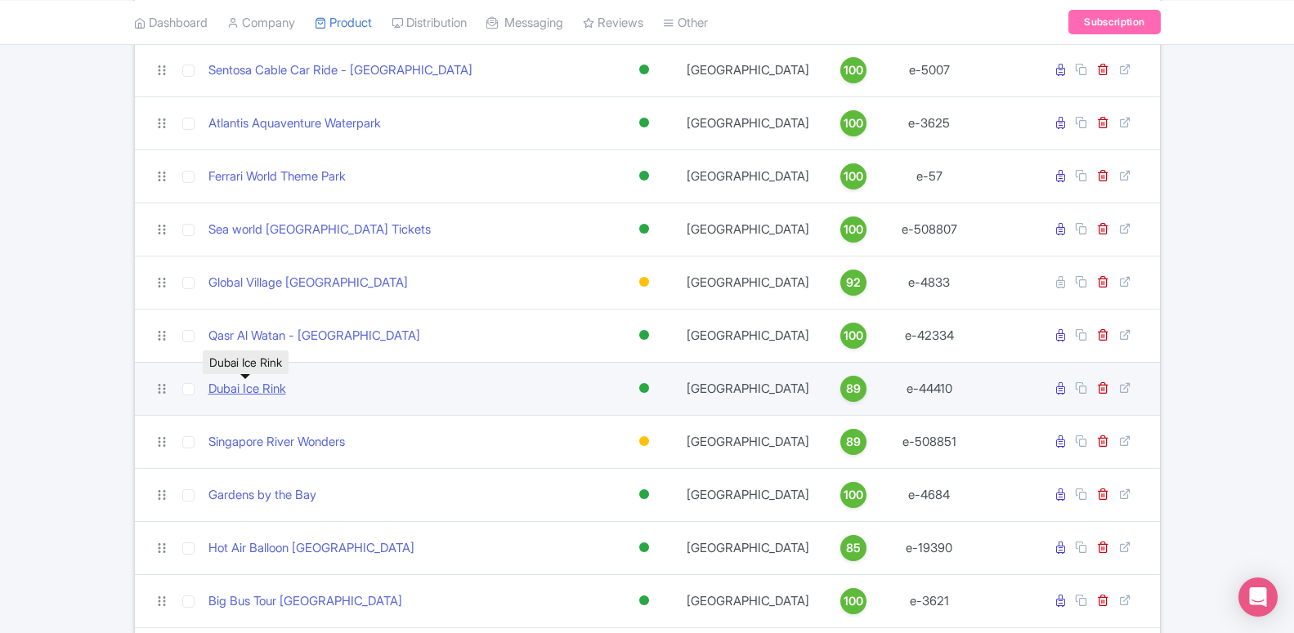
click at [227, 392] on link "Dubai Ice Rink" at bounding box center [247, 389] width 78 height 19
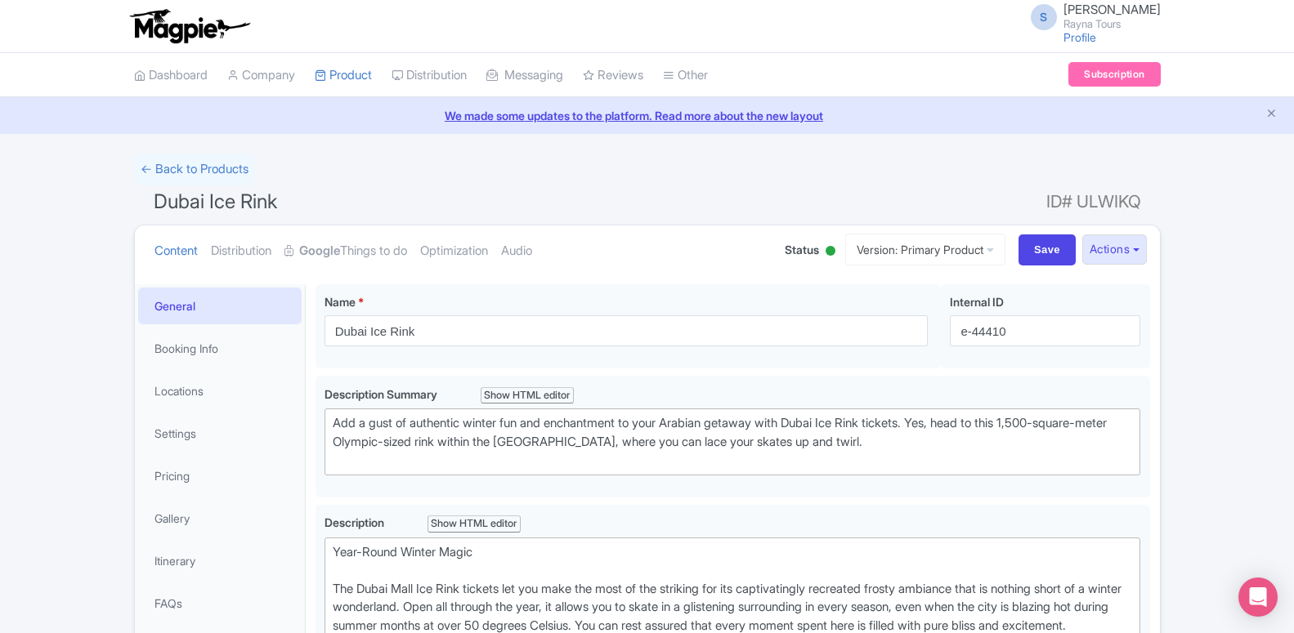
click at [475, 235] on link "Optimization" at bounding box center [454, 251] width 68 height 51
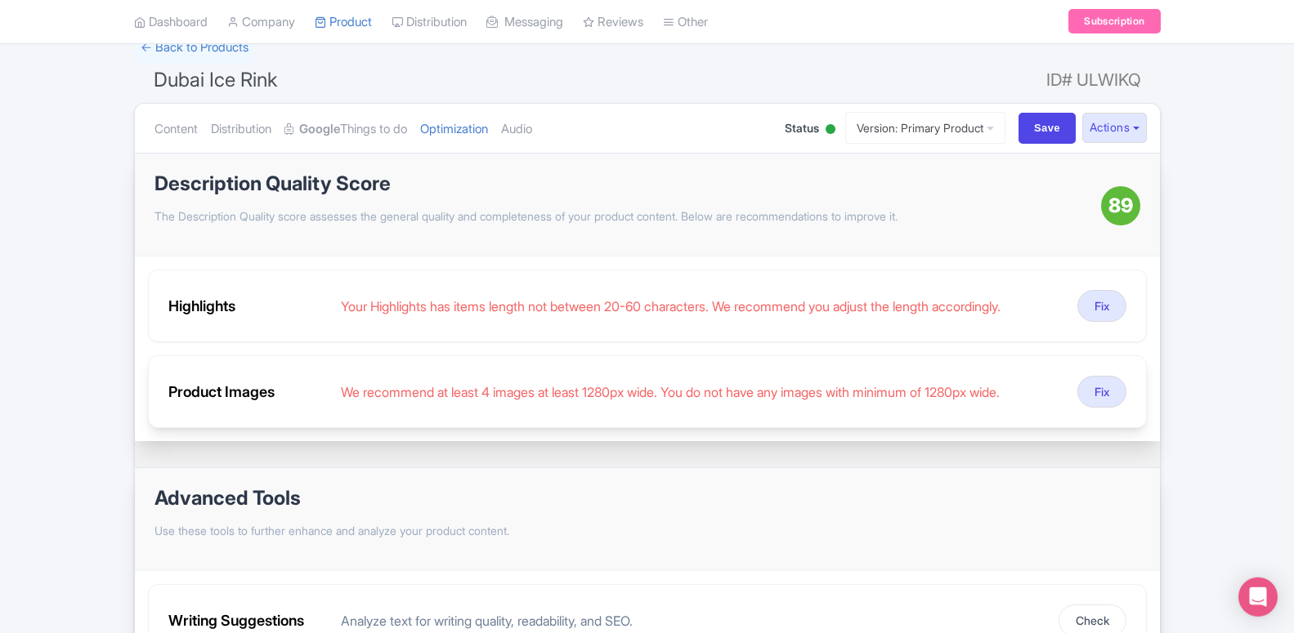
scroll to position [83, 0]
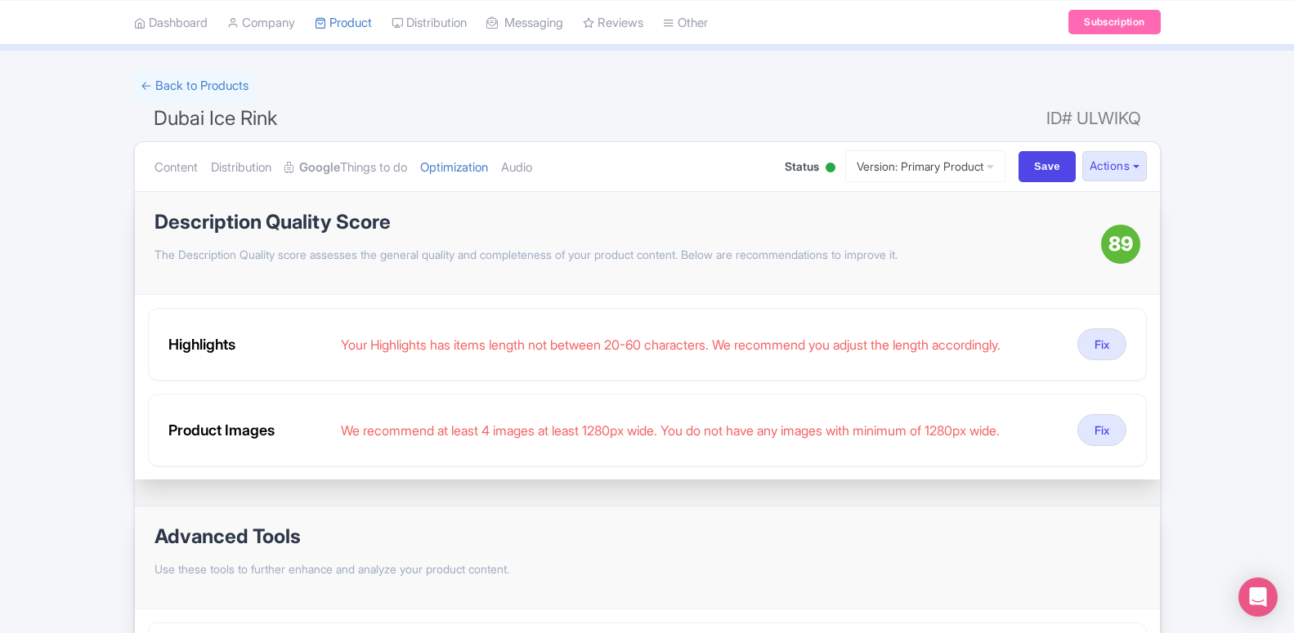
click at [210, 112] on span "Dubai Ice Rink" at bounding box center [215, 118] width 123 height 24
copy h1 "Dubai Ice Rink ID# ULWIKQ"
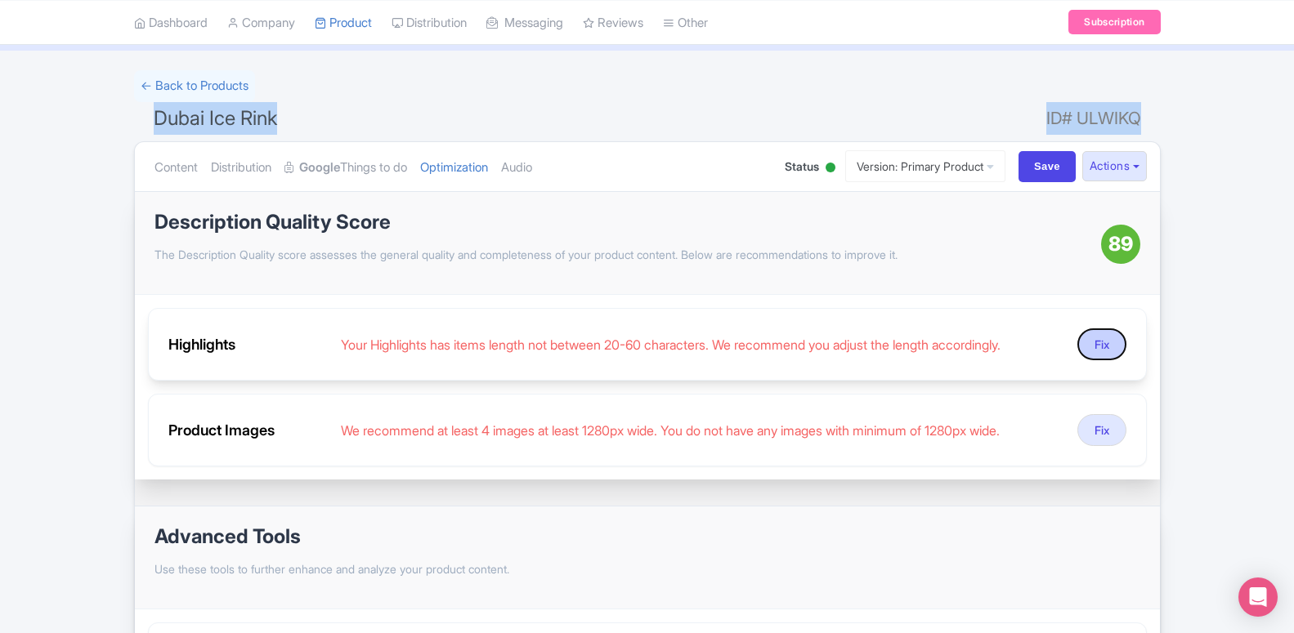
click at [1081, 346] on button "Fix" at bounding box center [1101, 344] width 49 height 32
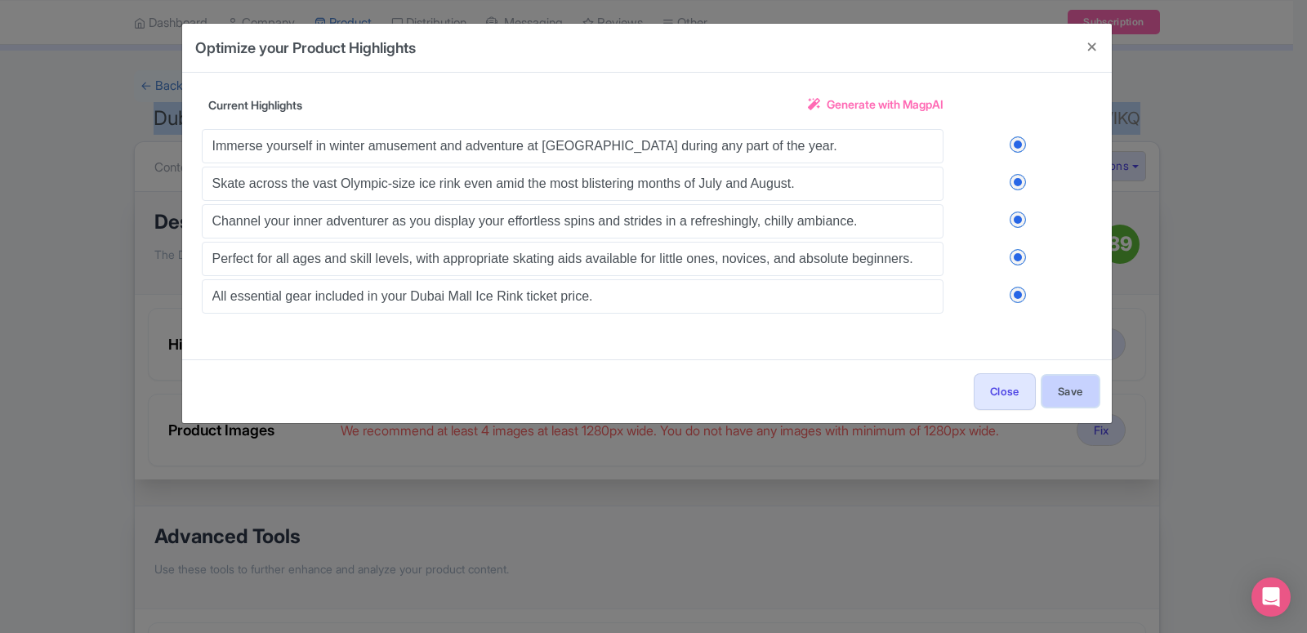
click at [1090, 385] on button "Save" at bounding box center [1071, 391] width 56 height 31
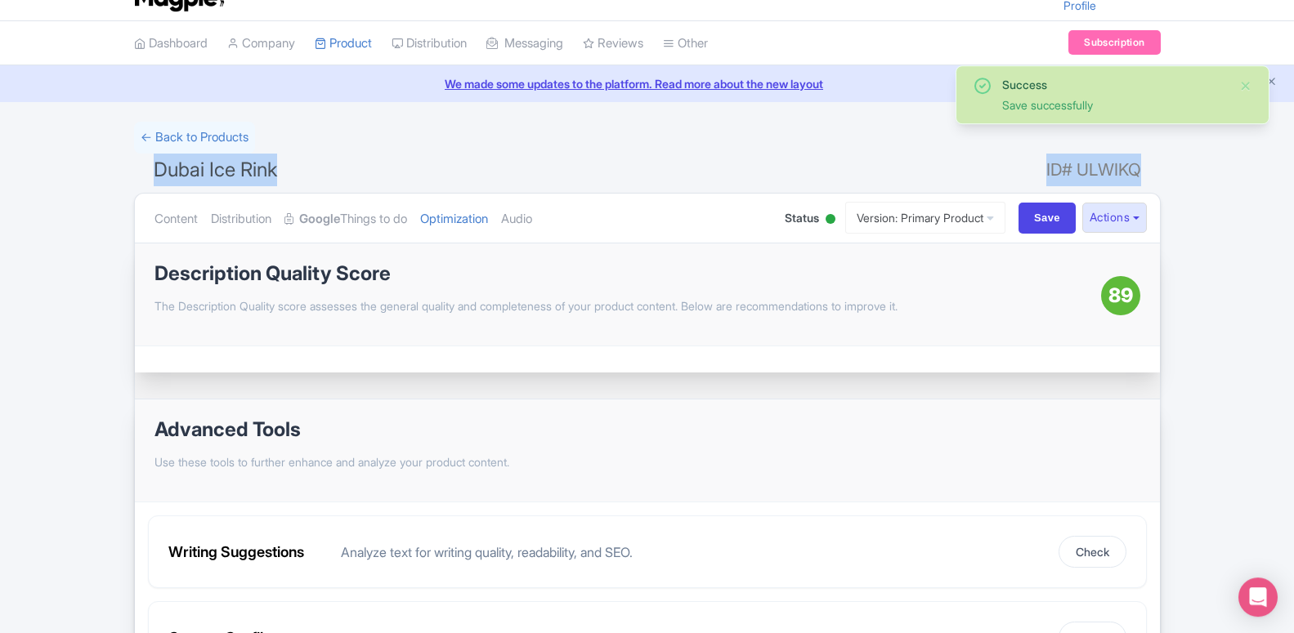
scroll to position [0, 0]
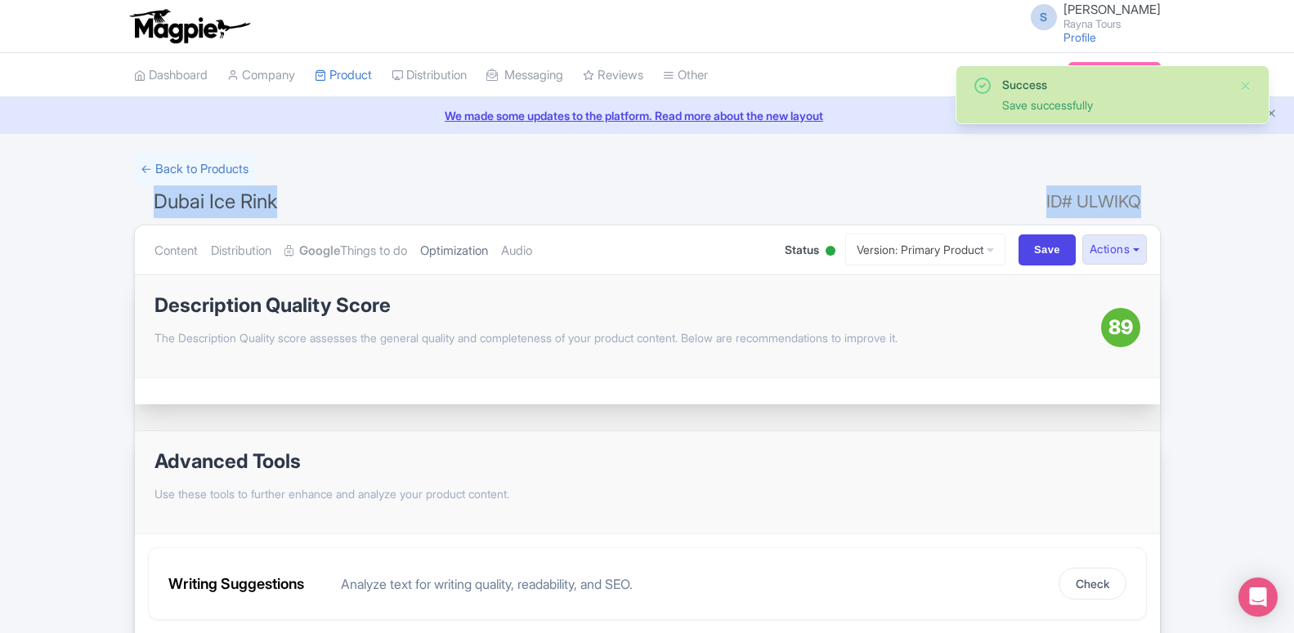
click at [440, 249] on link "Optimization" at bounding box center [454, 251] width 68 height 51
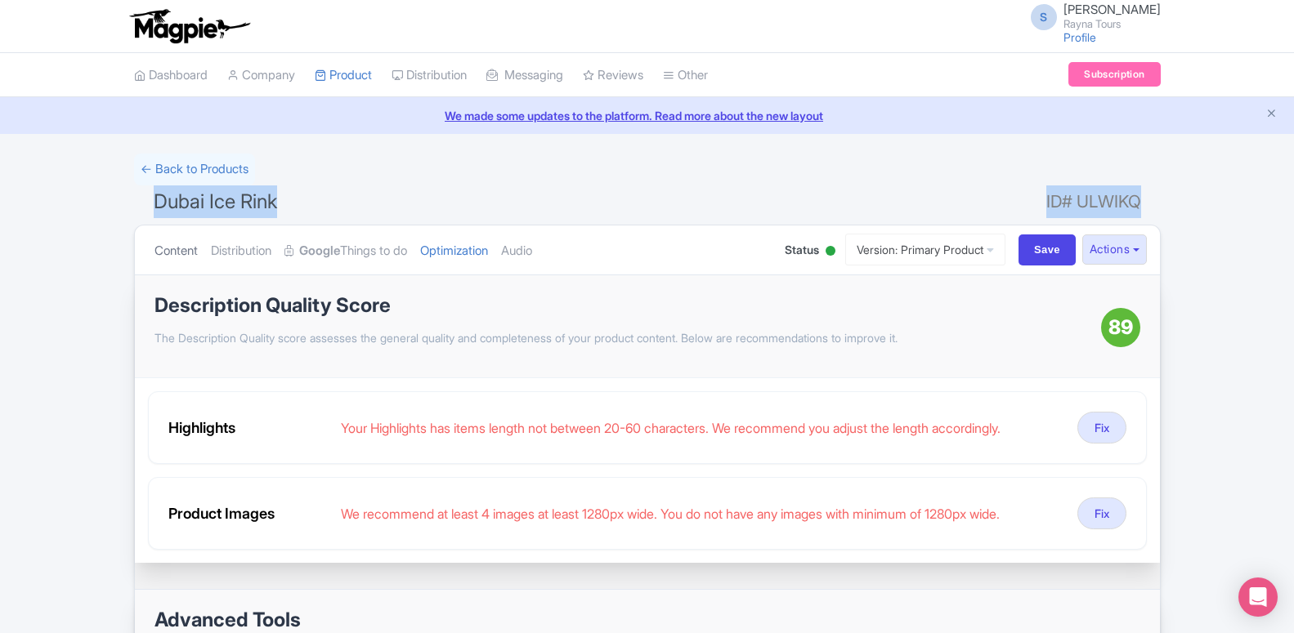
click at [191, 254] on link "Content" at bounding box center [175, 251] width 43 height 51
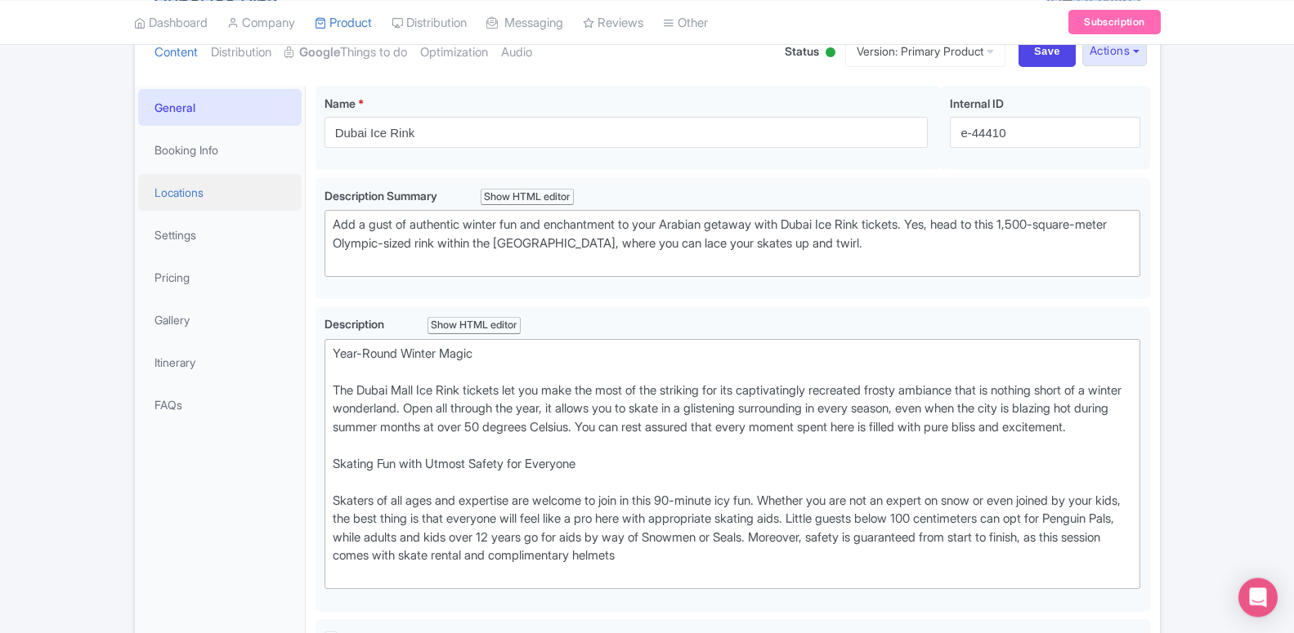
scroll to position [250, 0]
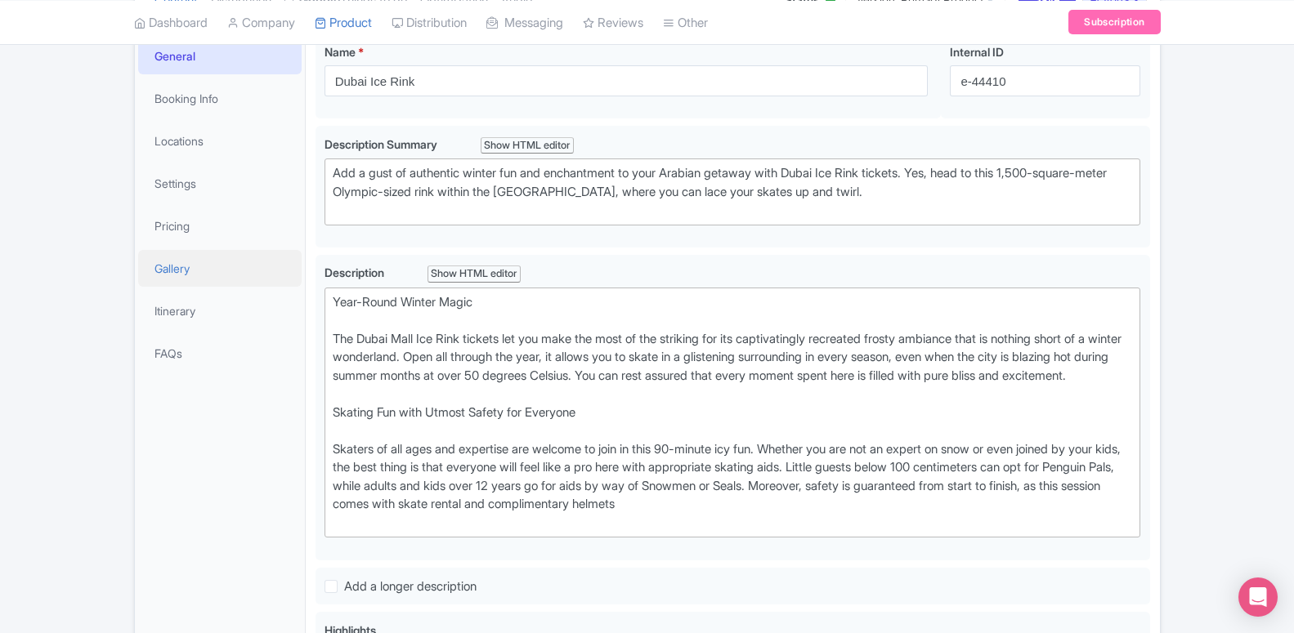
click at [171, 271] on link "Gallery" at bounding box center [219, 268] width 163 height 37
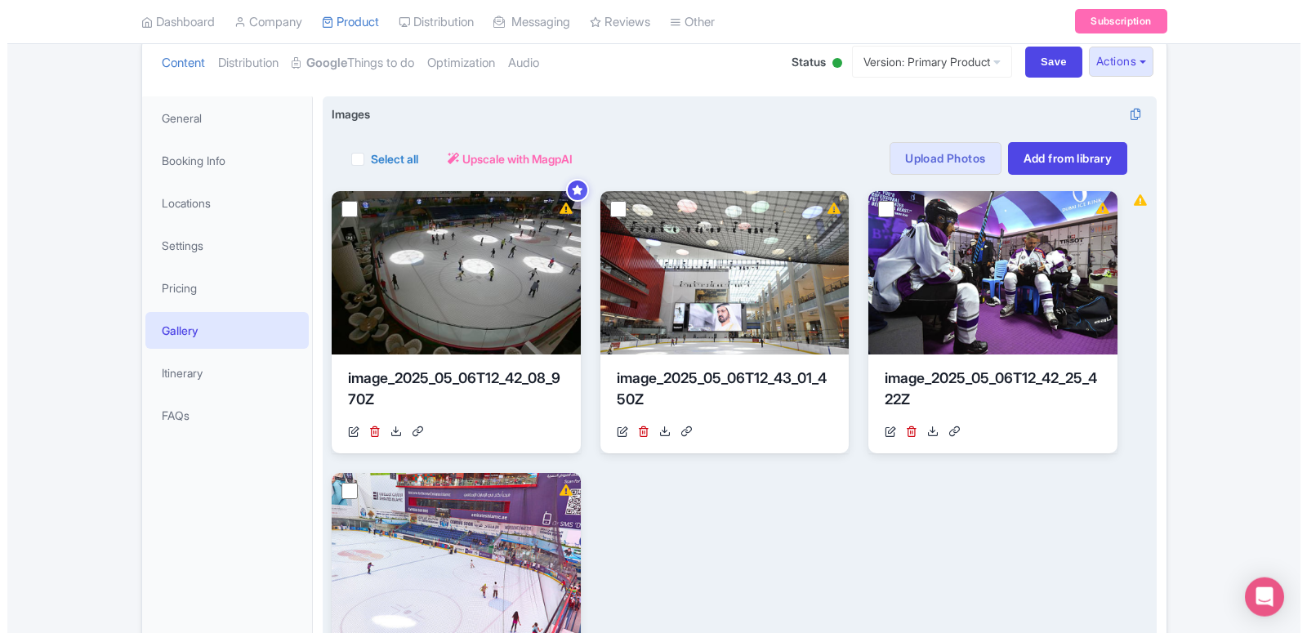
scroll to position [165, 0]
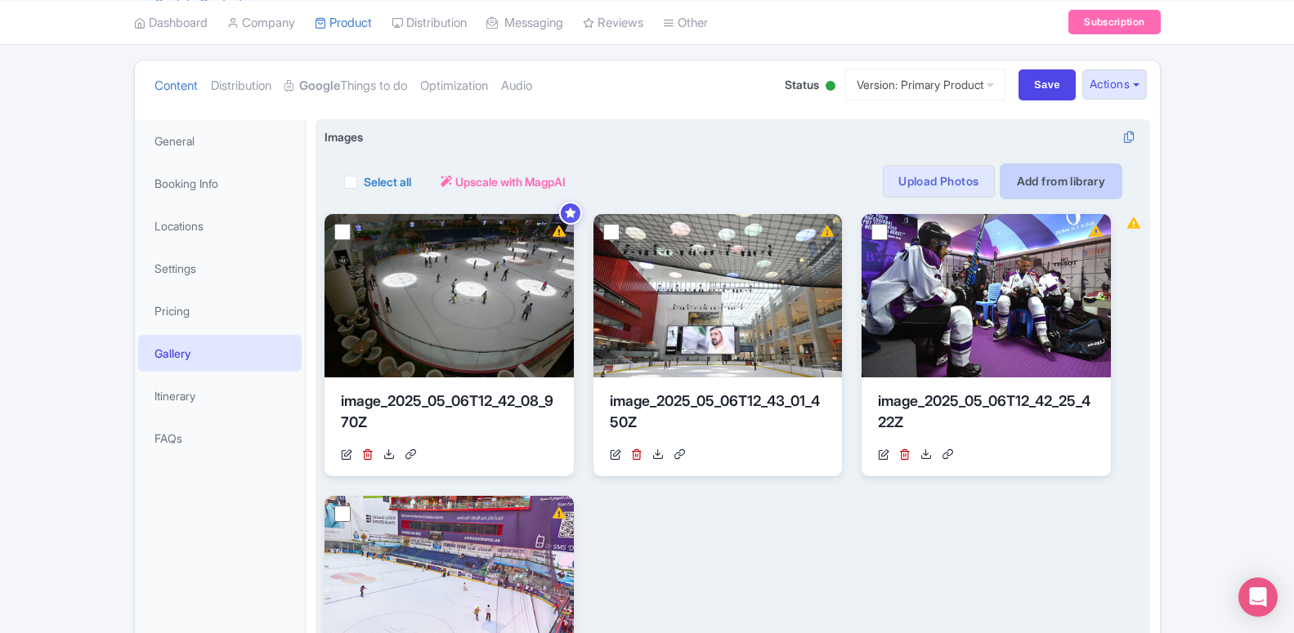
click at [1053, 196] on link "Add from library" at bounding box center [1061, 181] width 120 height 33
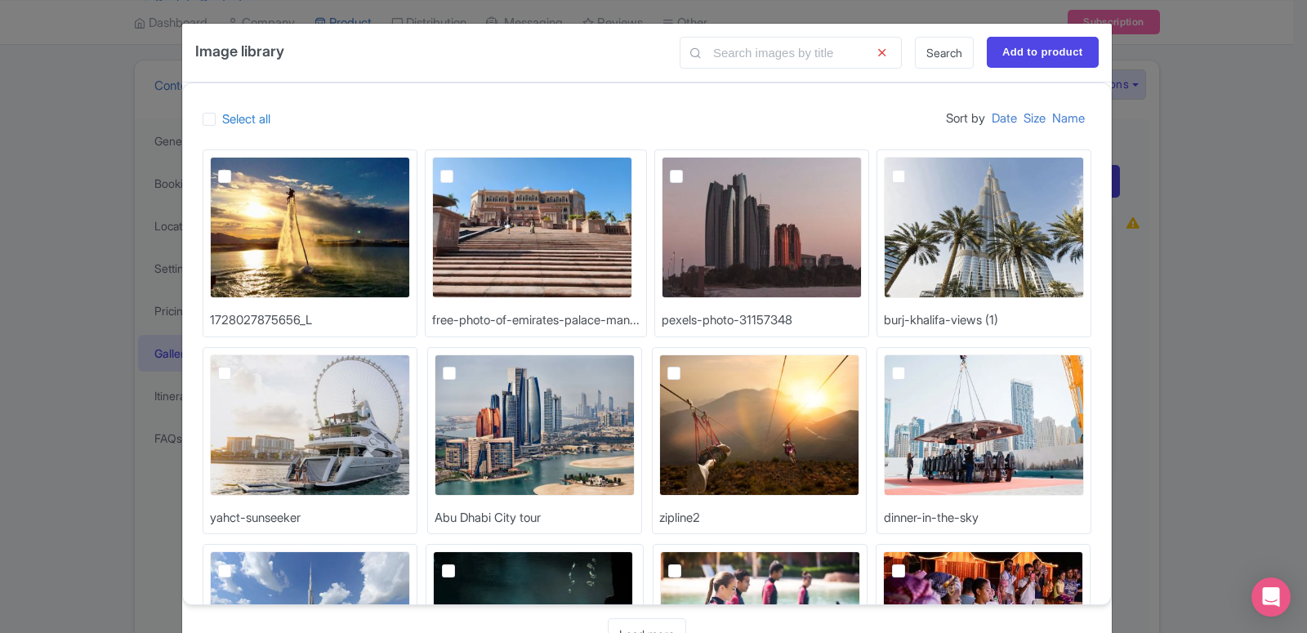
scroll to position [0, 0]
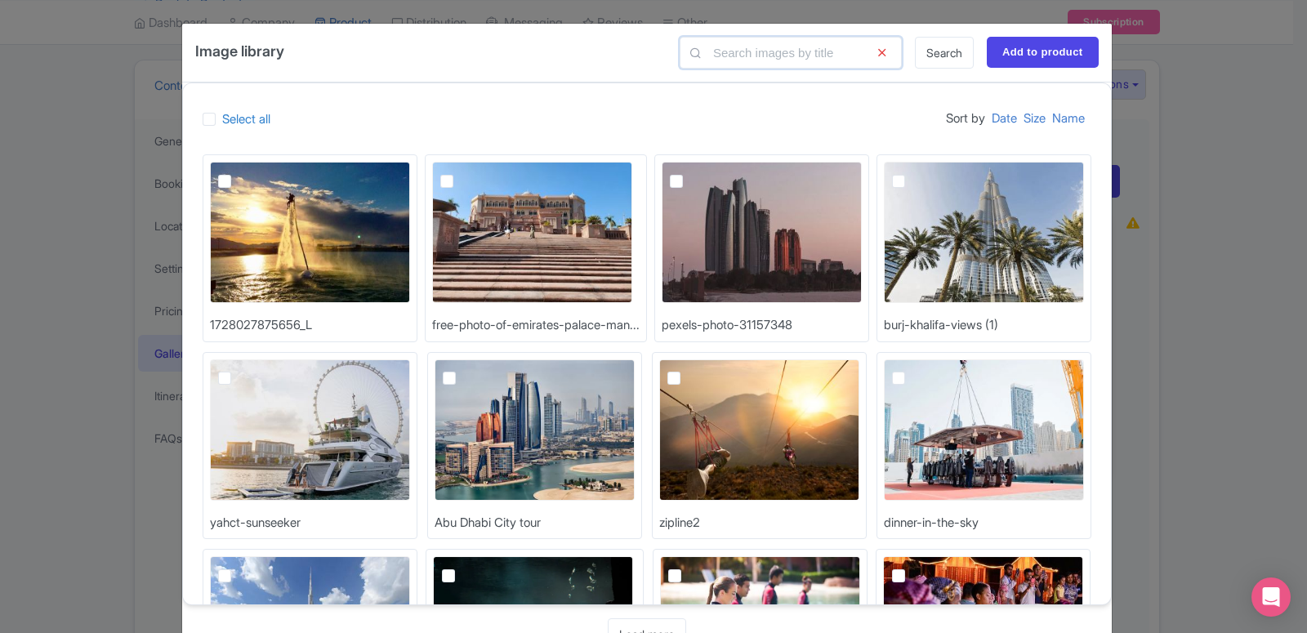
click at [749, 52] on input "text" at bounding box center [791, 53] width 222 height 32
type input "ice"
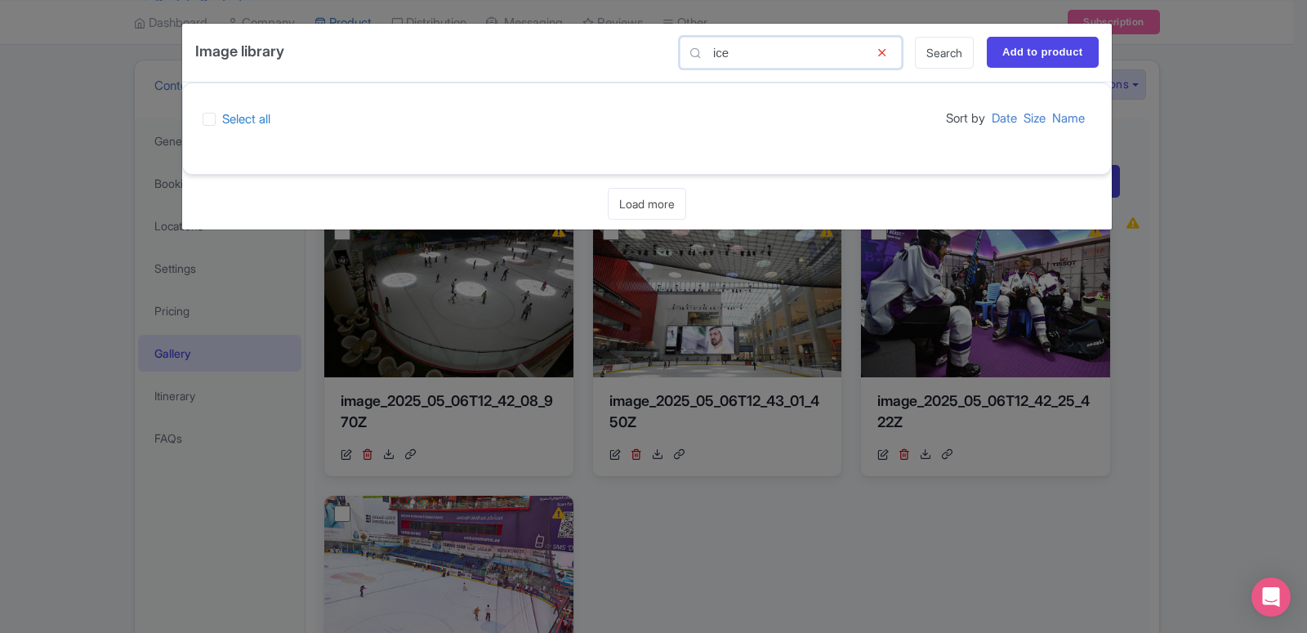
drag, startPoint x: 752, startPoint y: 48, endPoint x: 637, endPoint y: 62, distance: 116.1
click at [680, 62] on input "ice" at bounding box center [791, 53] width 222 height 32
click at [898, 59] on icon at bounding box center [882, 53] width 40 height 32
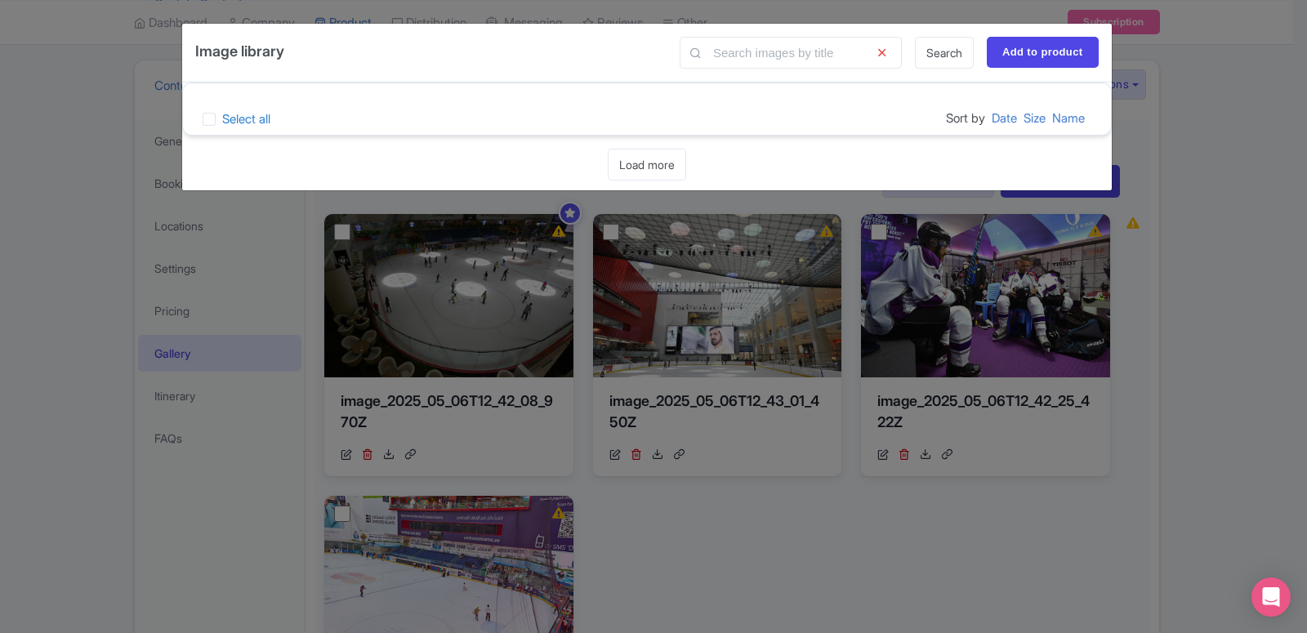
click at [887, 53] on icon at bounding box center [882, 53] width 40 height 32
click at [1003, 59] on input "Add to product" at bounding box center [1043, 52] width 112 height 31
type input "Adding..."
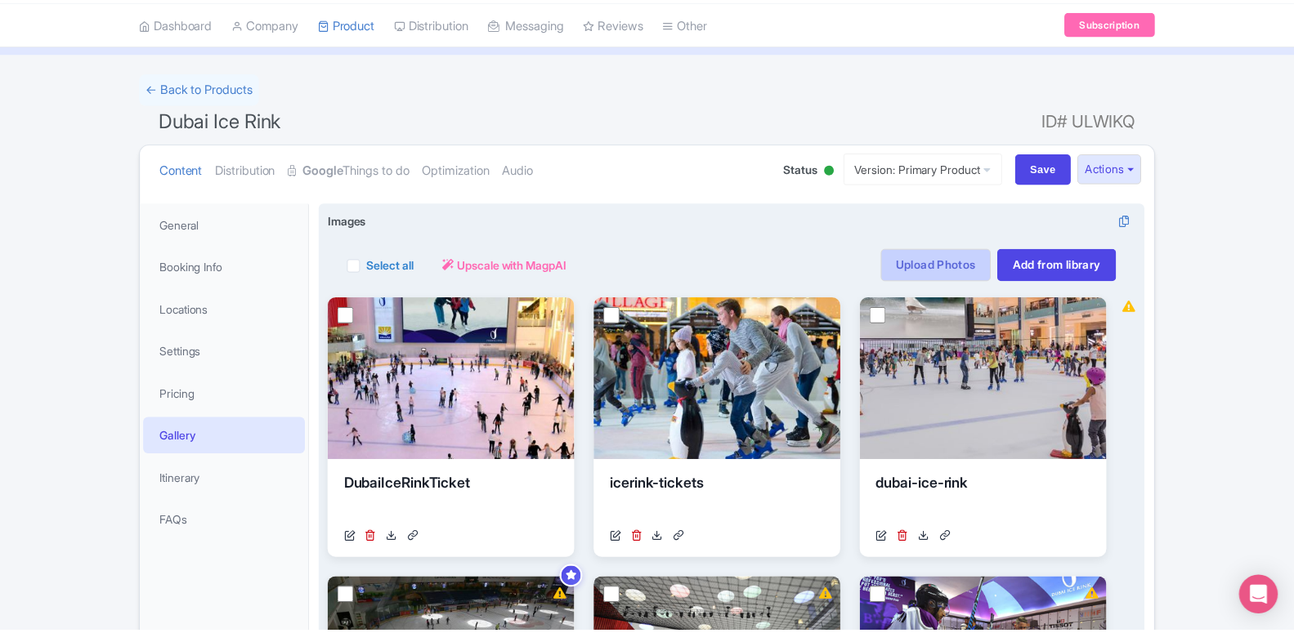
scroll to position [284, 0]
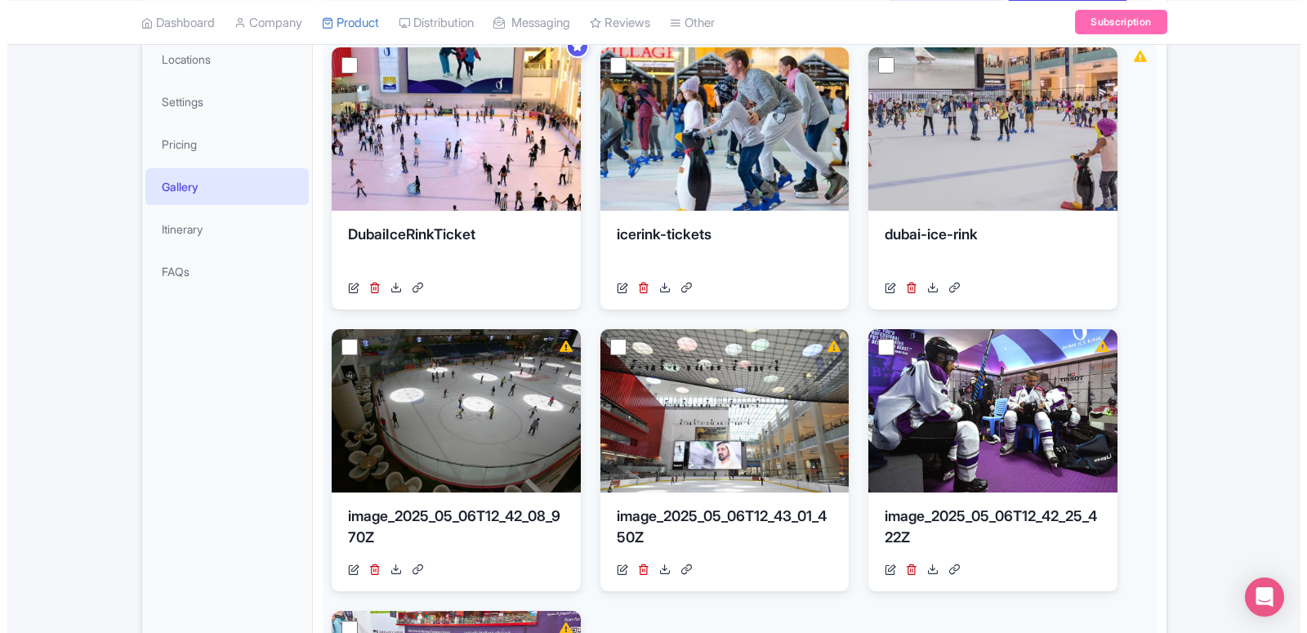
scroll to position [165, 0]
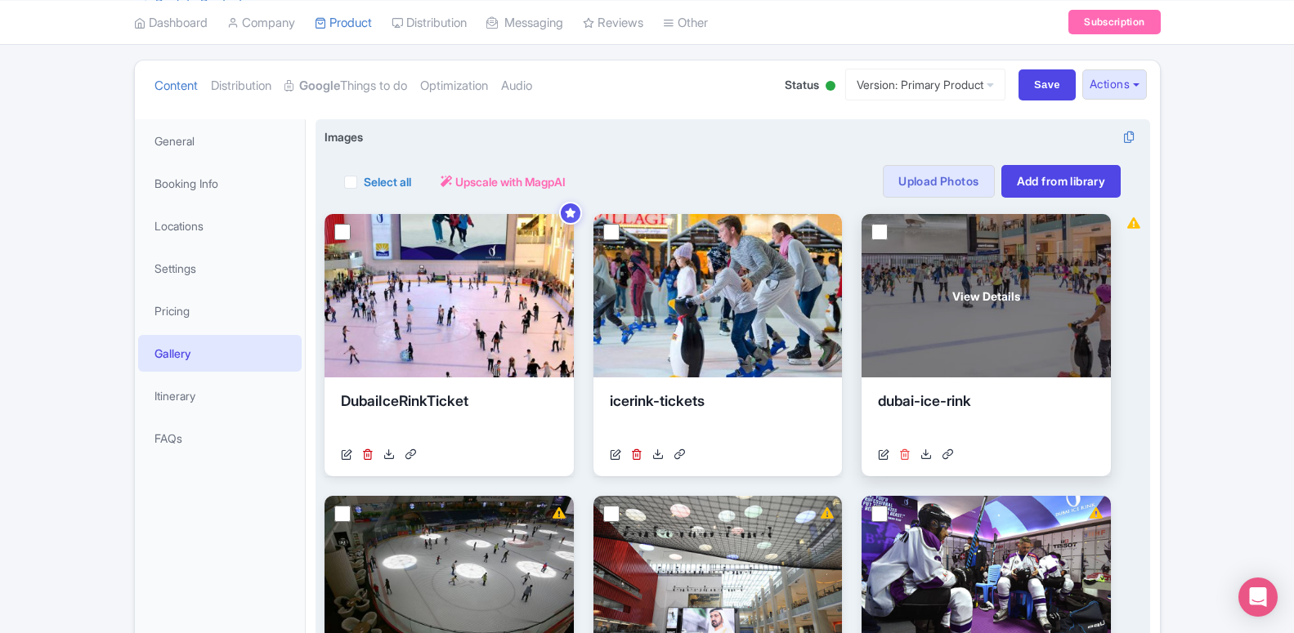
click at [910, 454] on icon at bounding box center [904, 454] width 11 height 11
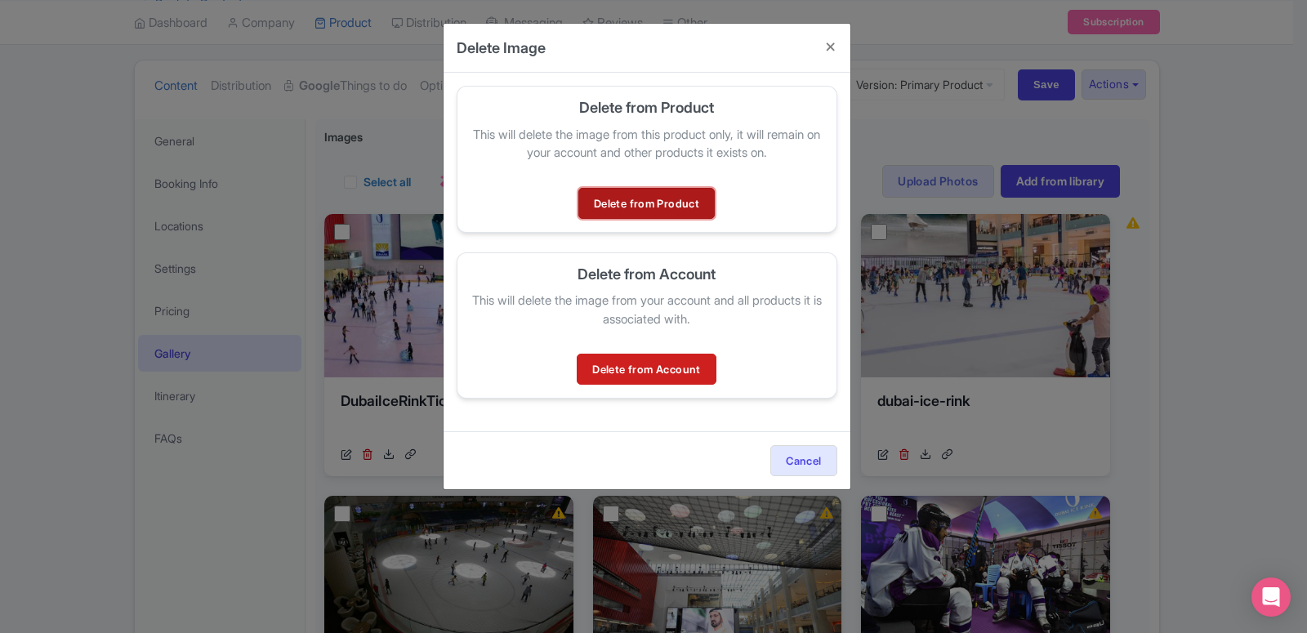
click at [679, 206] on link "Delete from Product" at bounding box center [647, 203] width 136 height 31
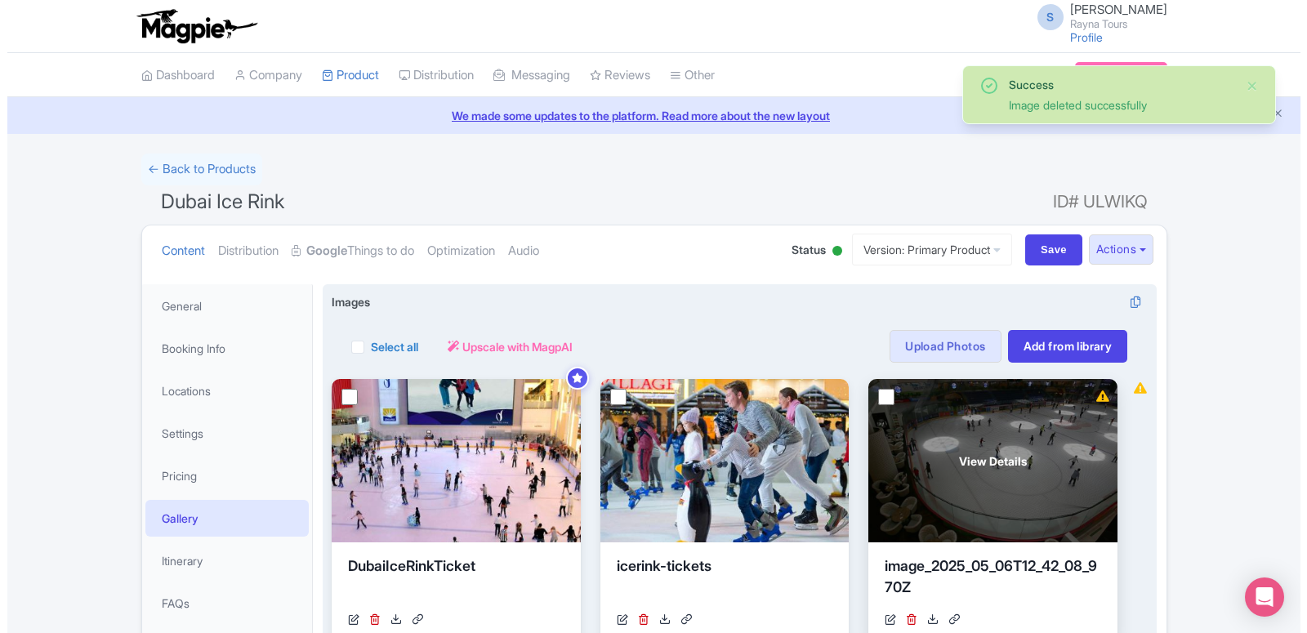
scroll to position [165, 0]
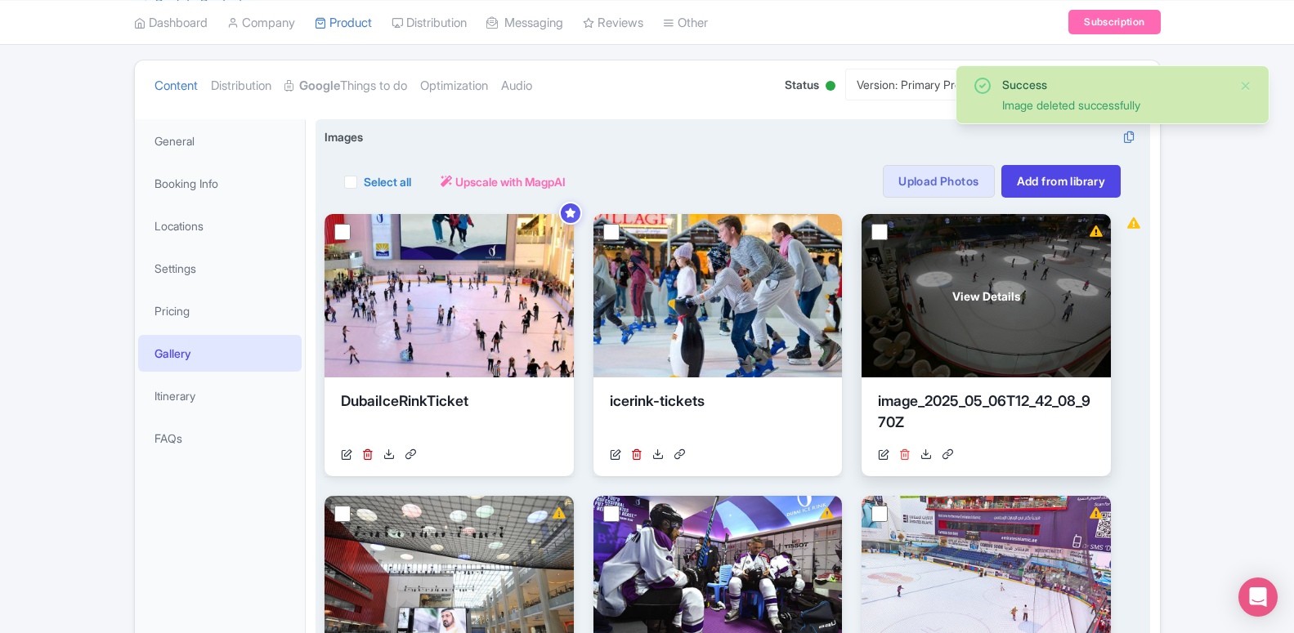
click at [909, 454] on icon at bounding box center [904, 454] width 11 height 11
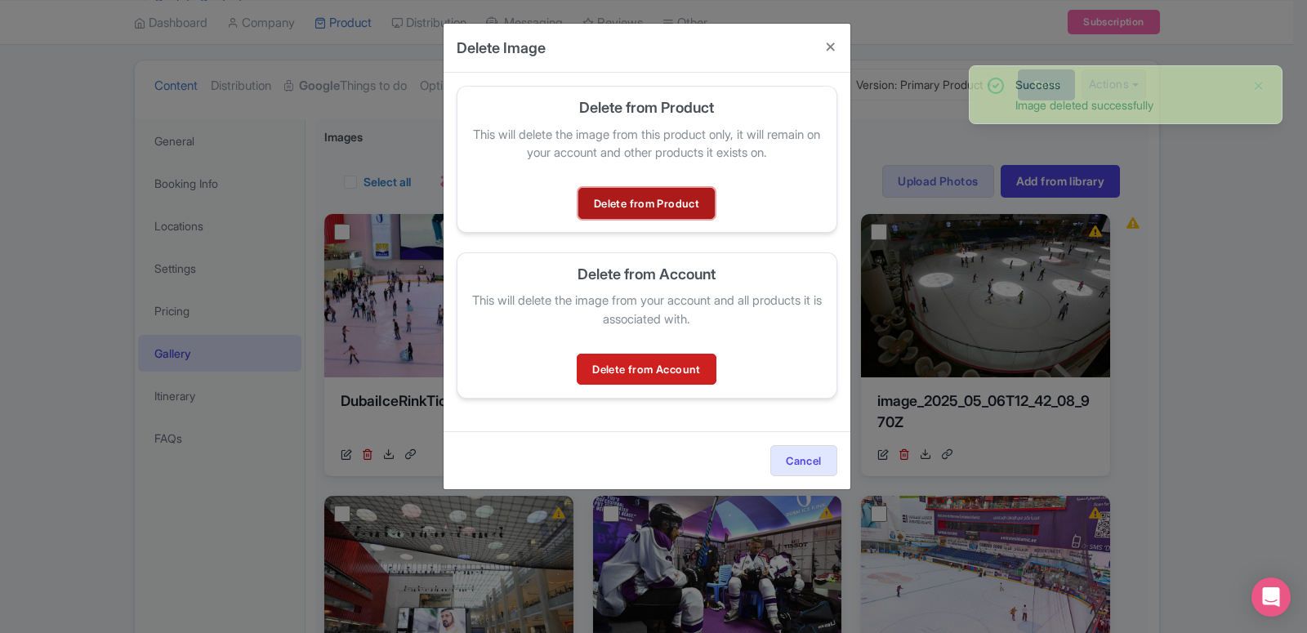
click at [636, 217] on link "Delete from Product" at bounding box center [647, 203] width 136 height 31
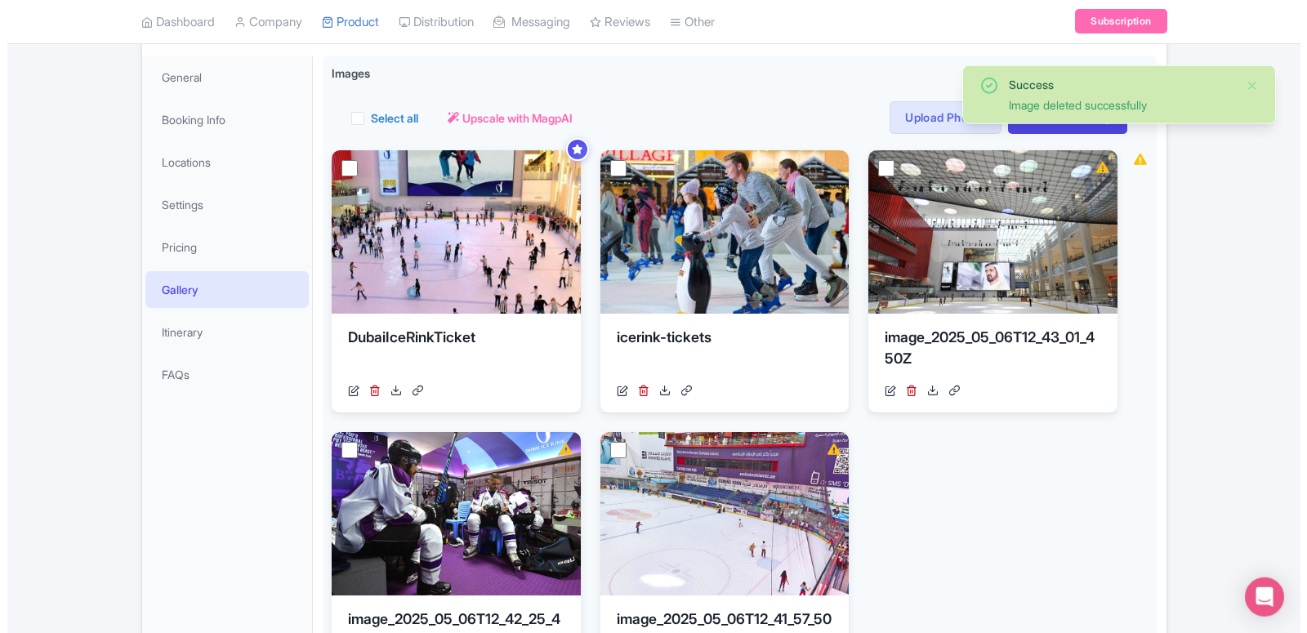
scroll to position [248, 0]
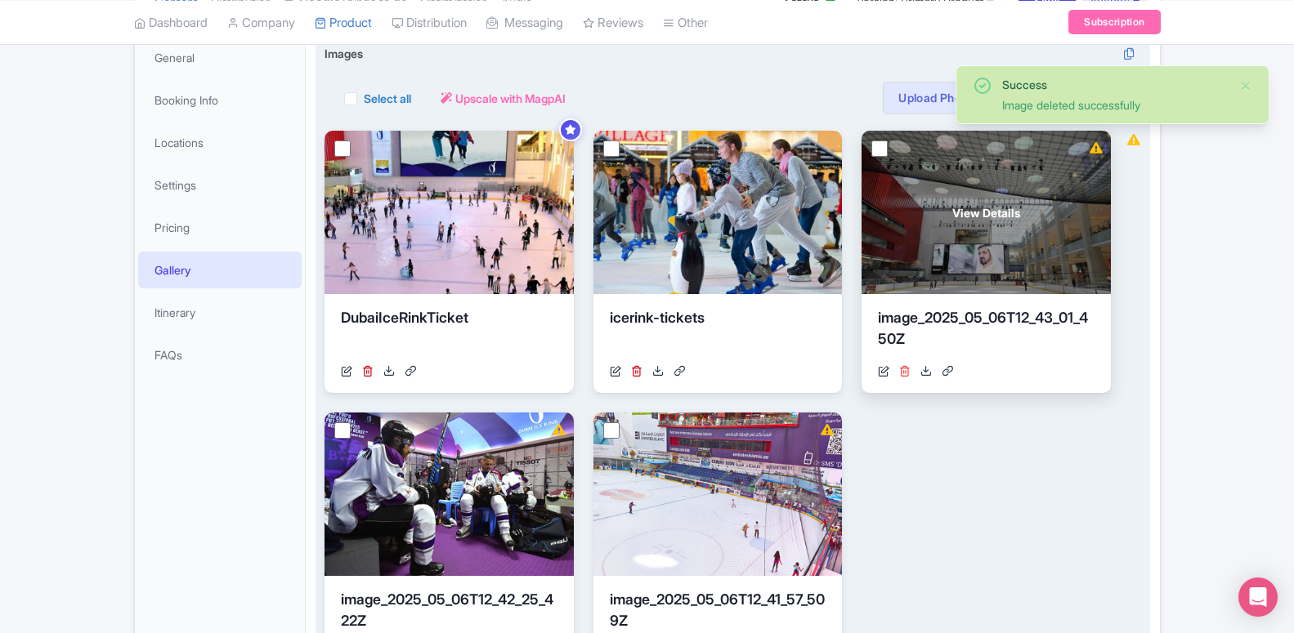
click at [901, 374] on icon at bounding box center [904, 370] width 11 height 11
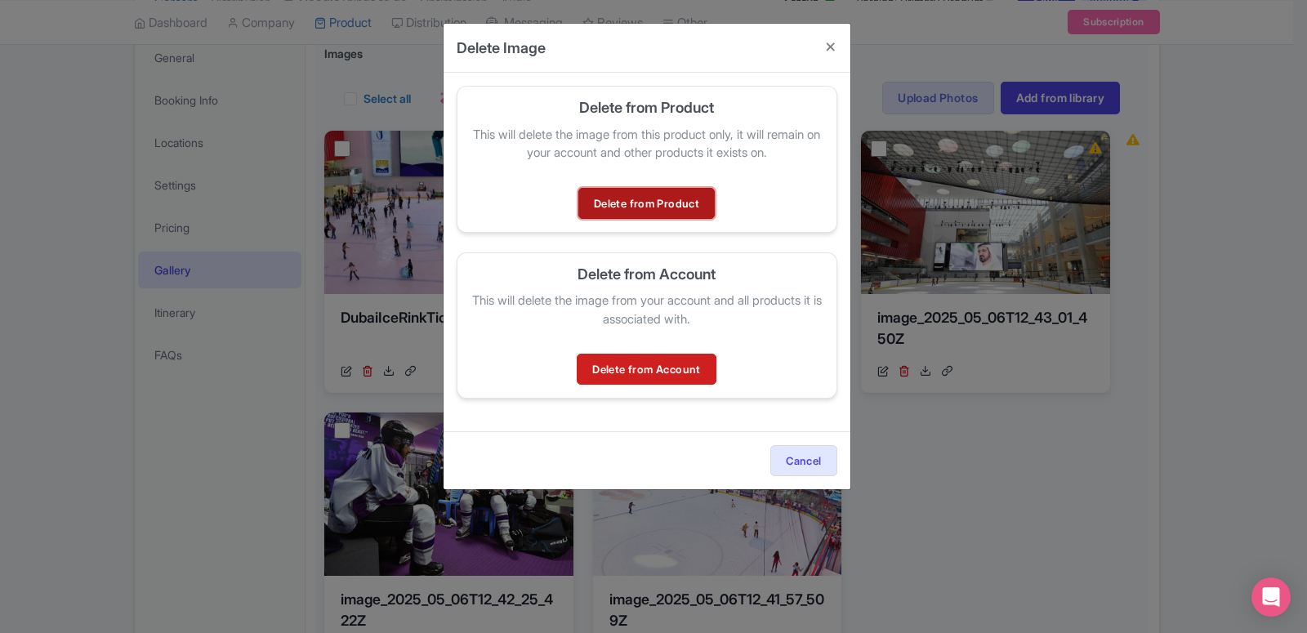
click at [682, 208] on link "Delete from Product" at bounding box center [647, 203] width 136 height 31
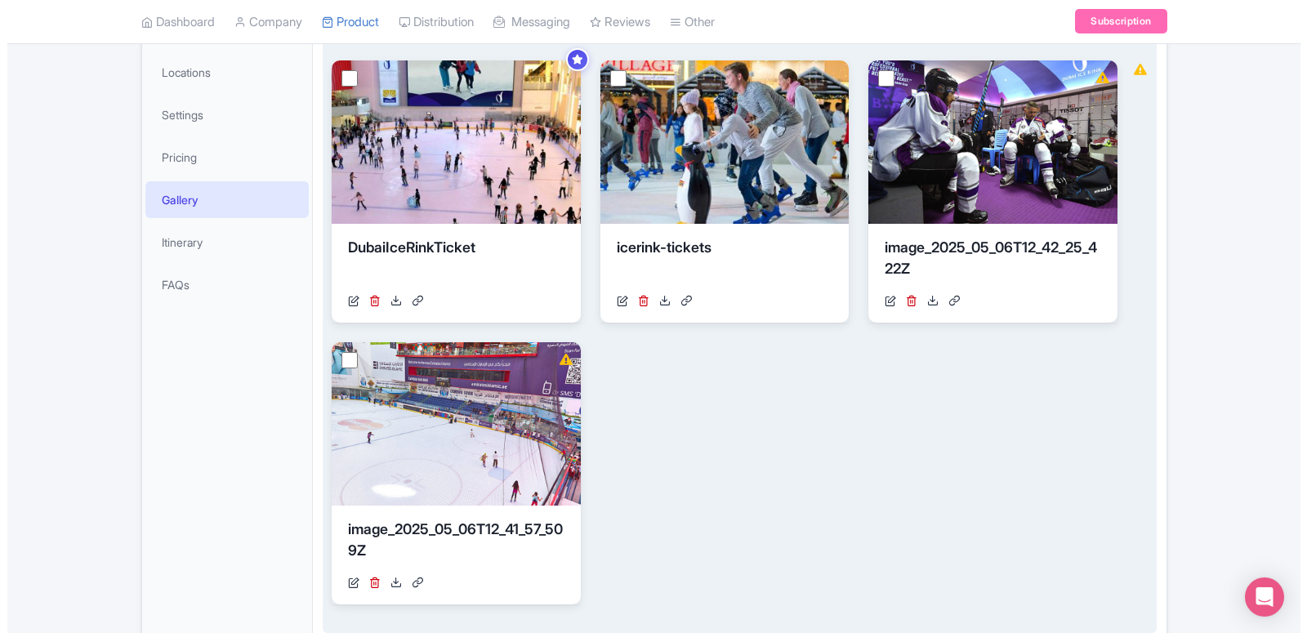
scroll to position [332, 0]
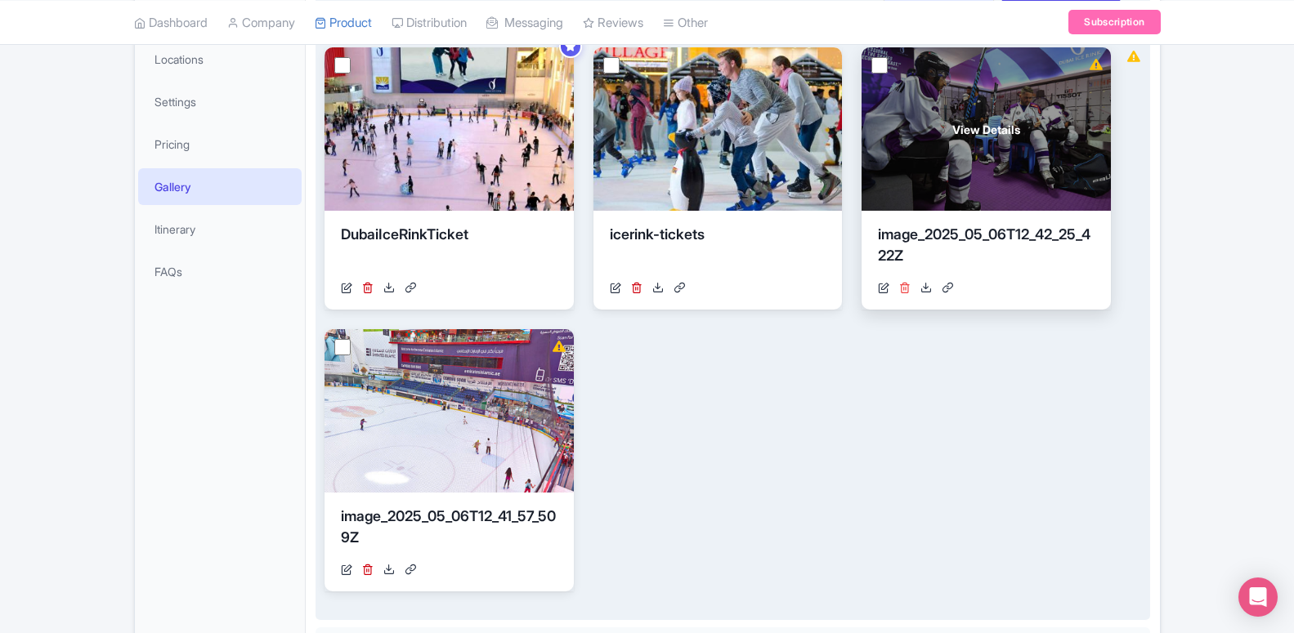
click at [905, 289] on icon at bounding box center [904, 287] width 11 height 11
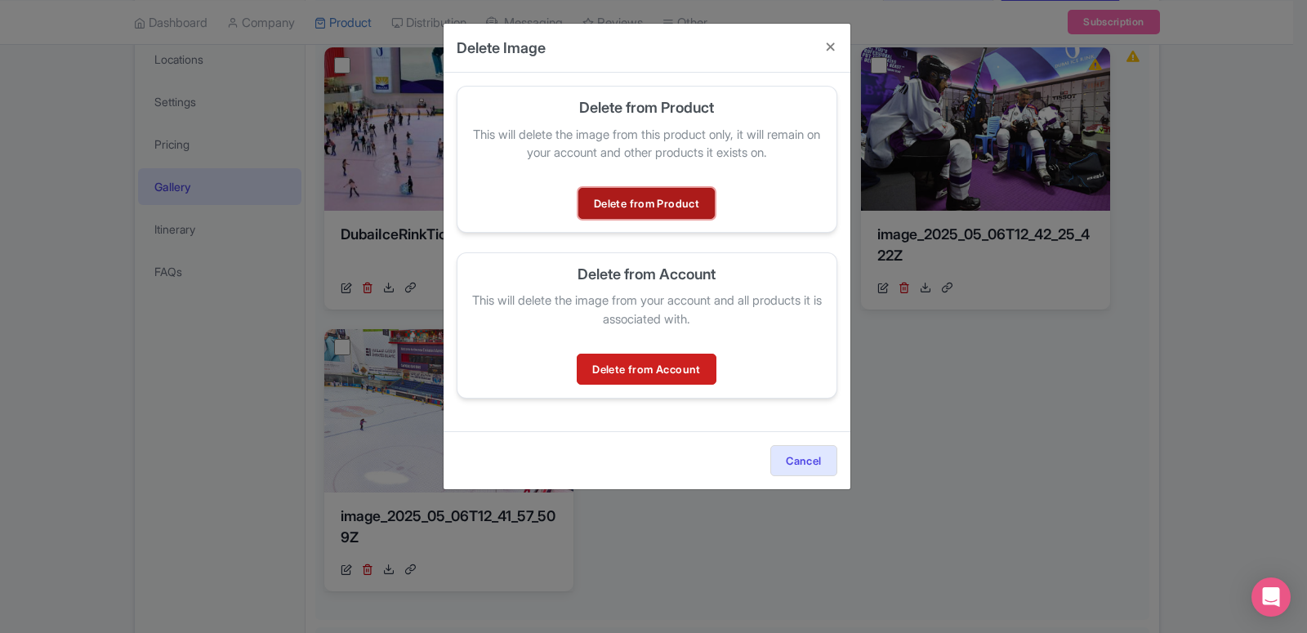
click at [647, 212] on link "Delete from Product" at bounding box center [647, 203] width 136 height 31
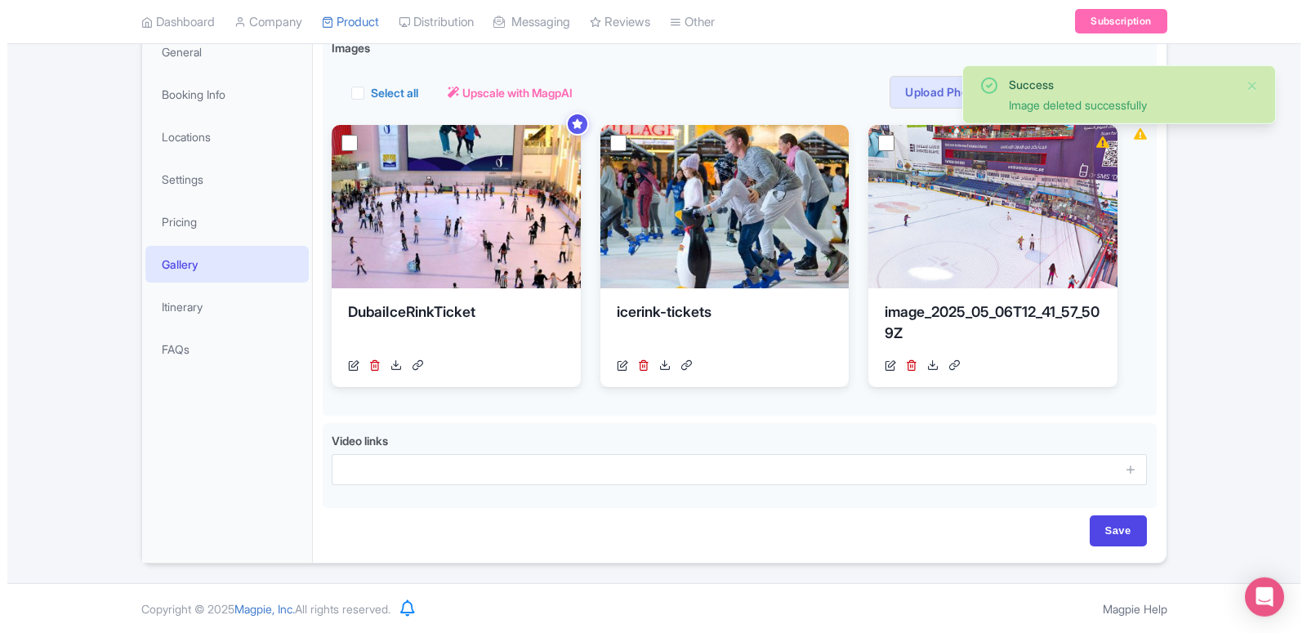
scroll to position [255, 0]
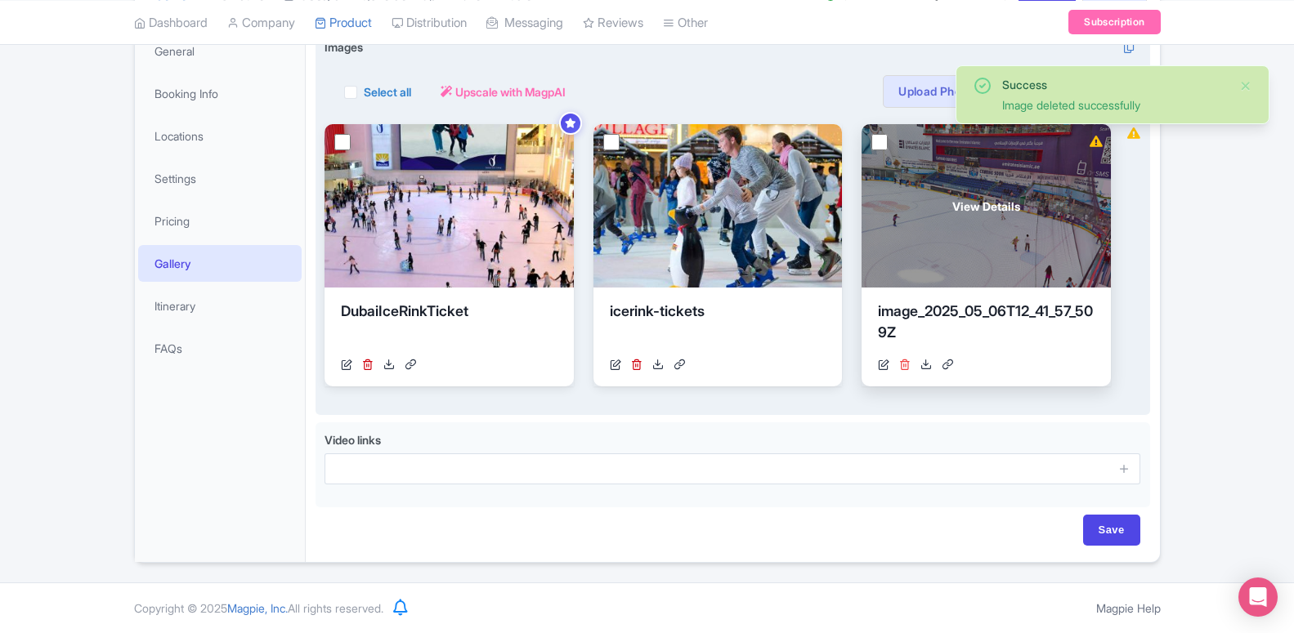
click at [907, 368] on icon at bounding box center [904, 364] width 11 height 11
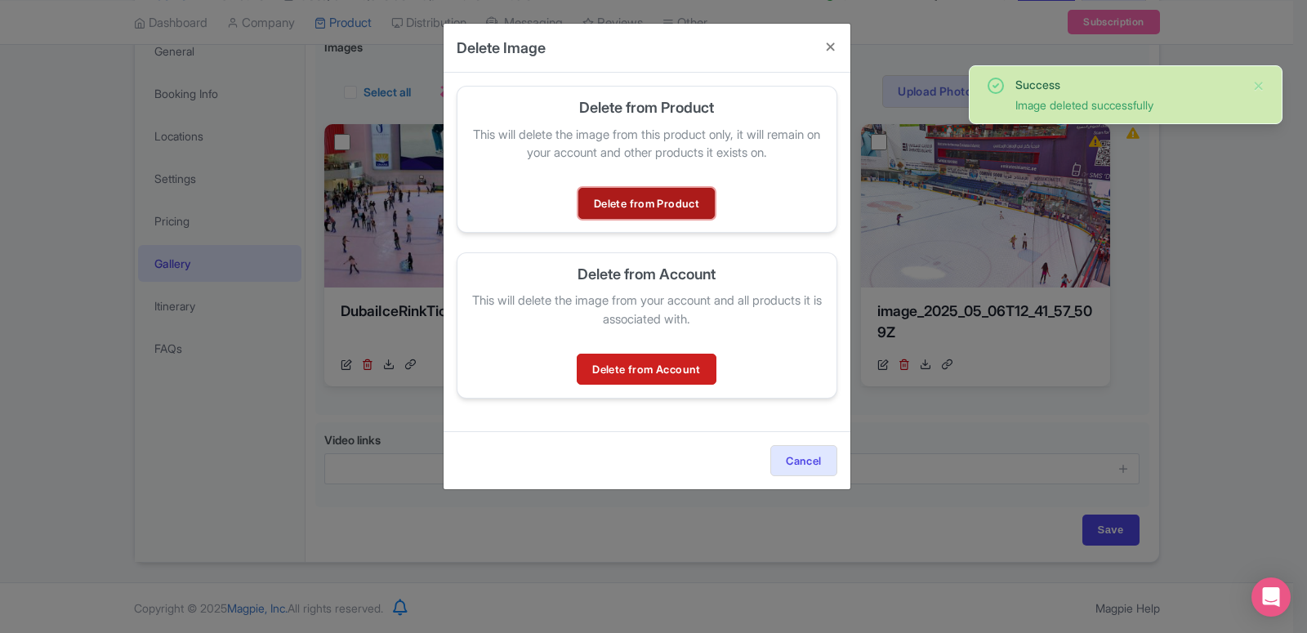
click at [629, 194] on link "Delete from Product" at bounding box center [647, 203] width 136 height 31
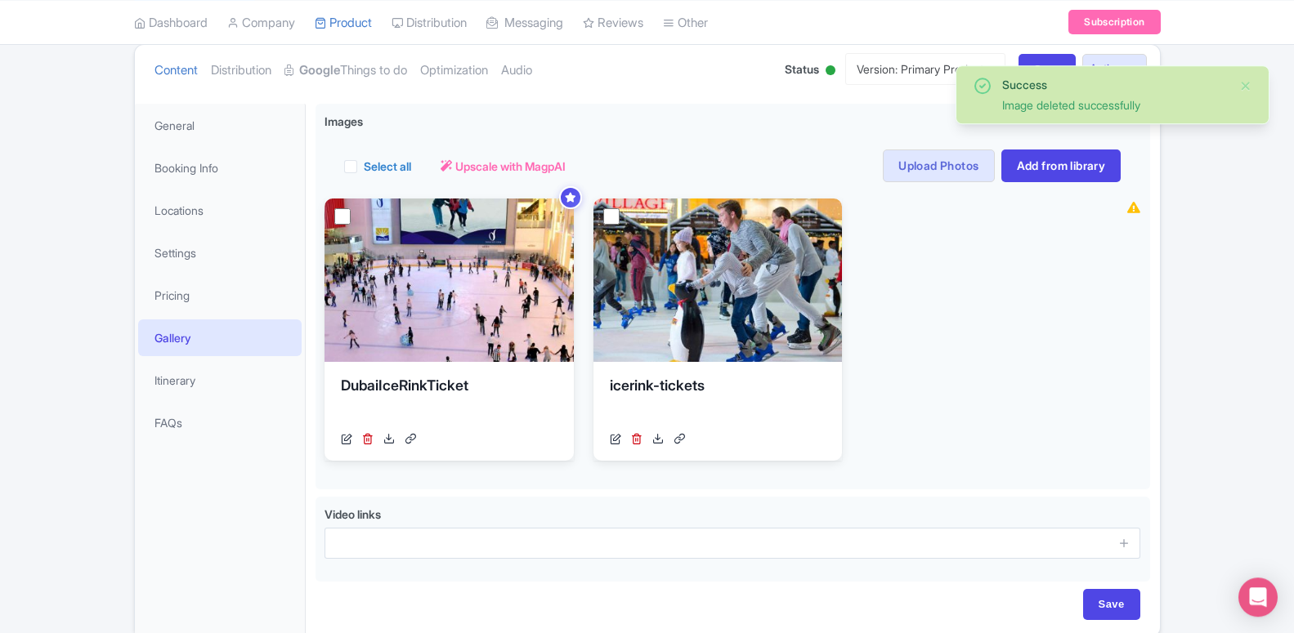
scroll to position [248, 0]
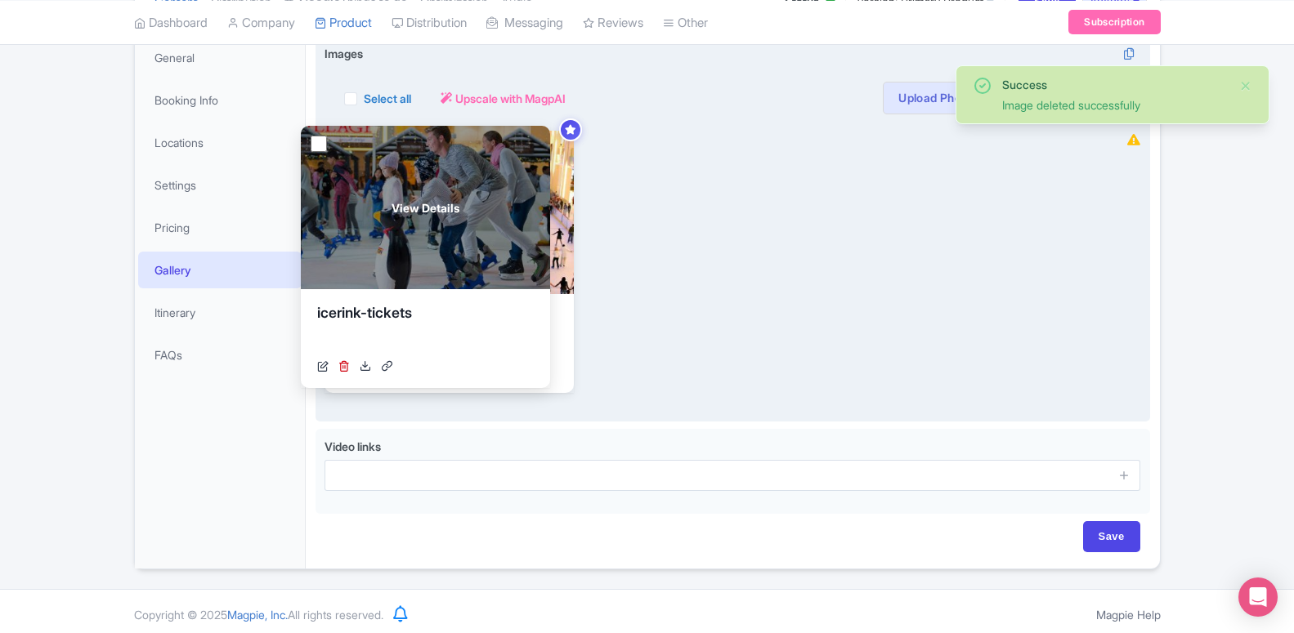
drag, startPoint x: 699, startPoint y: 250, endPoint x: 408, endPoint y: 246, distance: 291.8
click at [408, 246] on div "View Details" at bounding box center [425, 207] width 249 height 163
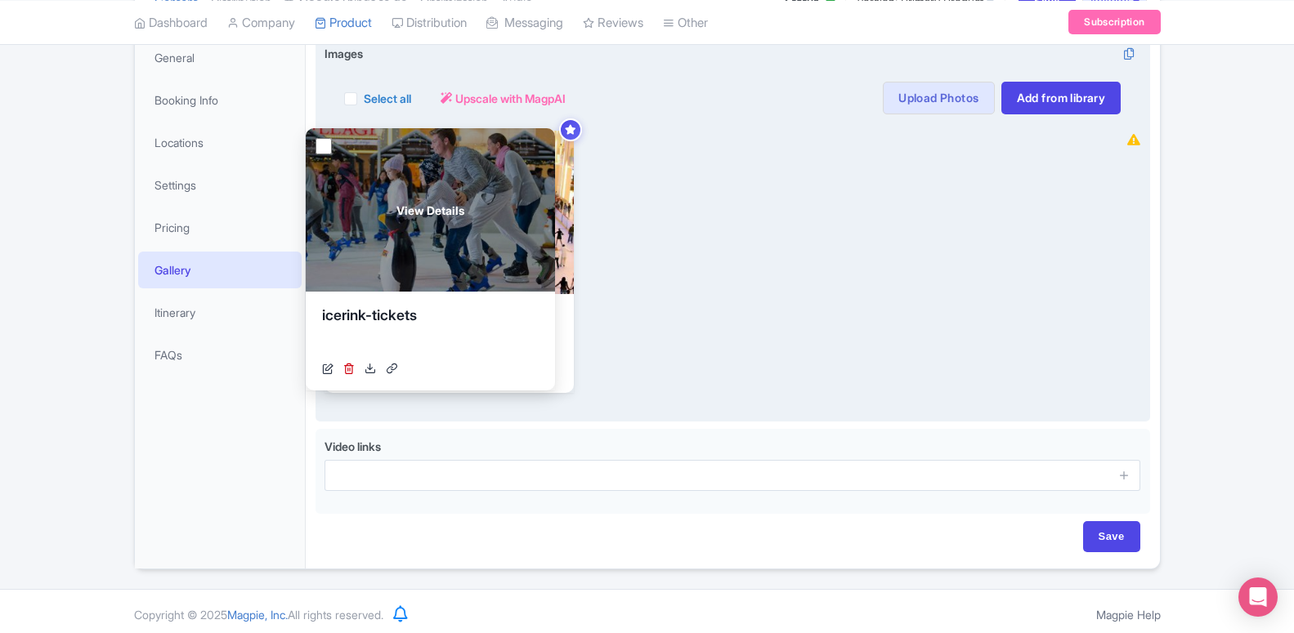
drag, startPoint x: 677, startPoint y: 266, endPoint x: 373, endPoint y: 263, distance: 304.0
click at [373, 263] on div "View Details" at bounding box center [430, 209] width 249 height 163
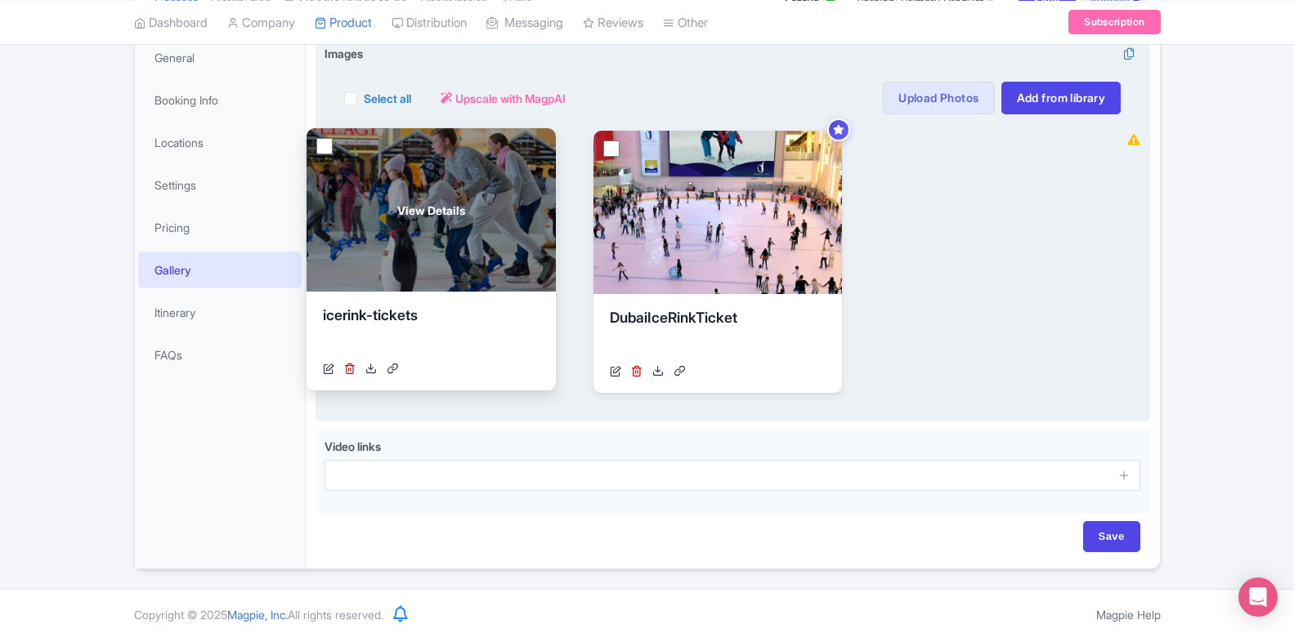
drag, startPoint x: 724, startPoint y: 253, endPoint x: 437, endPoint y: 250, distance: 286.8
click at [437, 250] on div "View Details" at bounding box center [430, 209] width 249 height 163
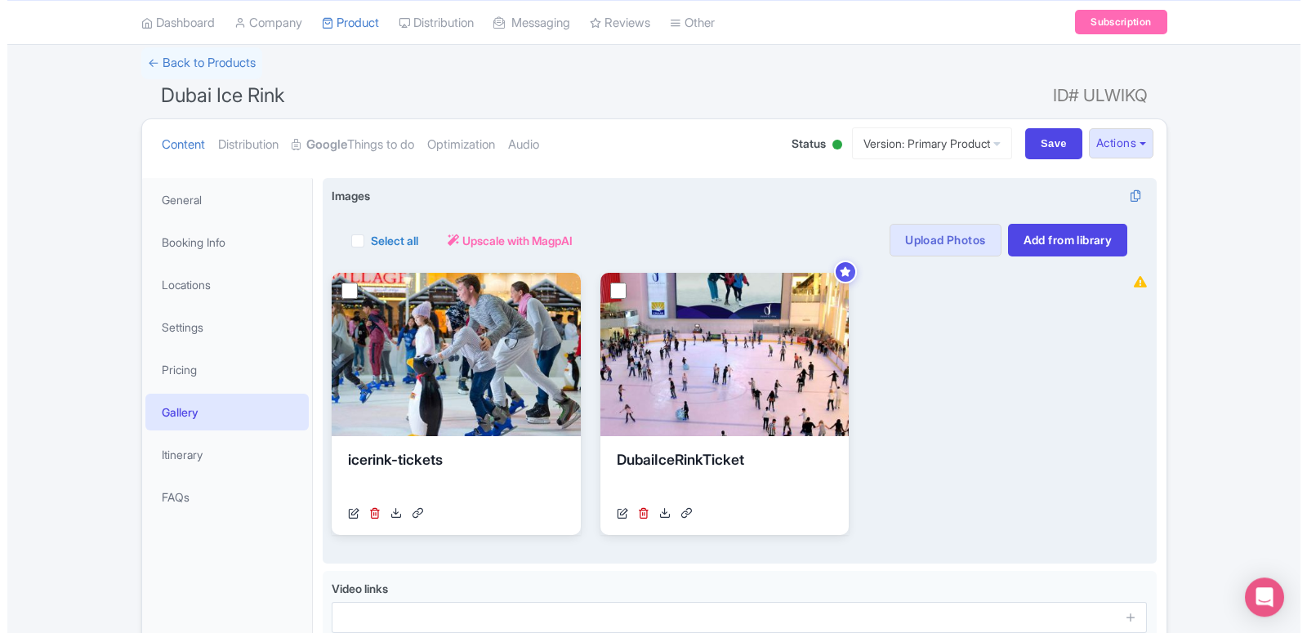
scroll to position [82, 0]
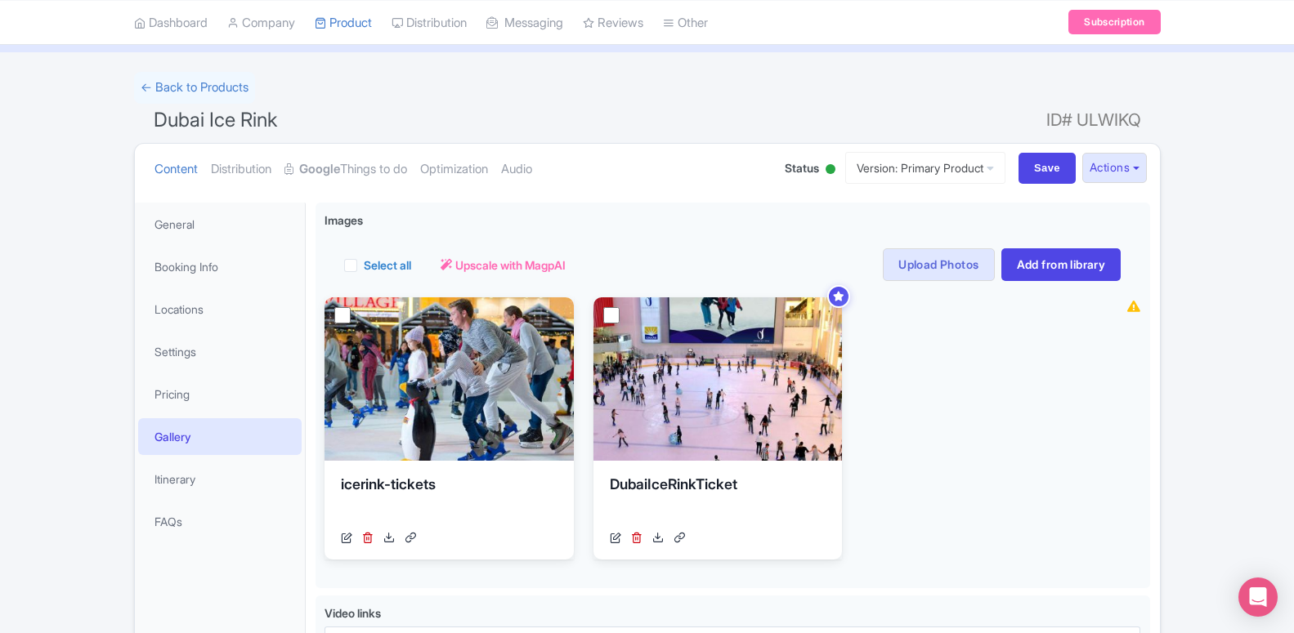
click at [260, 561] on div "General Booking Info Locations Settings Pricing Gallery Itinerary FAQs" at bounding box center [220, 469] width 171 height 533
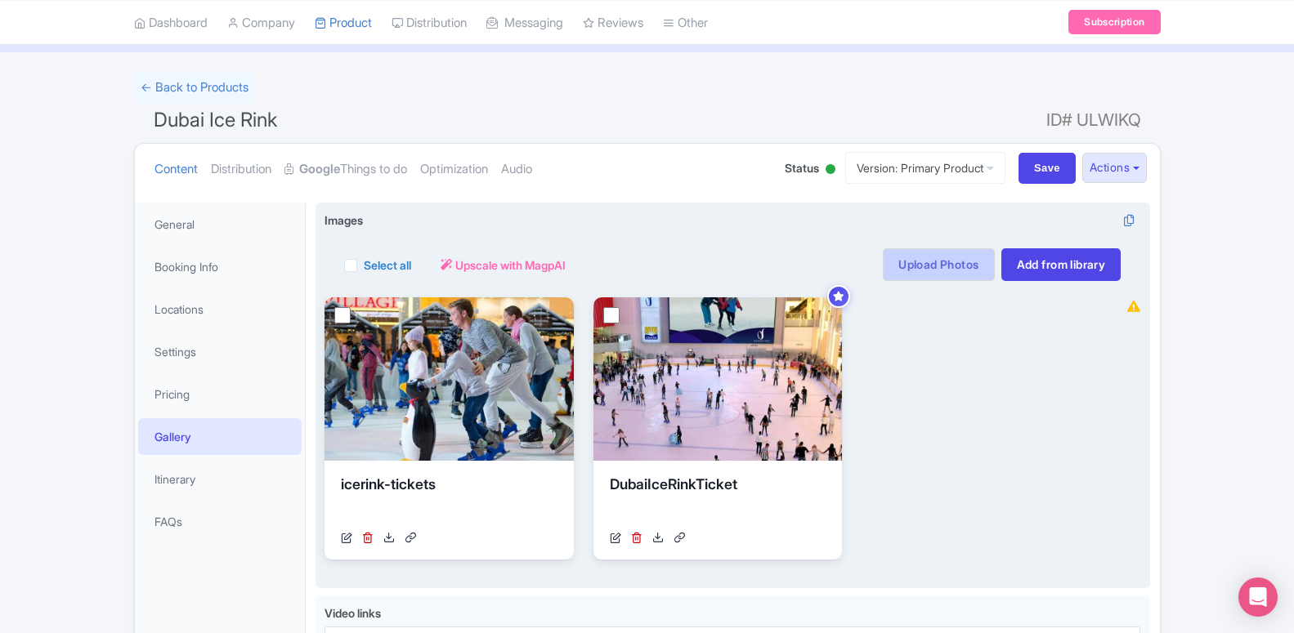
click at [898, 270] on link "Upload Photos" at bounding box center [938, 264] width 111 height 33
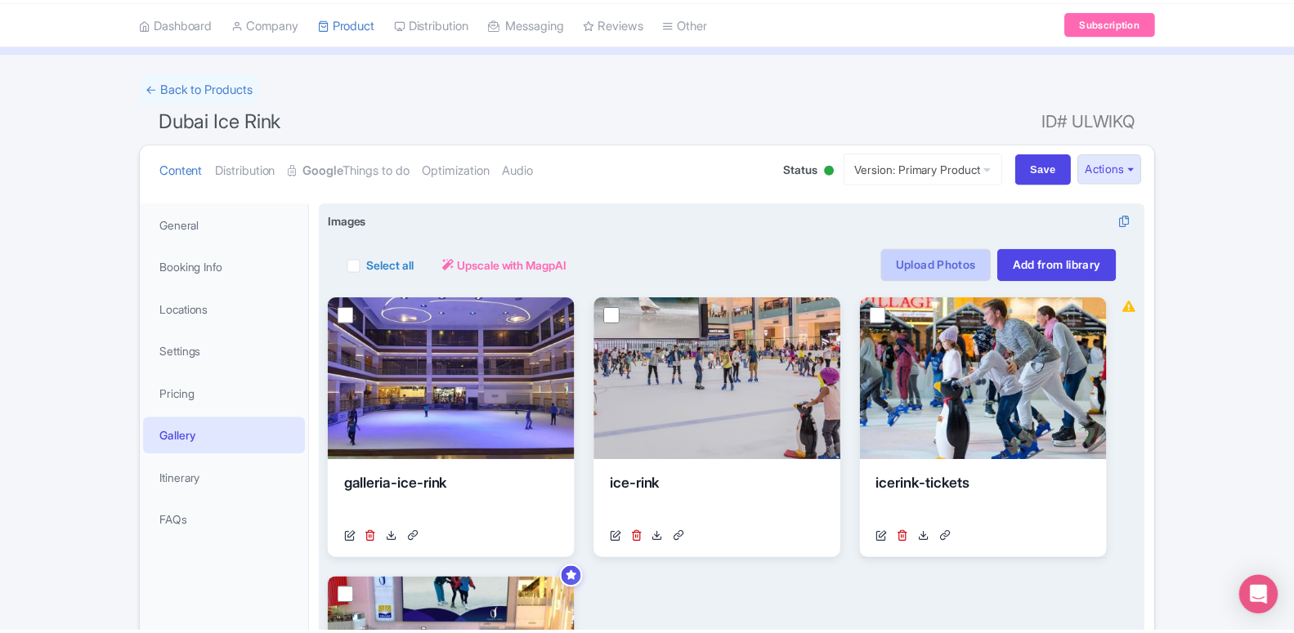
scroll to position [284, 0]
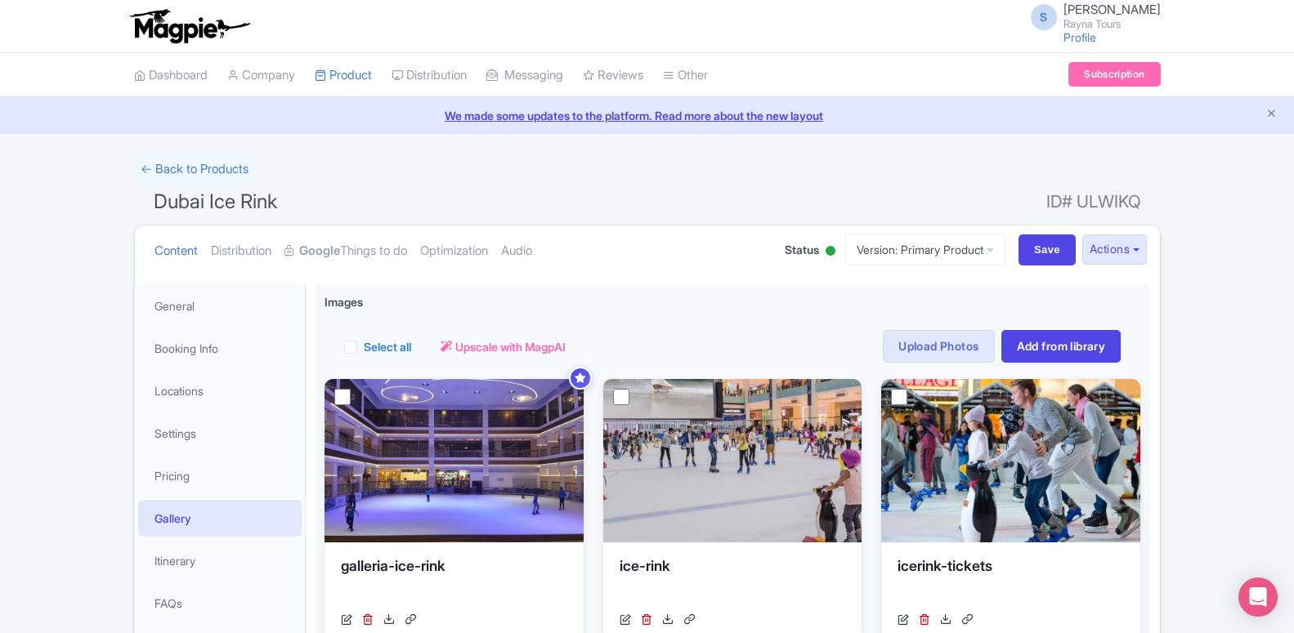
scroll to position [248, 0]
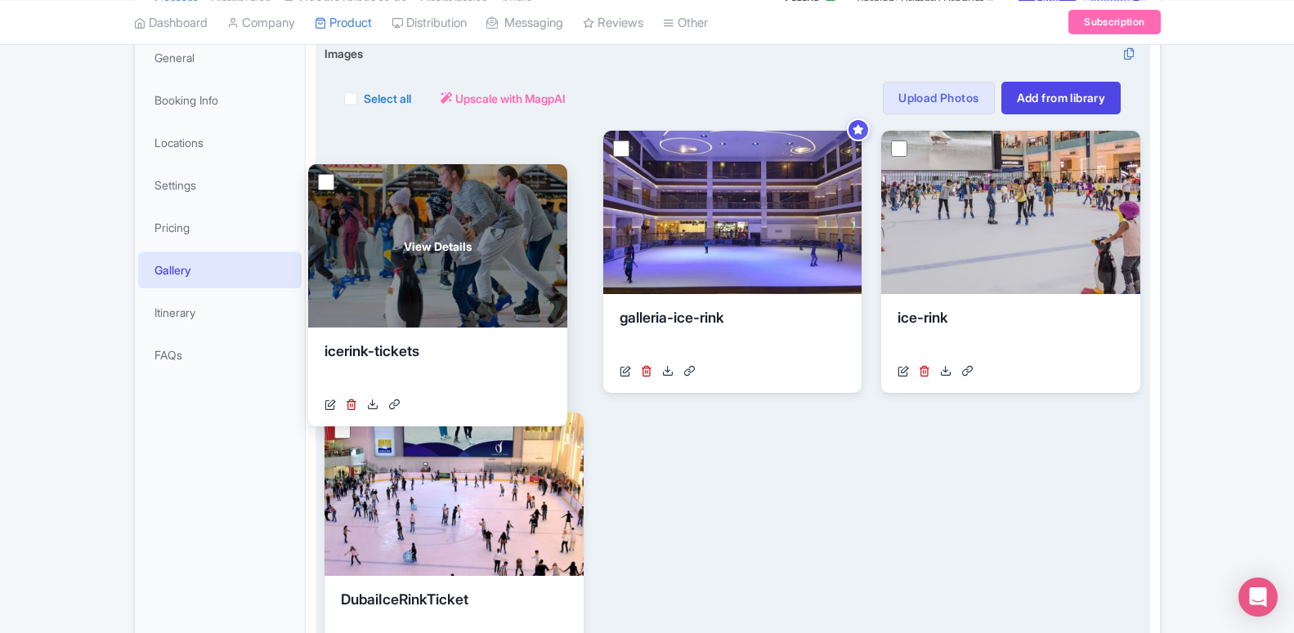
drag, startPoint x: 0, startPoint y: 0, endPoint x: 383, endPoint y: 257, distance: 461.2
click at [383, 257] on div "View Details" at bounding box center [437, 245] width 259 height 163
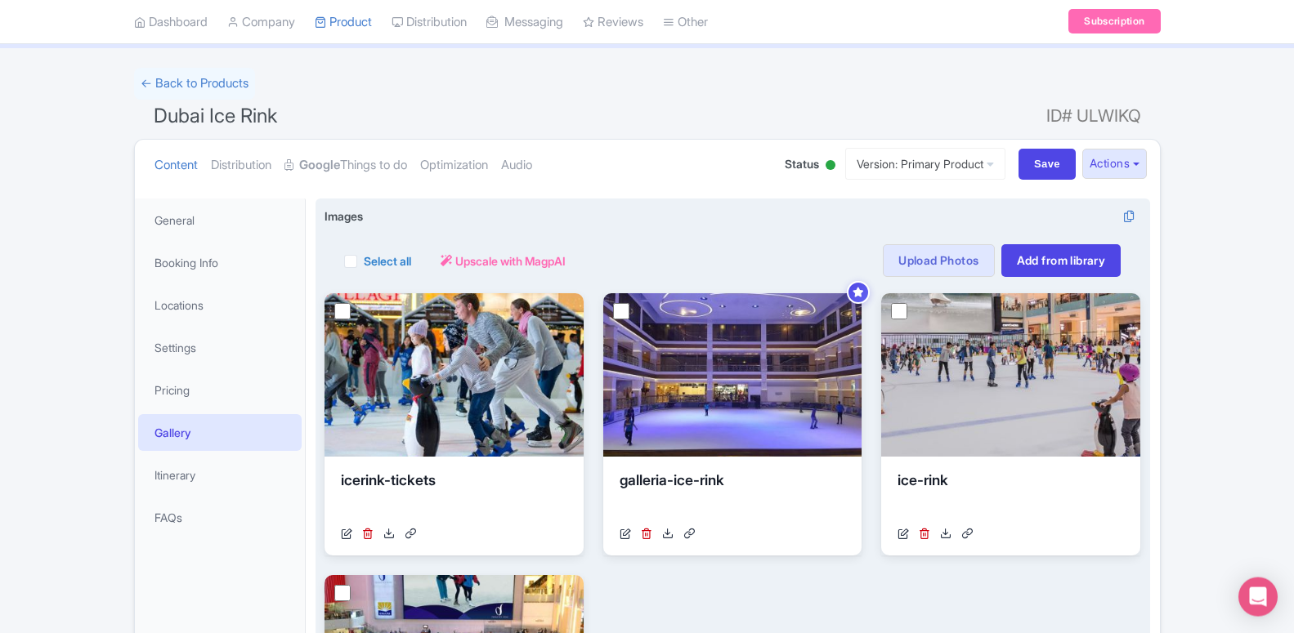
scroll to position [82, 0]
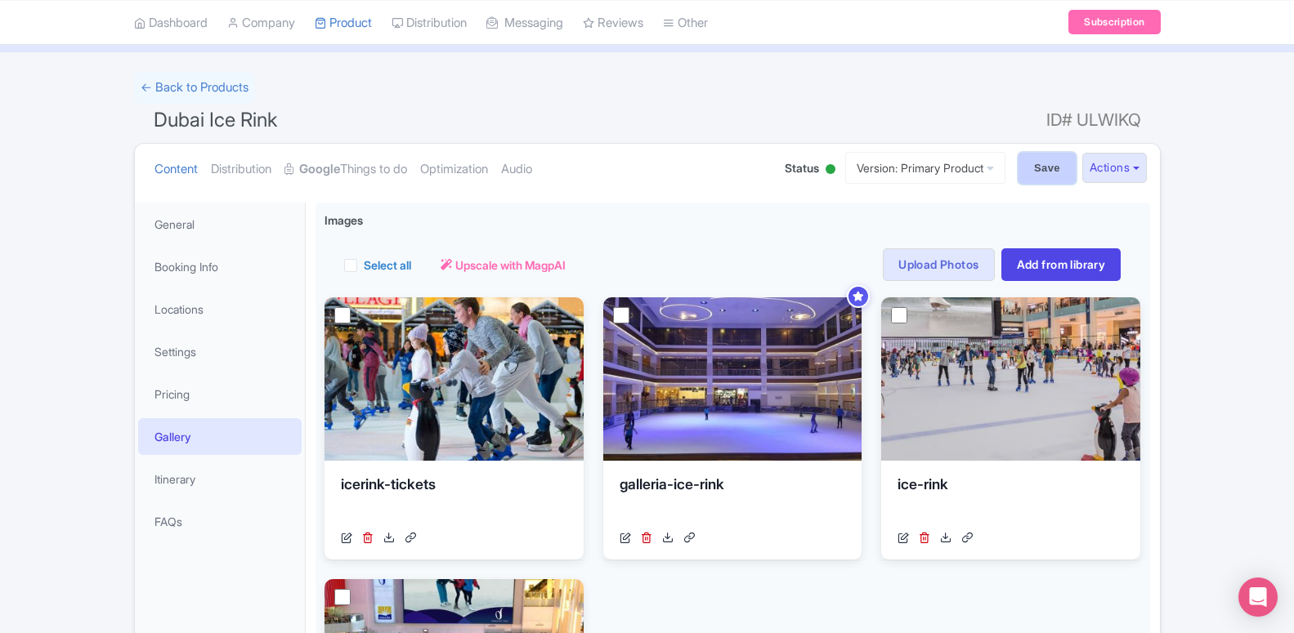
click at [1028, 163] on input "Save" at bounding box center [1046, 168] width 57 height 31
type input "Saving..."
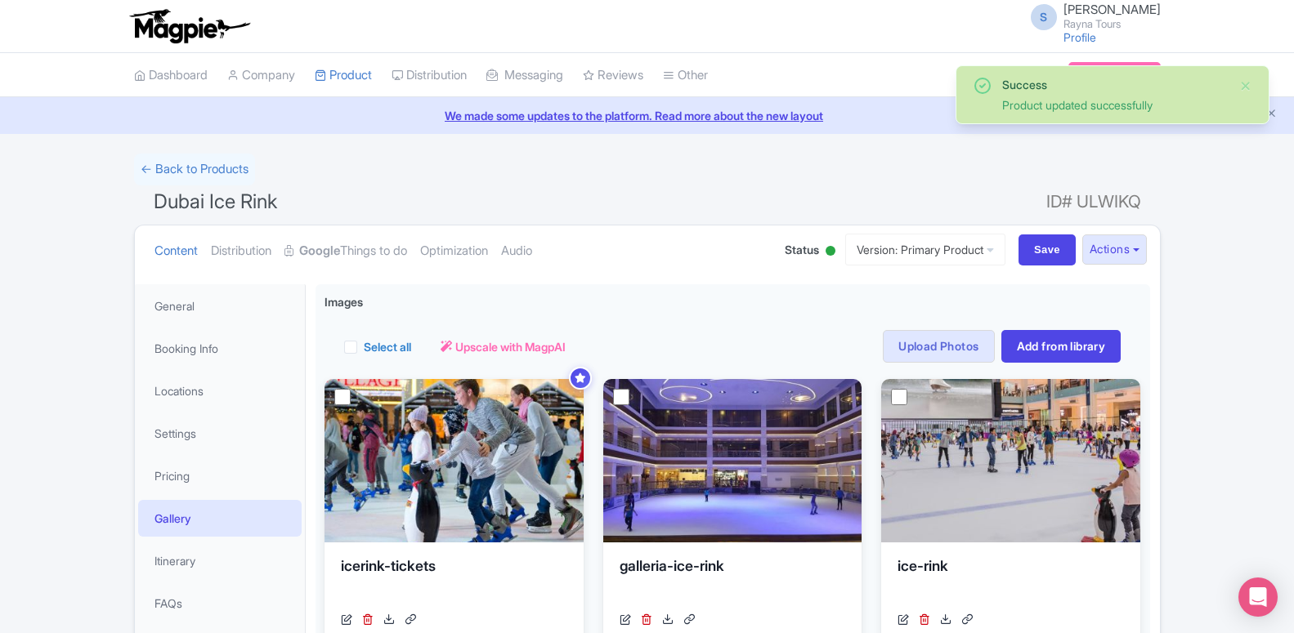
scroll to position [82, 0]
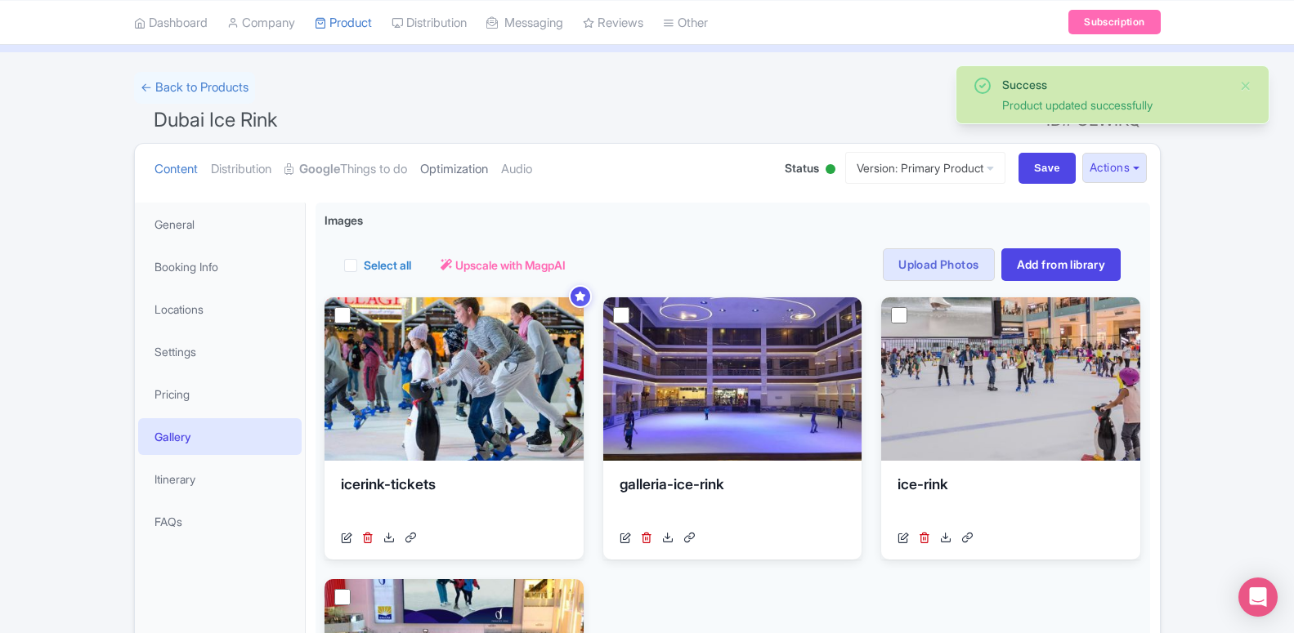
click at [446, 157] on link "Optimization" at bounding box center [454, 169] width 68 height 51
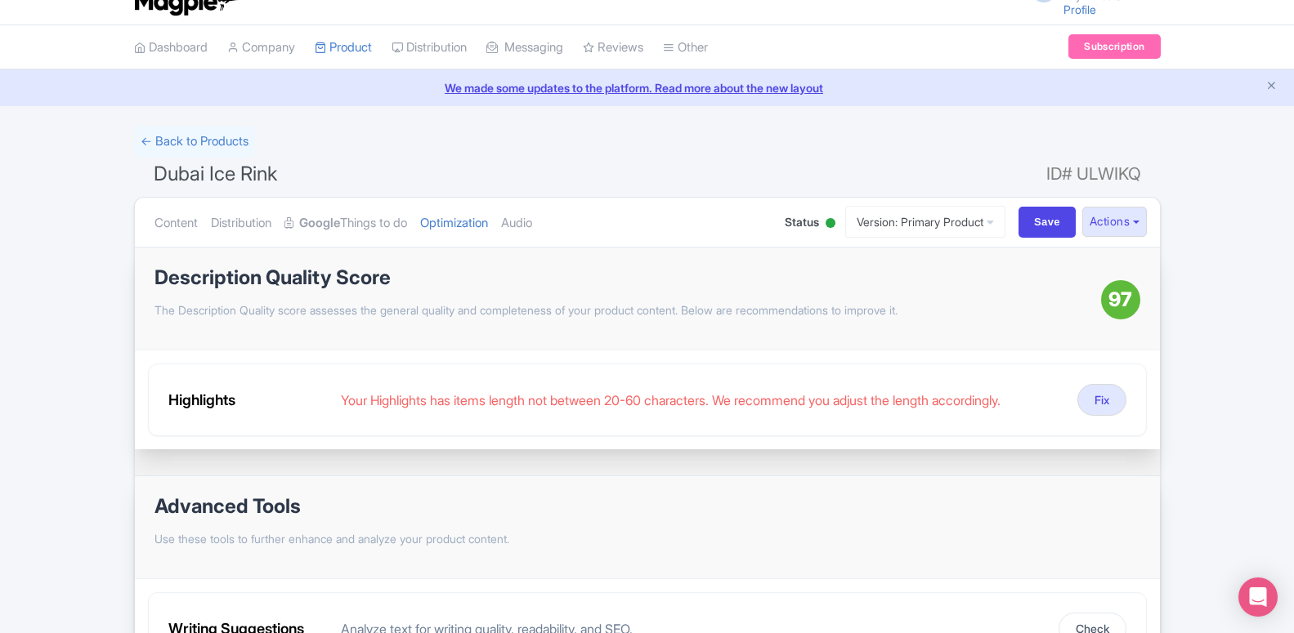
scroll to position [0, 0]
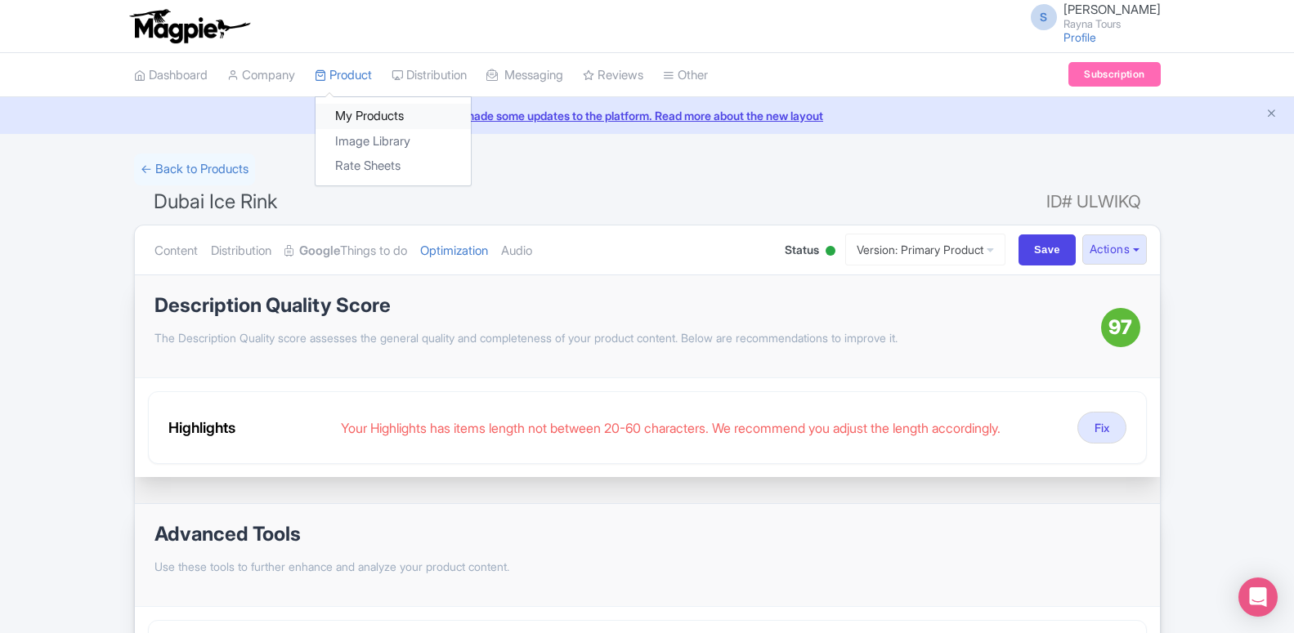
click at [350, 114] on link "My Products" at bounding box center [392, 116] width 155 height 25
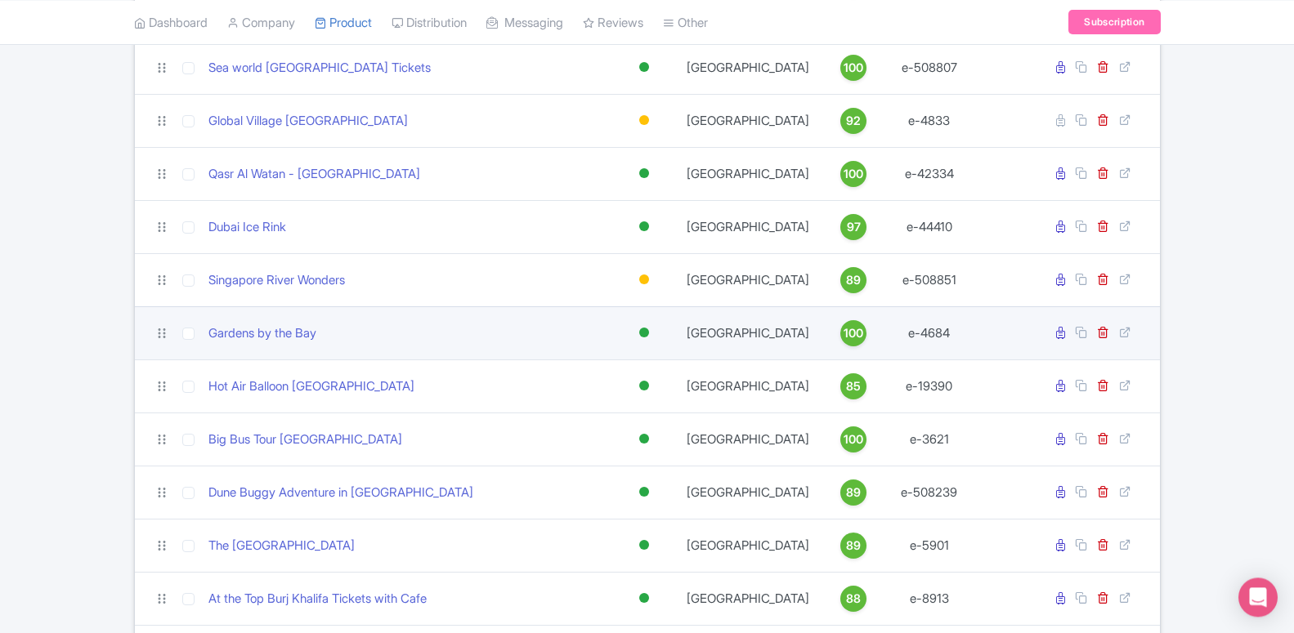
scroll to position [1750, 0]
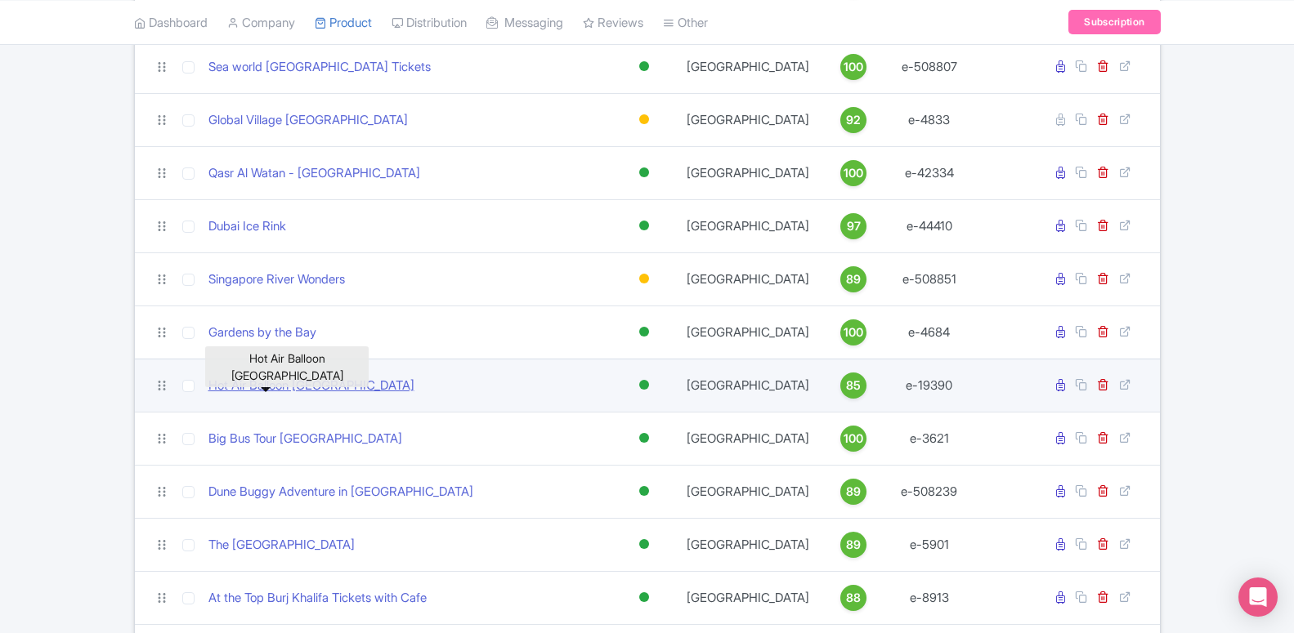
click at [267, 385] on link "Hot Air Balloon [GEOGRAPHIC_DATA]" at bounding box center [311, 386] width 206 height 19
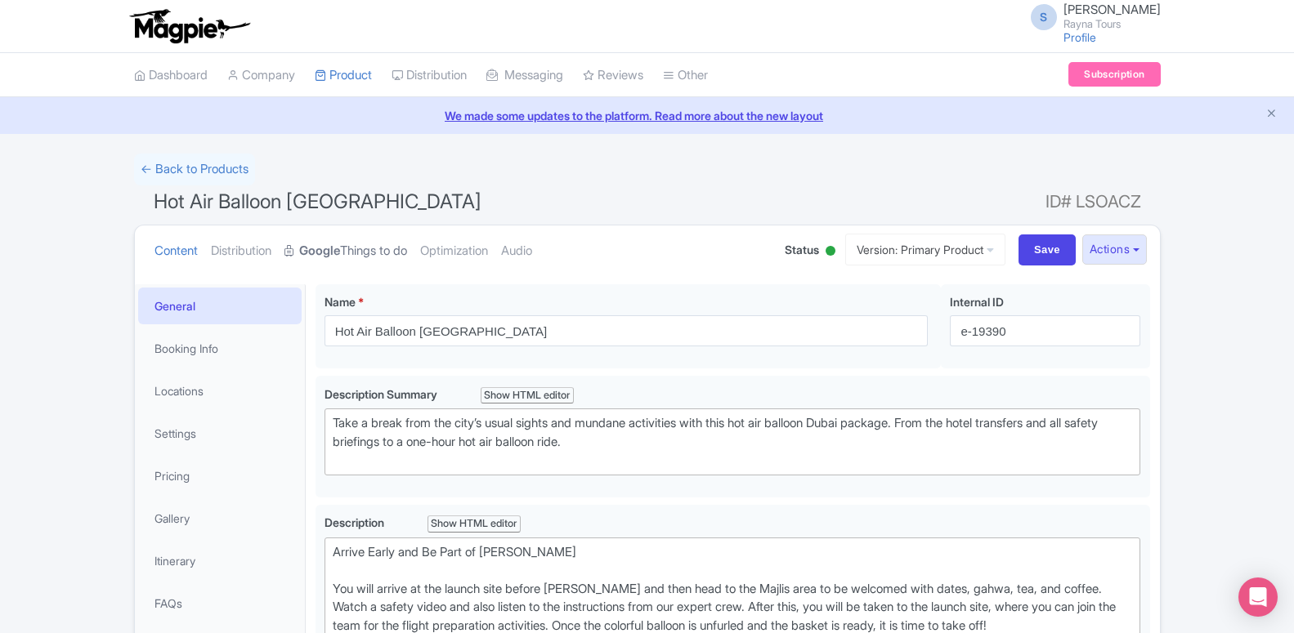
click at [347, 245] on link "Google Things to do" at bounding box center [345, 251] width 123 height 51
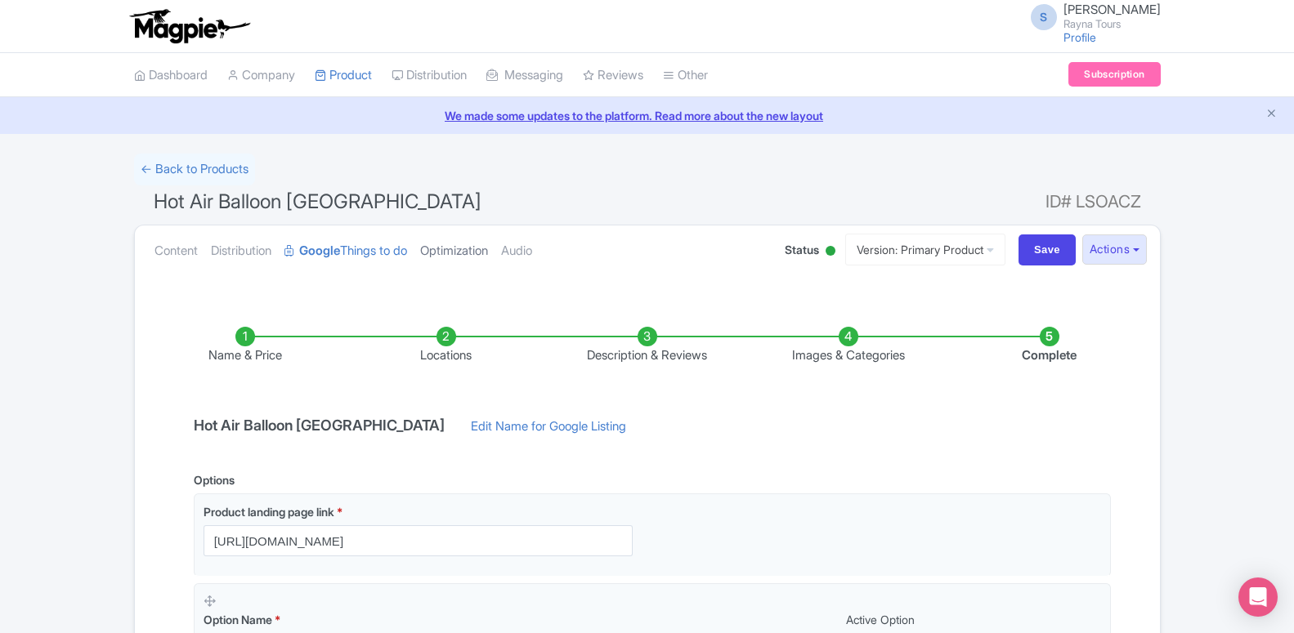
click at [479, 258] on link "Optimization" at bounding box center [454, 251] width 68 height 51
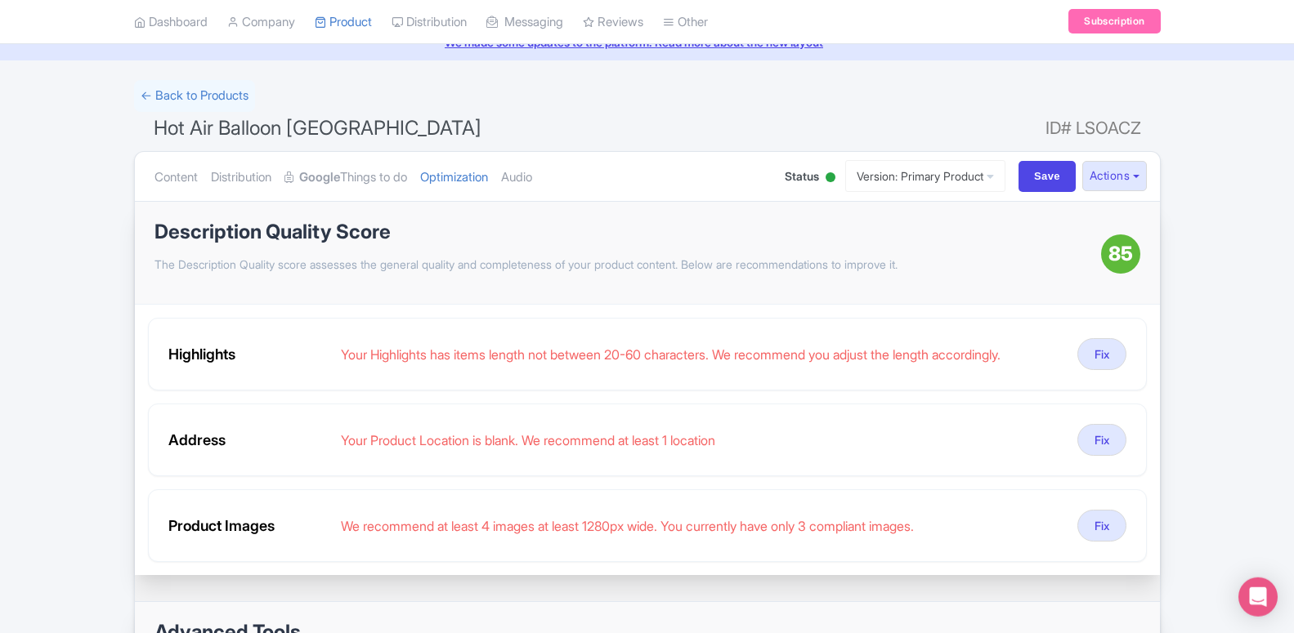
scroll to position [167, 0]
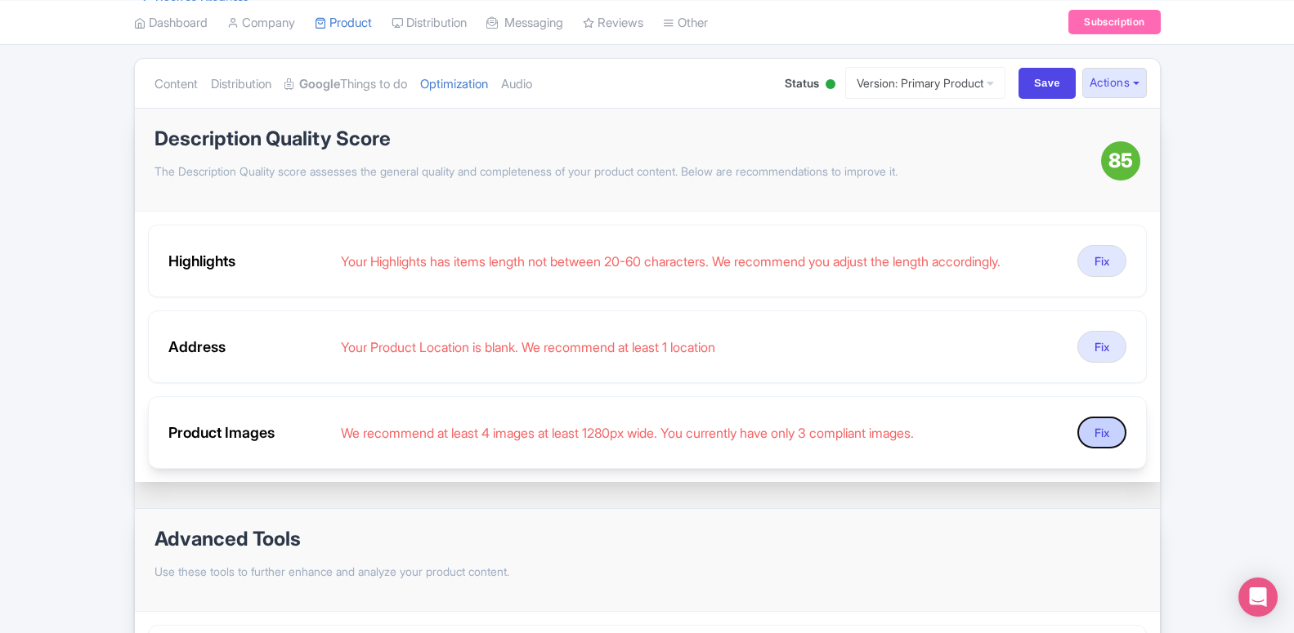
click at [1096, 432] on button "Fix" at bounding box center [1101, 433] width 49 height 32
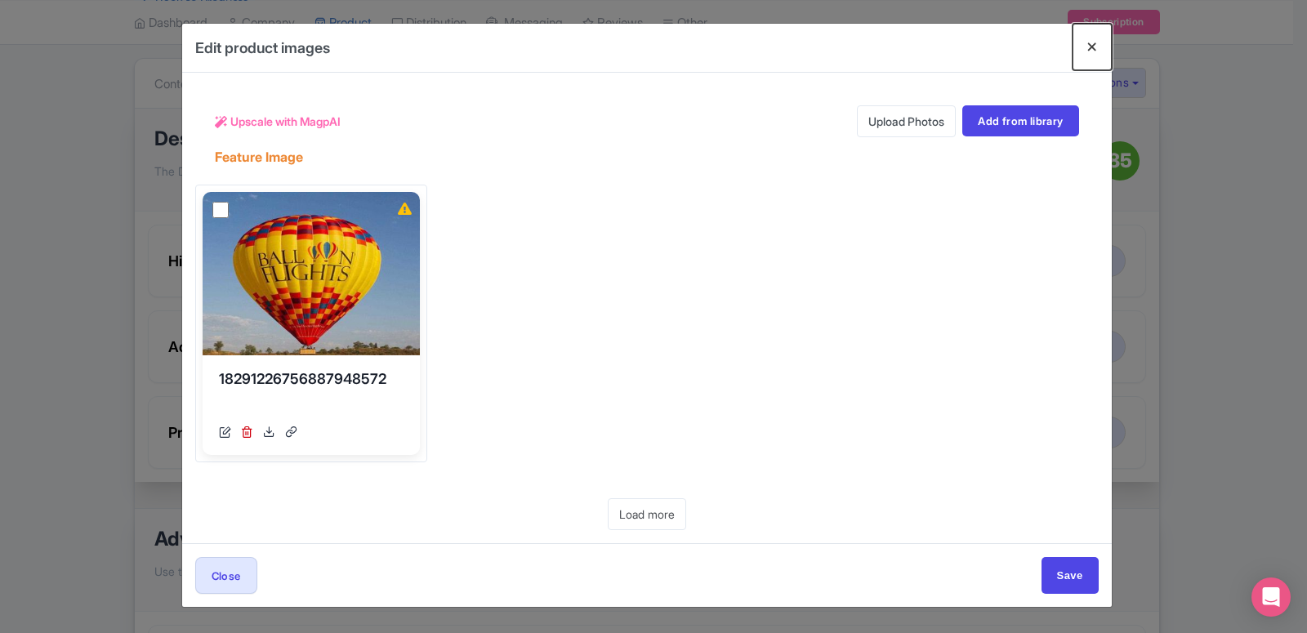
click at [1093, 48] on button "Close" at bounding box center [1092, 47] width 39 height 47
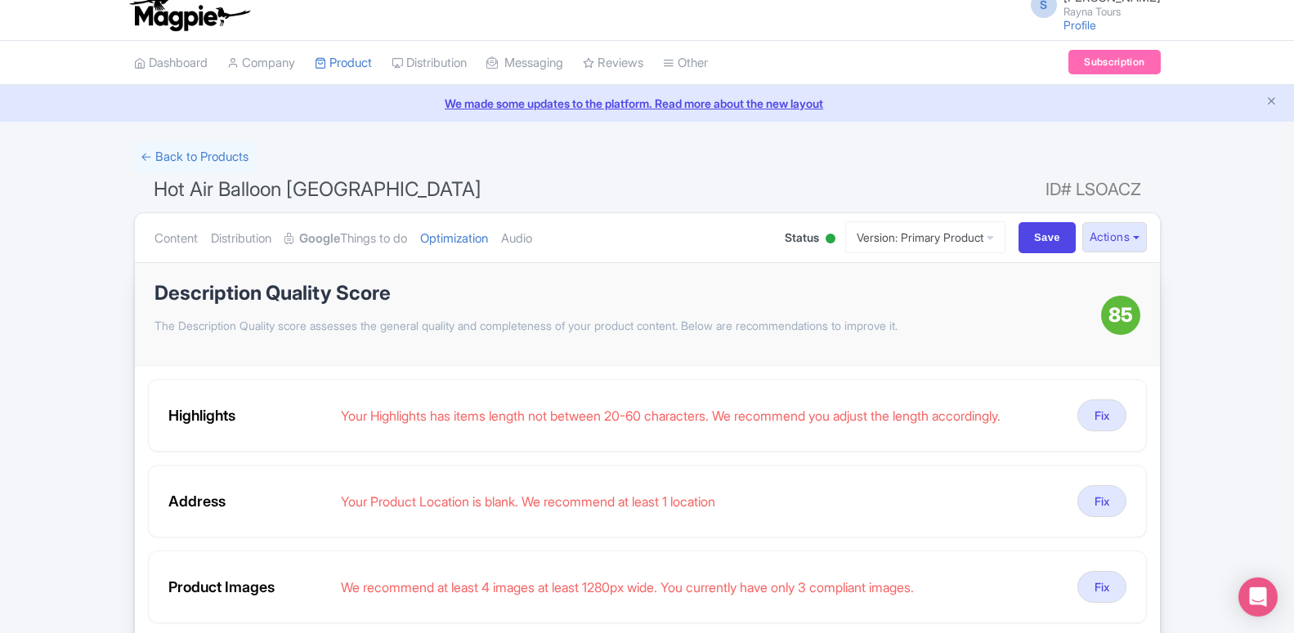
scroll to position [0, 0]
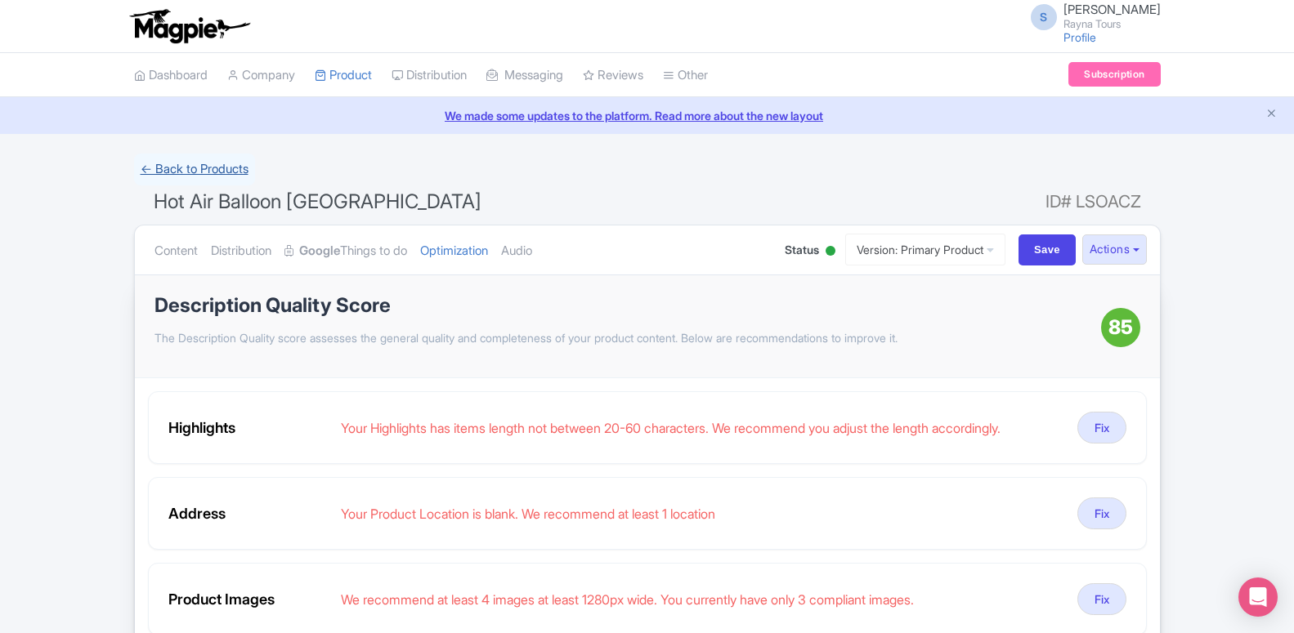
click at [199, 175] on link "← Back to Products" at bounding box center [194, 170] width 121 height 32
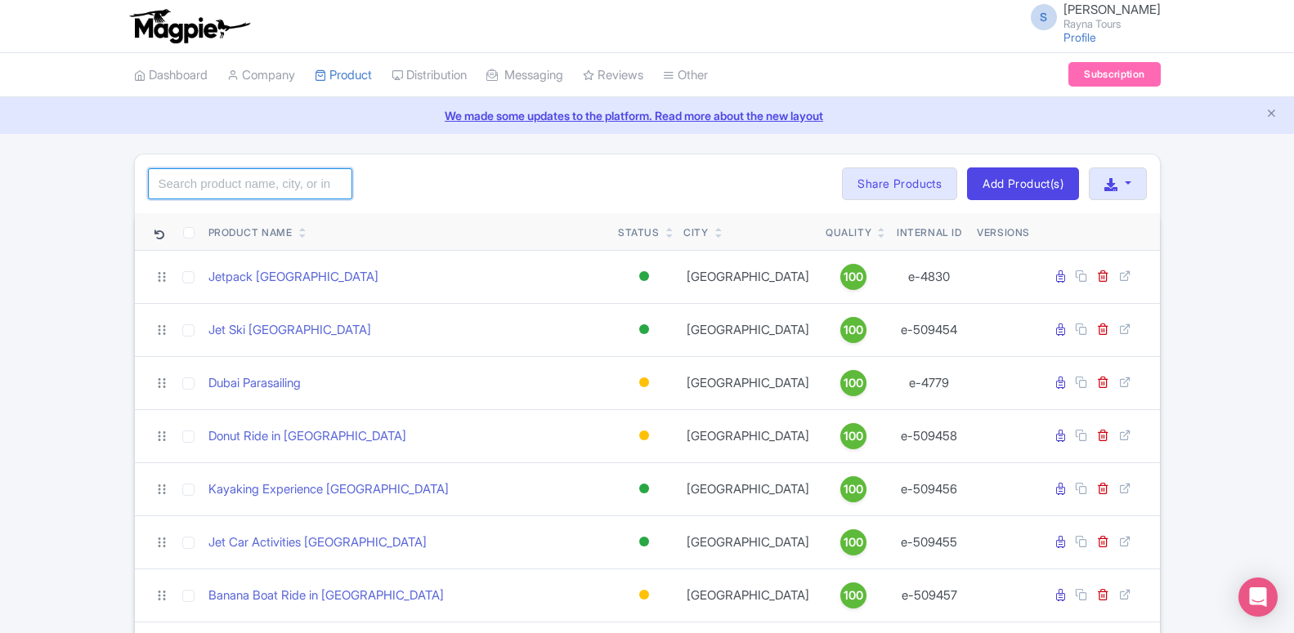
click at [317, 178] on input "search" at bounding box center [250, 183] width 204 height 31
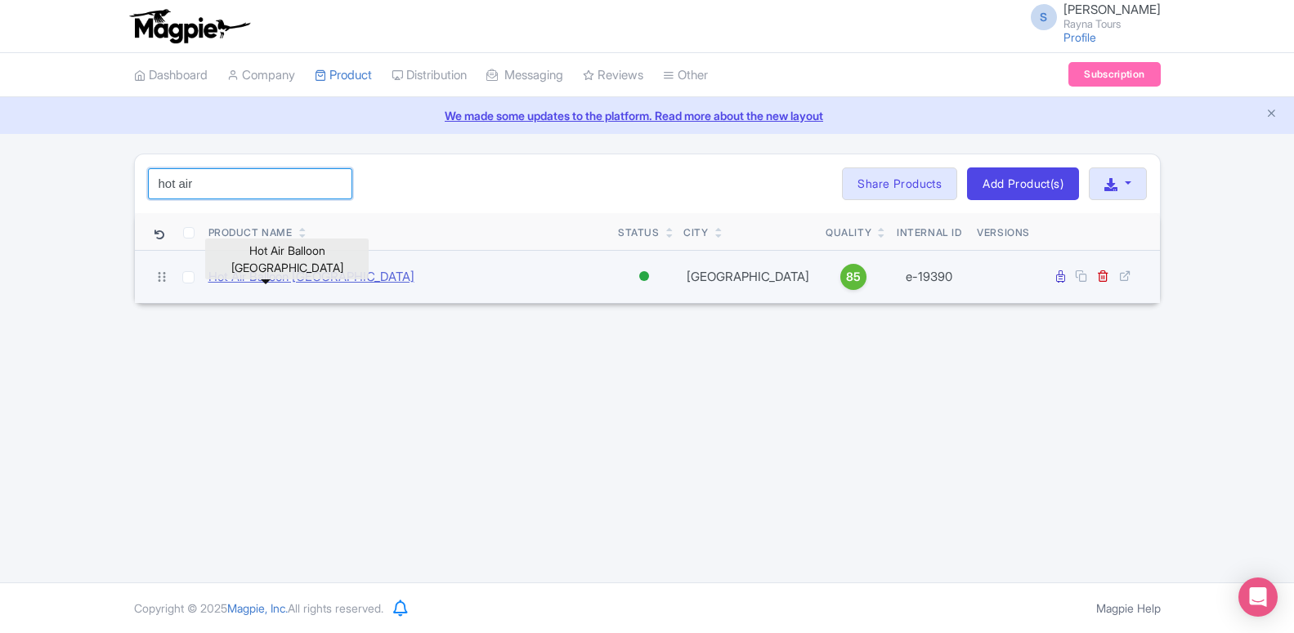
type input "hot air"
click at [296, 281] on link "Hot Air Balloon [GEOGRAPHIC_DATA]" at bounding box center [311, 277] width 206 height 19
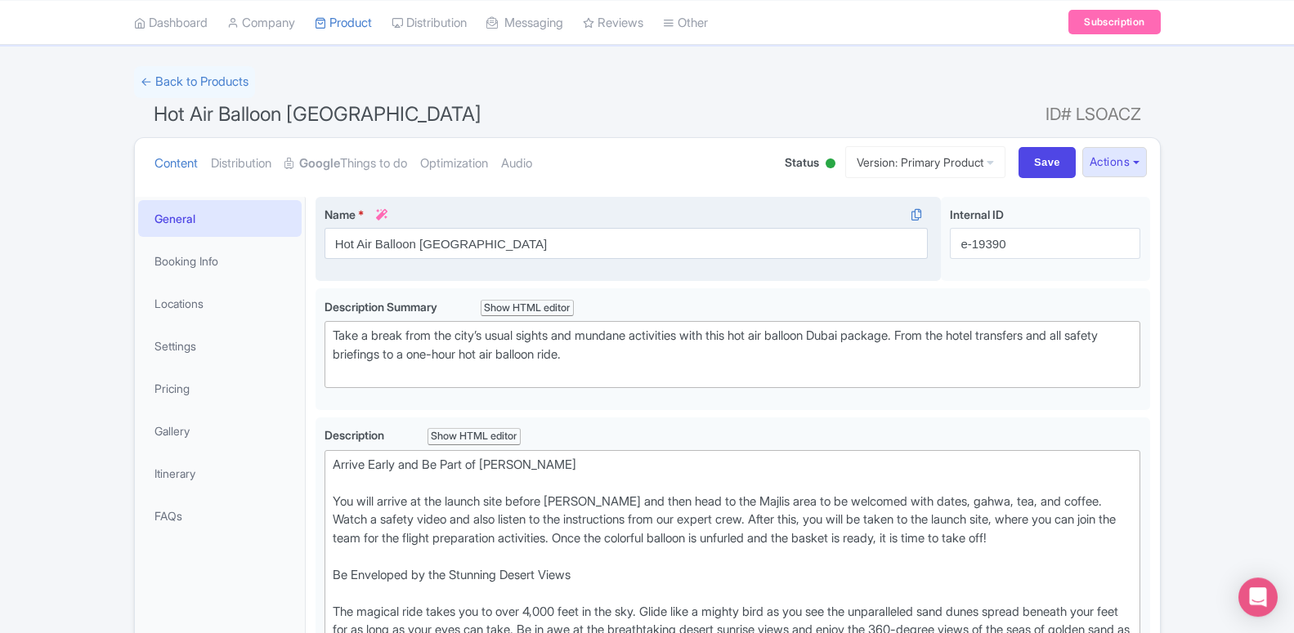
scroll to position [333, 0]
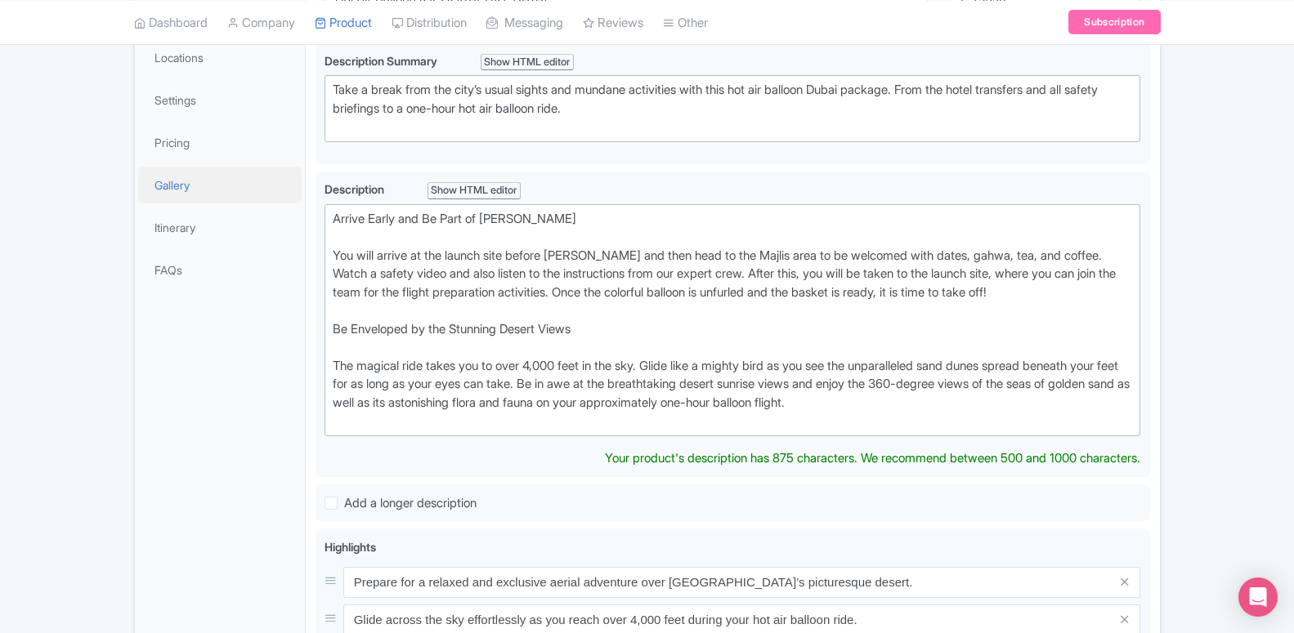
click at [196, 183] on link "Gallery" at bounding box center [219, 185] width 163 height 37
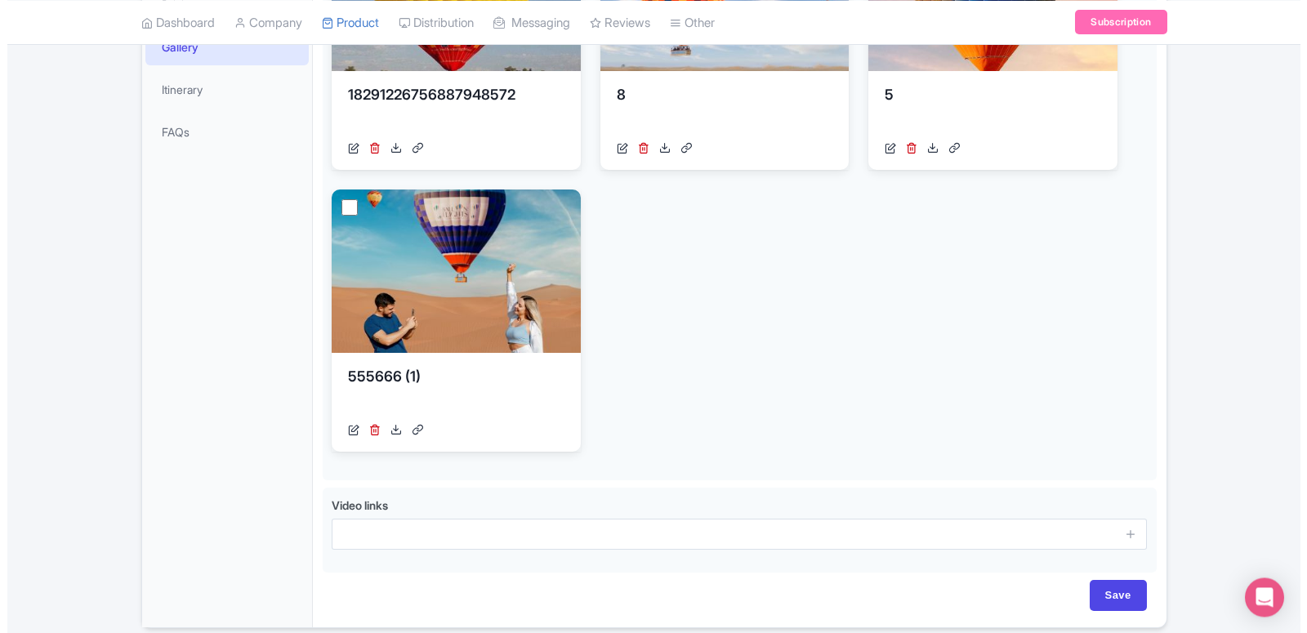
scroll to position [498, 0]
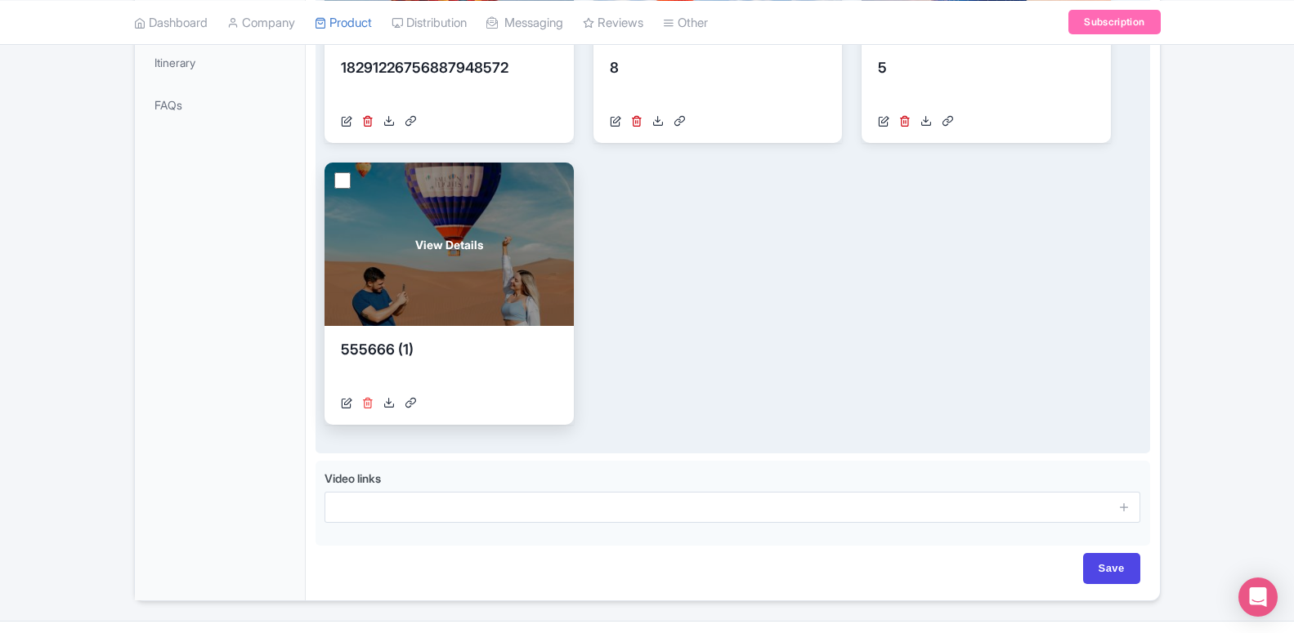
click at [366, 407] on icon at bounding box center [367, 402] width 11 height 11
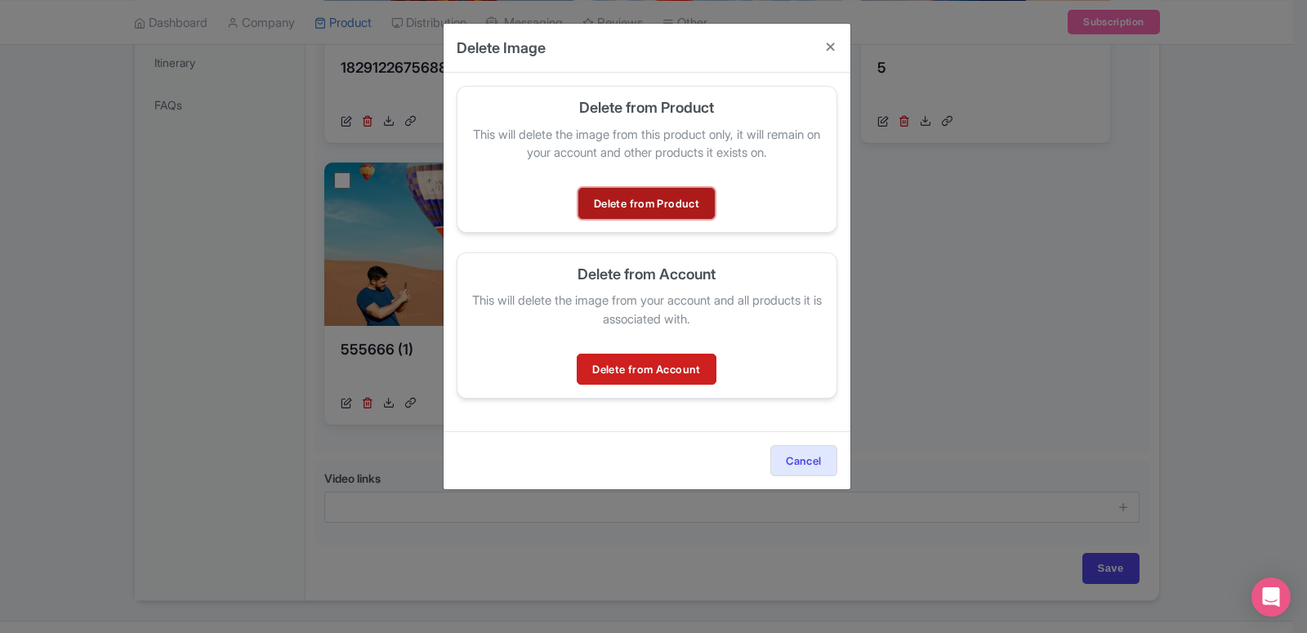
click at [643, 200] on link "Delete from Product" at bounding box center [647, 203] width 136 height 31
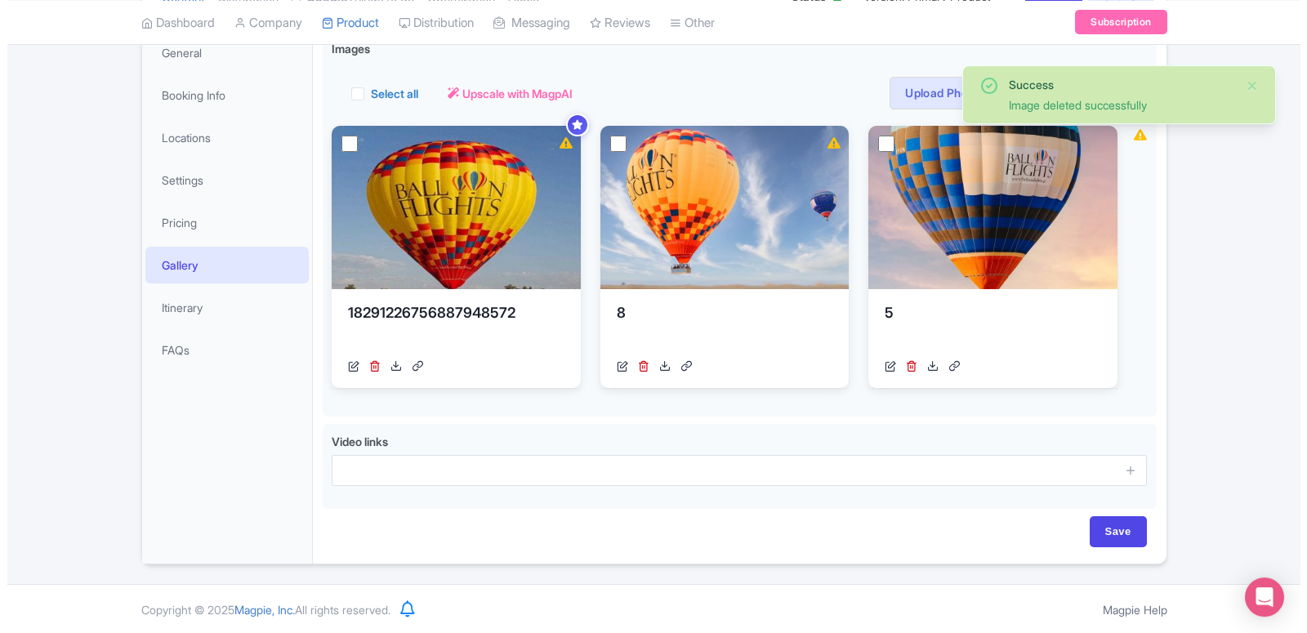
scroll to position [255, 0]
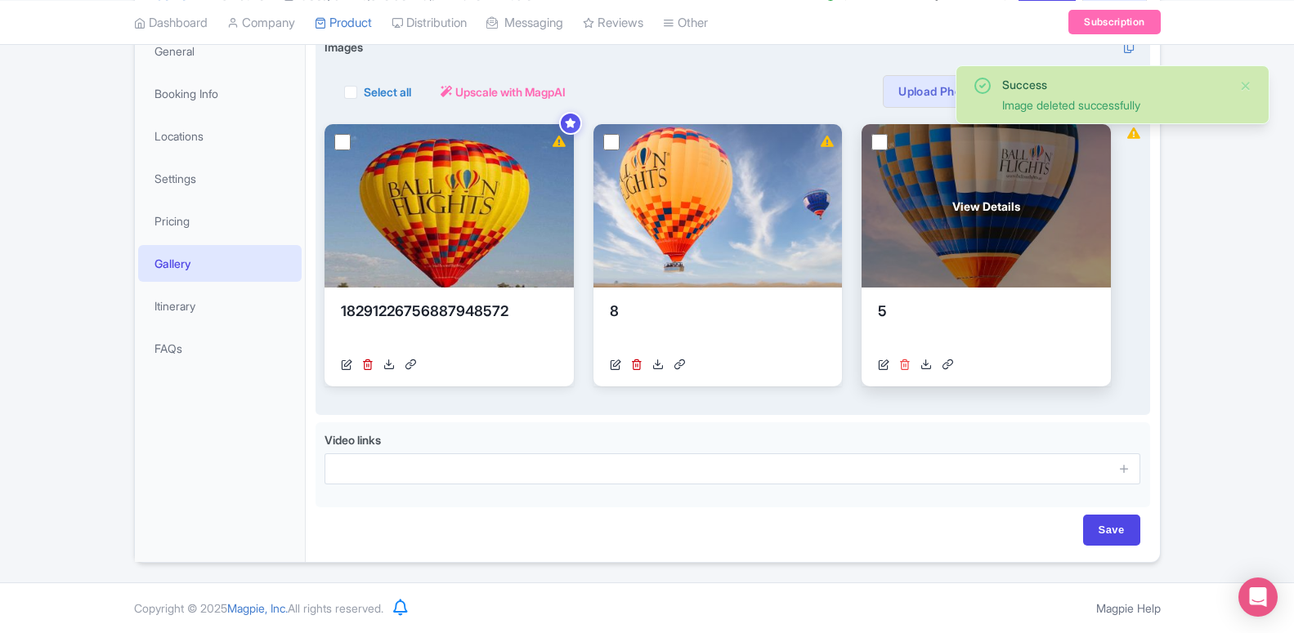
click at [900, 360] on icon at bounding box center [904, 364] width 11 height 11
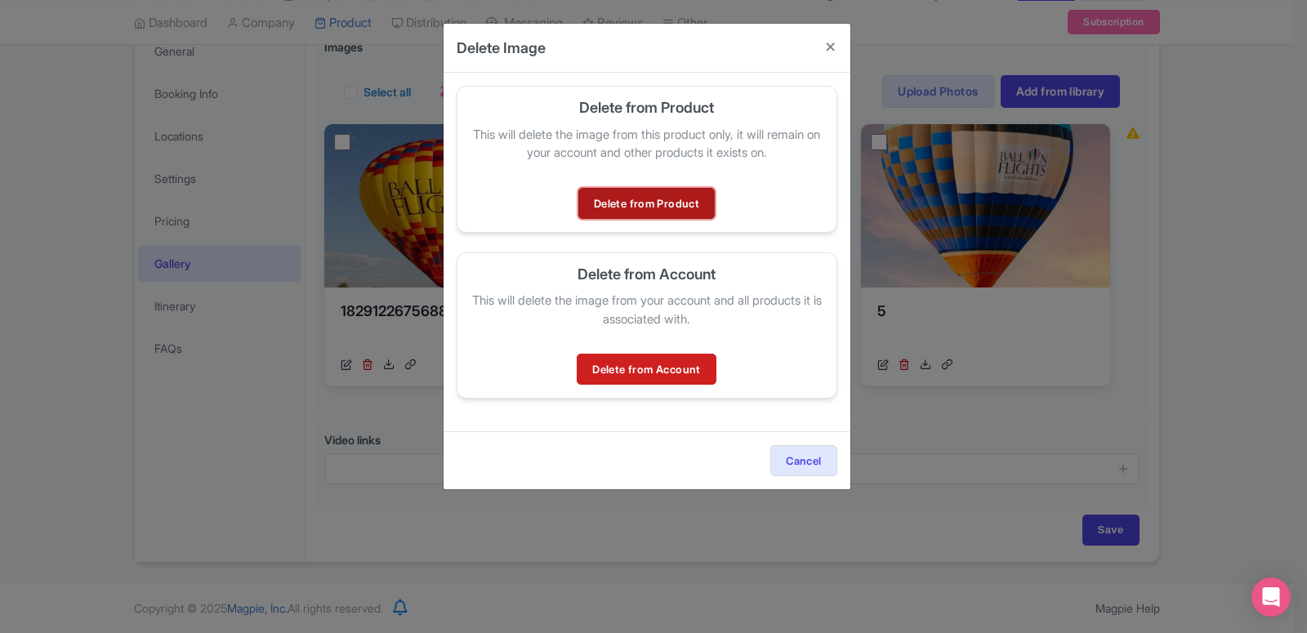
click at [661, 190] on link "Delete from Product" at bounding box center [647, 203] width 136 height 31
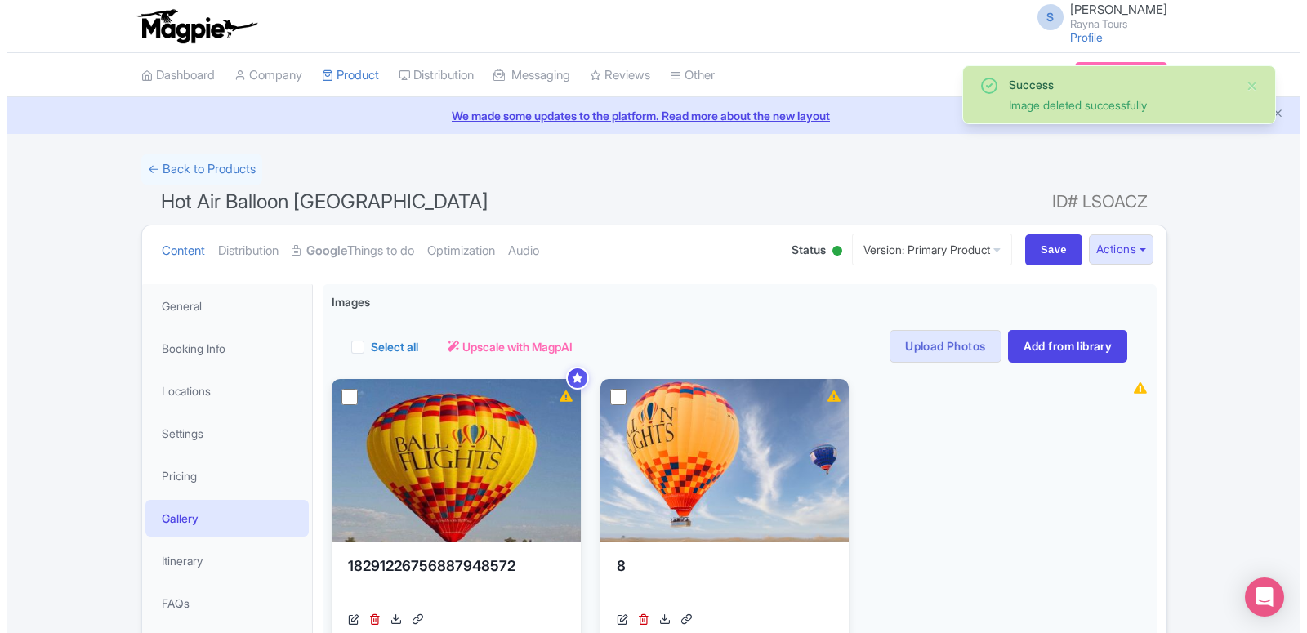
scroll to position [82, 0]
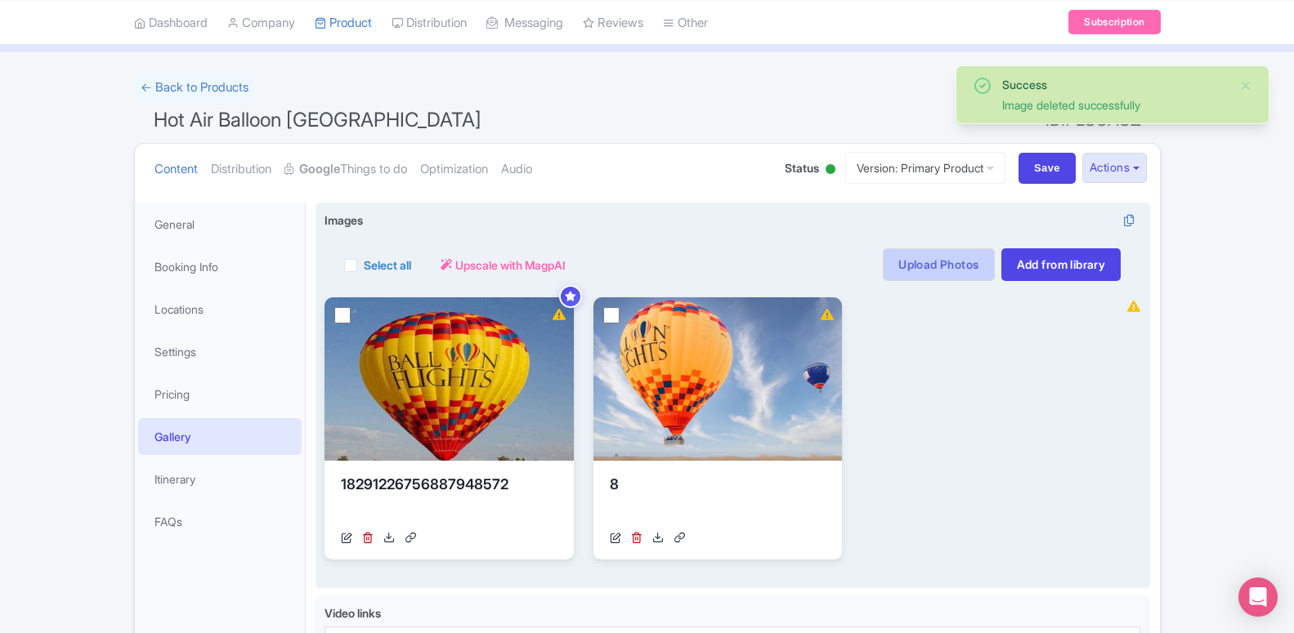
click at [935, 273] on link "Upload Photos" at bounding box center [938, 264] width 111 height 33
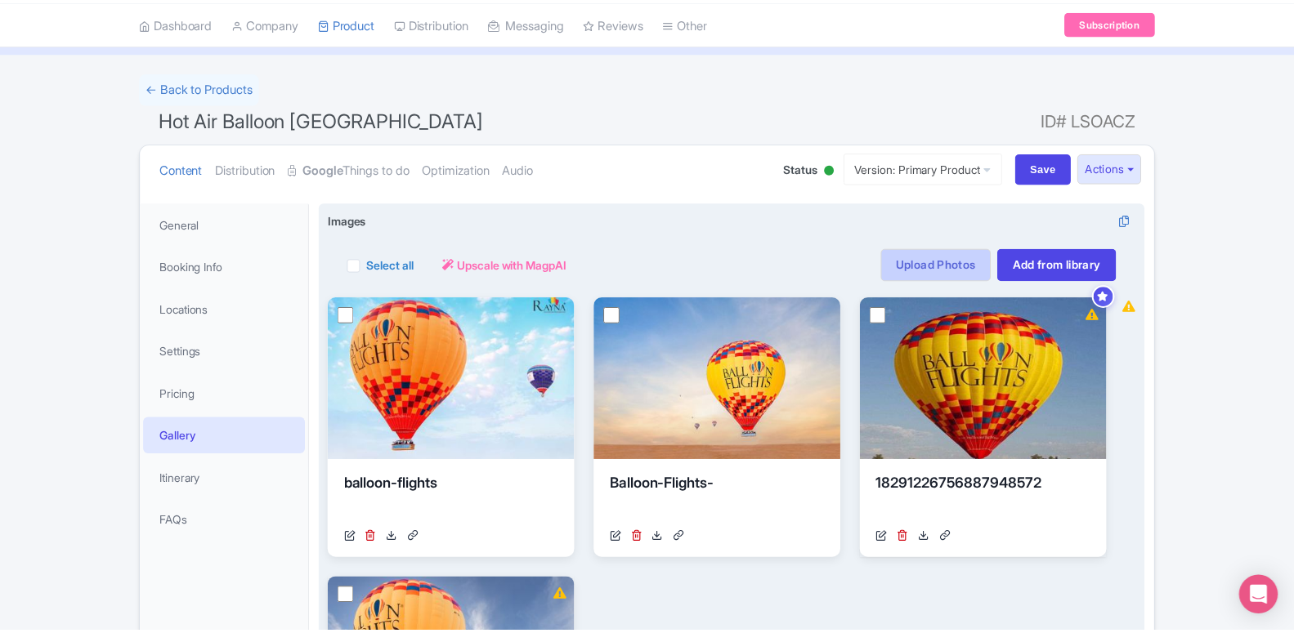
scroll to position [284, 0]
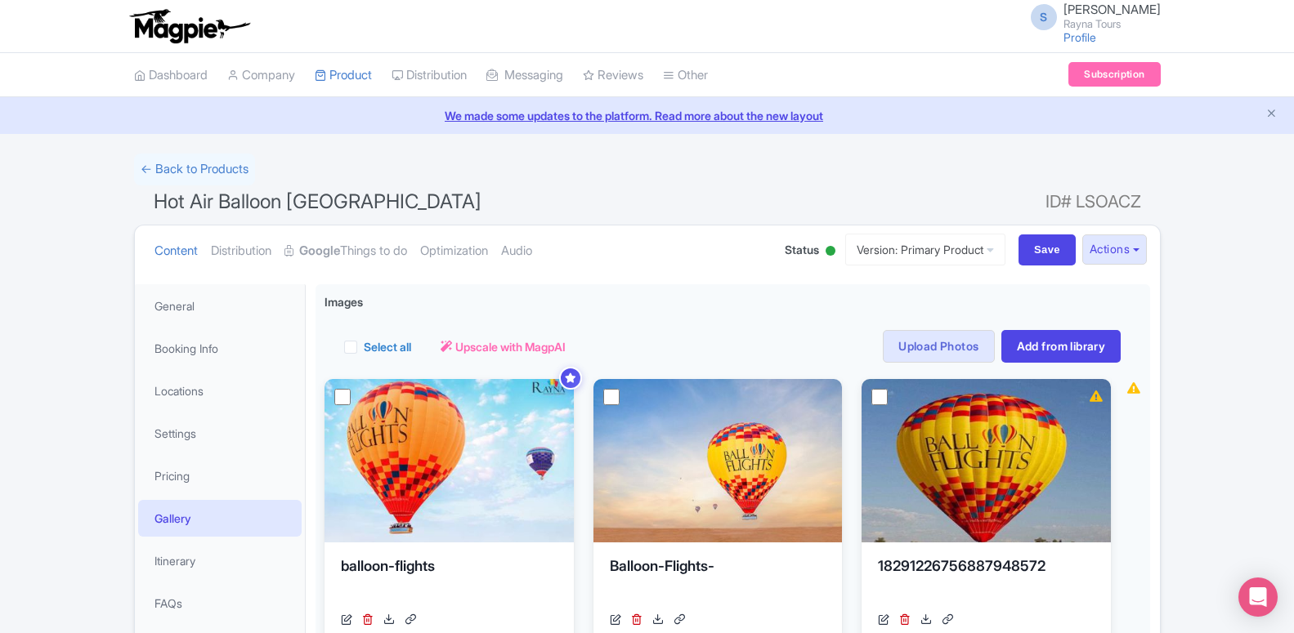
scroll to position [82, 0]
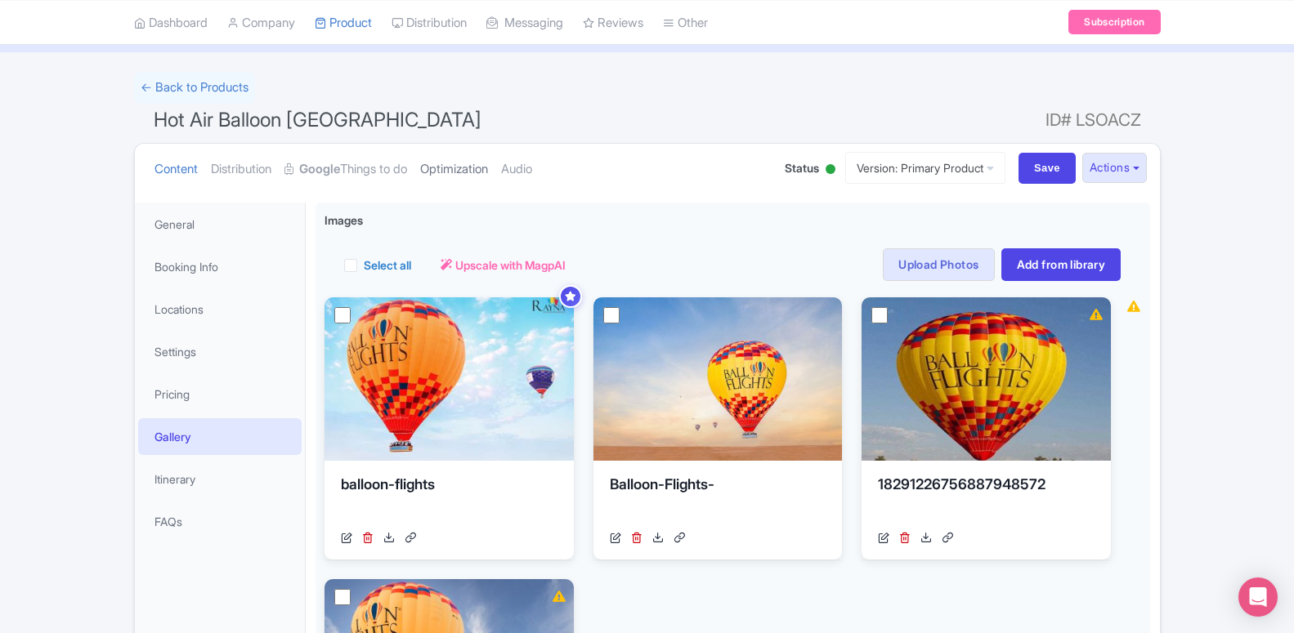
click at [451, 162] on link "Optimization" at bounding box center [454, 169] width 68 height 51
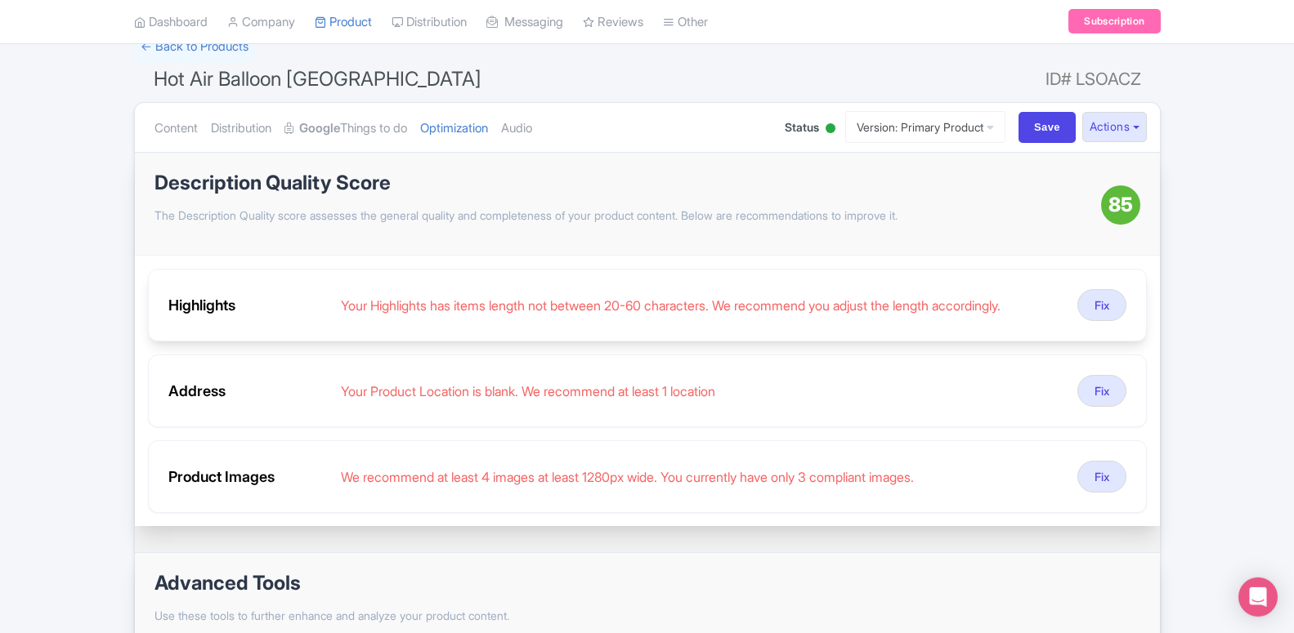
scroll to position [83, 0]
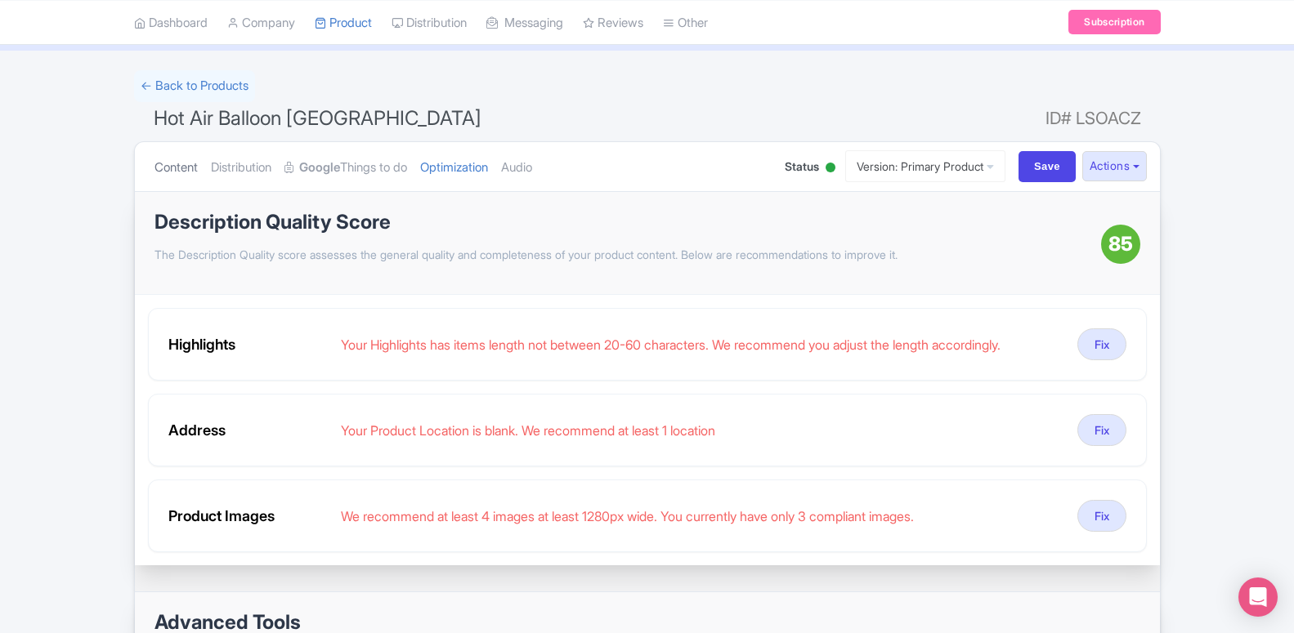
click at [172, 164] on link "Content" at bounding box center [175, 167] width 43 height 51
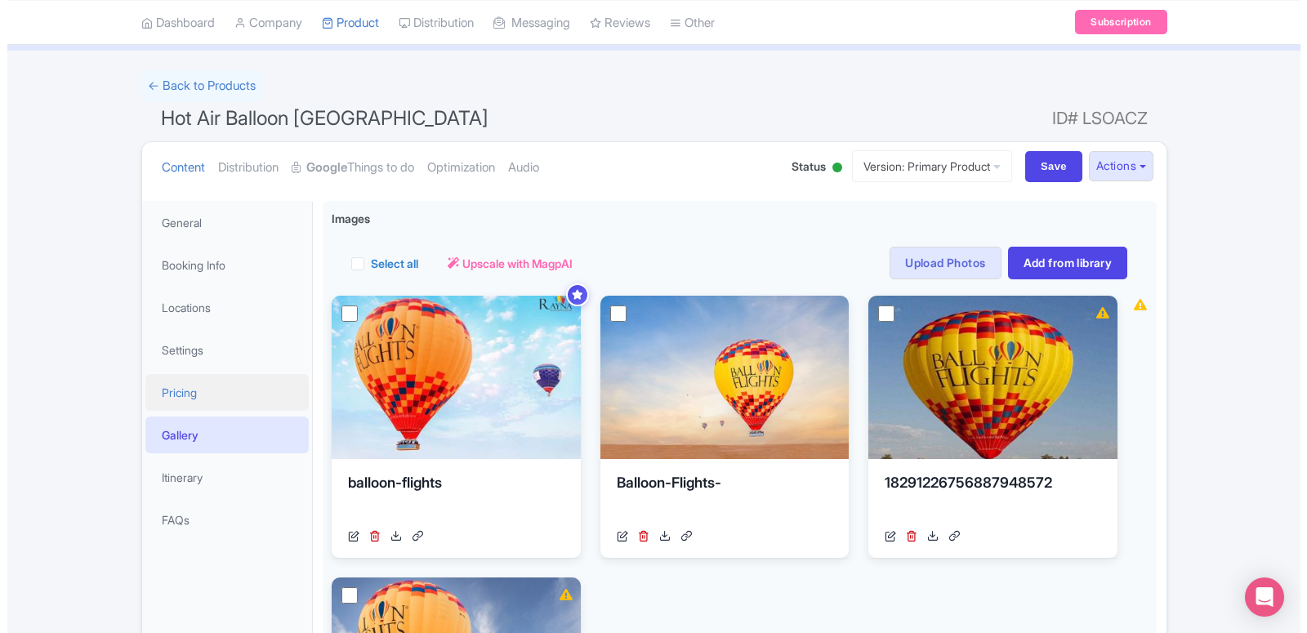
scroll to position [250, 0]
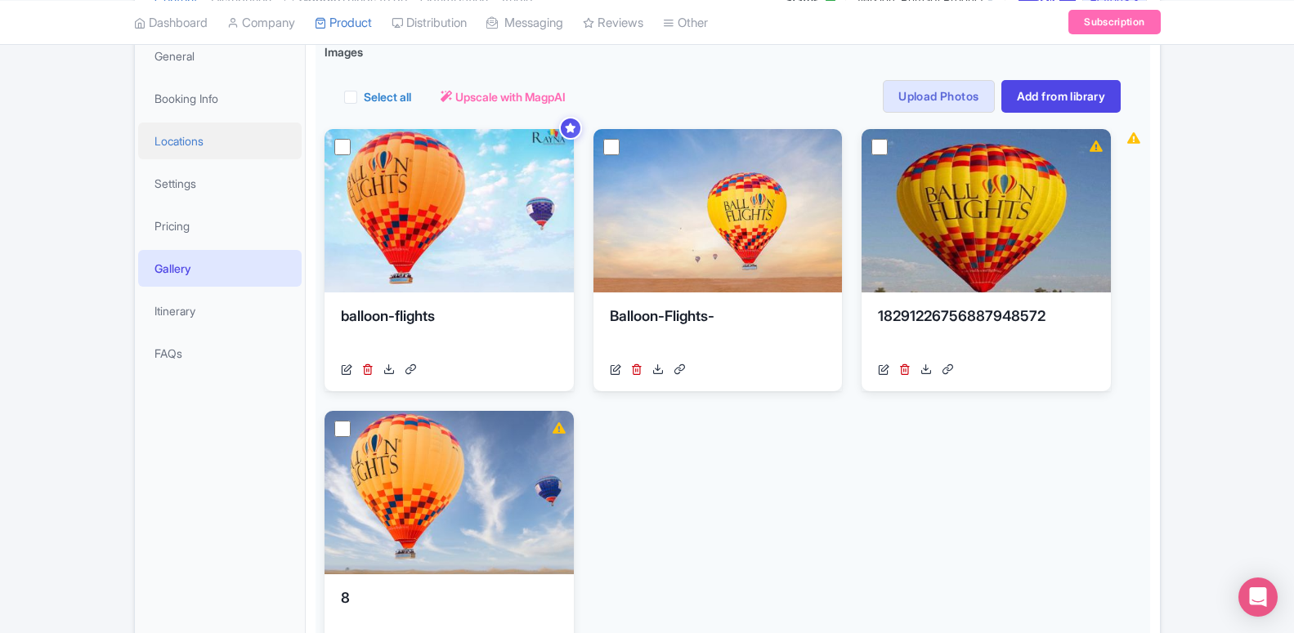
click at [166, 152] on link "Locations" at bounding box center [219, 141] width 163 height 37
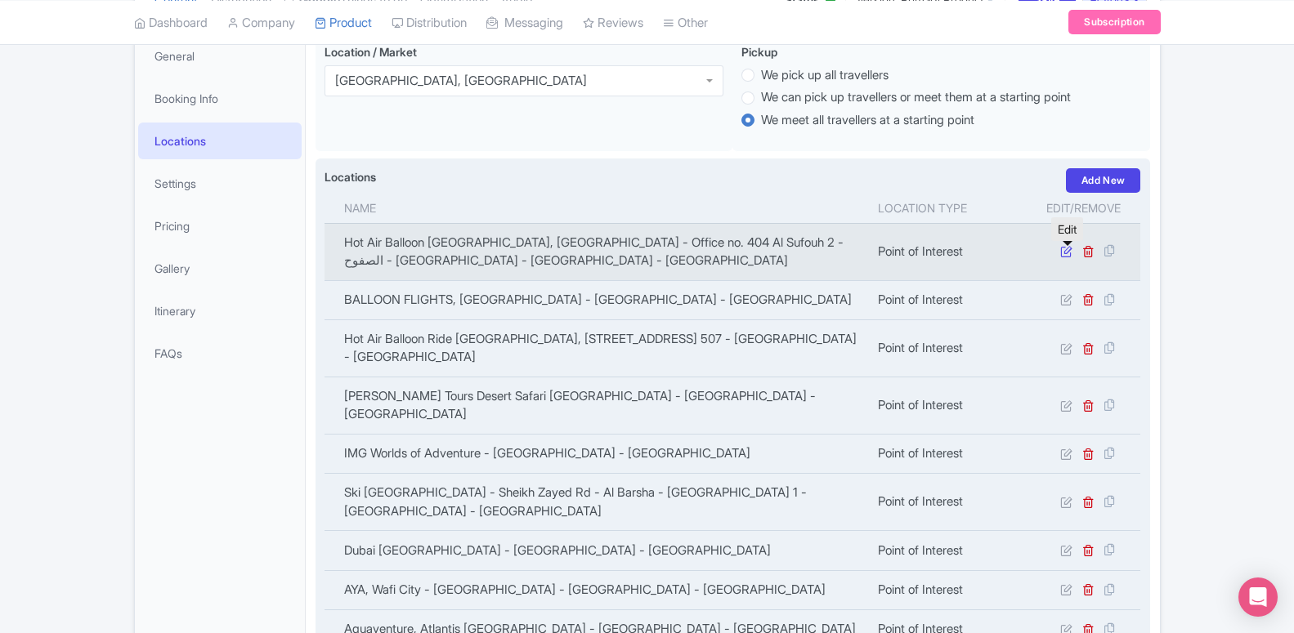
click at [1063, 256] on icon at bounding box center [1066, 251] width 12 height 12
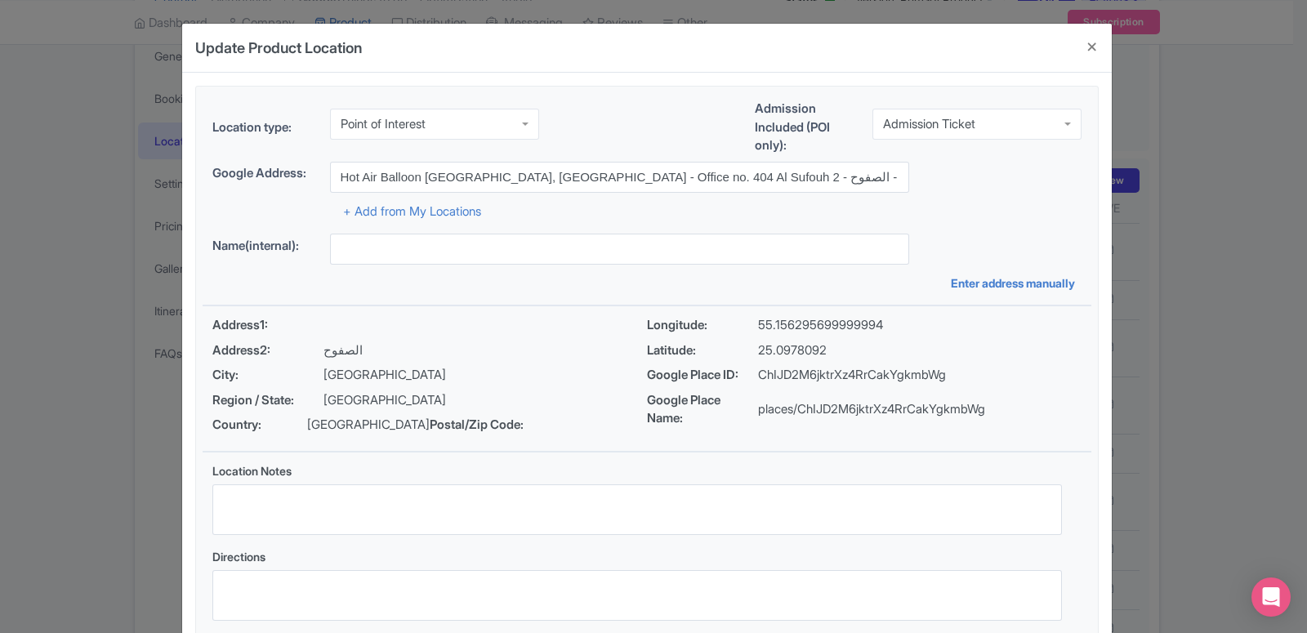
click at [391, 123] on div "Point of Interest" at bounding box center [383, 124] width 85 height 15
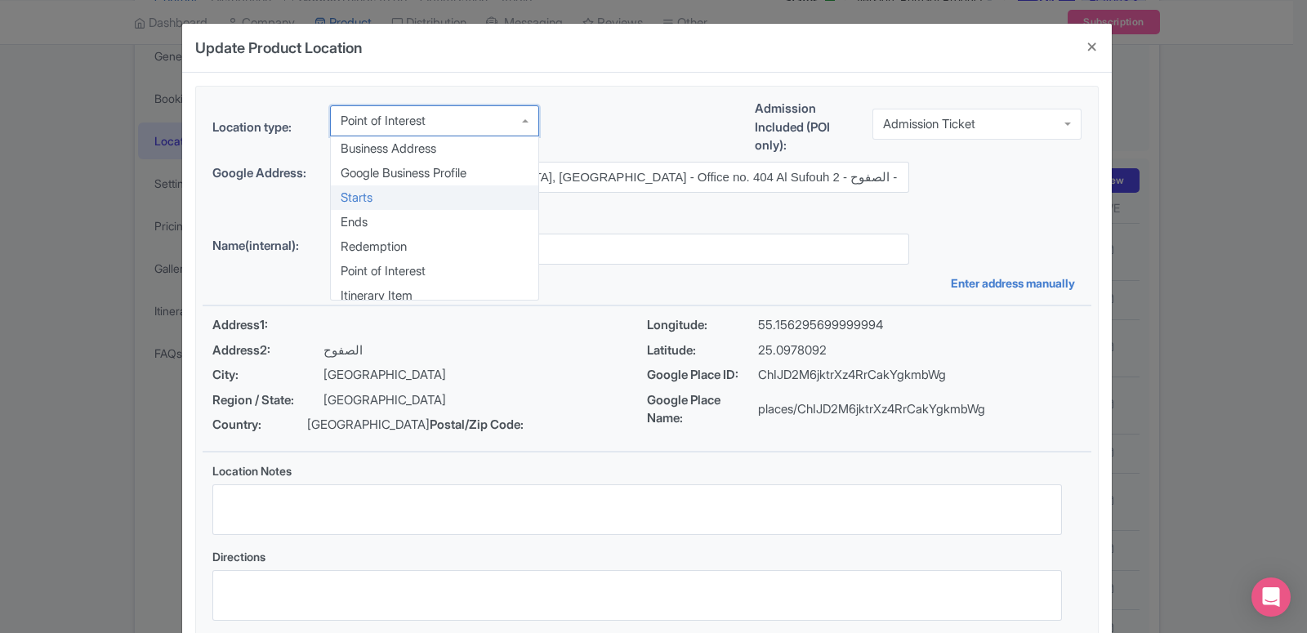
click at [369, 201] on div "Location type: Point of Interest Point of Interest Business Address Google Busi…" at bounding box center [647, 365] width 889 height 557
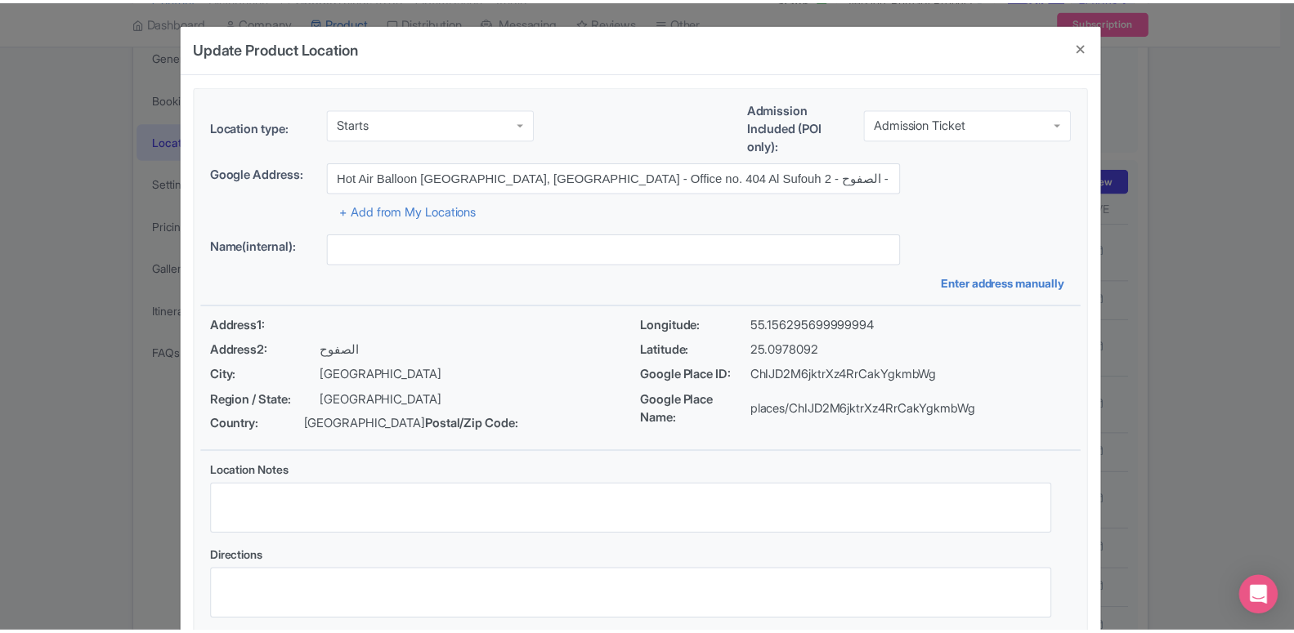
scroll to position [126, 0]
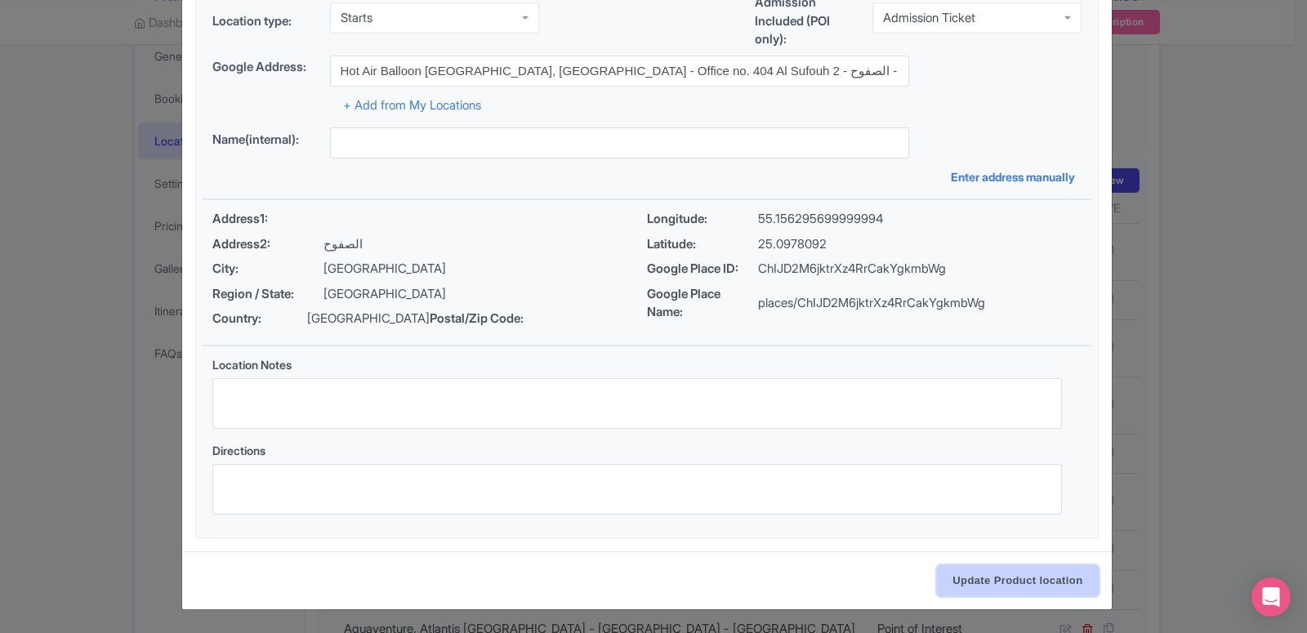
click at [976, 587] on input "Update Product location" at bounding box center [1017, 580] width 161 height 31
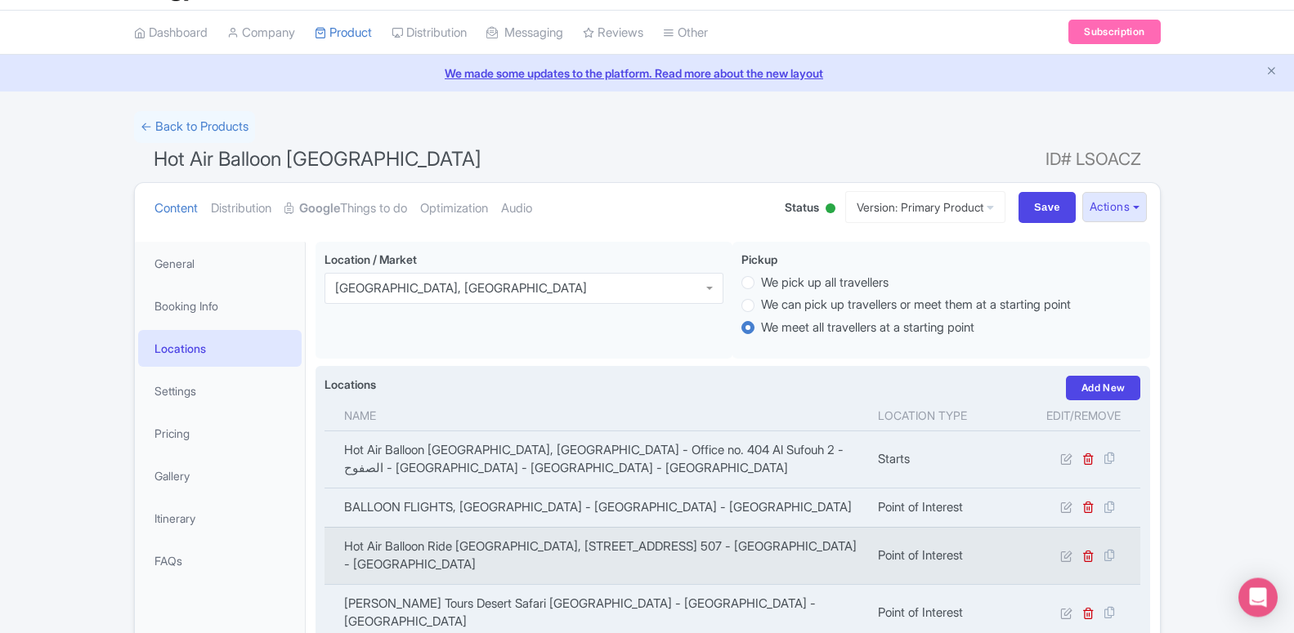
scroll to position [0, 0]
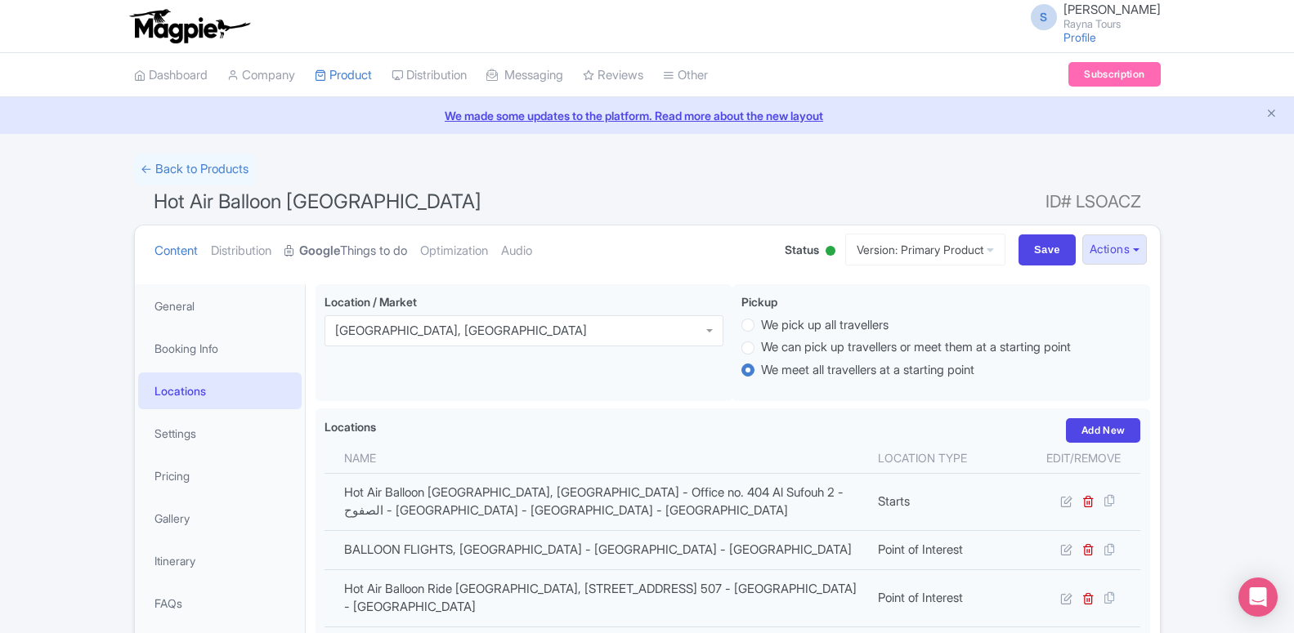
click at [350, 256] on link "Google Things to do" at bounding box center [345, 251] width 123 height 51
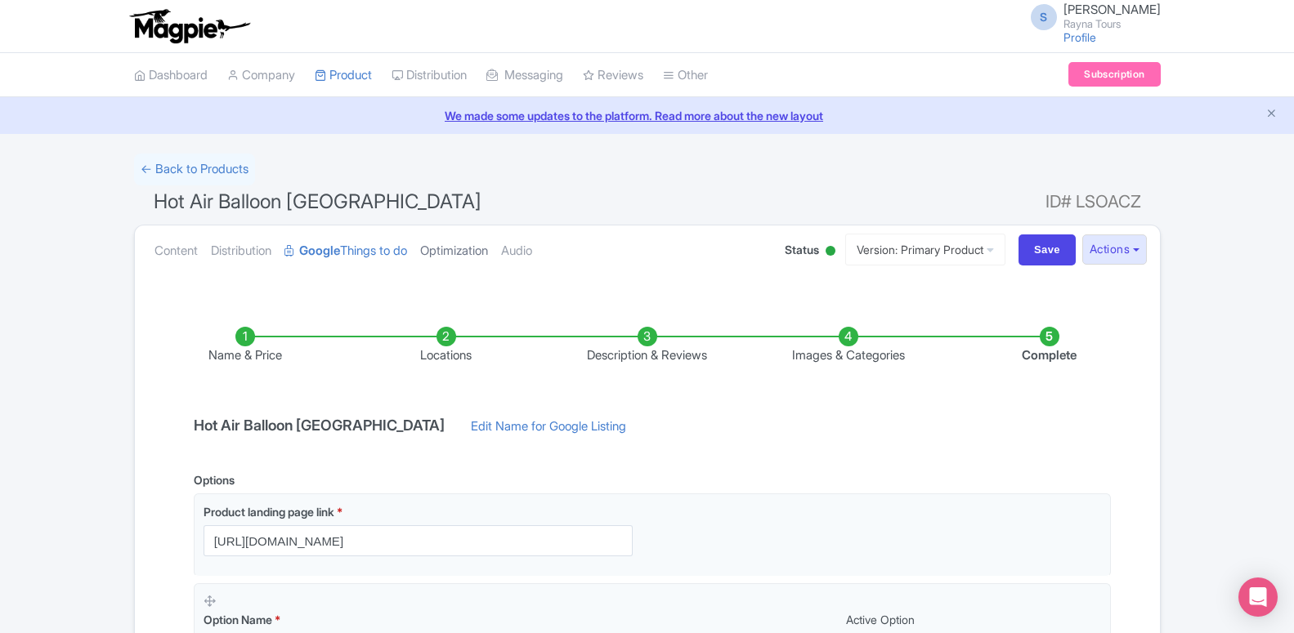
click at [434, 257] on link "Optimization" at bounding box center [454, 251] width 68 height 51
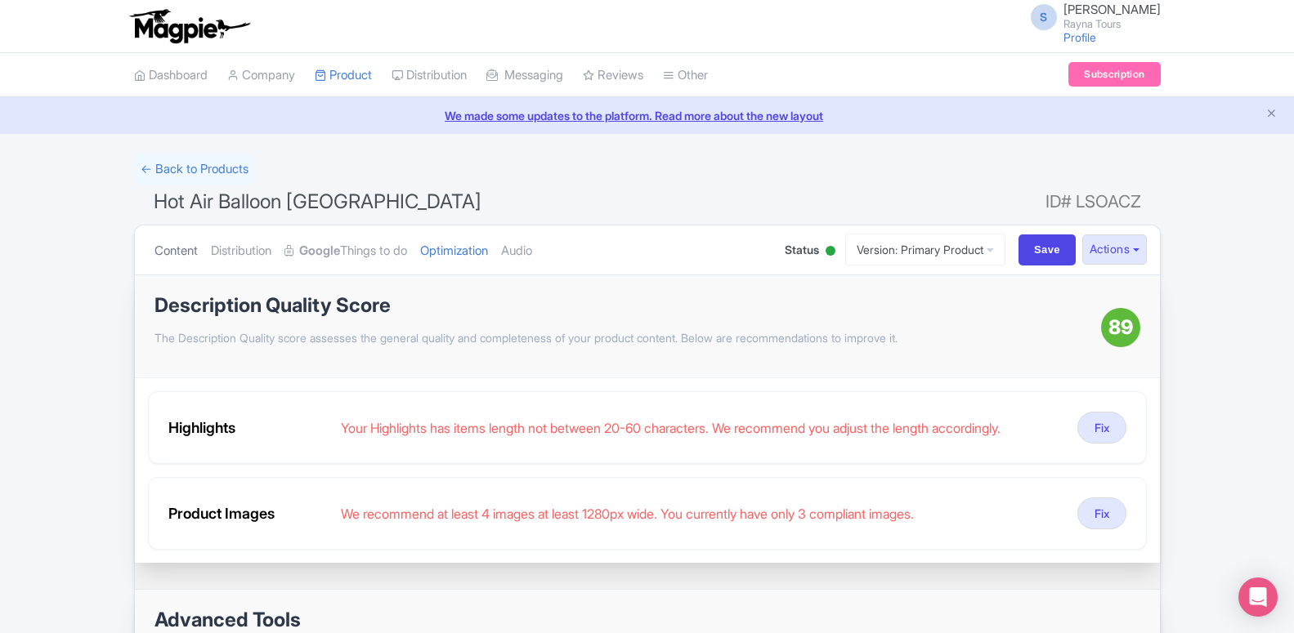
click at [173, 264] on link "Content" at bounding box center [175, 251] width 43 height 51
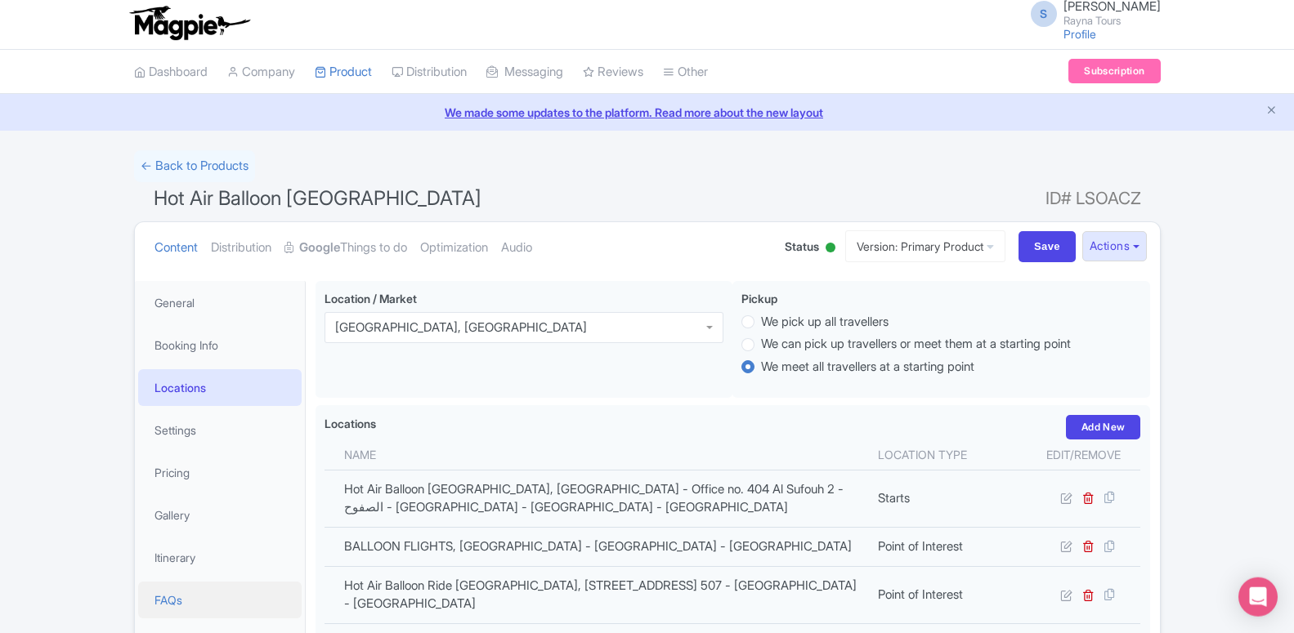
scroll to position [250, 0]
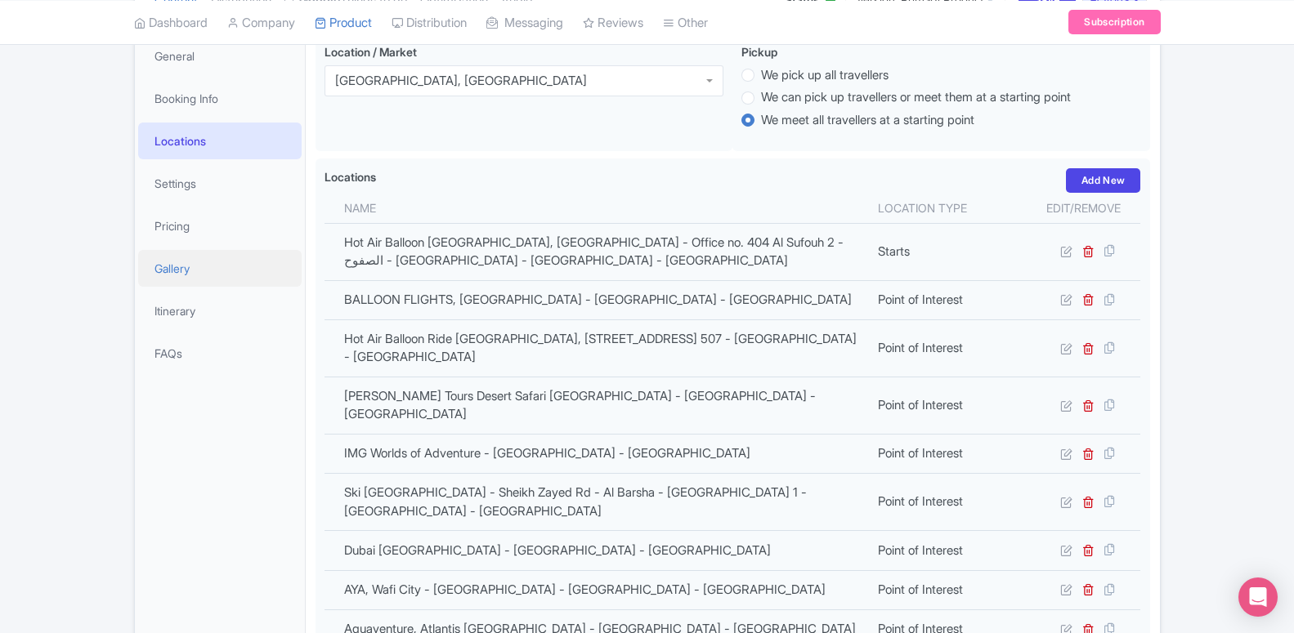
click at [188, 277] on link "Gallery" at bounding box center [219, 268] width 163 height 37
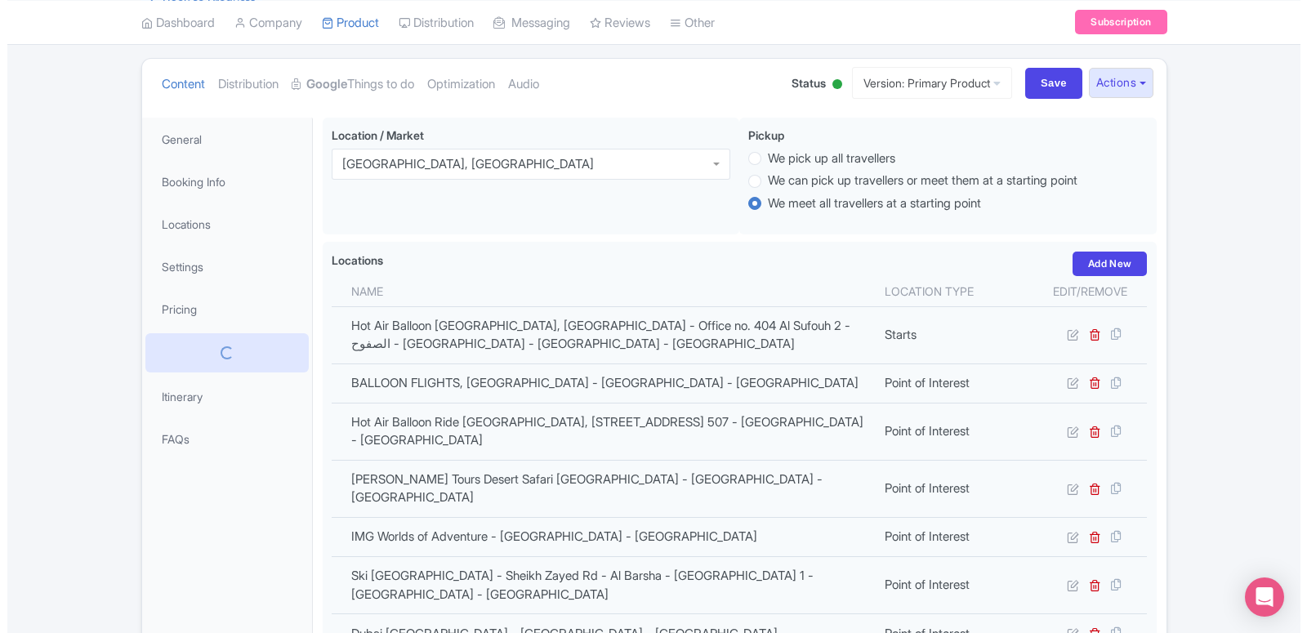
scroll to position [82, 0]
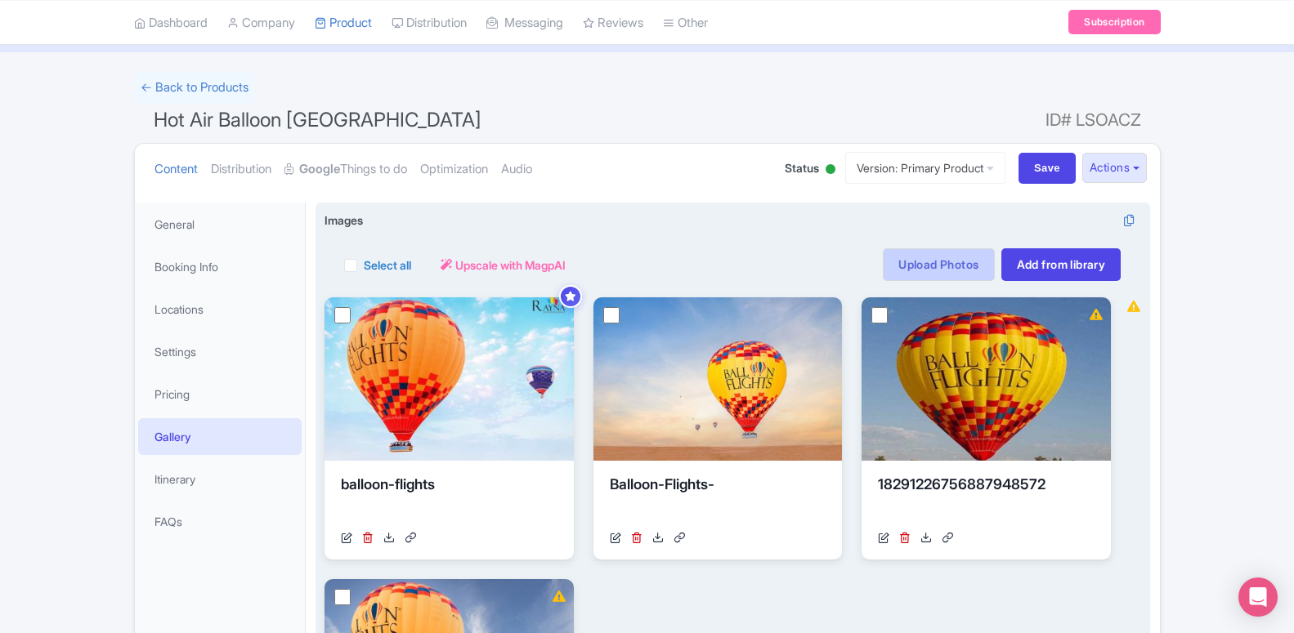
click at [918, 261] on link "Upload Photos" at bounding box center [938, 264] width 111 height 33
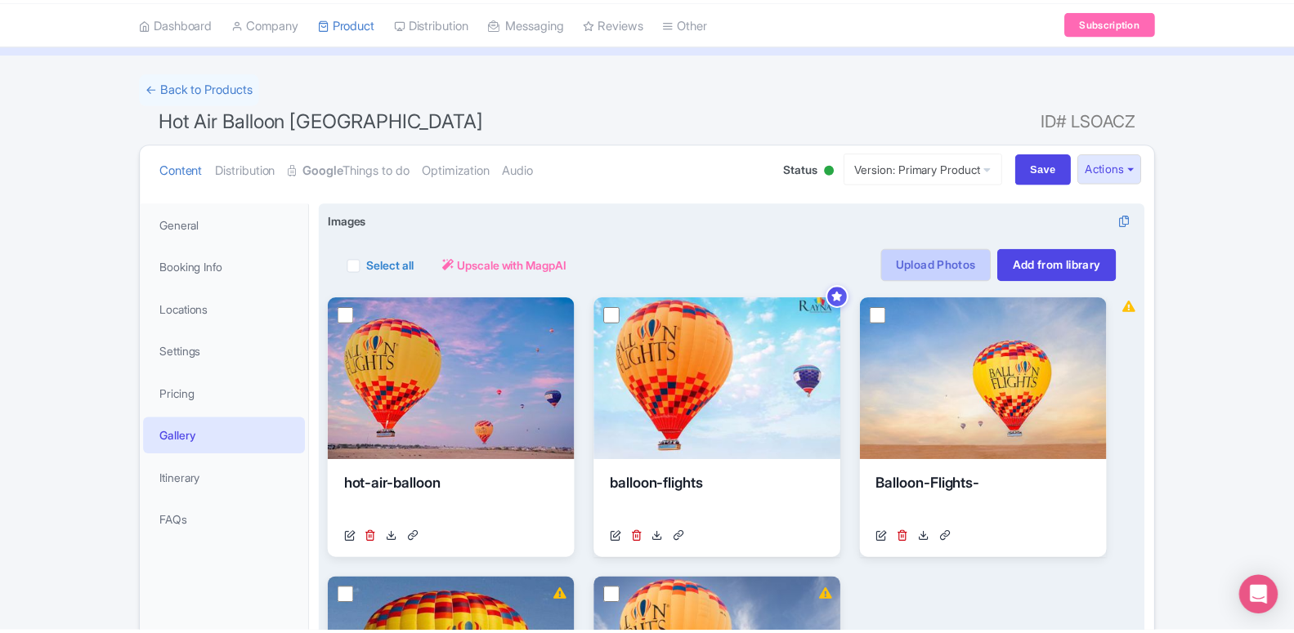
scroll to position [284, 0]
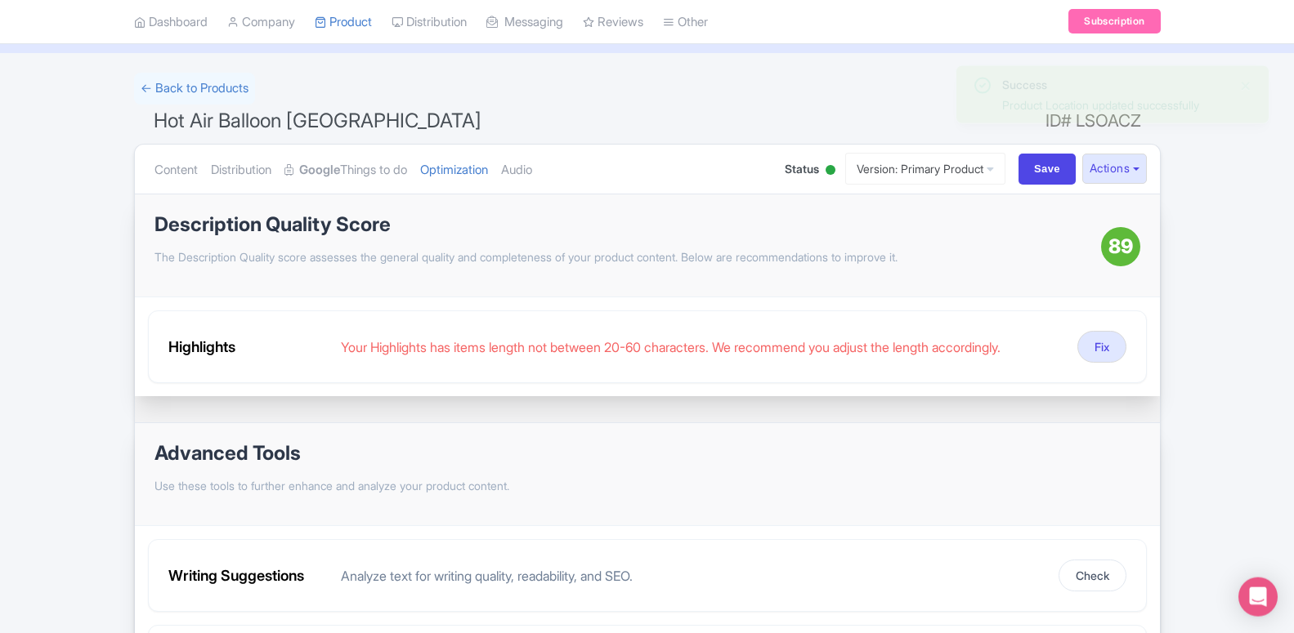
scroll to position [83, 0]
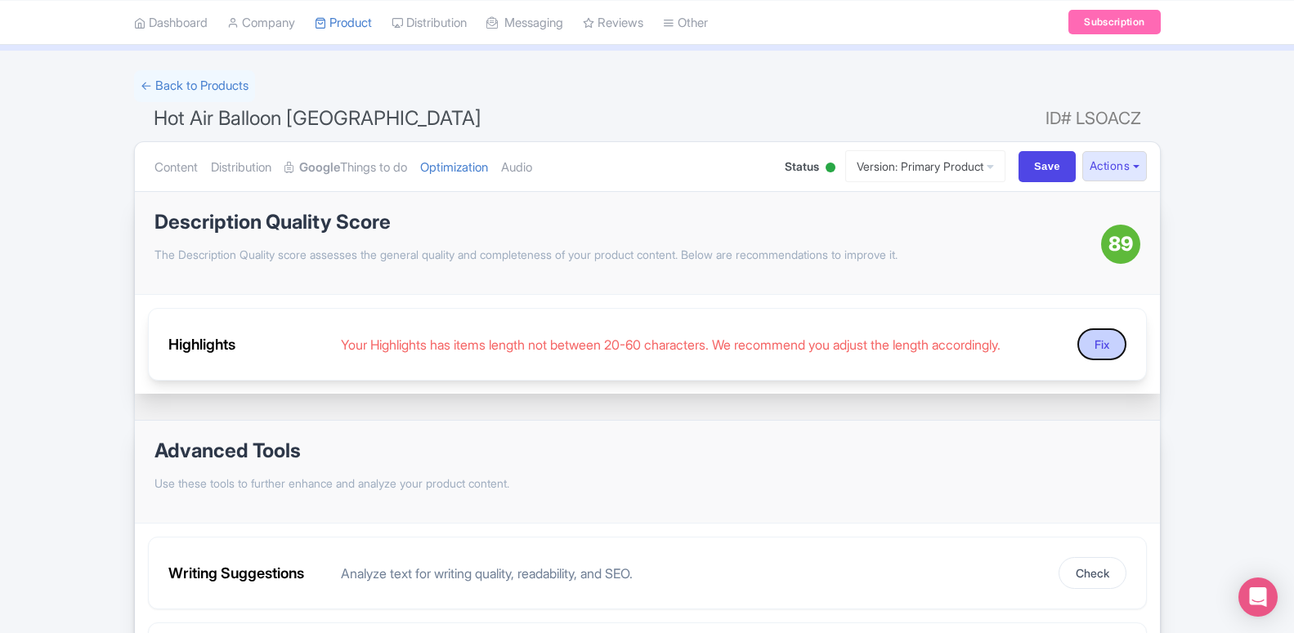
click at [1083, 352] on button "Fix" at bounding box center [1101, 344] width 49 height 32
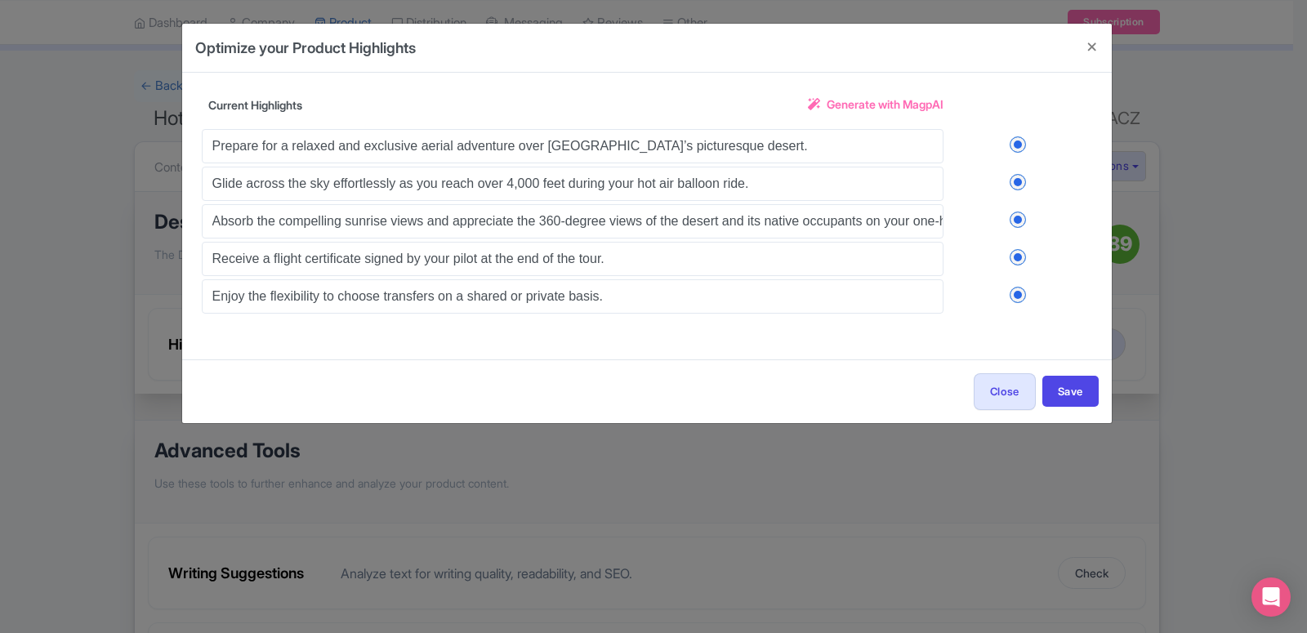
click at [878, 105] on span "Generate with MagpAI" at bounding box center [885, 104] width 117 height 17
click at [1054, 395] on button "Save" at bounding box center [1071, 391] width 56 height 31
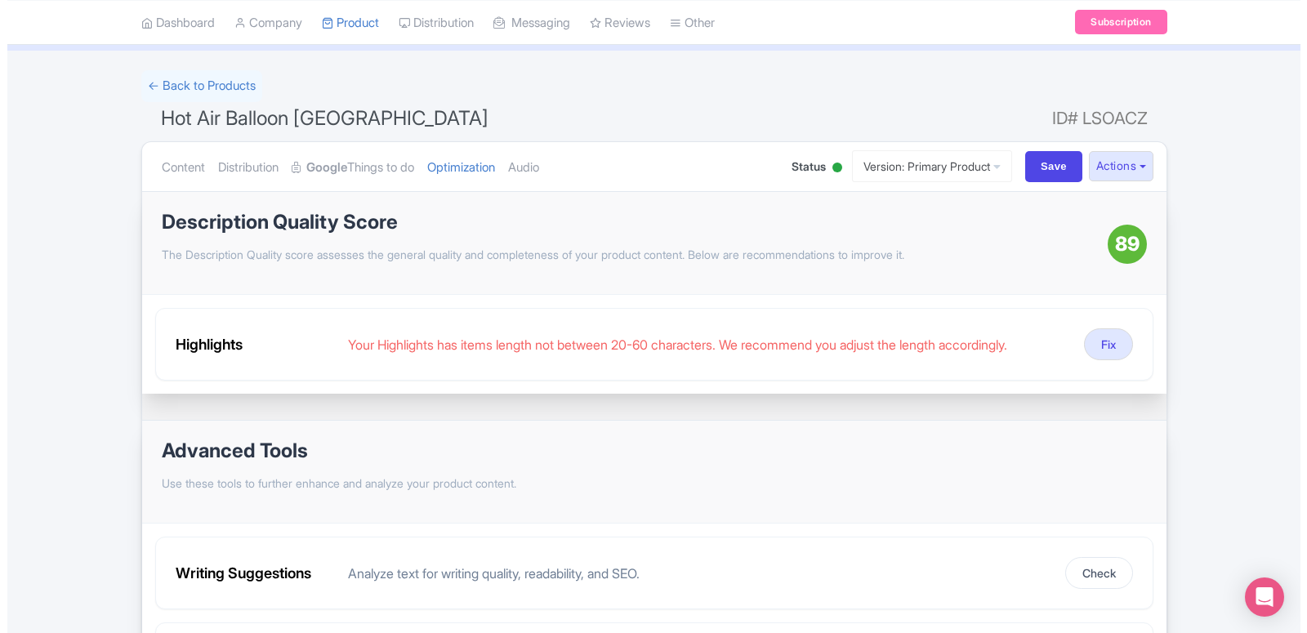
scroll to position [0, 0]
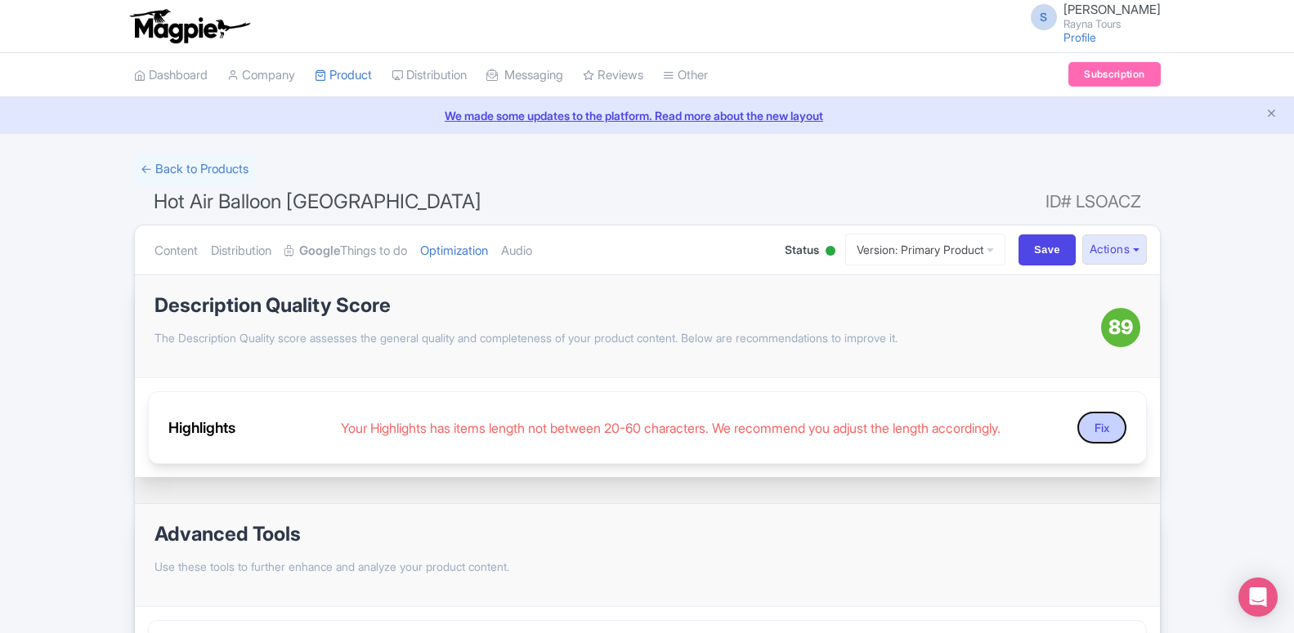
click at [1115, 430] on button "Fix" at bounding box center [1101, 428] width 49 height 32
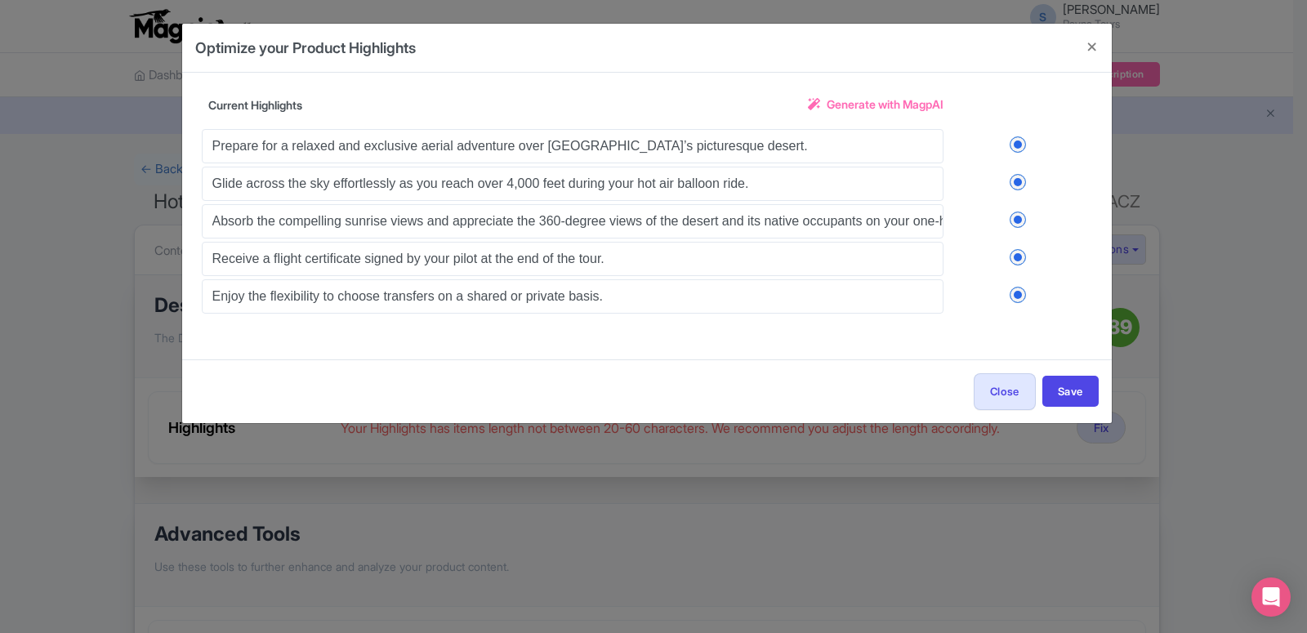
click at [862, 108] on span "Generate with MagpAI" at bounding box center [885, 104] width 117 height 17
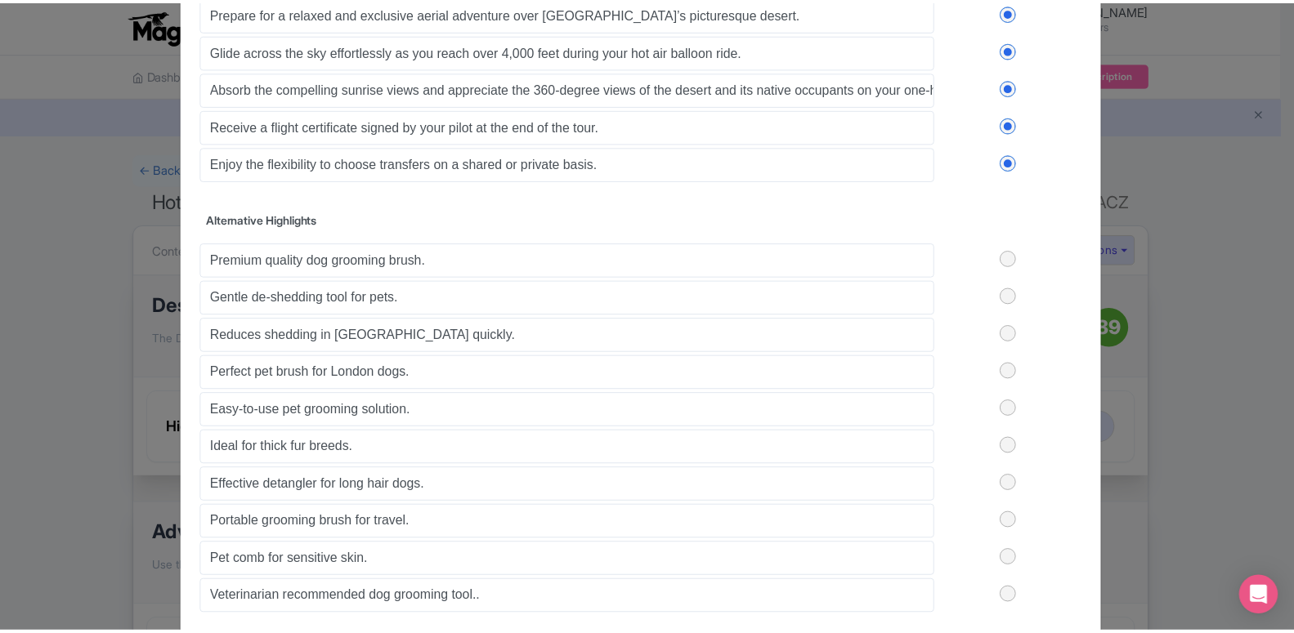
scroll to position [129, 0]
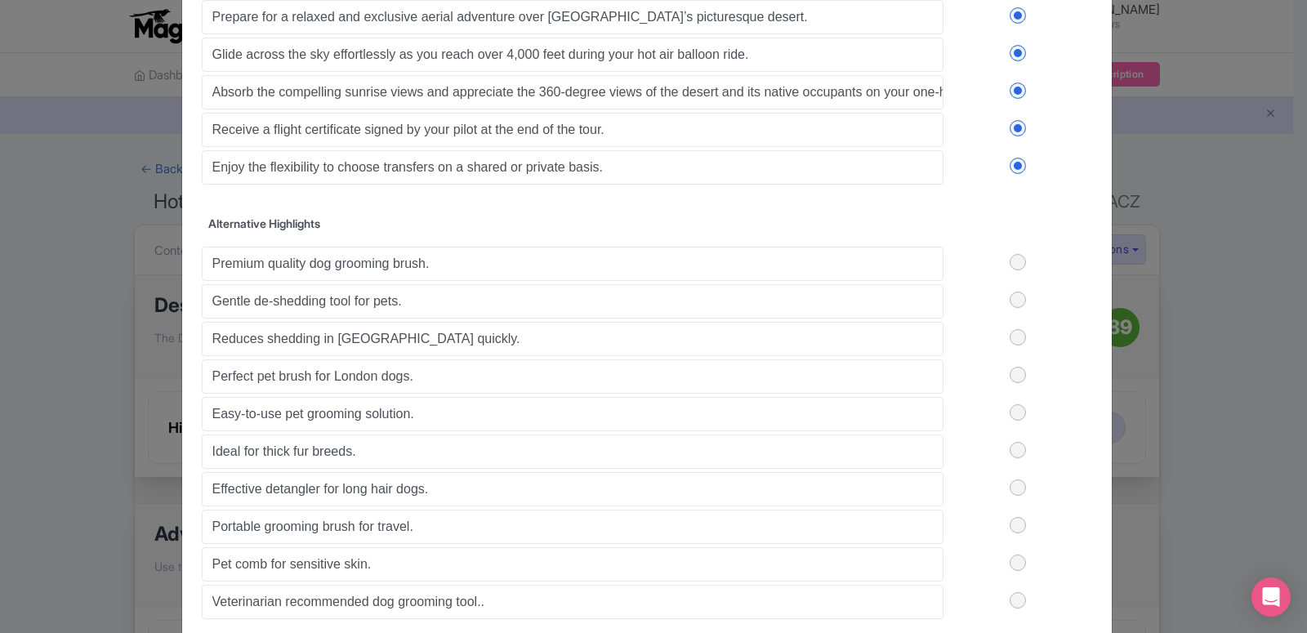
click at [1204, 317] on div "Optimize your Product Highlights Title Hot Air Balloon [GEOGRAPHIC_DATA] Descri…" at bounding box center [653, 316] width 1307 height 633
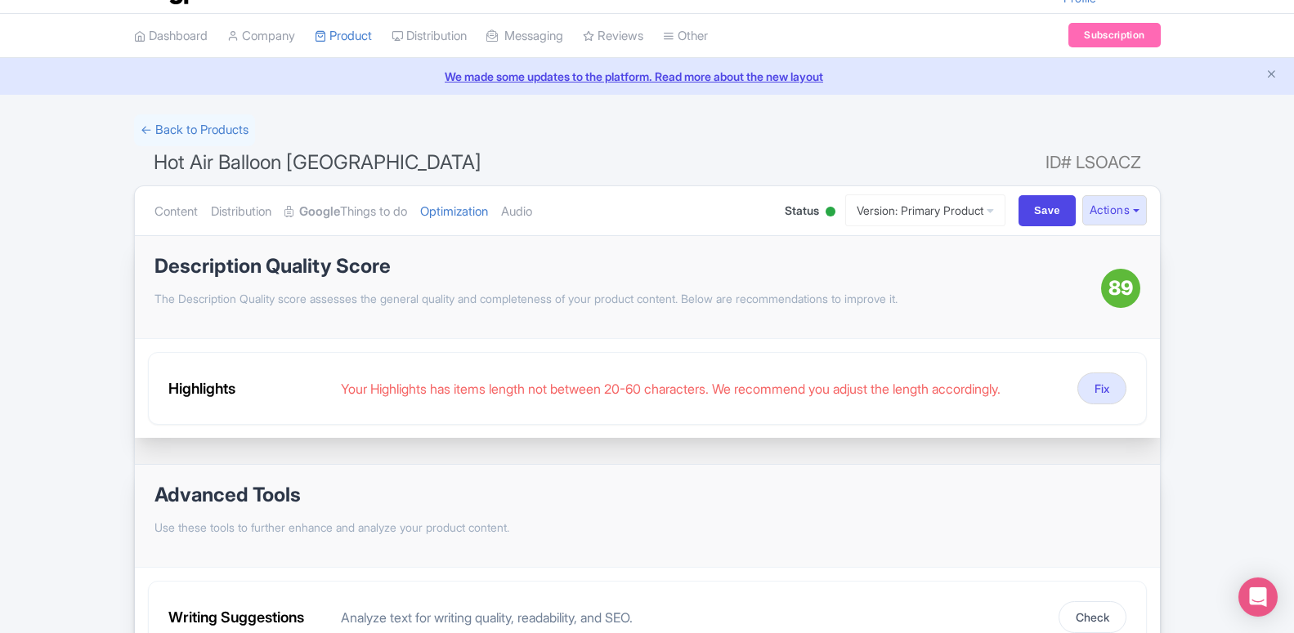
scroll to position [0, 0]
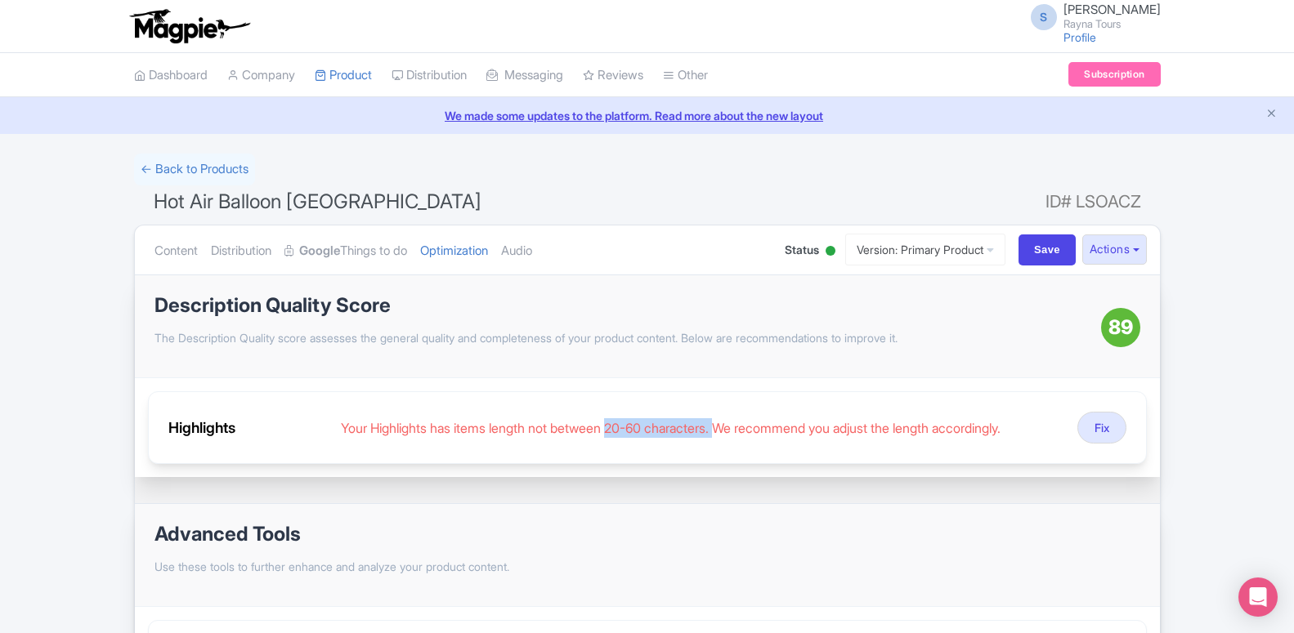
drag, startPoint x: 604, startPoint y: 424, endPoint x: 711, endPoint y: 445, distance: 109.1
click at [711, 445] on div "Highlights Your Highlights has items length not between 20-60 characters. We re…" at bounding box center [647, 427] width 999 height 73
copy div "20-60 characters."
click at [1106, 436] on button "Fix" at bounding box center [1101, 428] width 49 height 32
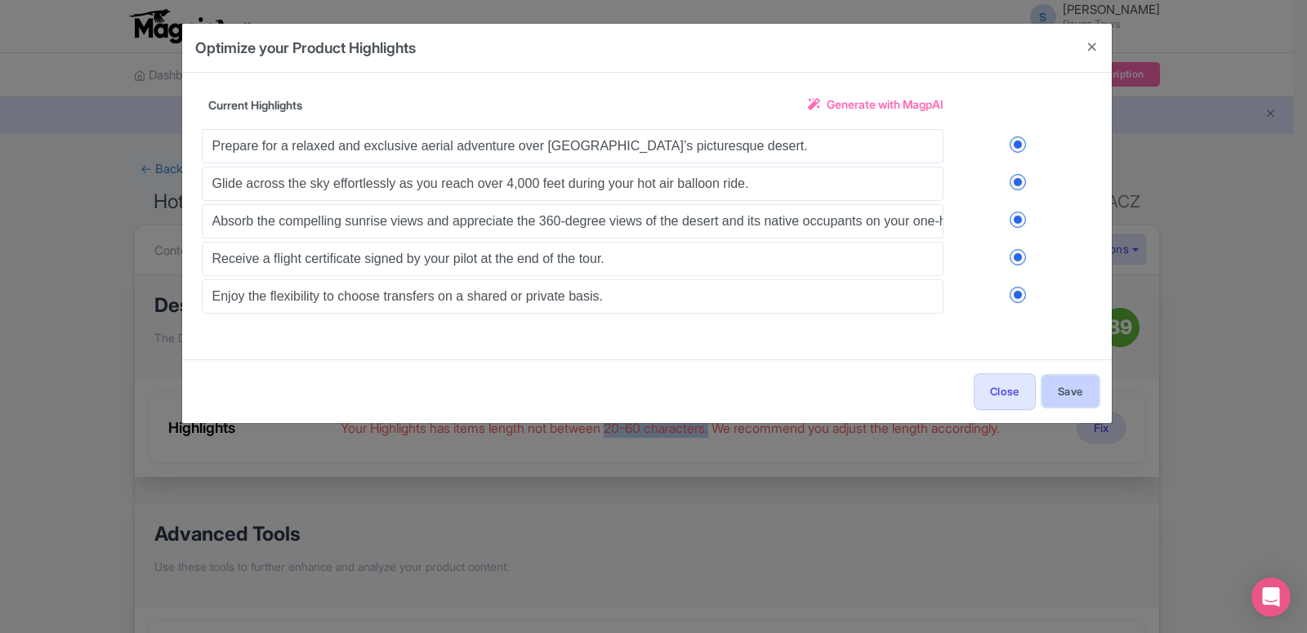
click at [1068, 391] on button "Save" at bounding box center [1071, 391] width 56 height 31
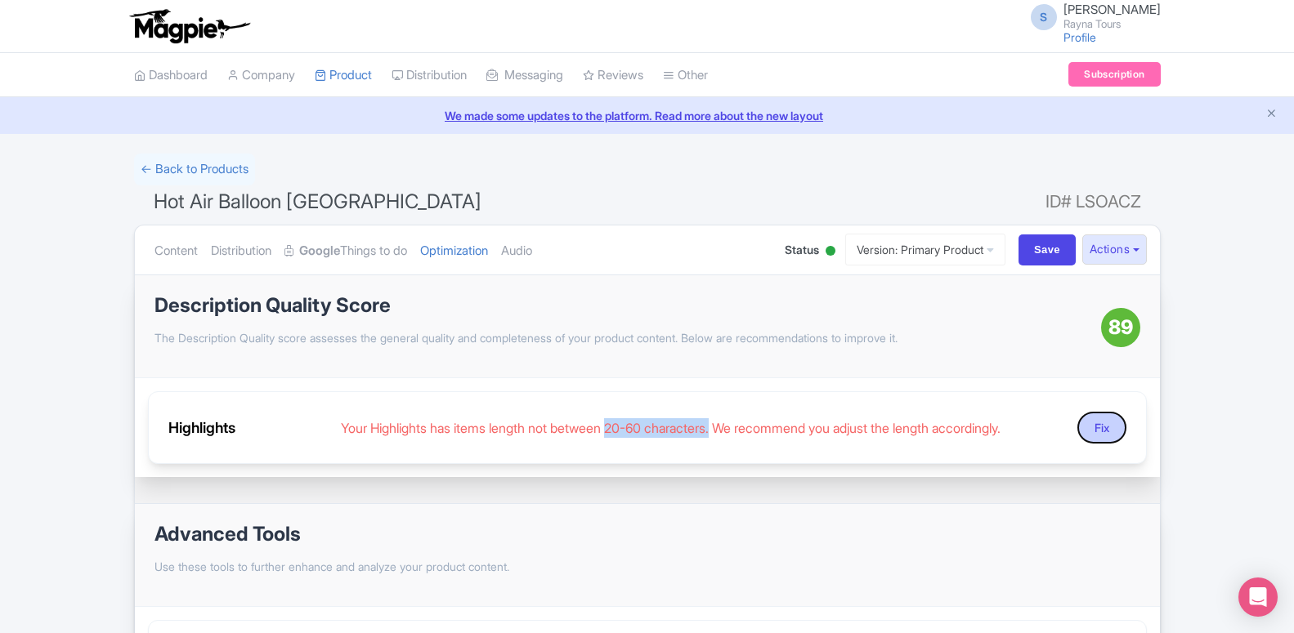
click at [1084, 425] on button "Fix" at bounding box center [1101, 428] width 49 height 32
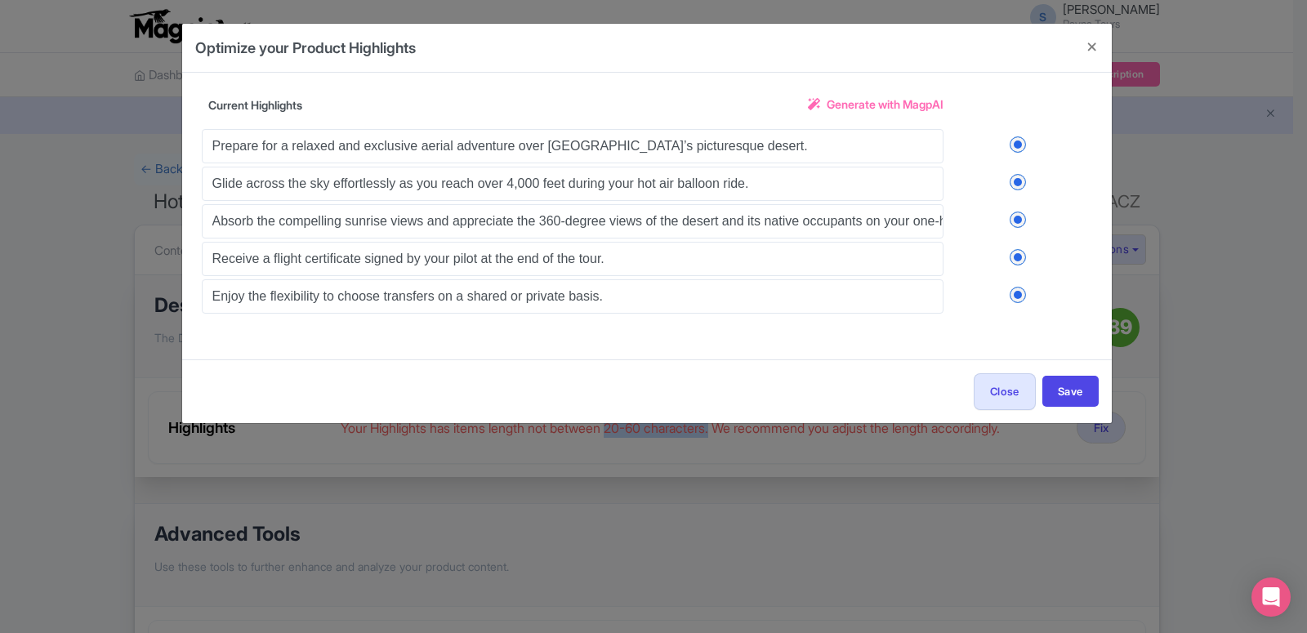
click at [878, 101] on span "Generate with MagpAI" at bounding box center [885, 104] width 117 height 17
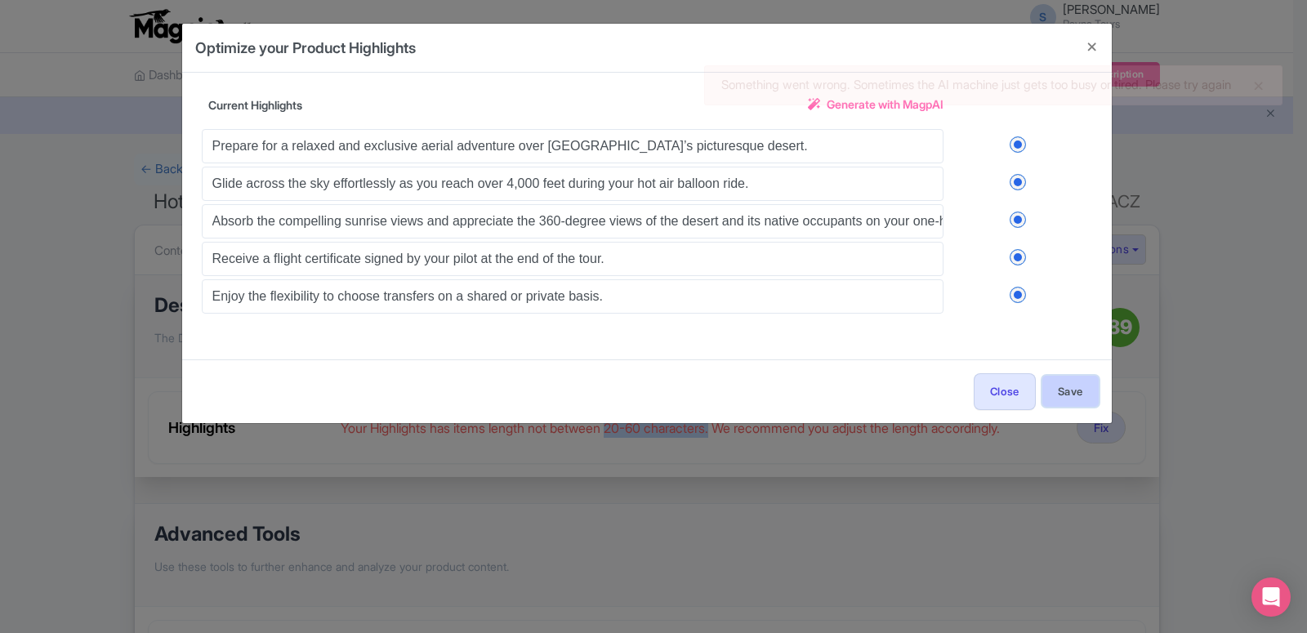
click at [1074, 402] on button "Save" at bounding box center [1071, 391] width 56 height 31
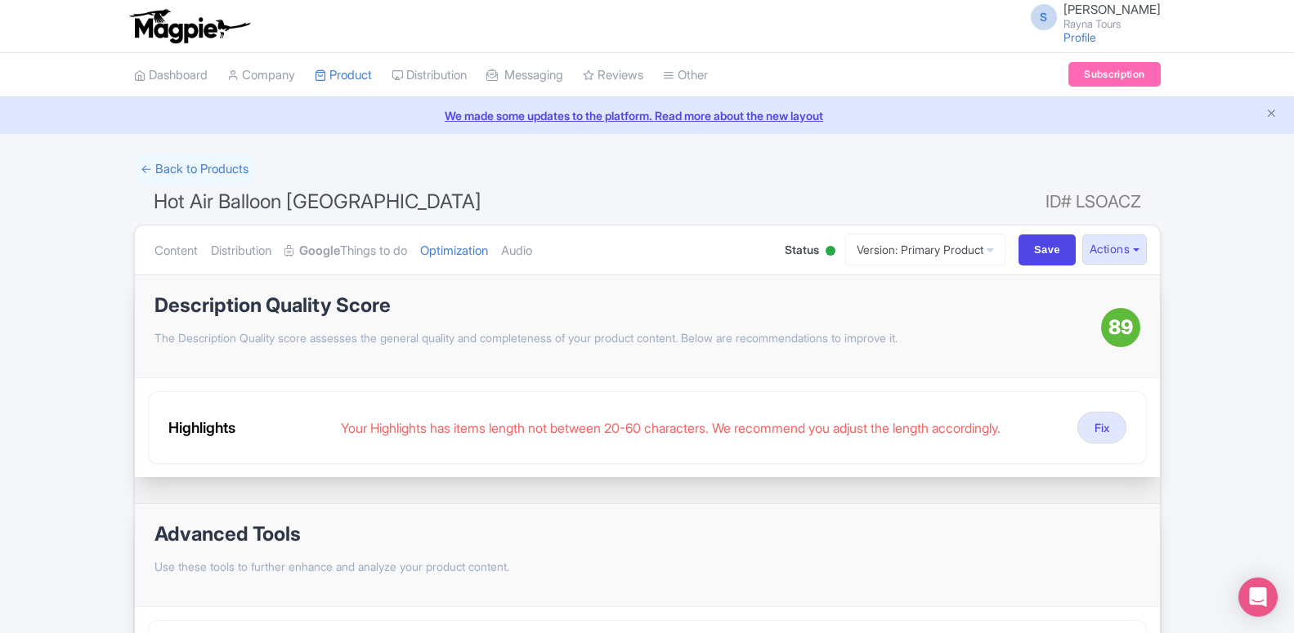
click at [941, 127] on div "We made some updates to the platform. Read more about the new layout" at bounding box center [647, 115] width 1294 height 37
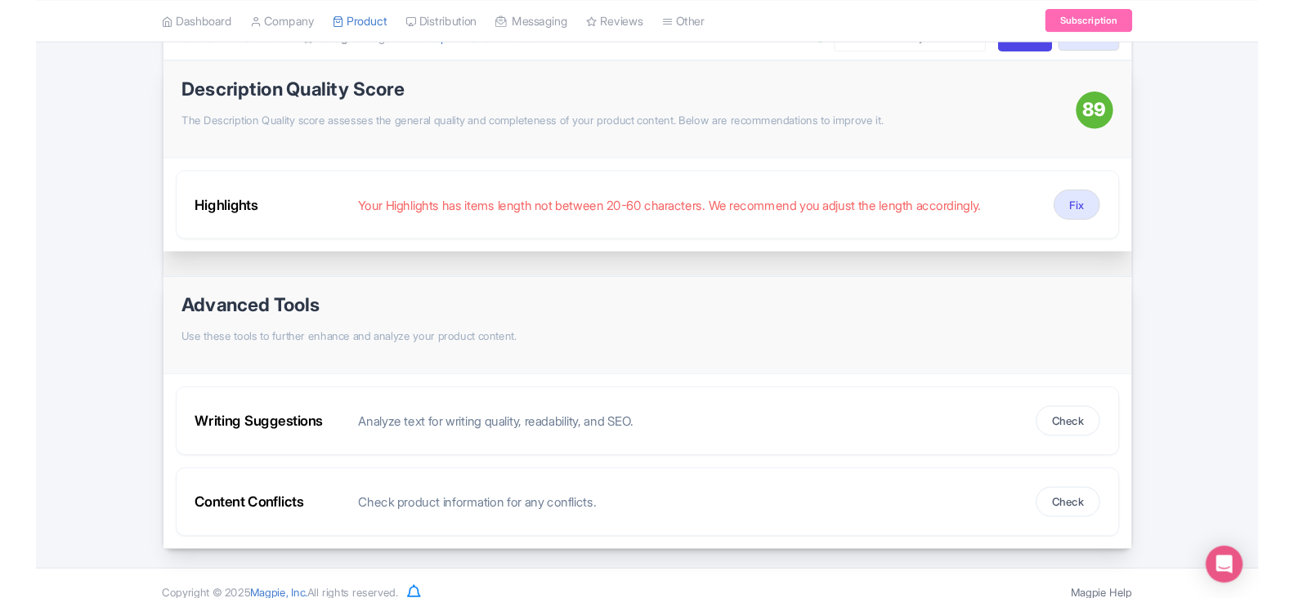
scroll to position [230, 0]
